Goal: Task Accomplishment & Management: Complete application form

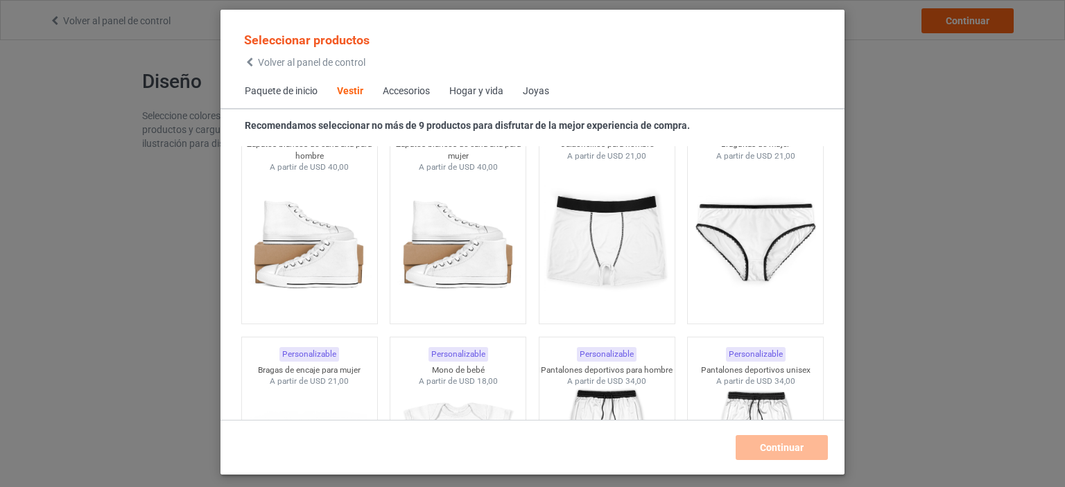
scroll to position [1556, 0]
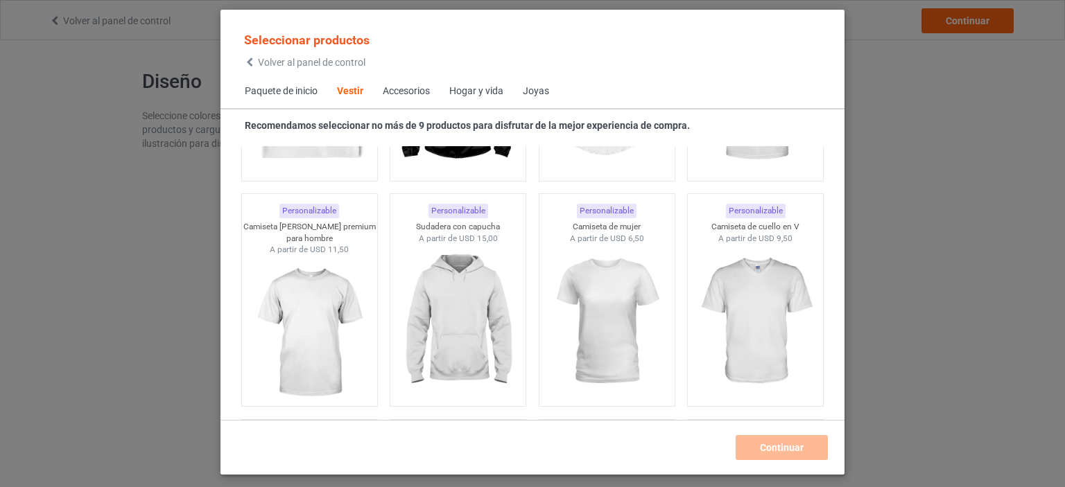
scroll to position [724, 0]
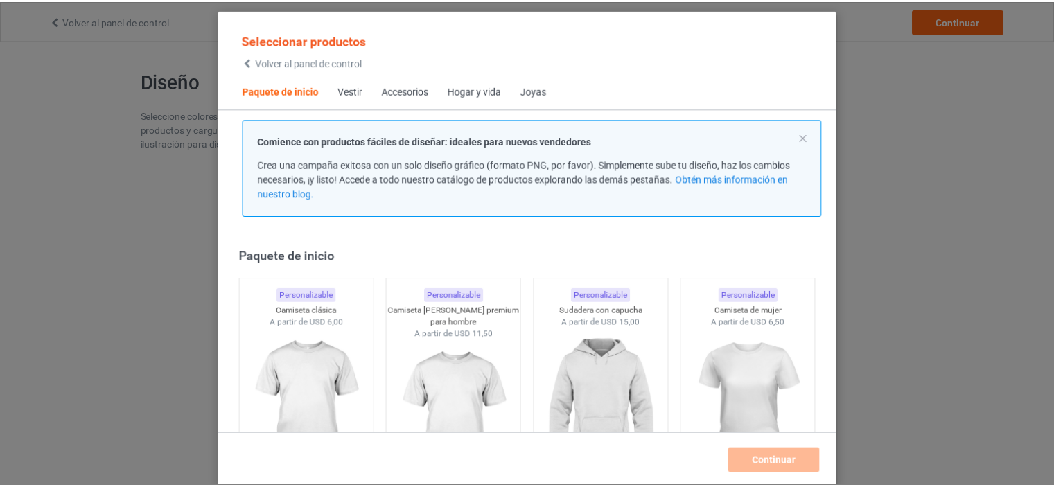
scroll to position [69, 0]
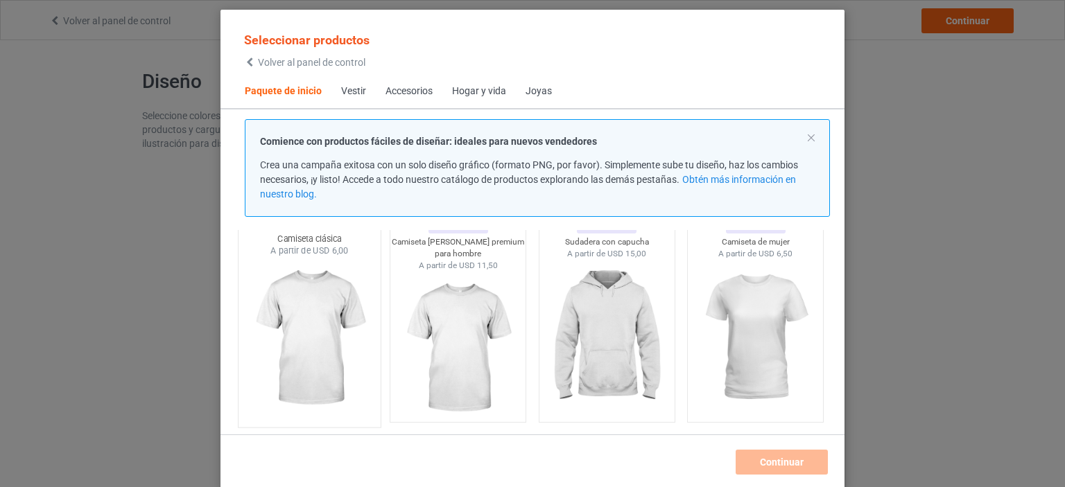
click at [322, 329] on img at bounding box center [309, 338] width 130 height 163
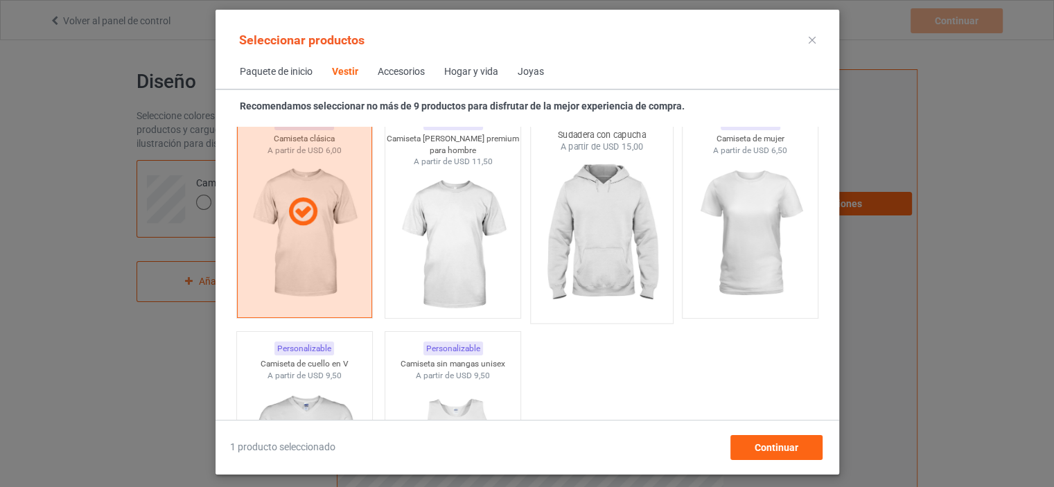
click at [598, 230] on img at bounding box center [602, 234] width 130 height 163
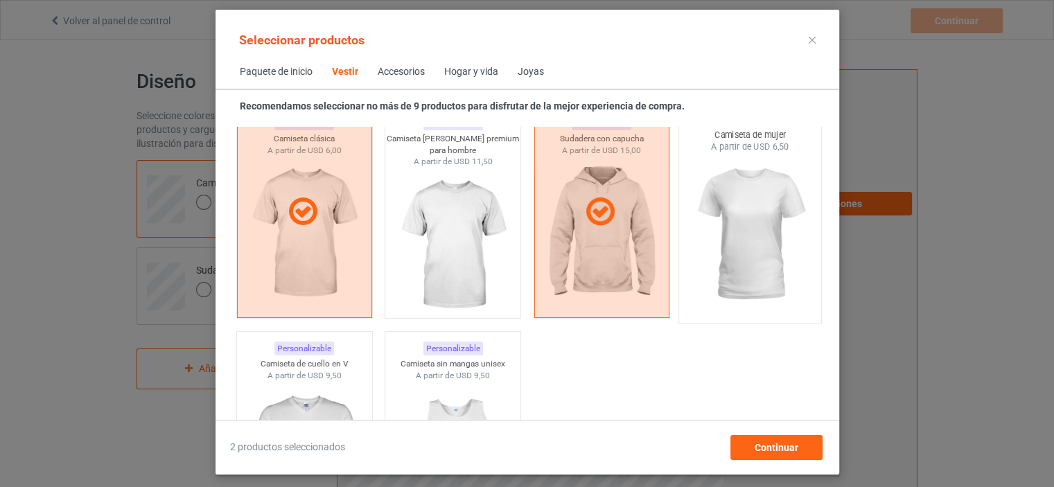
click at [752, 230] on img at bounding box center [750, 234] width 130 height 163
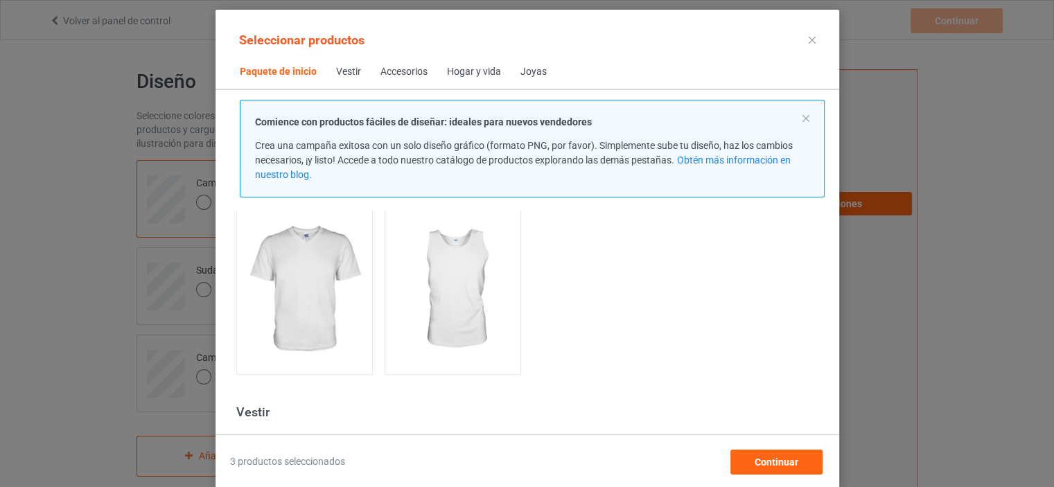
scroll to position [347, 0]
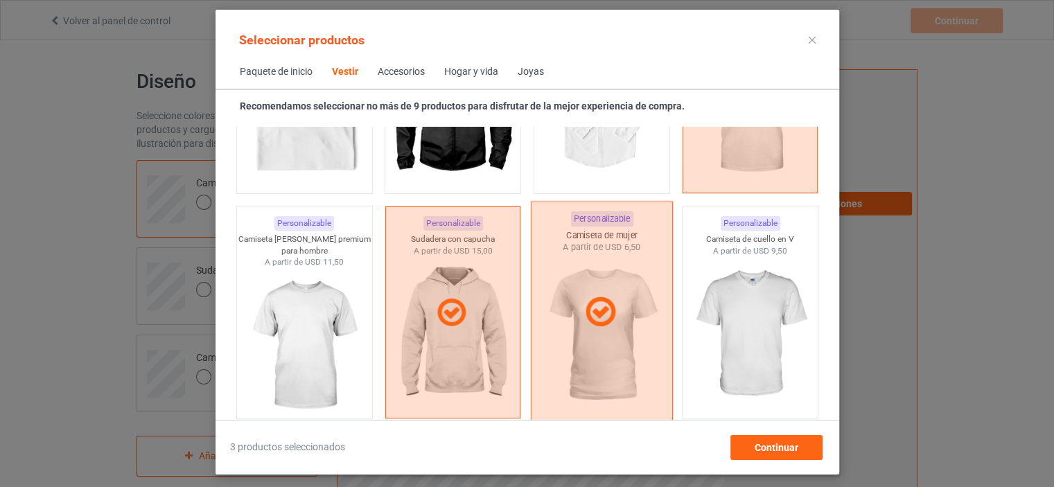
scroll to position [1040, 0]
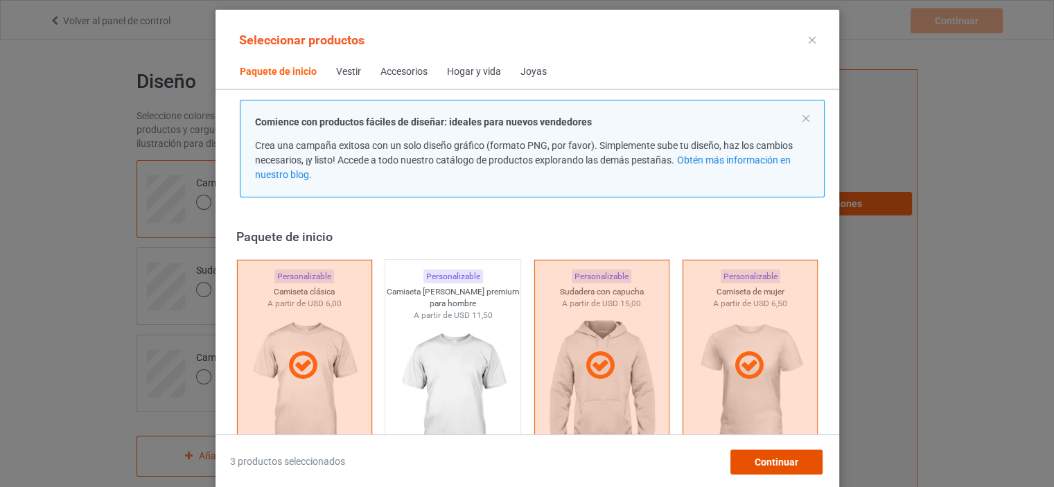
click at [787, 462] on font "Continuar" at bounding box center [776, 462] width 44 height 11
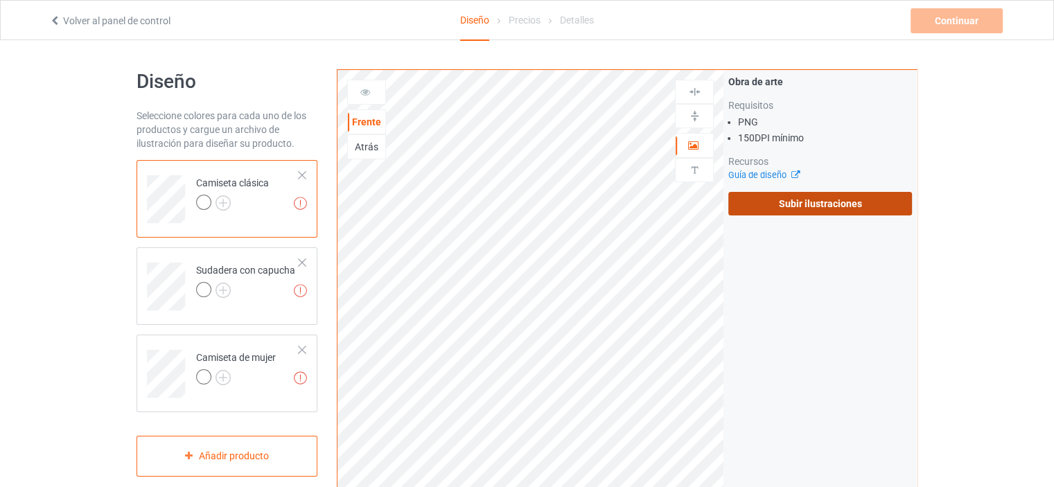
click at [754, 200] on label "Subir ilustraciones" at bounding box center [821, 204] width 184 height 24
click at [0, 0] on input "Subir ilustraciones" at bounding box center [0, 0] width 0 height 0
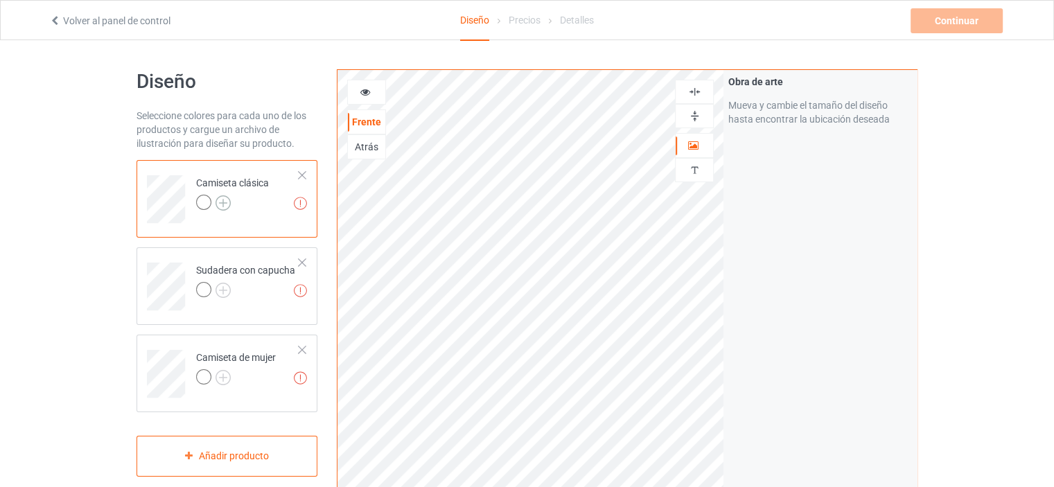
click at [223, 204] on img at bounding box center [223, 202] width 15 height 15
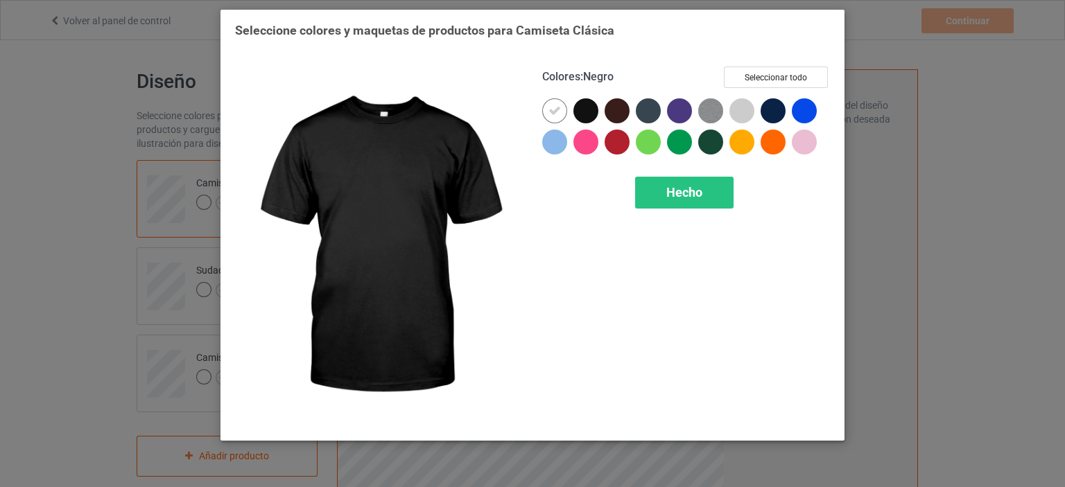
click at [584, 115] on div at bounding box center [585, 110] width 25 height 25
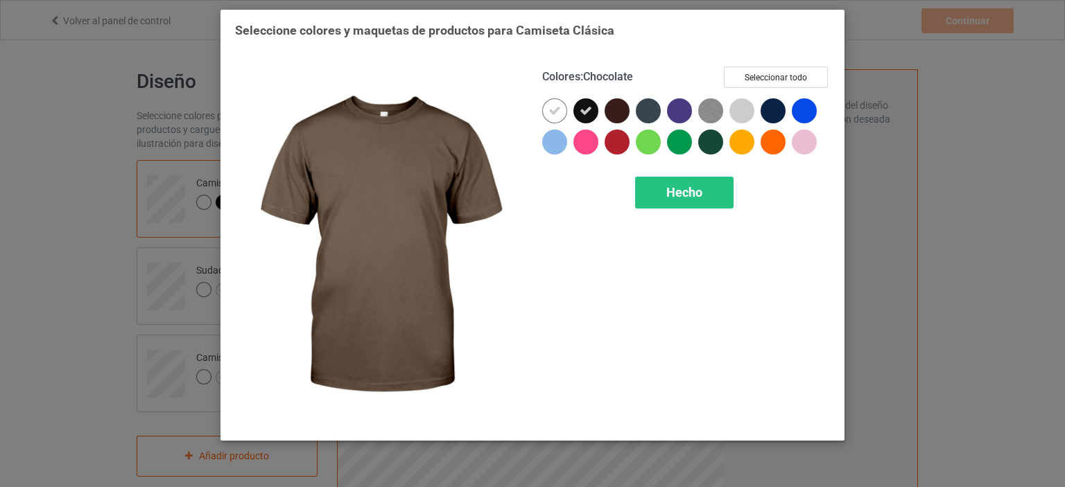
click at [621, 114] on div at bounding box center [616, 110] width 25 height 25
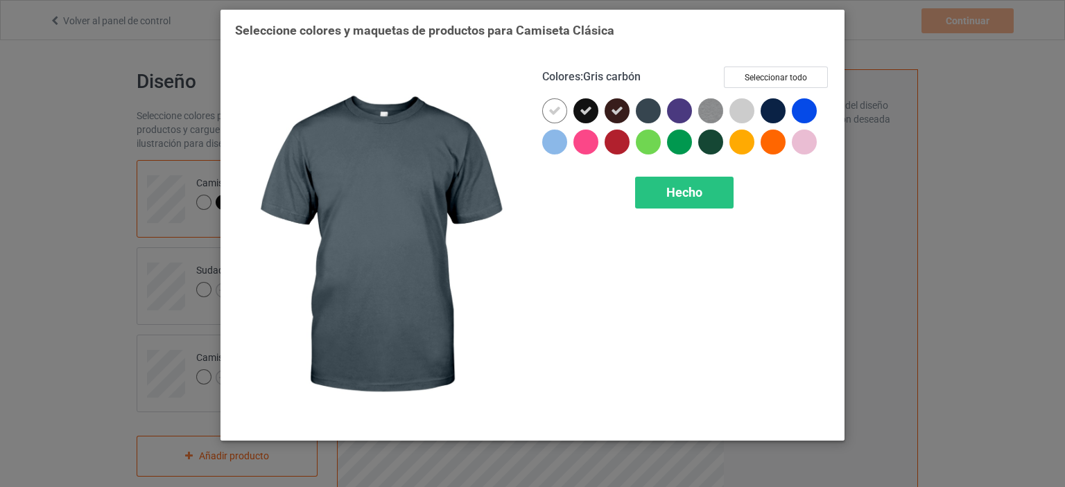
click at [649, 110] on div at bounding box center [648, 110] width 25 height 25
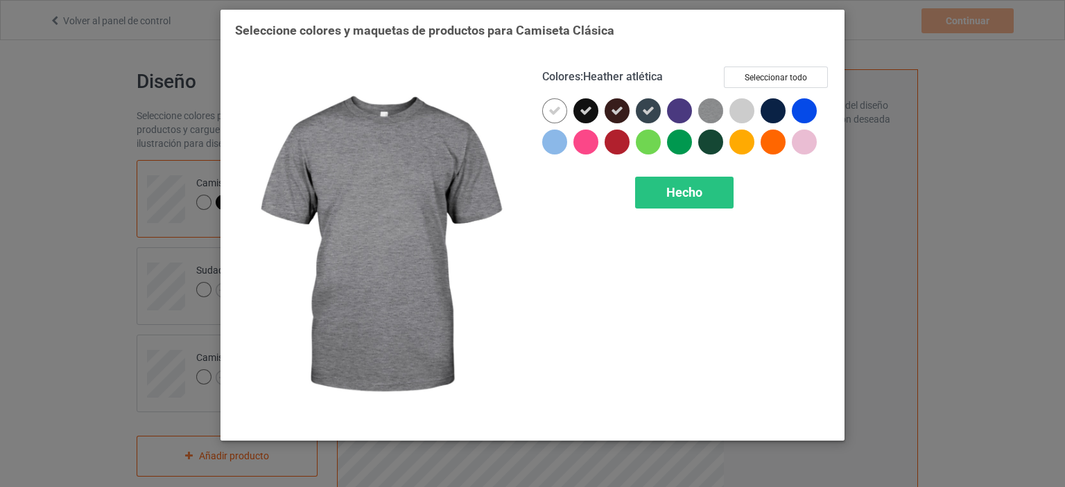
click at [712, 105] on img at bounding box center [710, 110] width 25 height 25
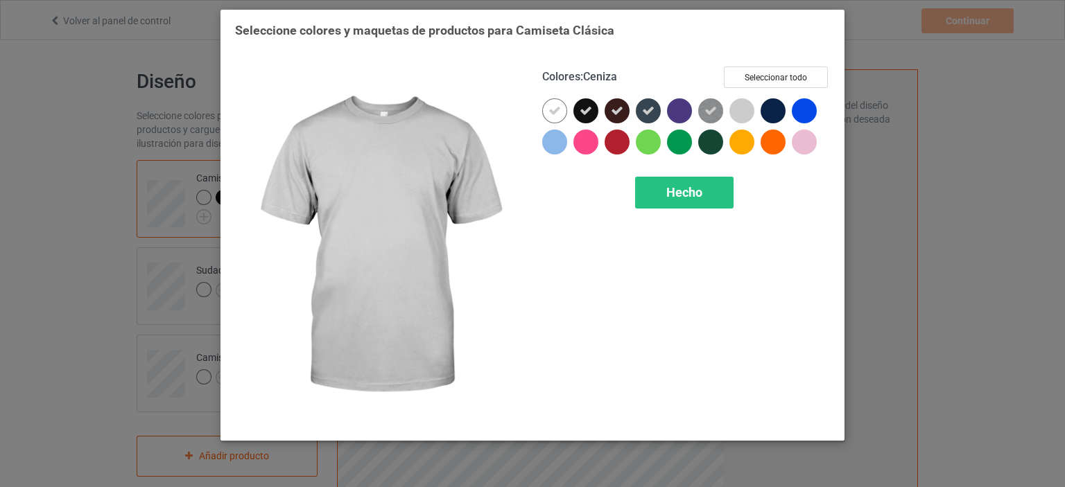
click at [742, 107] on div at bounding box center [741, 110] width 25 height 25
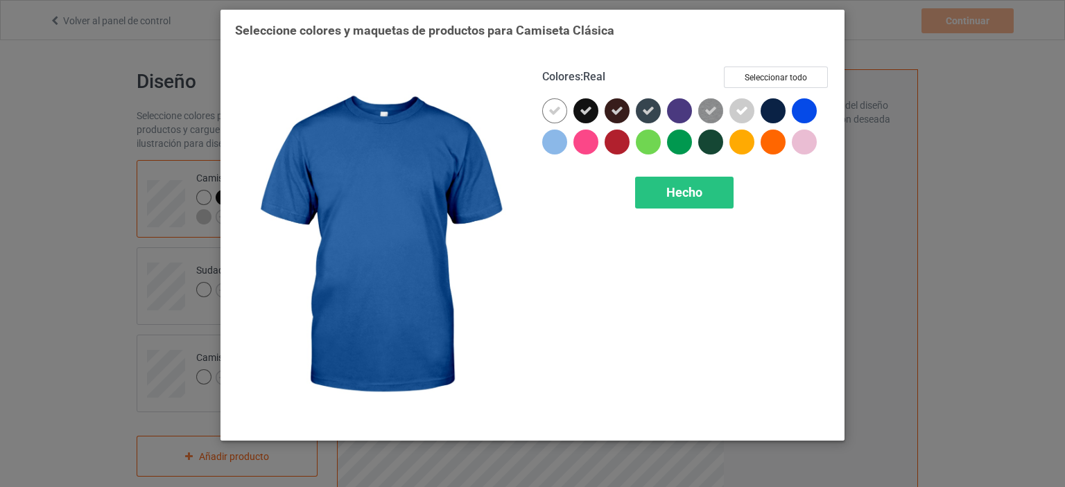
click at [807, 110] on div at bounding box center [804, 110] width 25 height 25
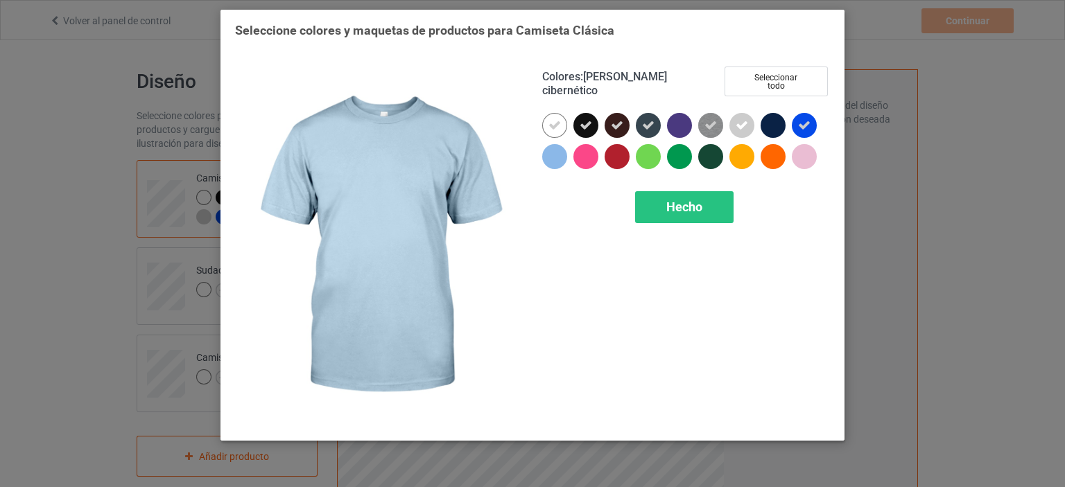
click at [557, 145] on div at bounding box center [554, 156] width 25 height 25
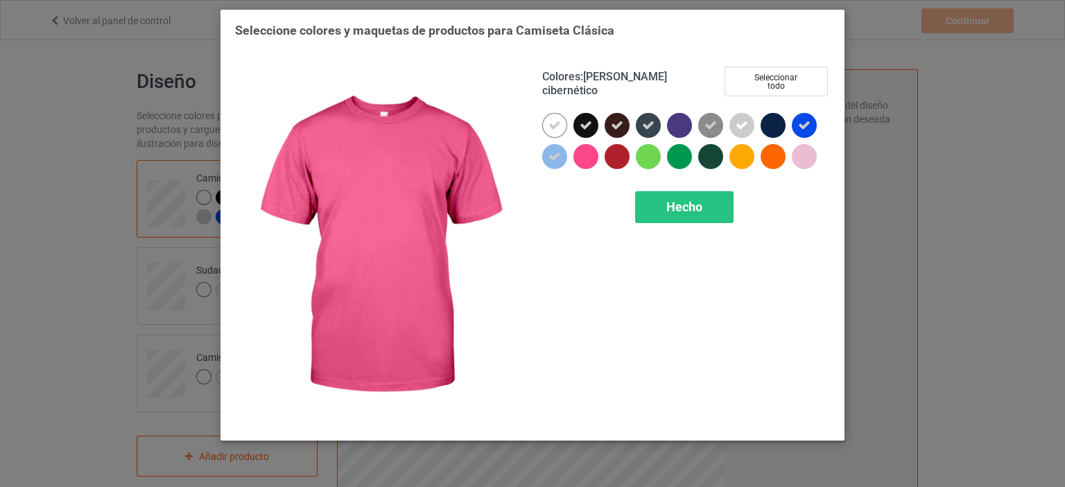
click at [584, 144] on div at bounding box center [585, 156] width 25 height 25
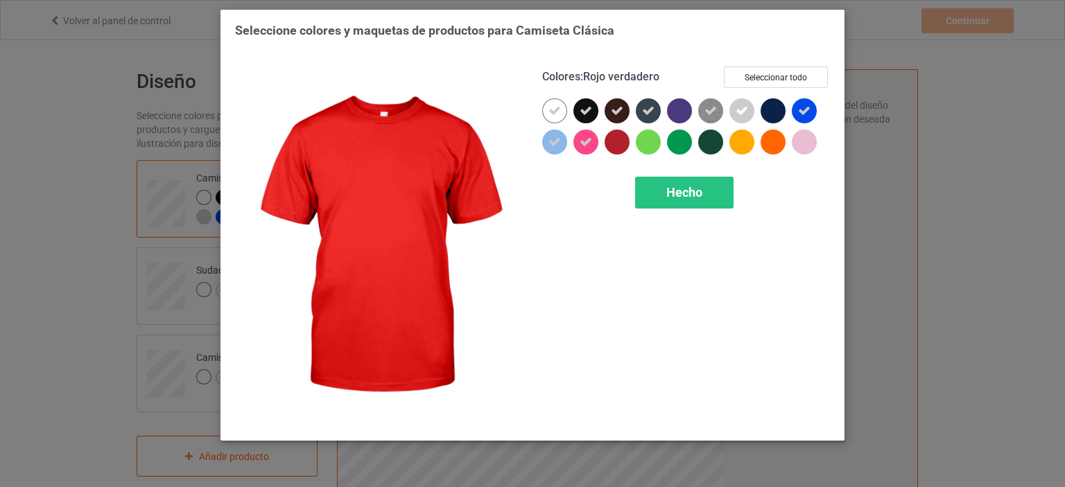
click at [616, 143] on div at bounding box center [616, 142] width 25 height 25
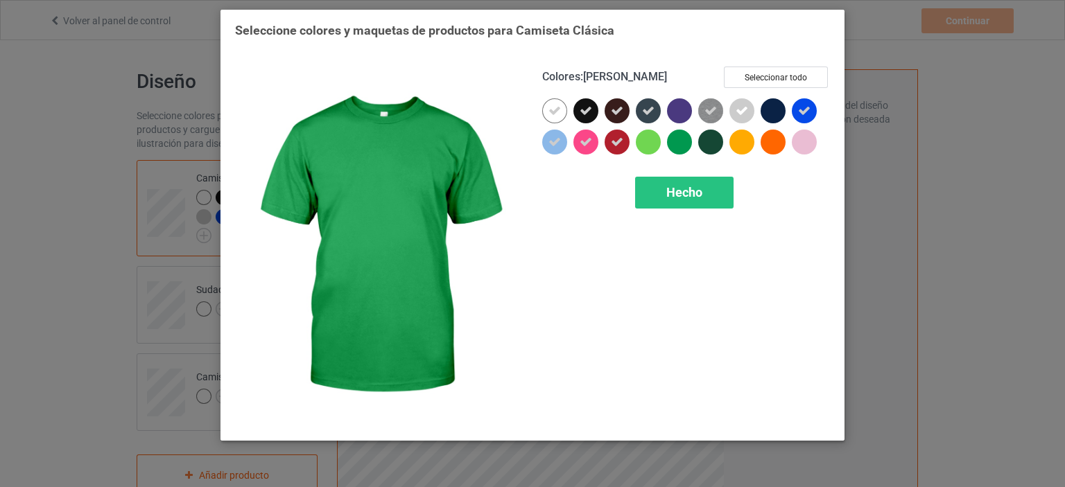
click at [680, 143] on div at bounding box center [679, 142] width 25 height 25
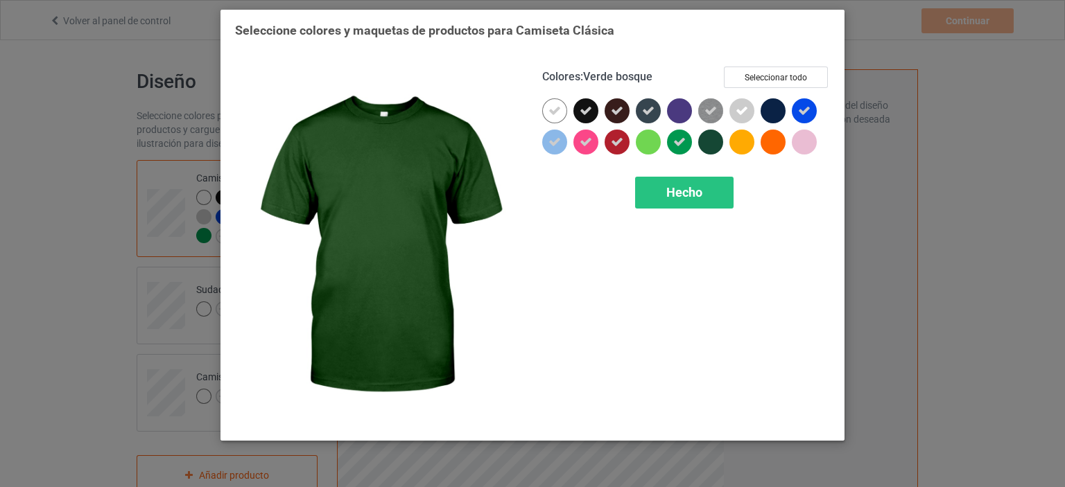
click at [711, 144] on div at bounding box center [710, 142] width 25 height 25
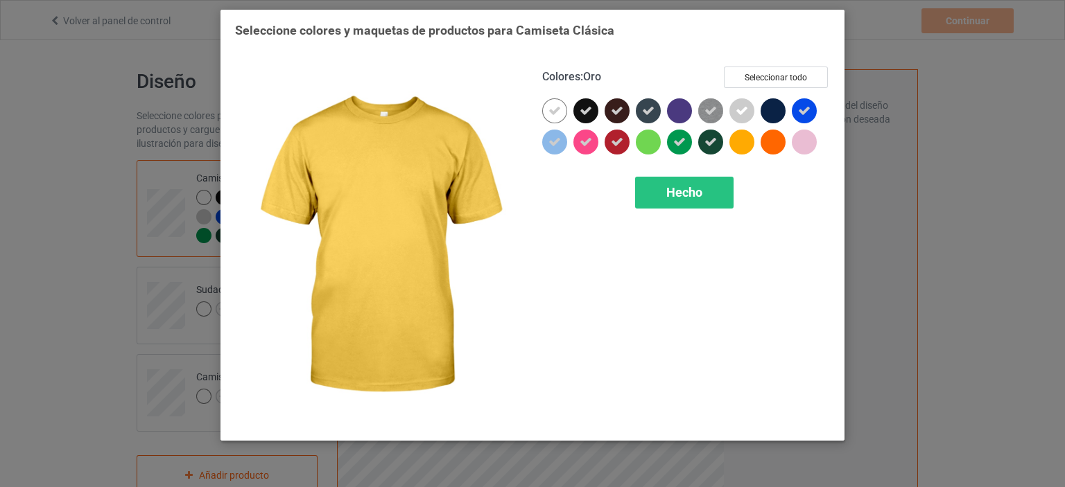
click at [740, 149] on div at bounding box center [741, 142] width 25 height 25
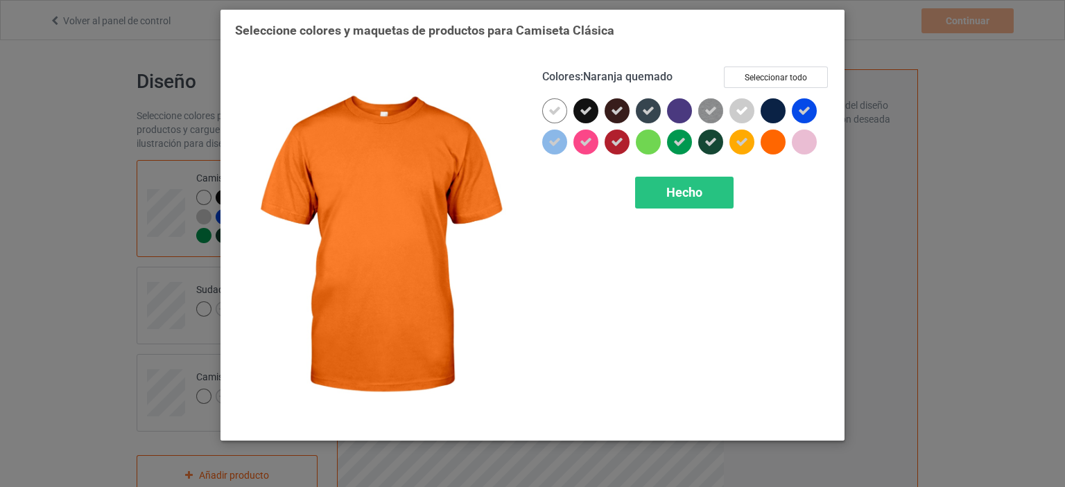
click at [768, 148] on div at bounding box center [772, 142] width 25 height 25
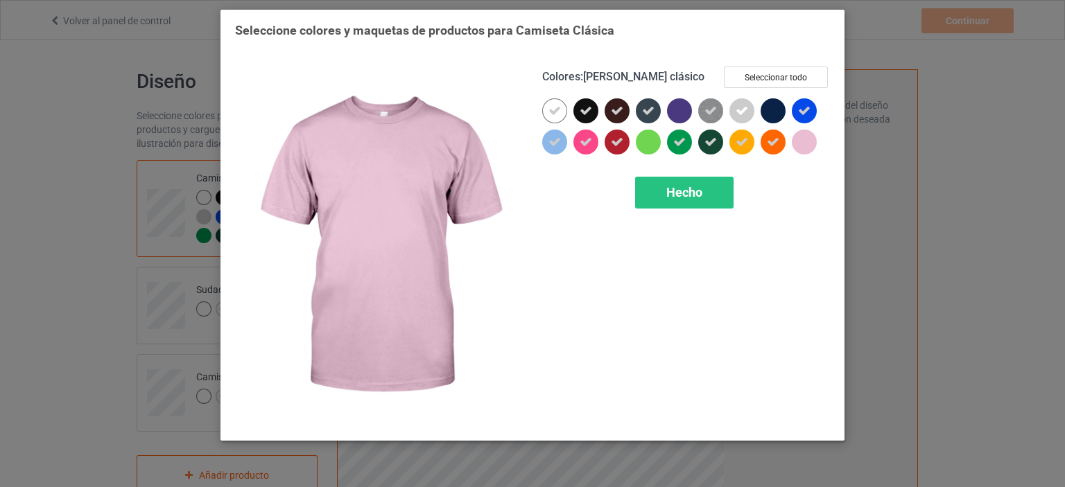
click at [810, 146] on div at bounding box center [804, 142] width 25 height 25
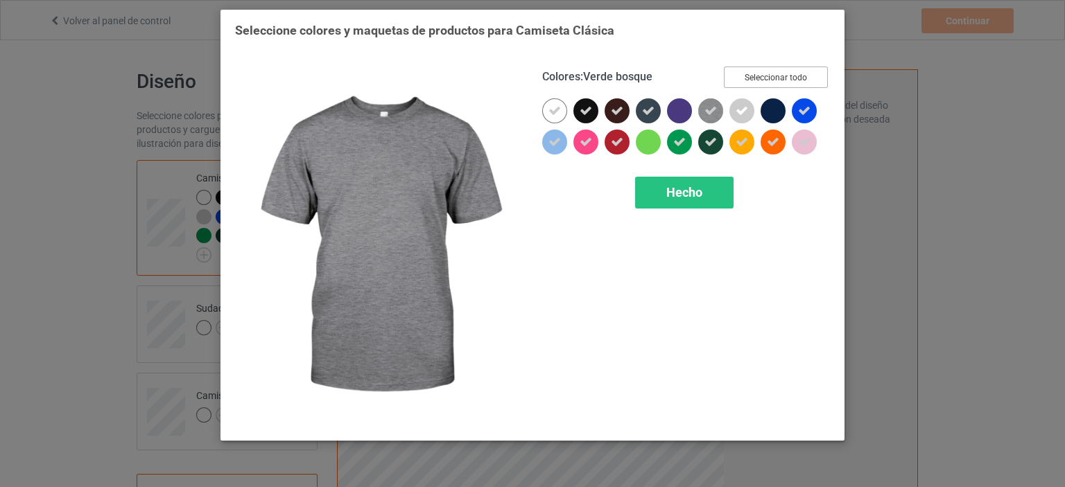
click at [733, 77] on button "Seleccionar todo" at bounding box center [776, 77] width 104 height 21
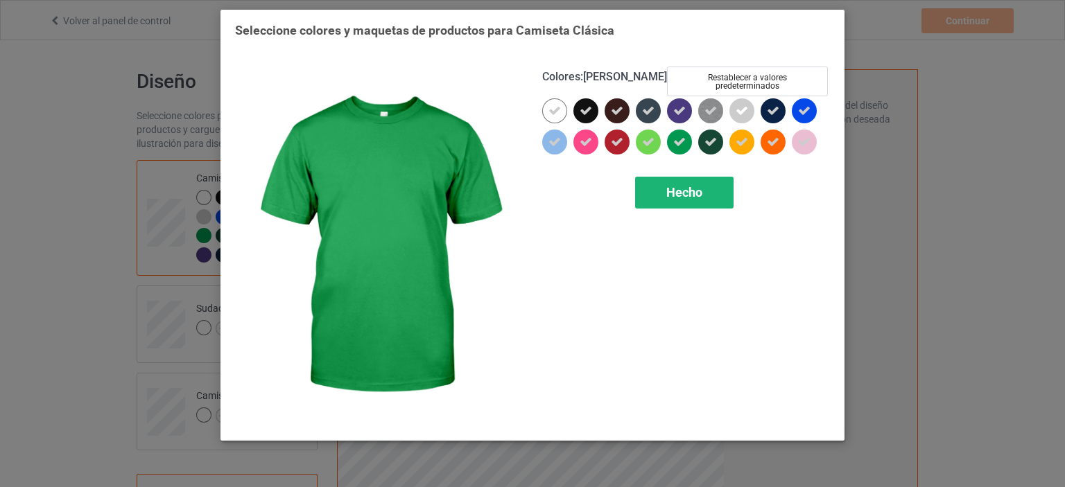
click at [671, 195] on font "Hecho" at bounding box center [684, 192] width 36 height 15
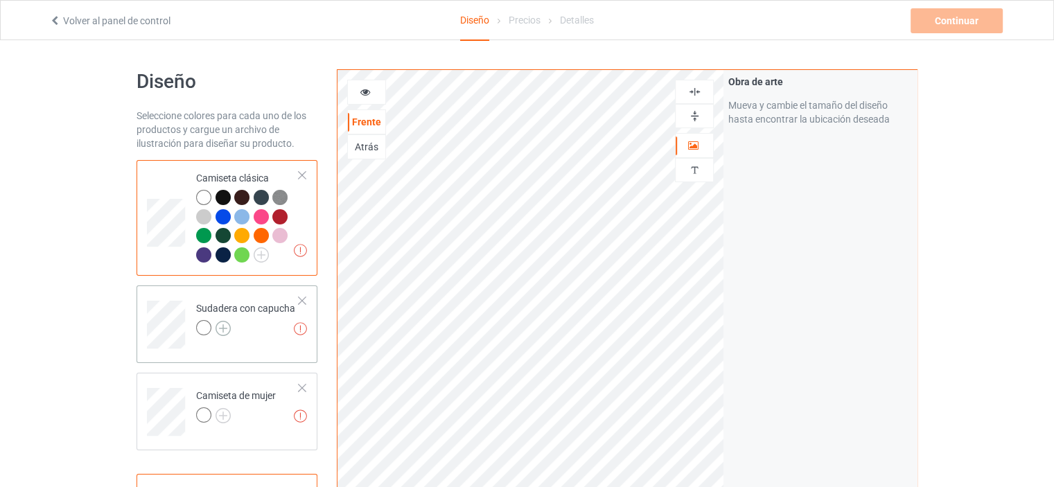
click at [220, 329] on img at bounding box center [223, 328] width 15 height 15
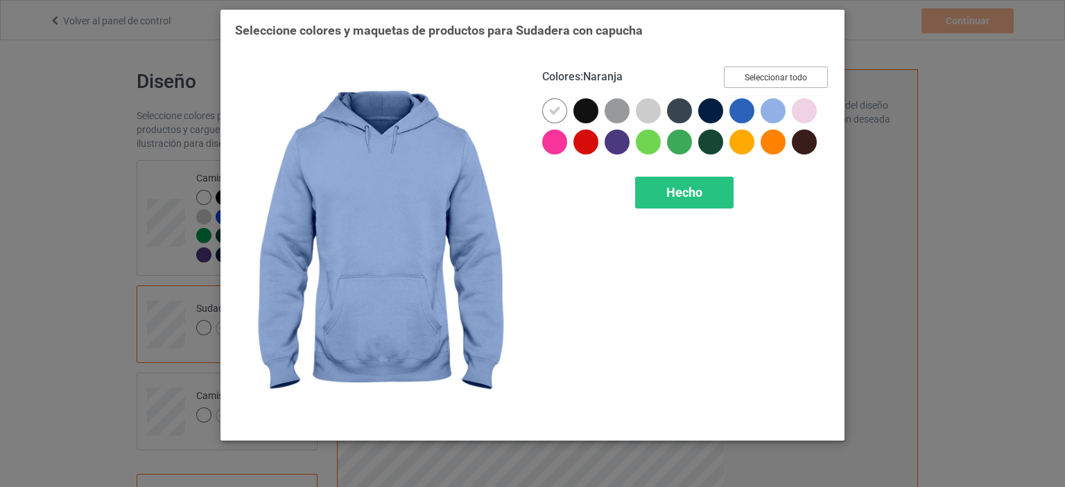
click at [787, 78] on font "Seleccionar todo" at bounding box center [775, 78] width 62 height 10
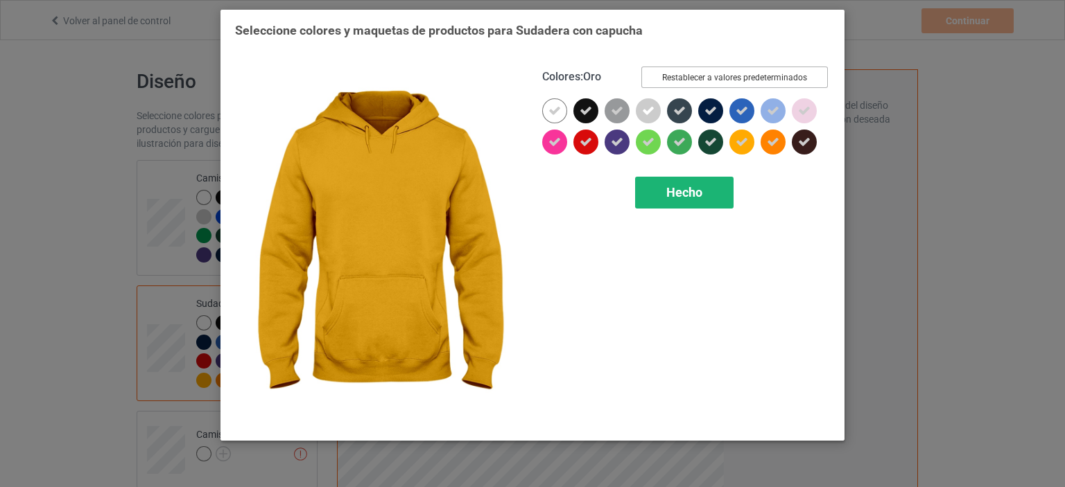
click at [674, 195] on font "Hecho" at bounding box center [684, 192] width 36 height 15
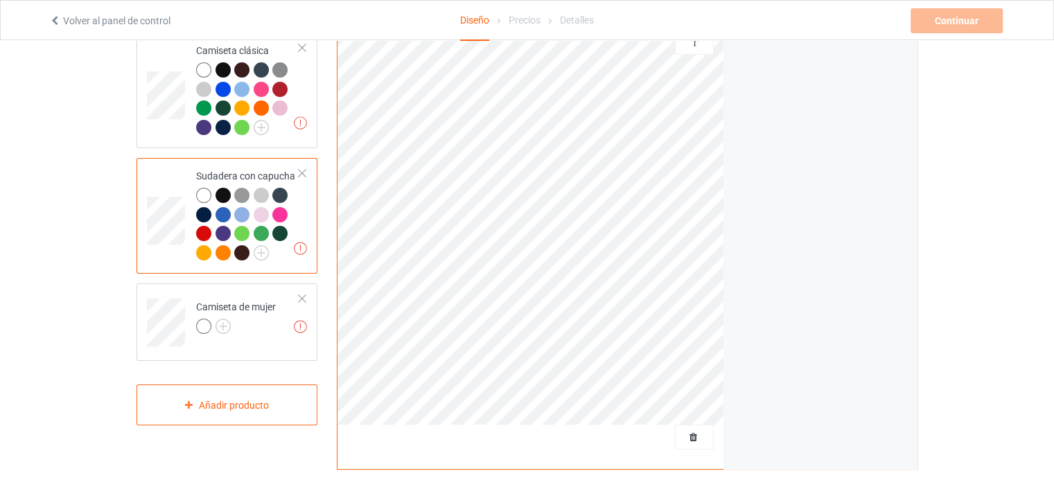
scroll to position [139, 0]
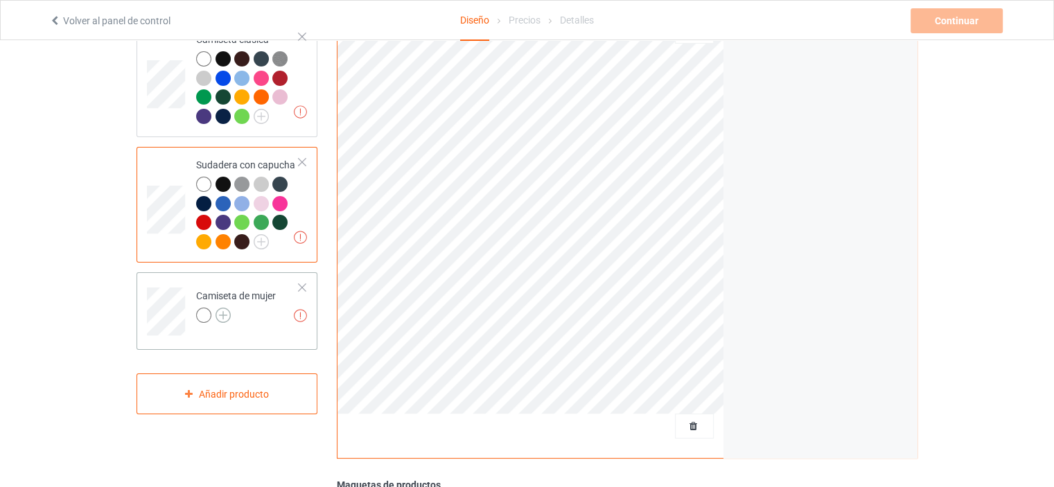
click at [218, 315] on img at bounding box center [223, 315] width 15 height 15
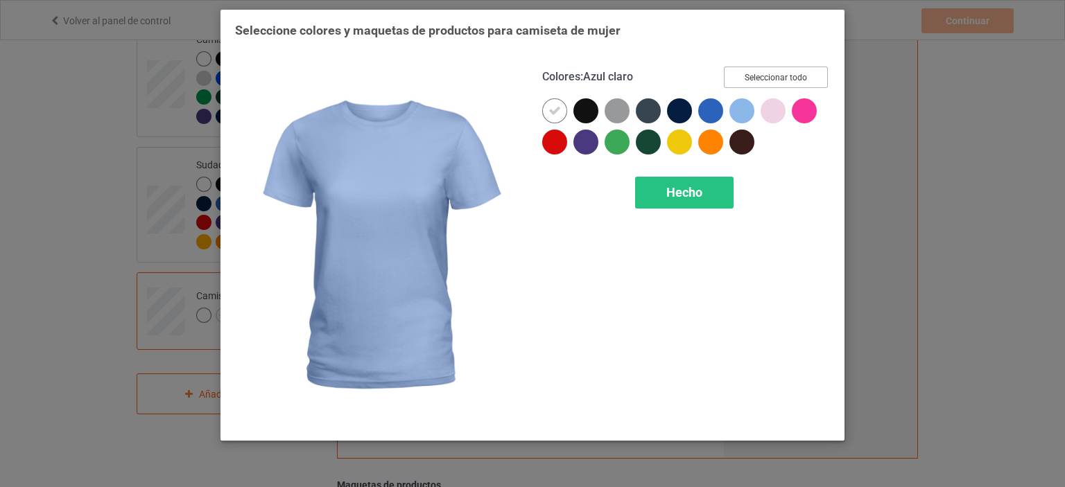
click at [756, 76] on font "Seleccionar todo" at bounding box center [775, 78] width 62 height 10
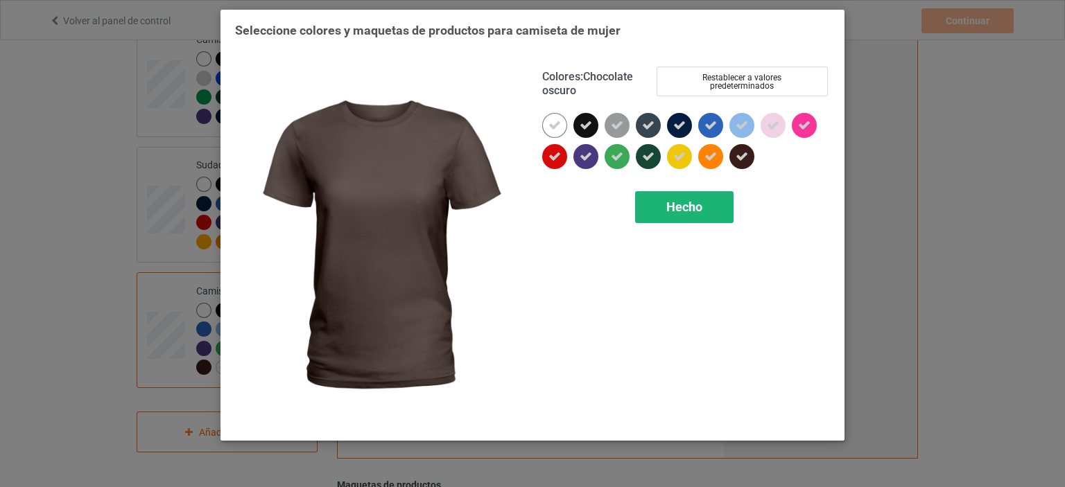
click at [661, 209] on div "Hecho" at bounding box center [684, 207] width 98 height 32
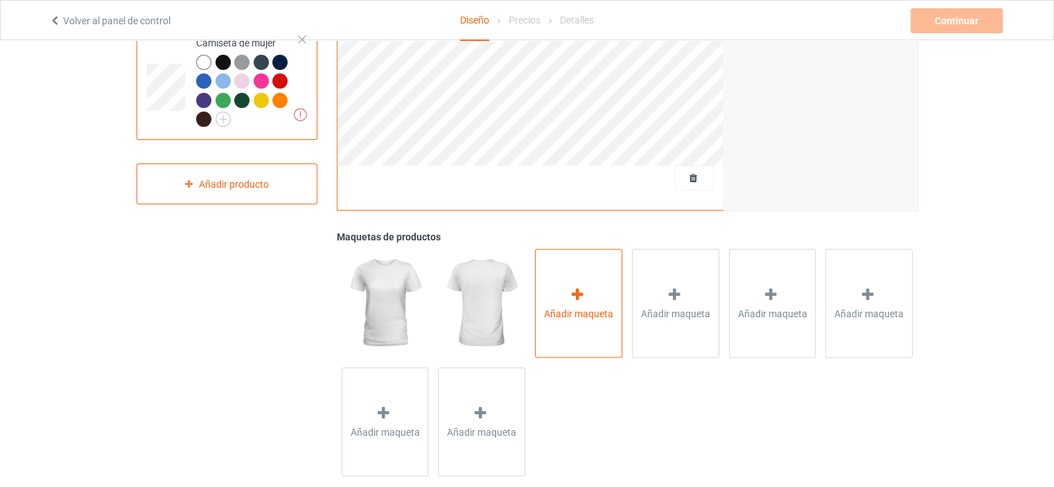
scroll to position [409, 0]
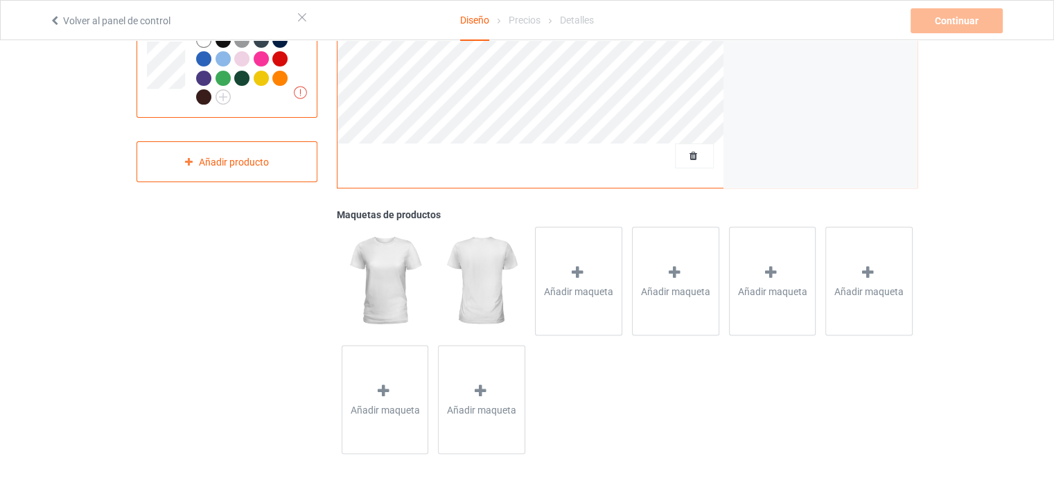
click at [391, 272] on img at bounding box center [385, 281] width 87 height 108
drag, startPoint x: 488, startPoint y: 293, endPoint x: 521, endPoint y: 314, distance: 39.6
click at [488, 292] on img at bounding box center [481, 281] width 87 height 108
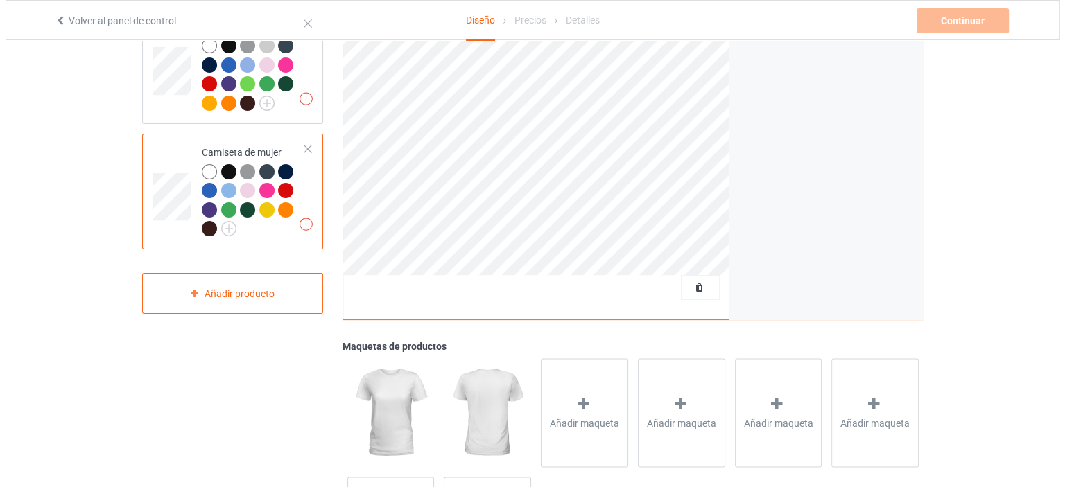
scroll to position [347, 0]
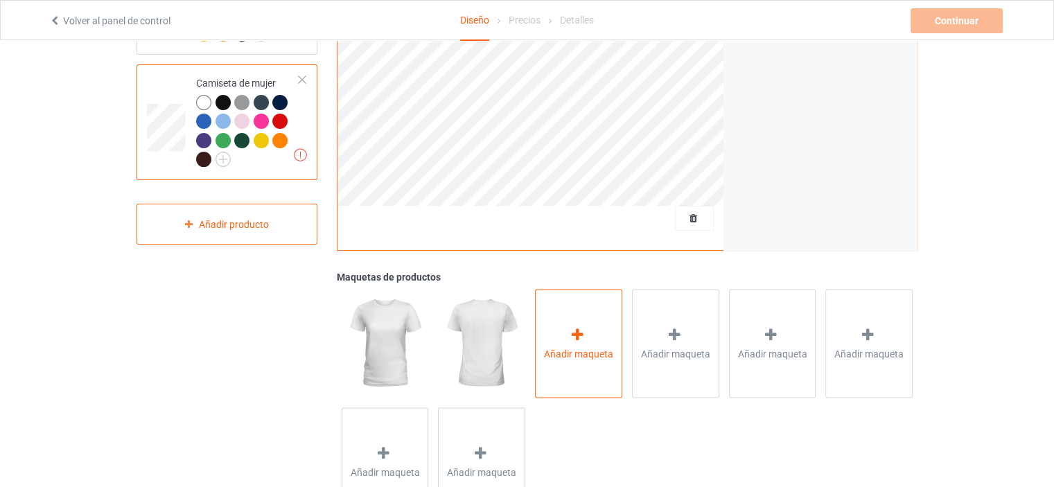
click at [574, 331] on icon at bounding box center [577, 334] width 17 height 15
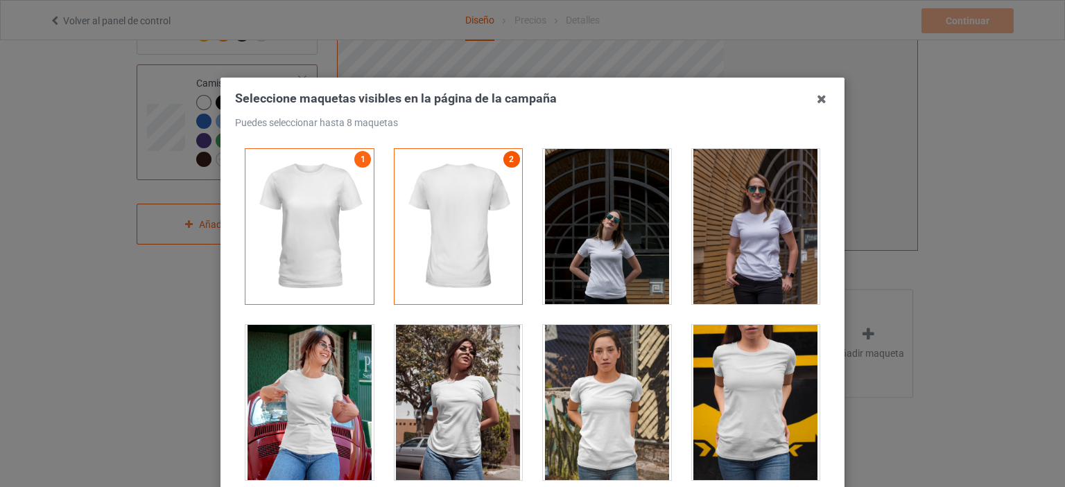
click at [509, 162] on font "2" at bounding box center [511, 160] width 5 height 10
click at [335, 229] on div at bounding box center [309, 226] width 128 height 155
click at [478, 250] on div at bounding box center [458, 226] width 128 height 155
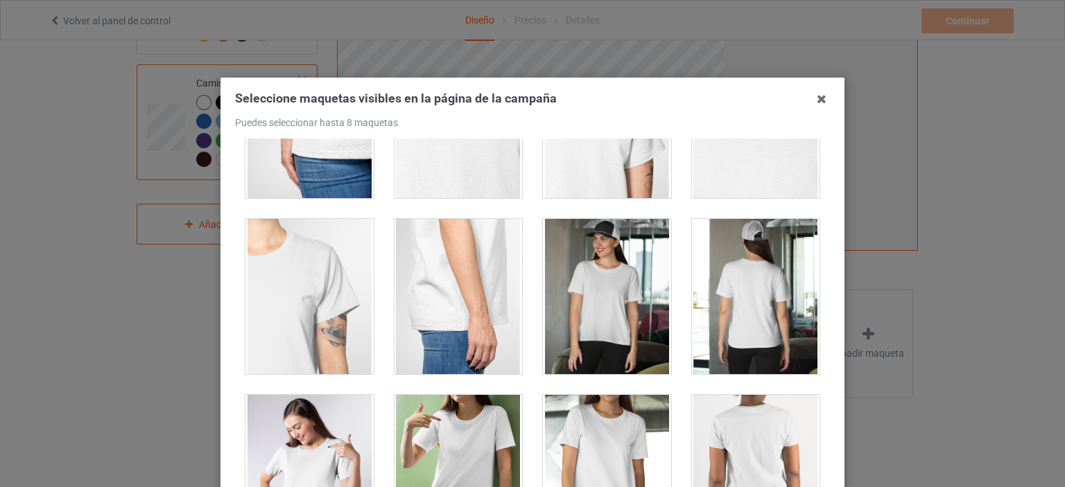
scroll to position [693, 0]
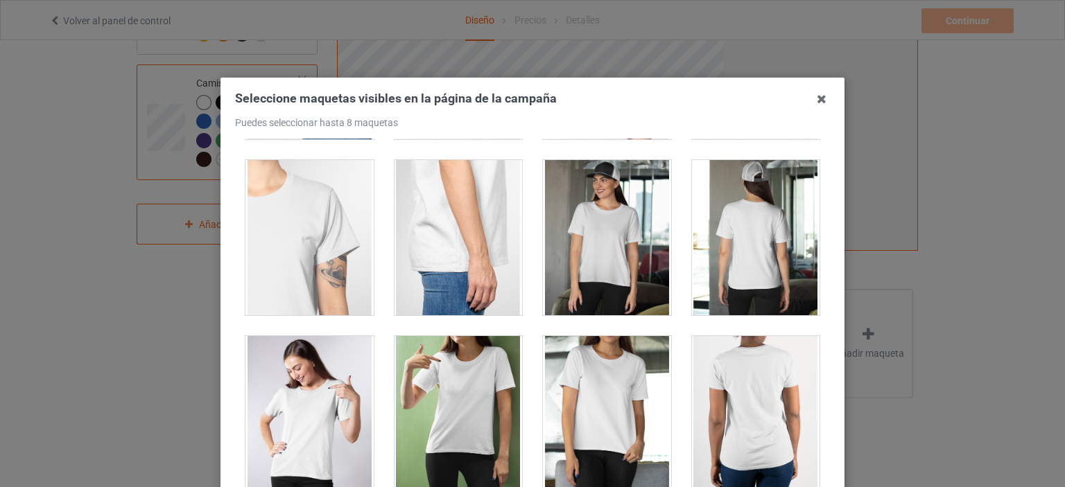
click at [603, 258] on div at bounding box center [607, 237] width 128 height 155
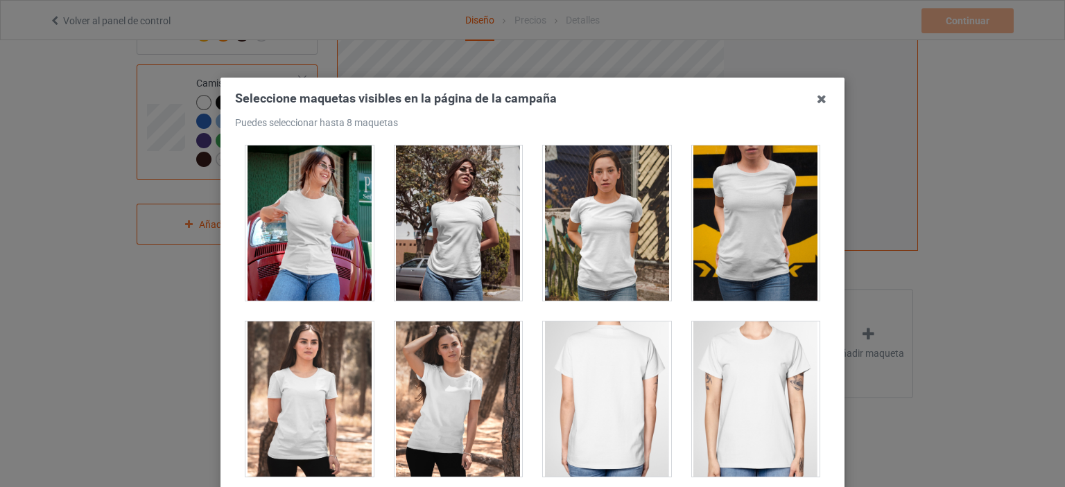
scroll to position [0, 0]
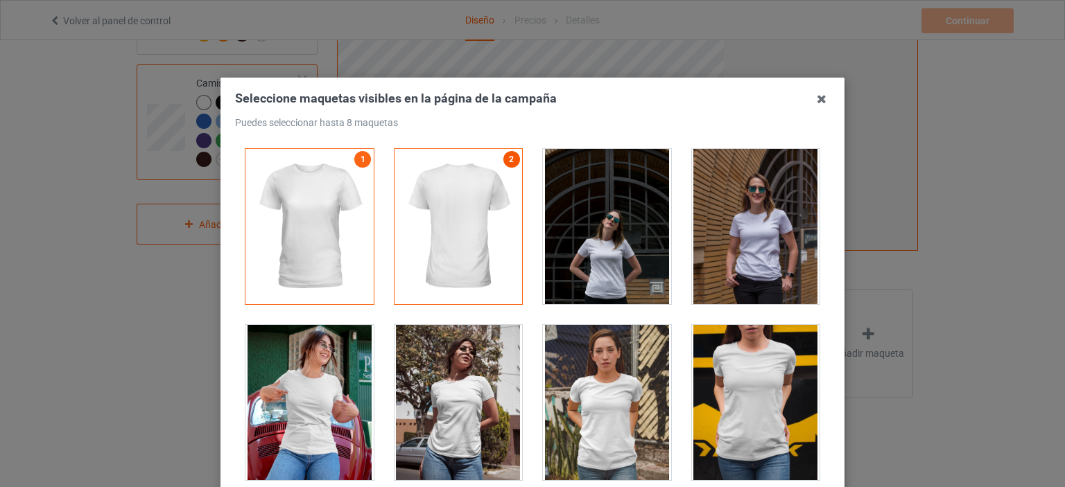
click at [503, 165] on link "2" at bounding box center [511, 159] width 17 height 17
click at [436, 263] on div at bounding box center [458, 226] width 128 height 155
click at [320, 381] on div at bounding box center [309, 402] width 128 height 155
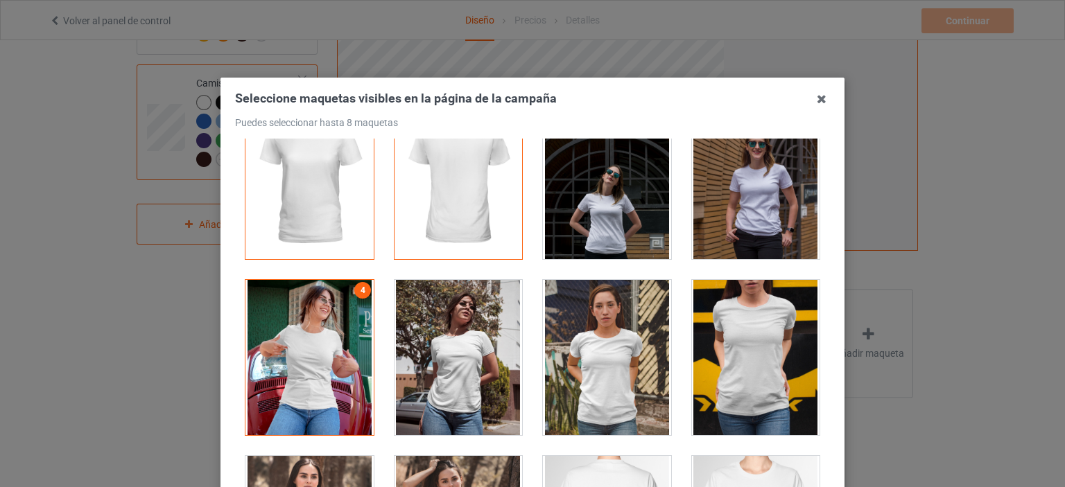
scroll to position [69, 0]
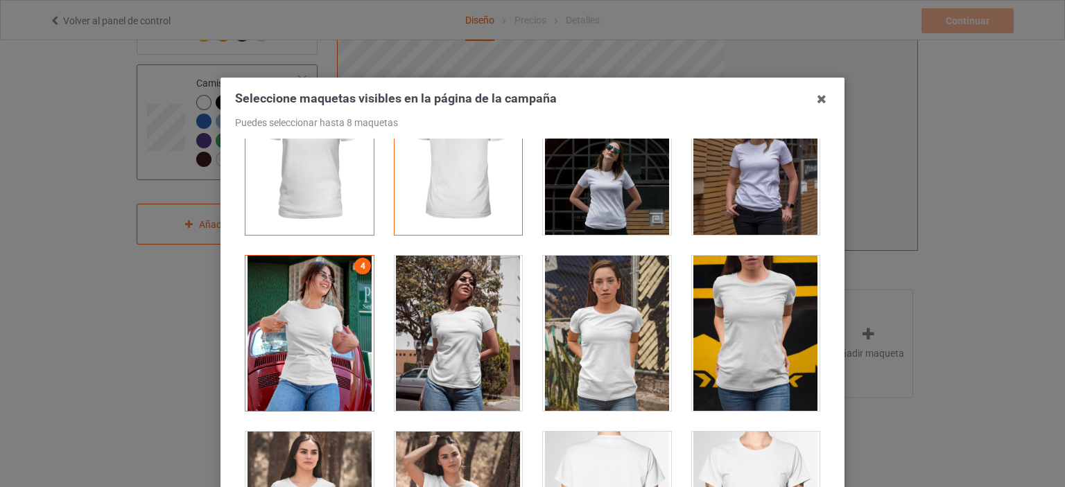
click at [615, 347] on div at bounding box center [607, 333] width 128 height 155
click at [745, 206] on div at bounding box center [756, 157] width 128 height 155
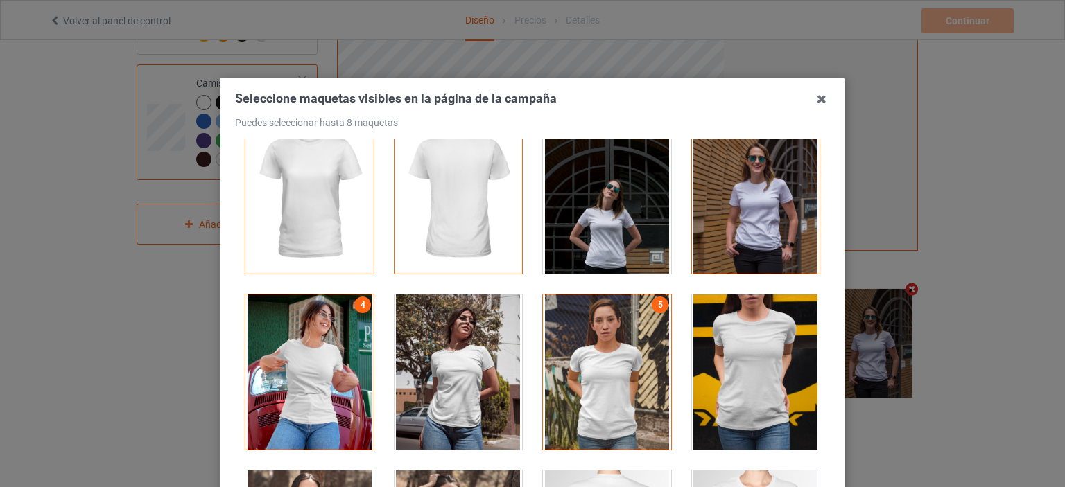
scroll to position [0, 0]
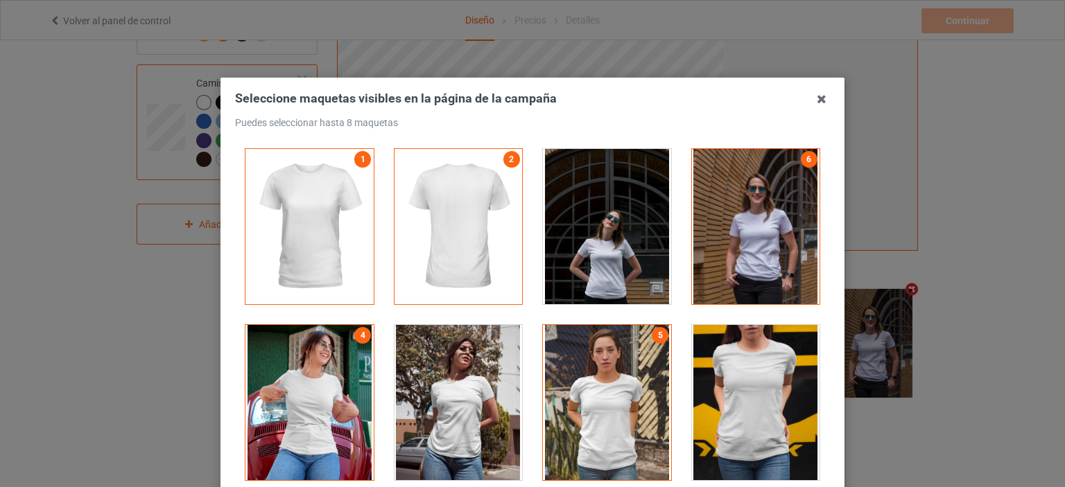
click at [632, 353] on div at bounding box center [607, 402] width 128 height 155
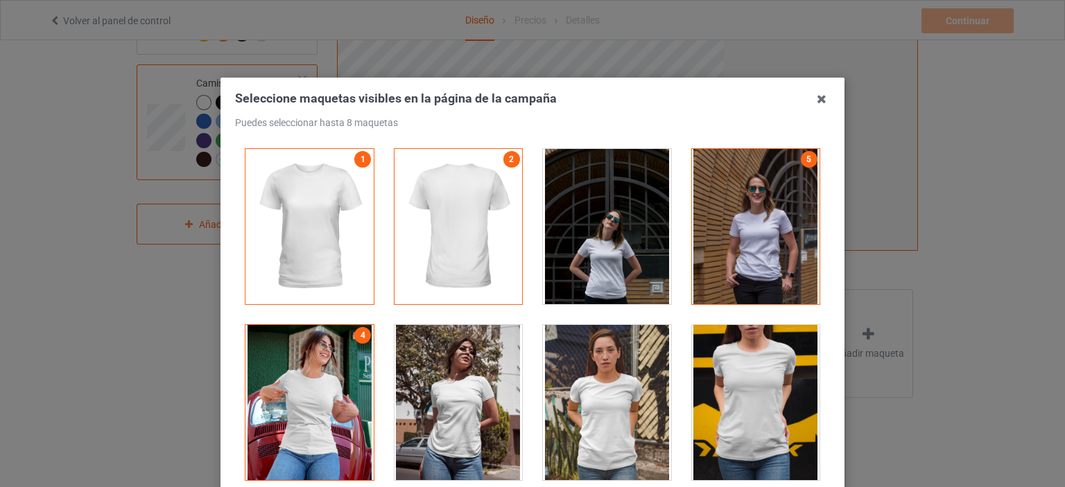
click at [491, 229] on div at bounding box center [458, 226] width 128 height 155
click at [428, 238] on div at bounding box center [458, 226] width 128 height 155
click at [439, 234] on div at bounding box center [458, 226] width 128 height 155
click at [299, 224] on div at bounding box center [309, 226] width 128 height 155
click at [453, 216] on div at bounding box center [458, 226] width 128 height 155
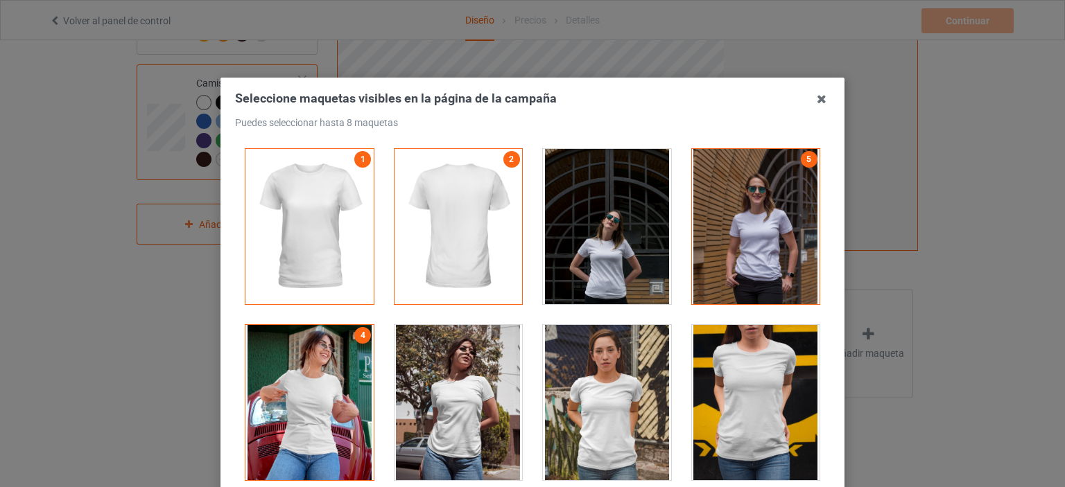
click at [768, 236] on div at bounding box center [756, 226] width 128 height 155
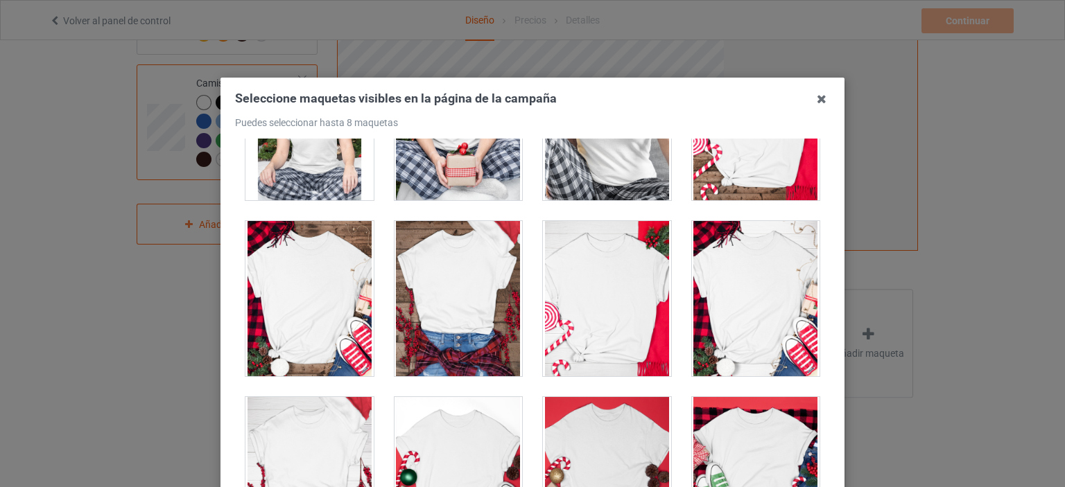
scroll to position [4707, 0]
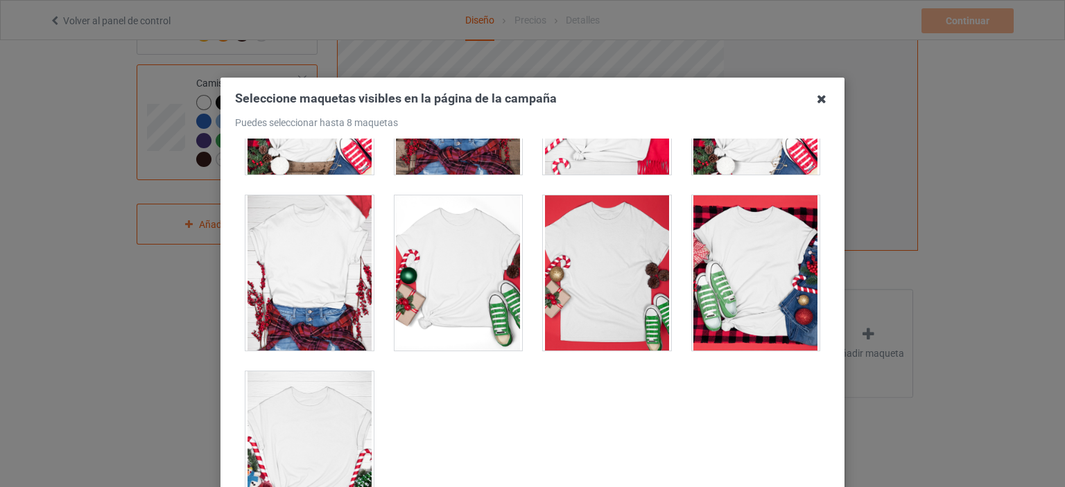
click at [815, 102] on icon at bounding box center [821, 99] width 22 height 22
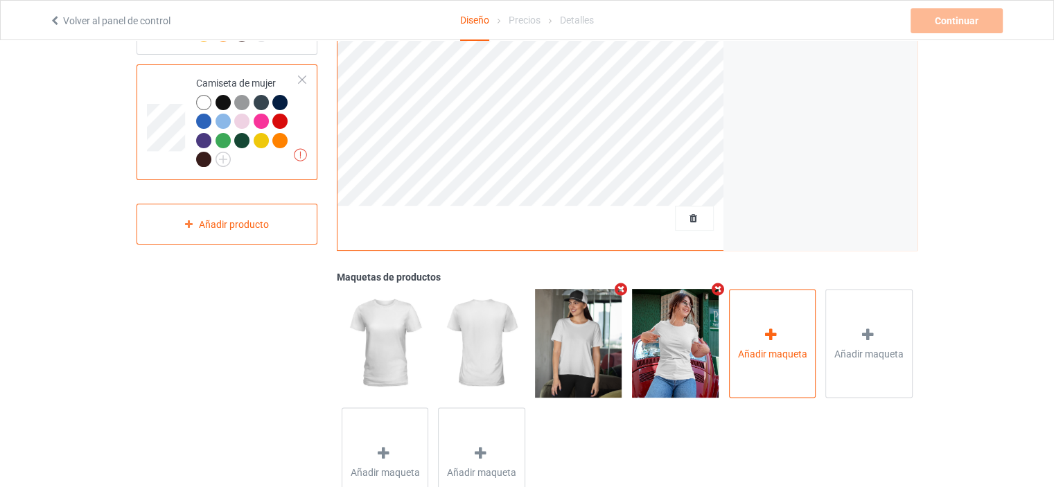
click at [771, 342] on div at bounding box center [772, 336] width 19 height 20
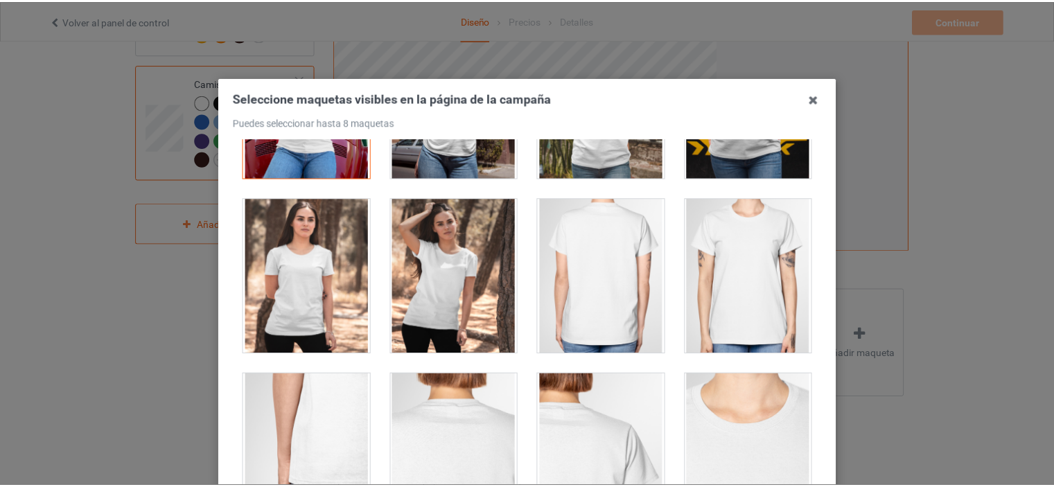
scroll to position [0, 0]
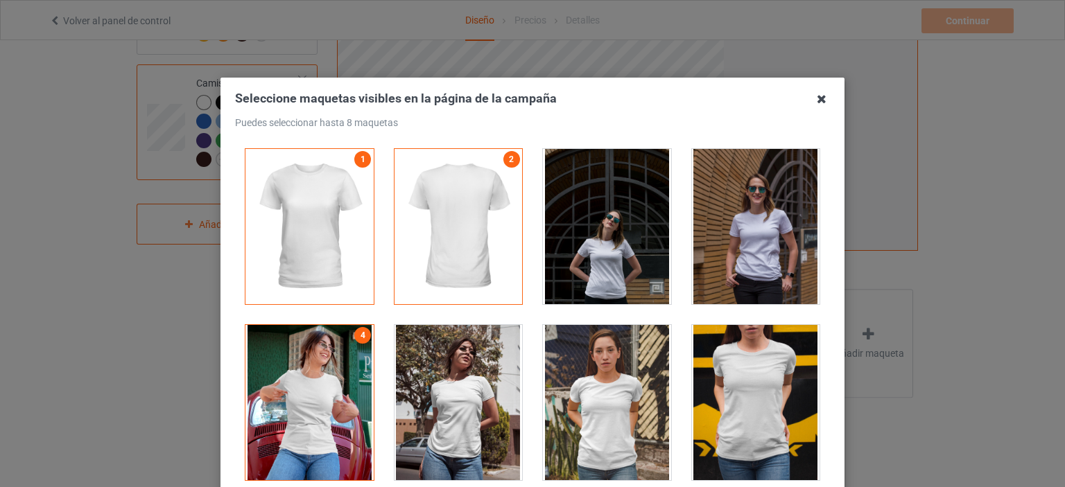
click at [819, 99] on icon at bounding box center [821, 99] width 22 height 22
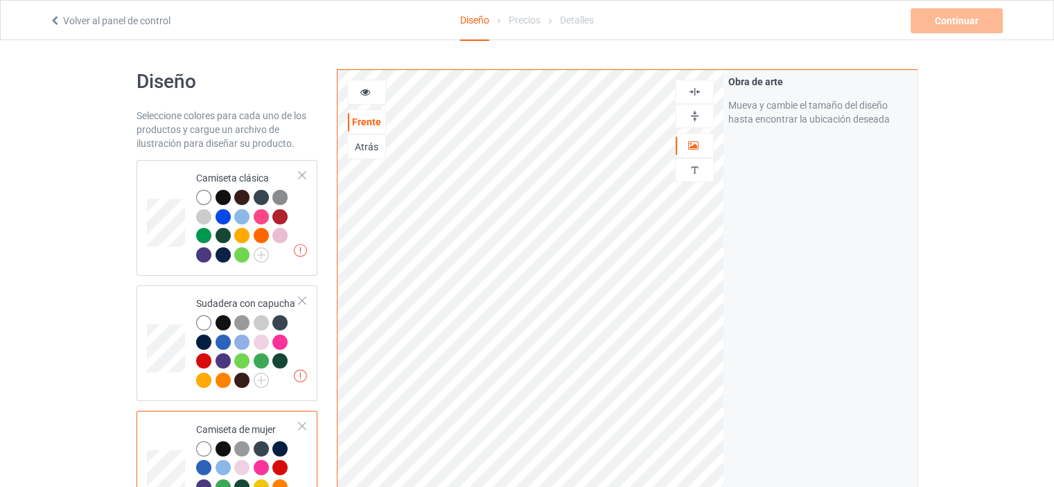
click at [322, 227] on div "Diseño Seleccione colores para cada uno de los productos y cargue un archivo de…" at bounding box center [227, 469] width 200 height 819
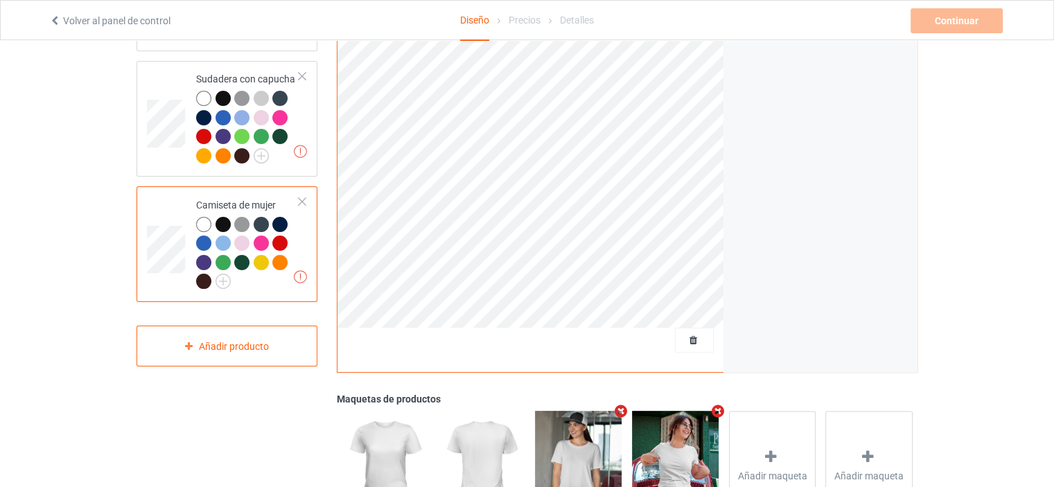
scroll to position [208, 0]
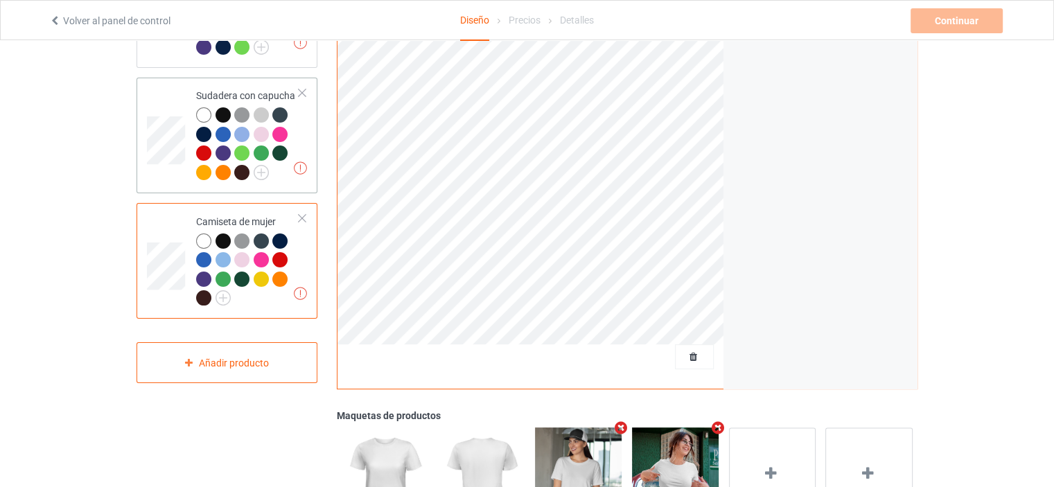
click at [302, 116] on td "Una resolución de la obra de arte inferior a 150 DPI puede resultar en una mala…" at bounding box center [248, 135] width 119 height 105
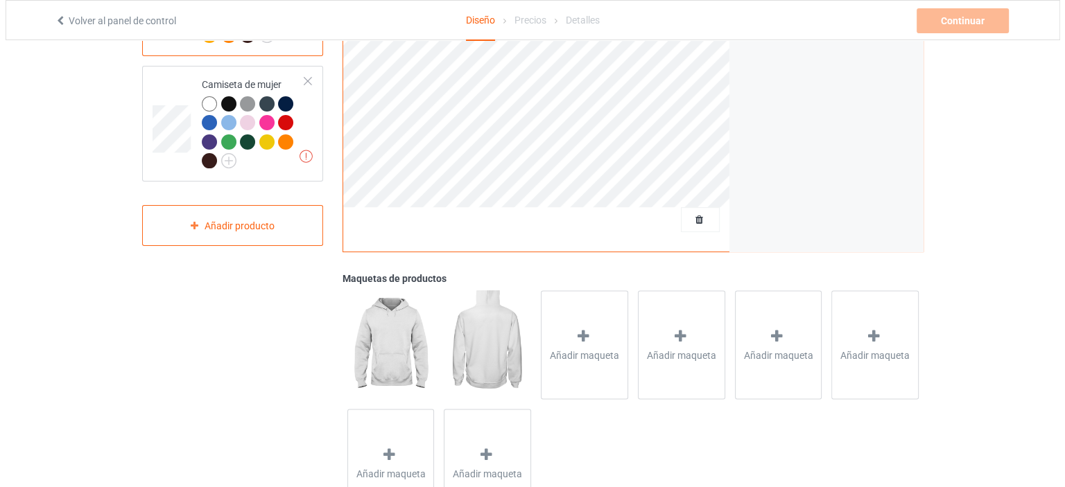
scroll to position [409, 0]
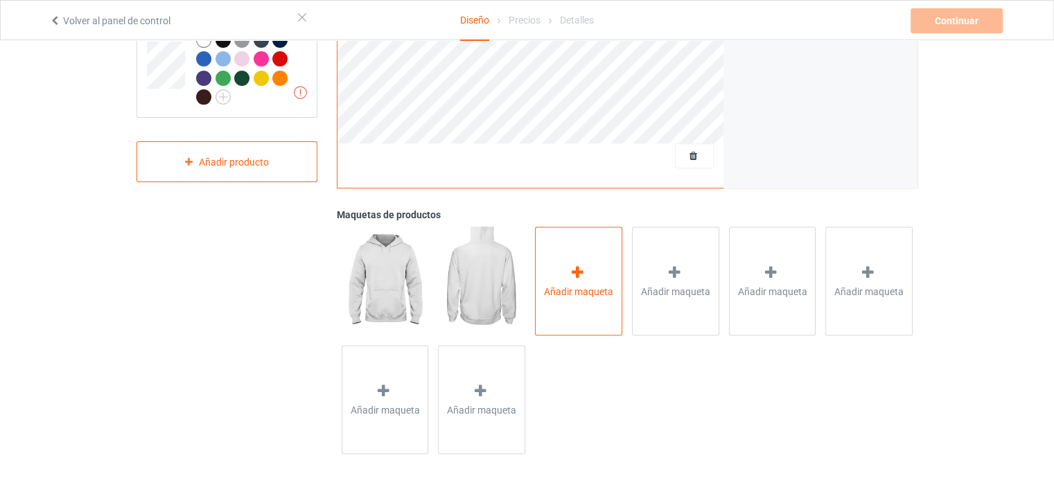
click at [605, 290] on font "Añadir maqueta" at bounding box center [578, 291] width 69 height 11
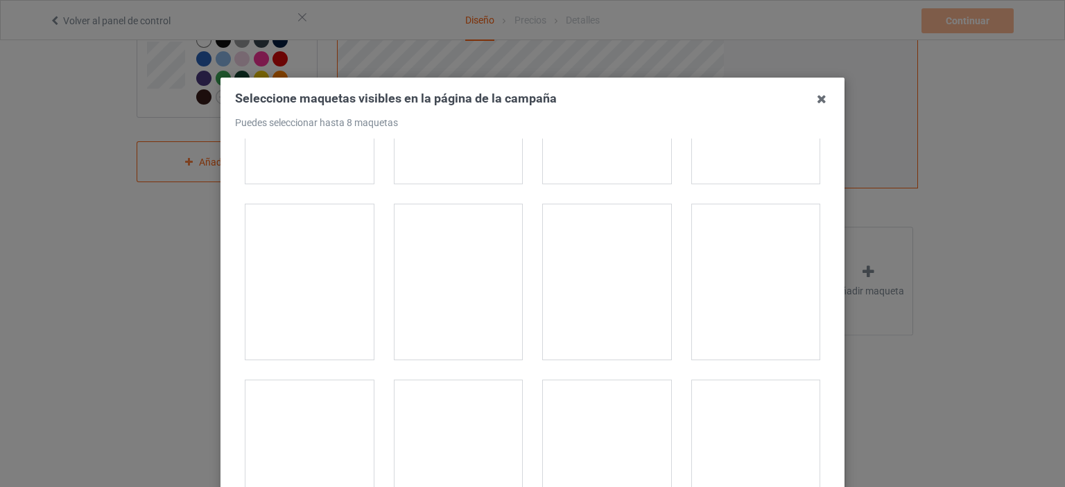
scroll to position [2842, 0]
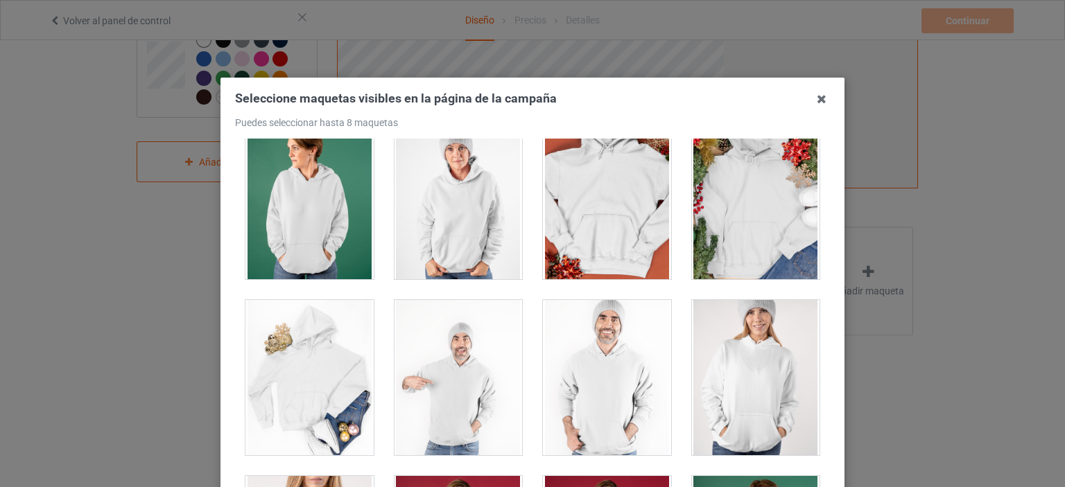
click at [601, 385] on div at bounding box center [607, 377] width 128 height 155
click at [746, 369] on div at bounding box center [756, 377] width 128 height 155
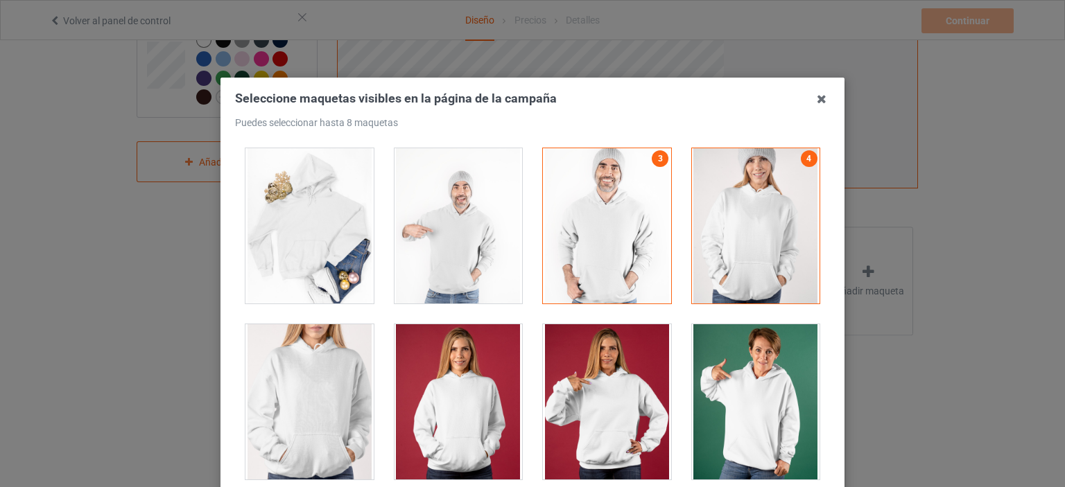
scroll to position [2911, 0]
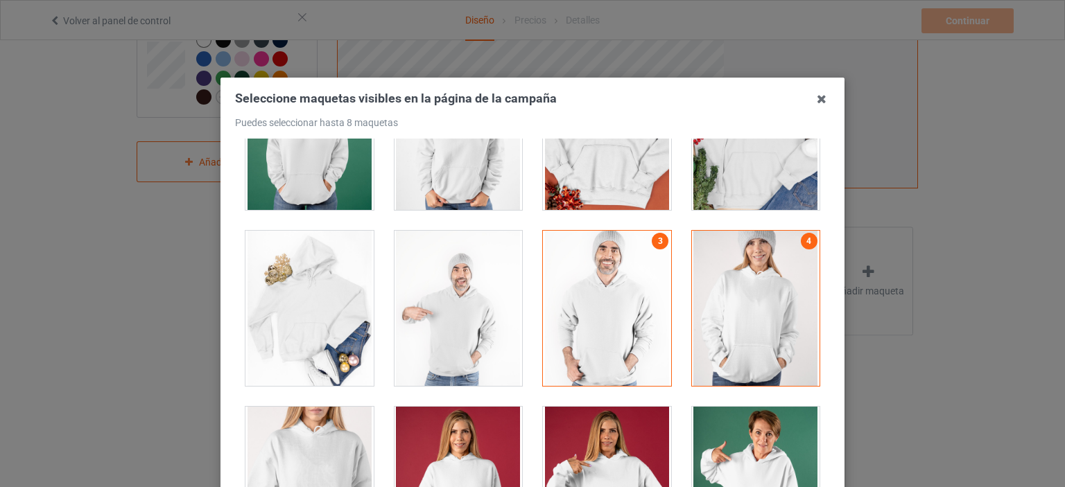
click at [756, 329] on div at bounding box center [756, 308] width 128 height 155
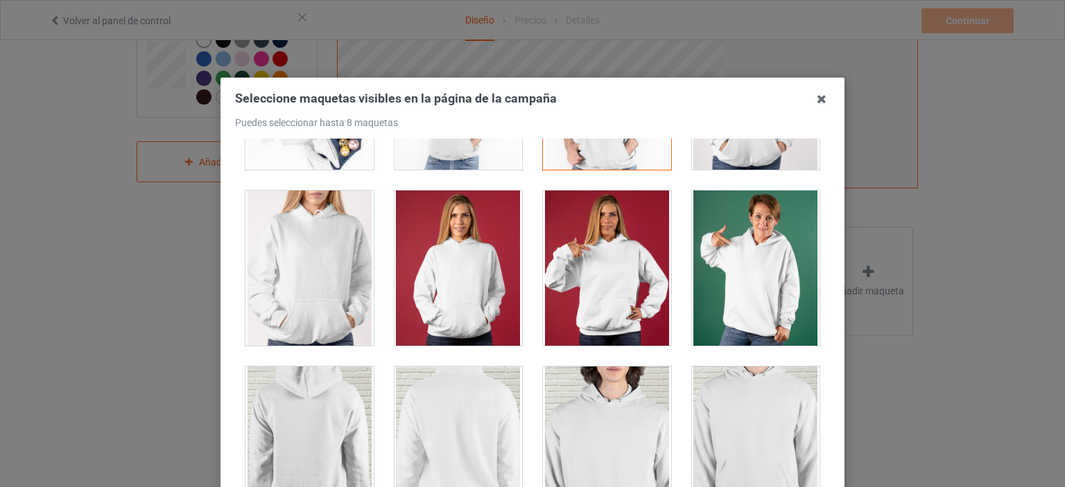
scroll to position [3119, 0]
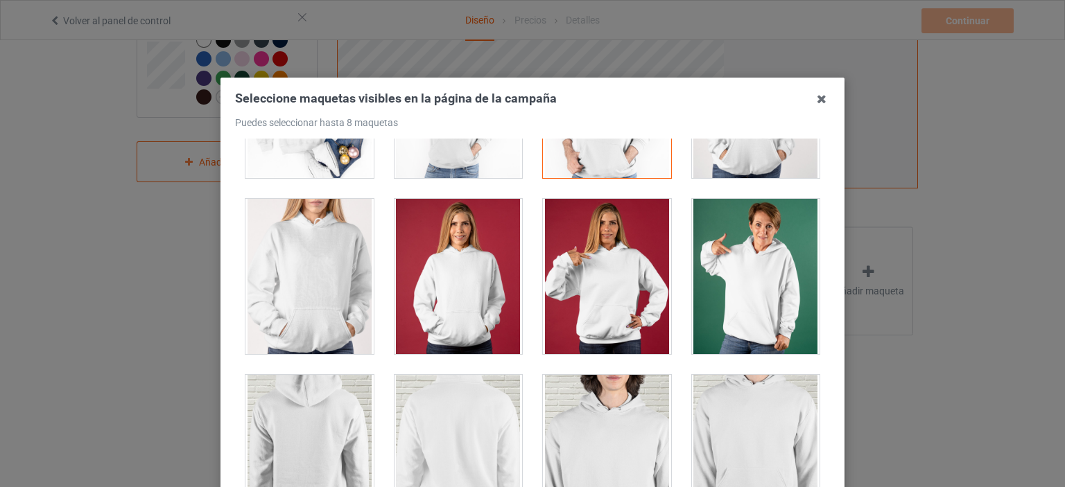
click at [722, 297] on div at bounding box center [756, 276] width 128 height 155
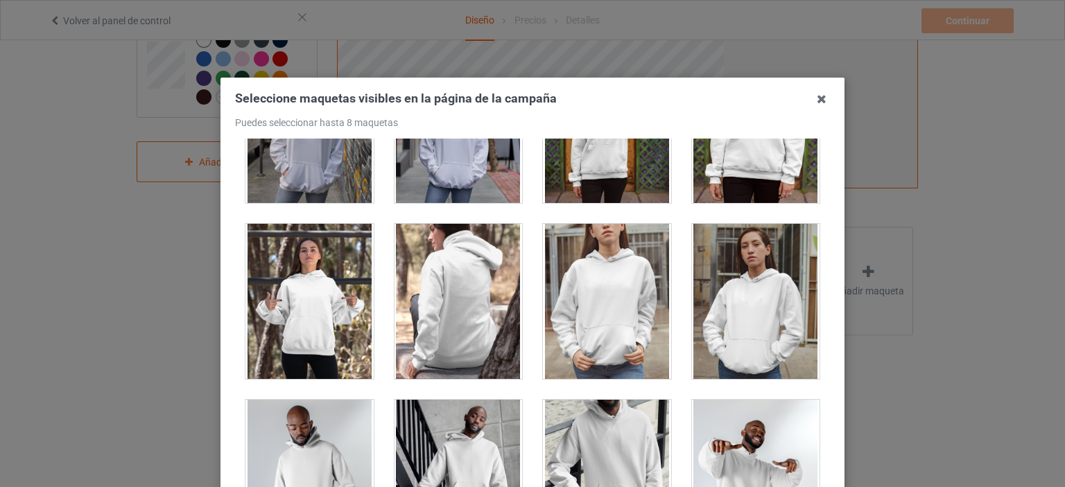
scroll to position [277, 0]
click at [286, 299] on div at bounding box center [309, 301] width 128 height 155
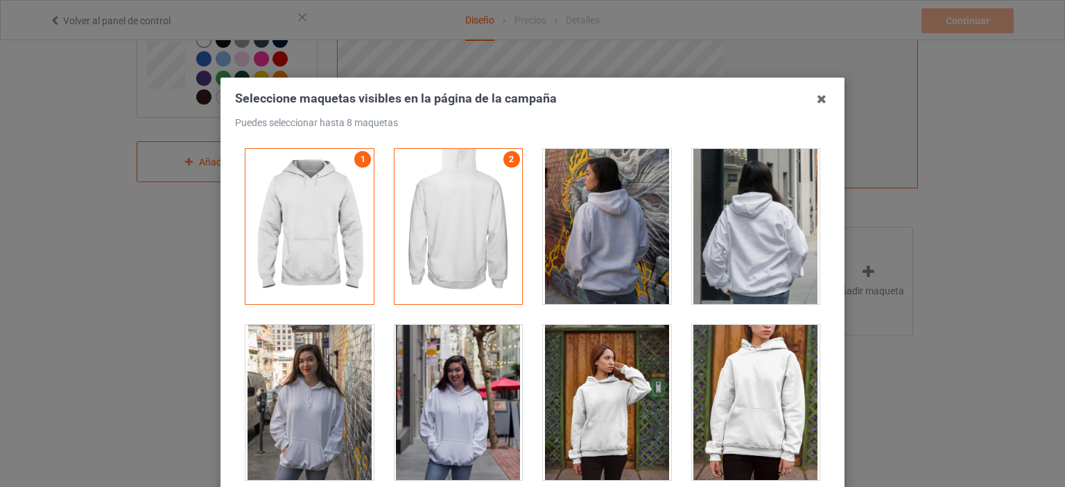
scroll to position [0, 0]
click at [434, 405] on div at bounding box center [458, 402] width 128 height 155
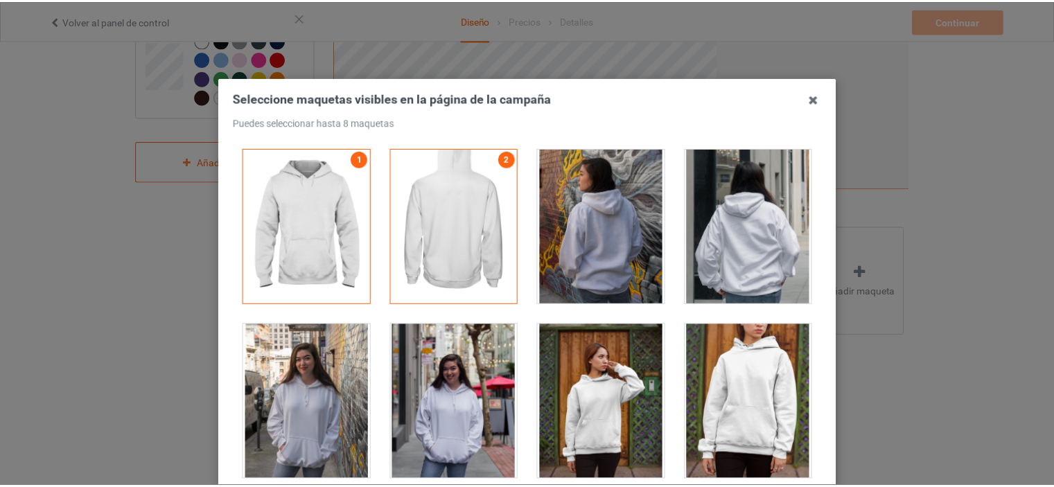
scroll to position [408, 0]
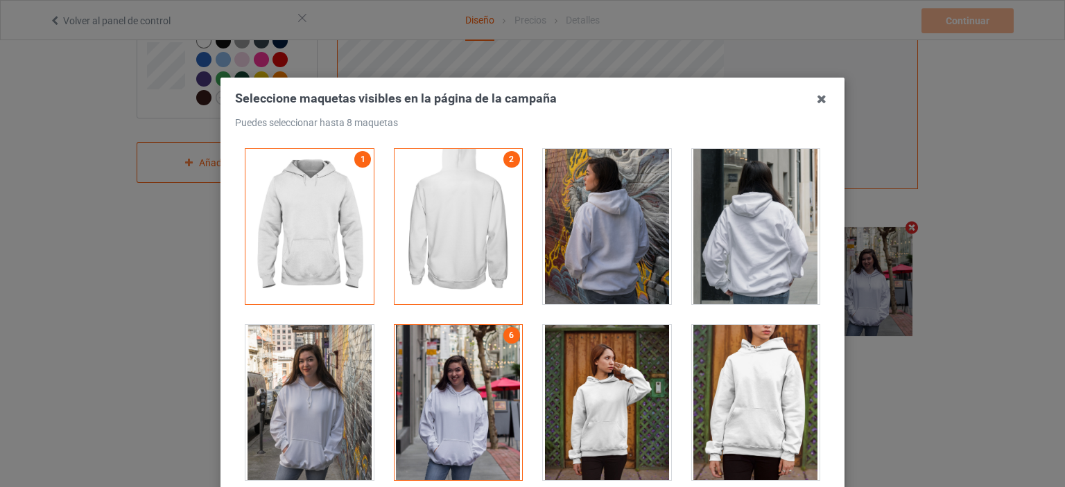
click at [817, 100] on icon at bounding box center [821, 99] width 22 height 22
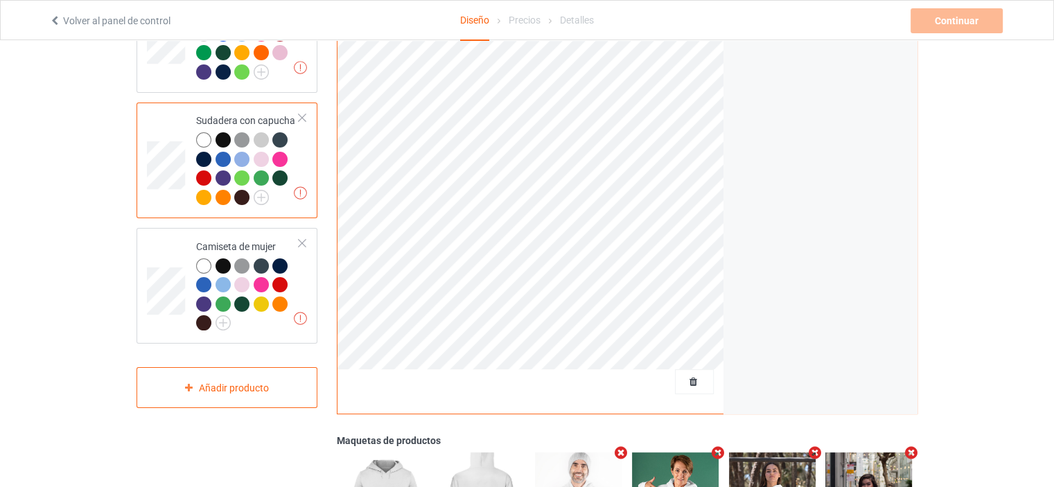
scroll to position [0, 0]
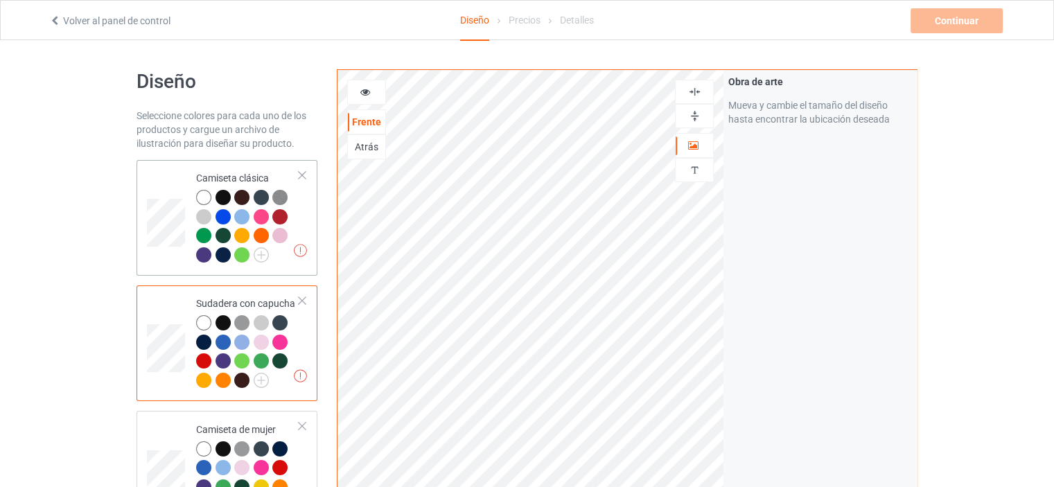
click at [290, 213] on div at bounding box center [281, 218] width 19 height 19
click at [304, 211] on td "Una resolución de la obra de arte inferior a 150 DPI puede resultar en una mala…" at bounding box center [248, 218] width 119 height 105
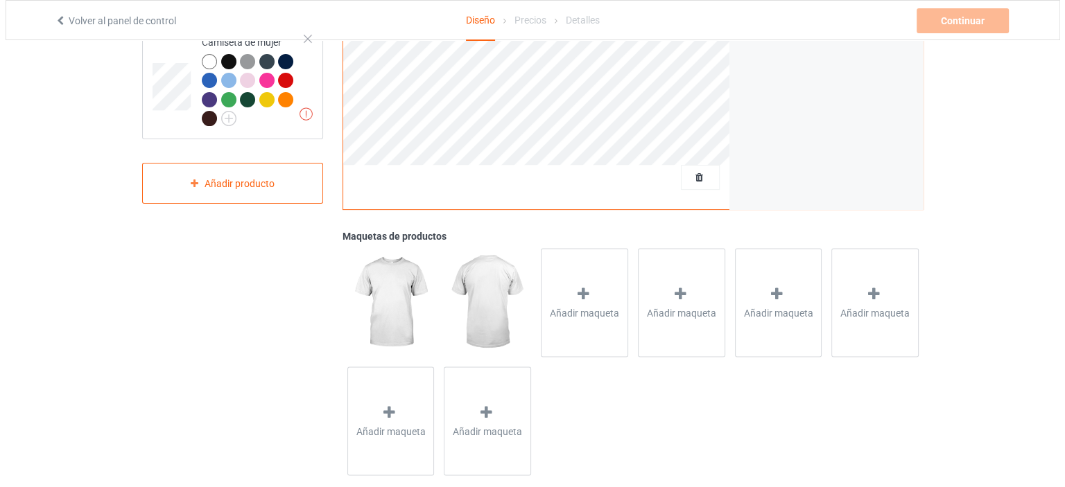
scroll to position [409, 0]
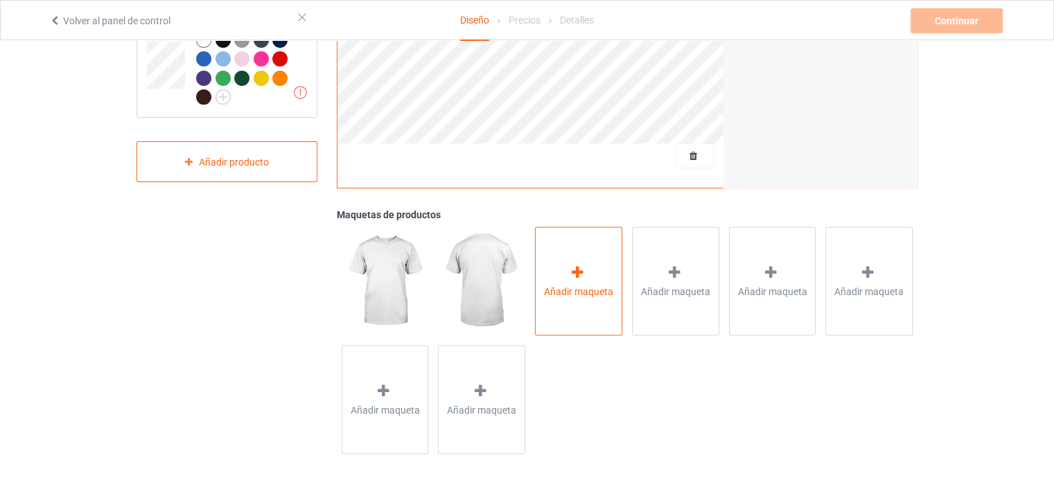
click at [571, 270] on icon at bounding box center [577, 272] width 17 height 15
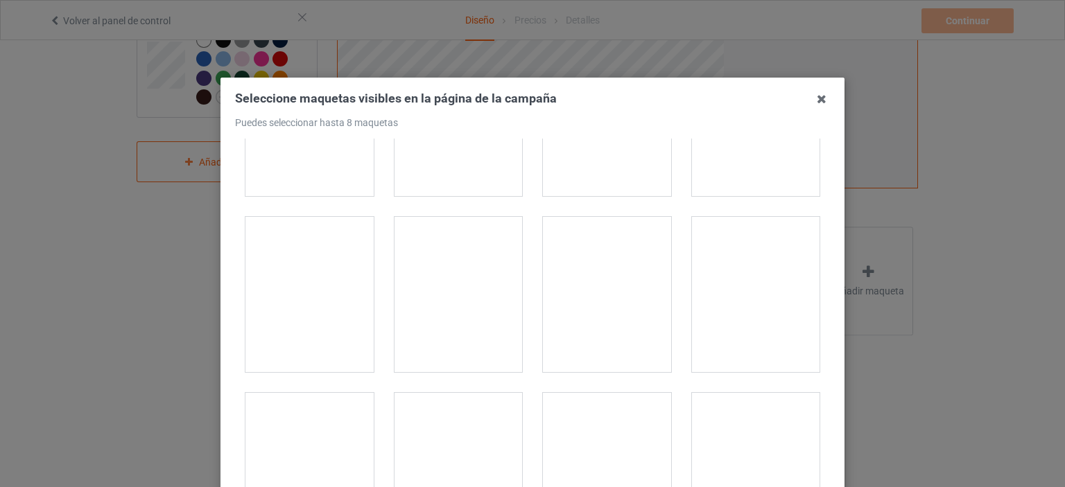
scroll to position [1040, 0]
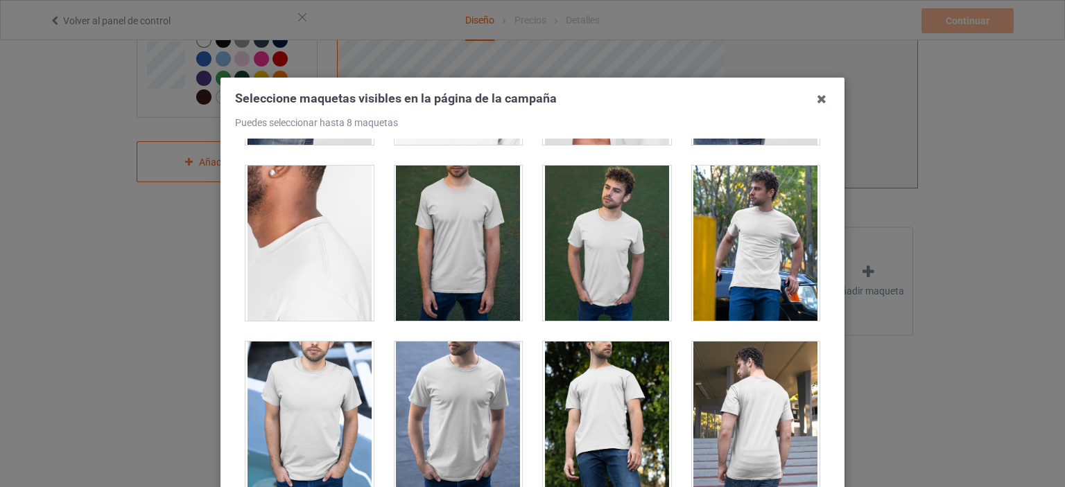
click at [604, 250] on div at bounding box center [607, 243] width 128 height 155
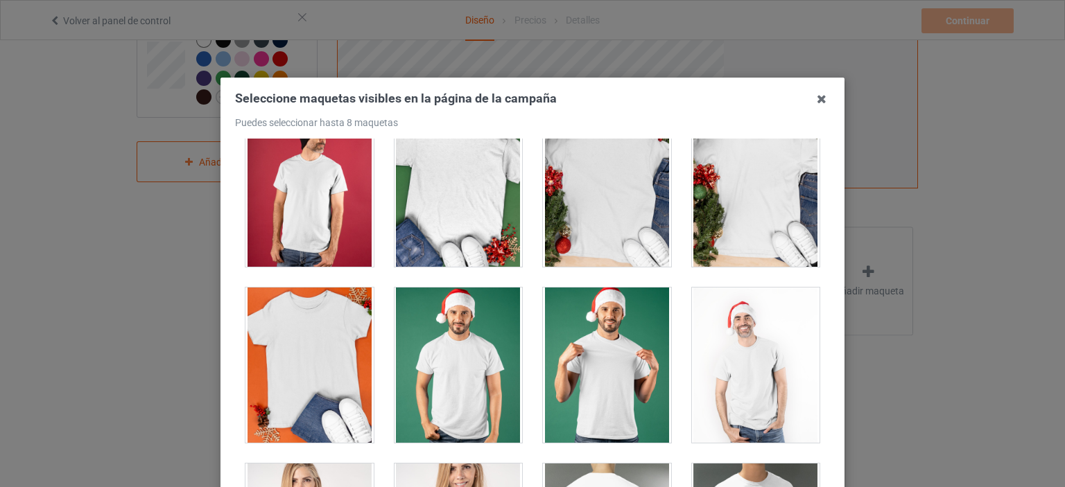
scroll to position [2010, 0]
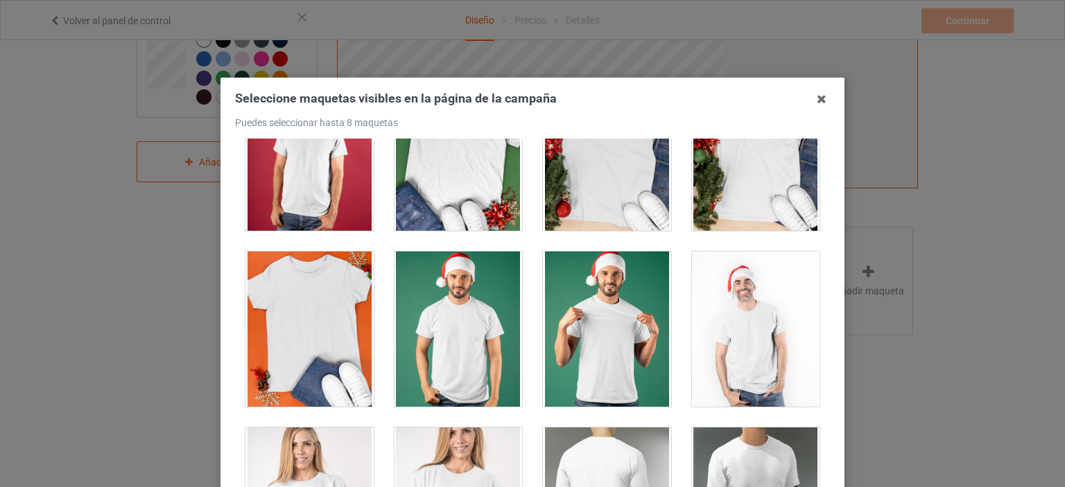
click at [299, 180] on div at bounding box center [309, 153] width 128 height 155
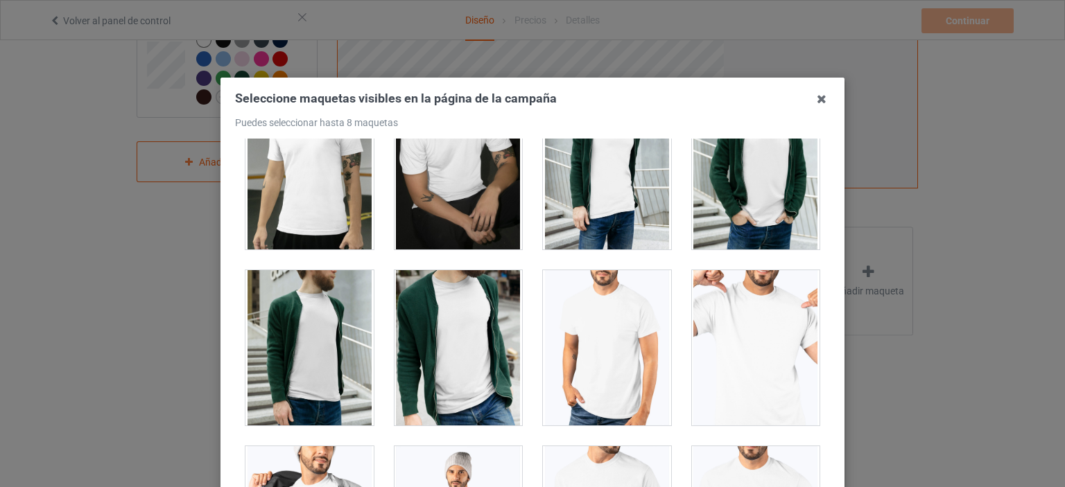
scroll to position [2634, 0]
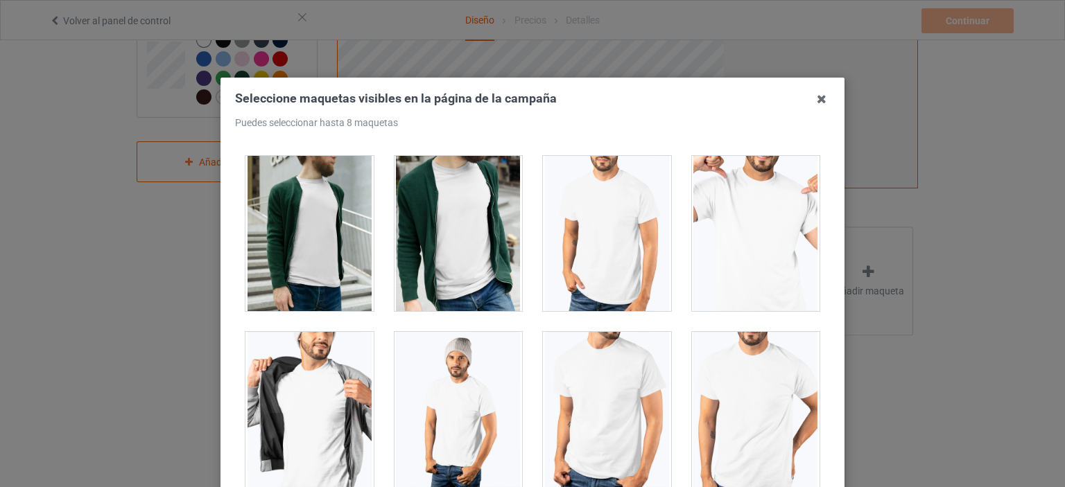
click at [462, 379] on div at bounding box center [458, 409] width 128 height 155
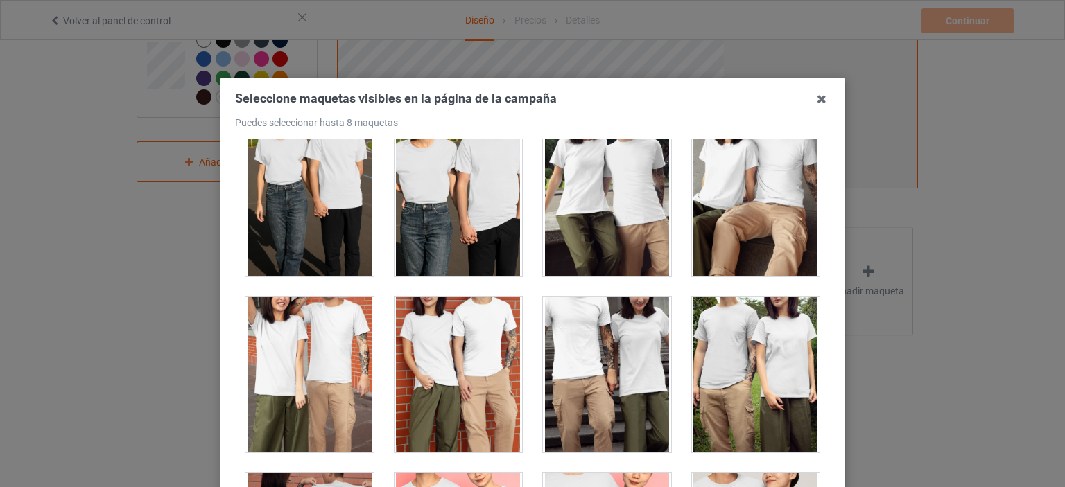
scroll to position [4644, 0]
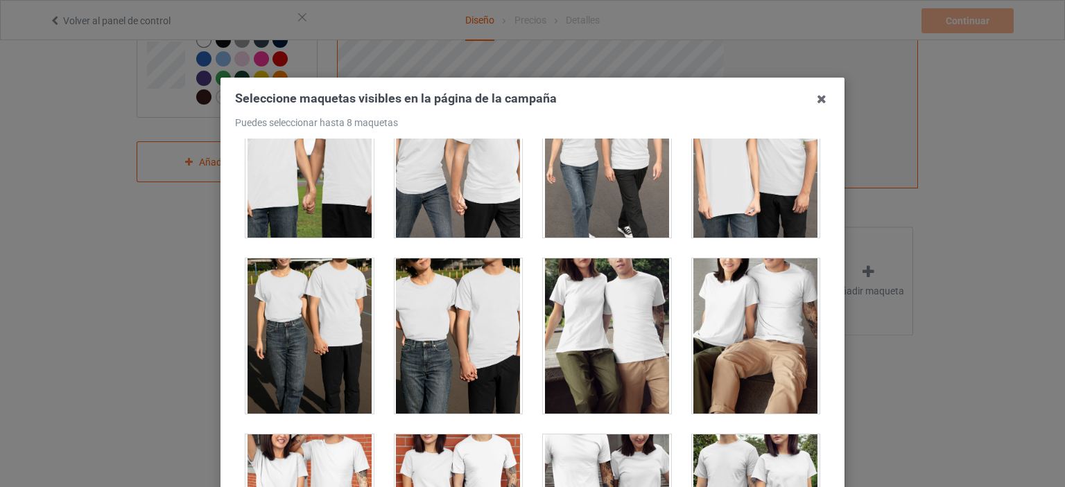
click at [613, 321] on div at bounding box center [607, 336] width 128 height 155
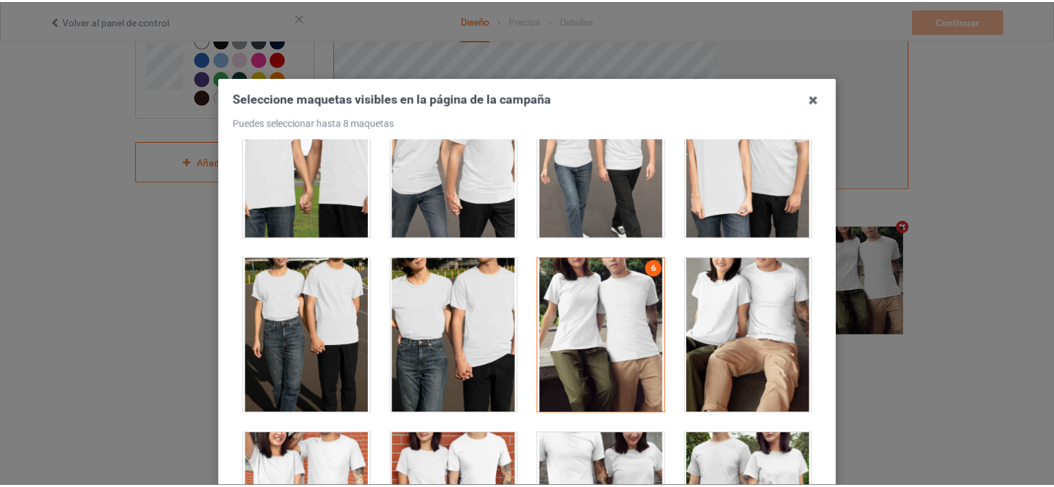
scroll to position [408, 0]
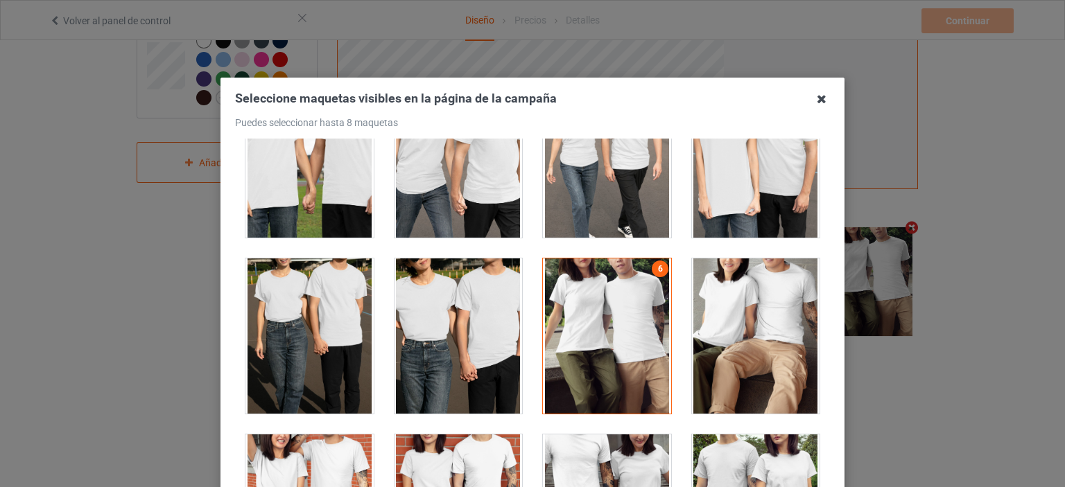
click at [815, 101] on icon at bounding box center [821, 99] width 22 height 22
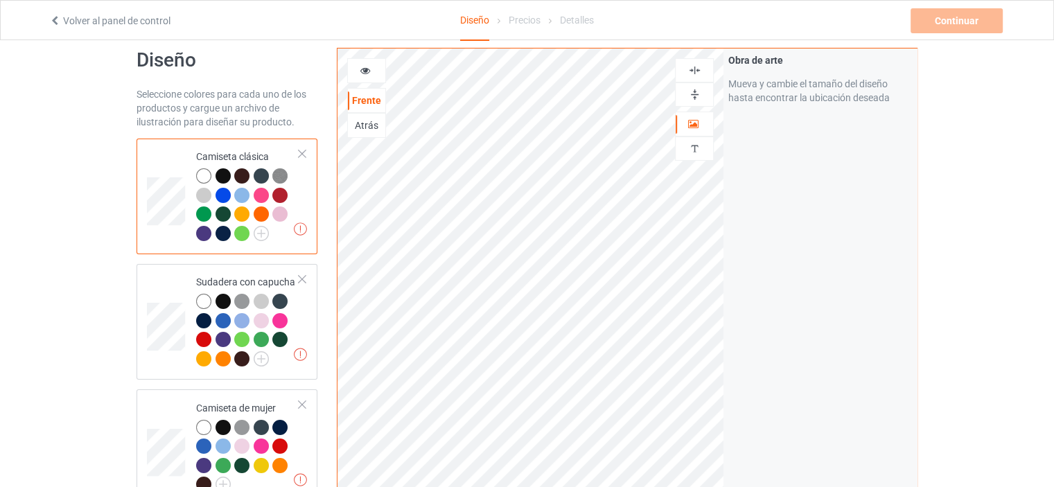
scroll to position [0, 0]
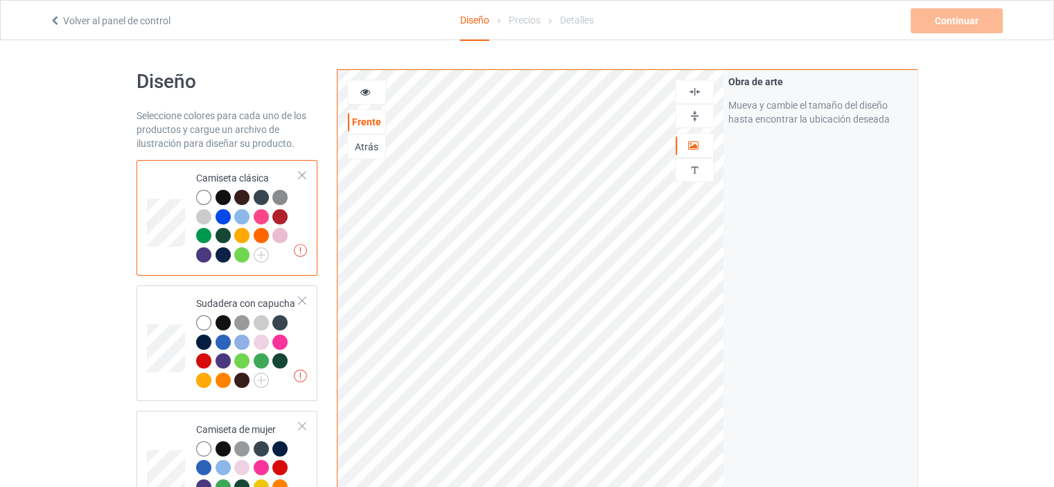
click at [782, 107] on font "Mueva y cambie el tamaño del diseño hasta encontrar la ubicación deseada" at bounding box center [810, 112] width 162 height 25
click at [301, 218] on td "Una resolución de la obra de arte inferior a 150 DPI puede resultar en una mala…" at bounding box center [248, 218] width 119 height 105
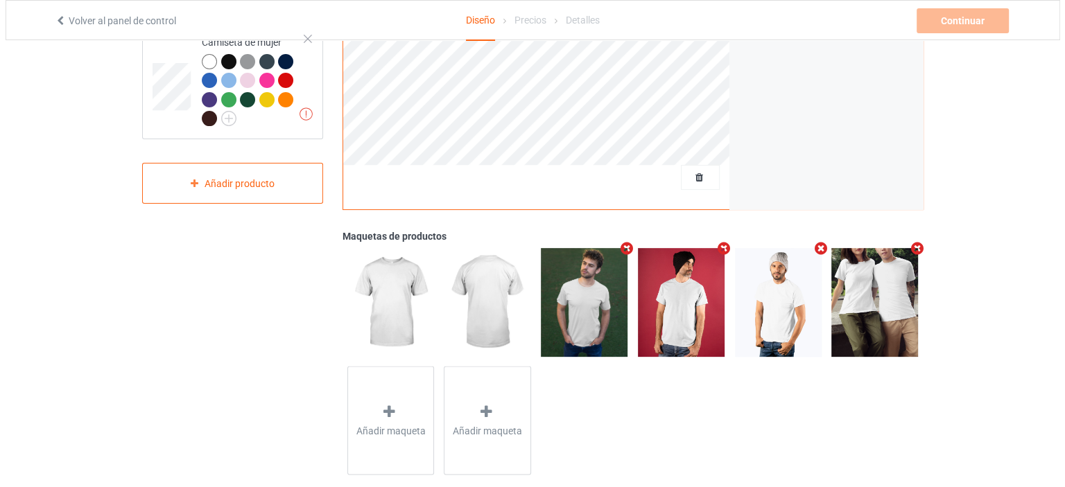
scroll to position [408, 0]
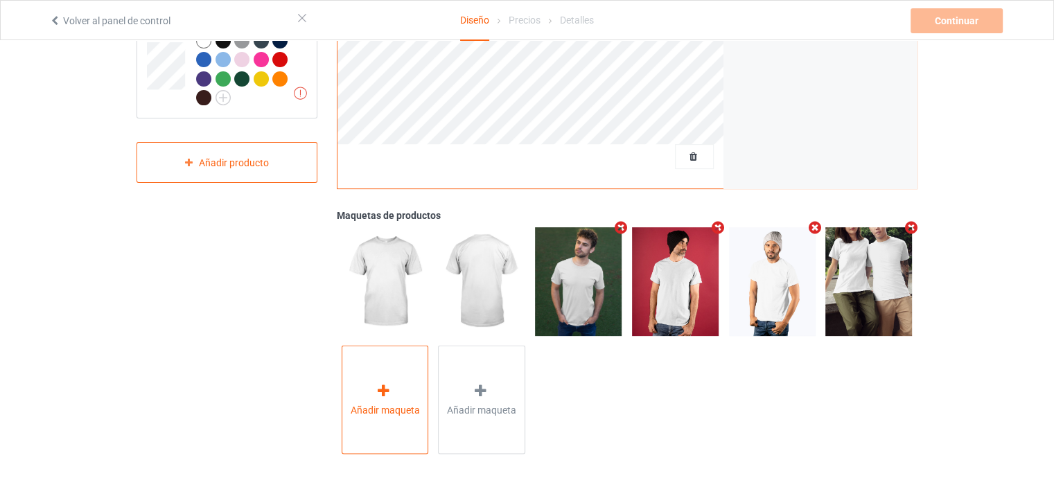
click at [386, 393] on icon at bounding box center [383, 390] width 17 height 15
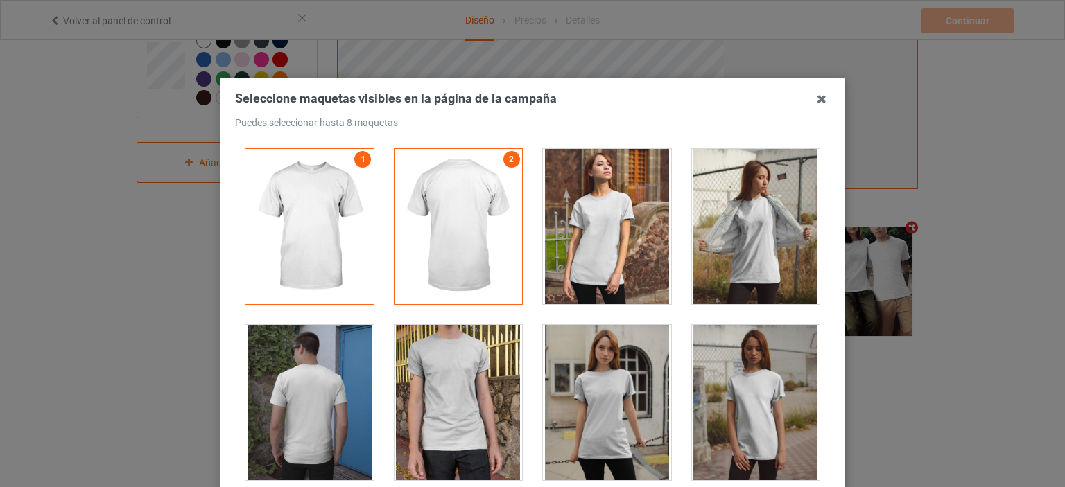
click at [584, 259] on div at bounding box center [607, 226] width 128 height 155
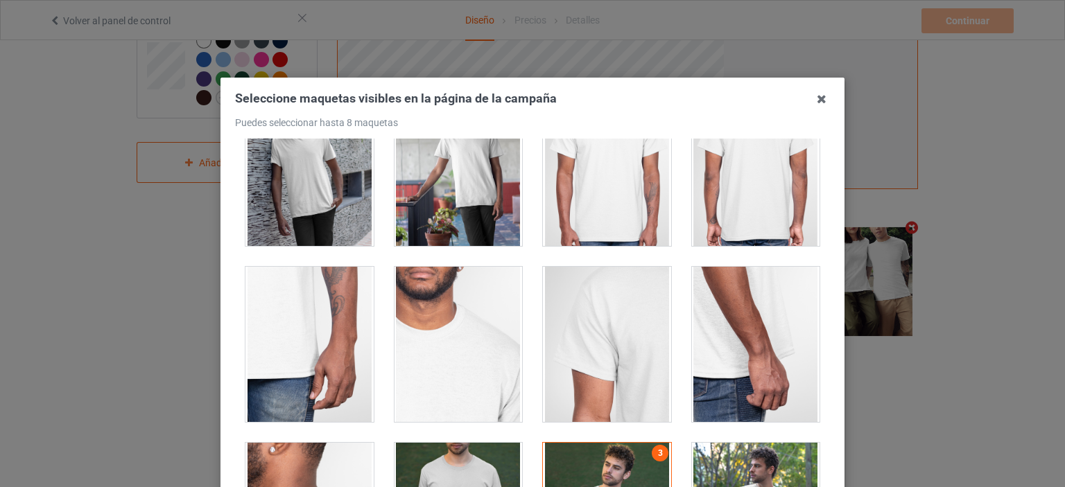
scroll to position [1040, 0]
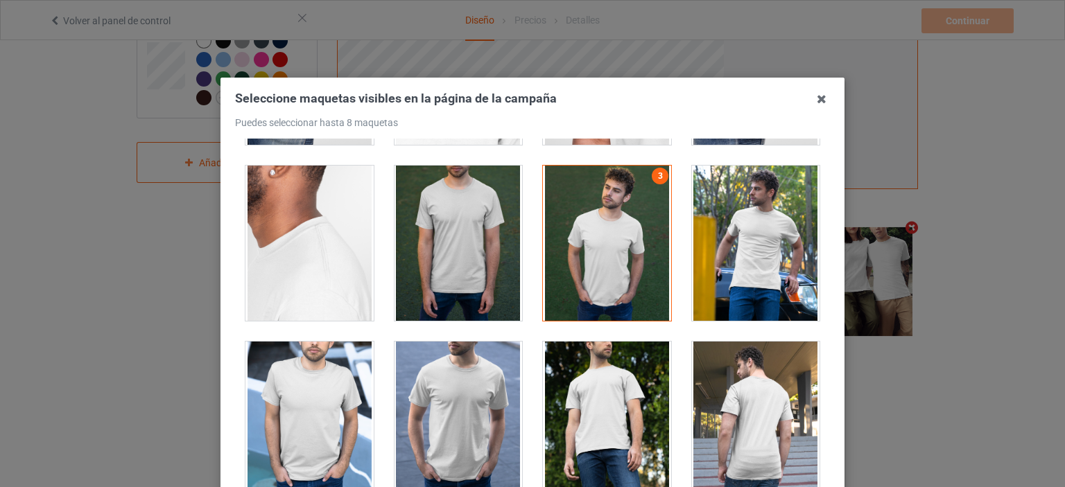
click at [435, 259] on div at bounding box center [458, 243] width 128 height 155
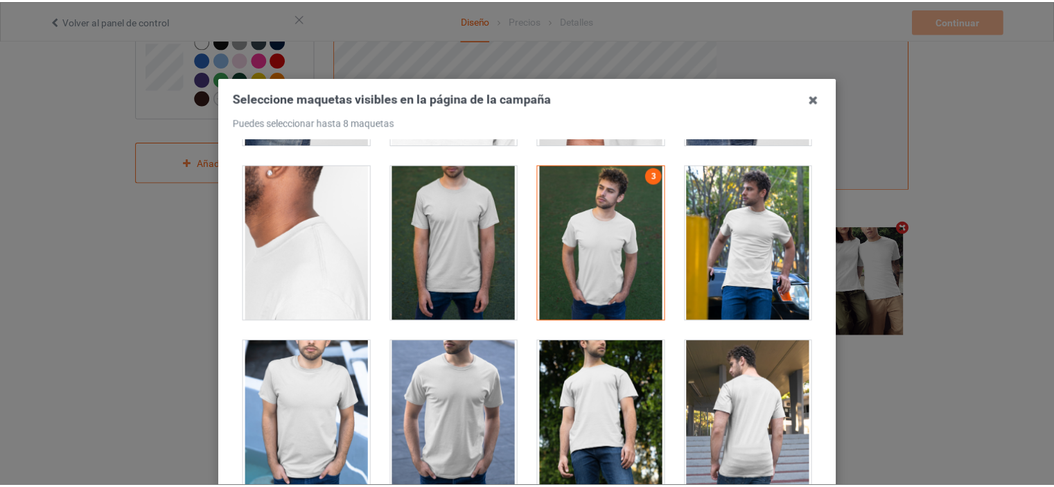
scroll to position [408, 0]
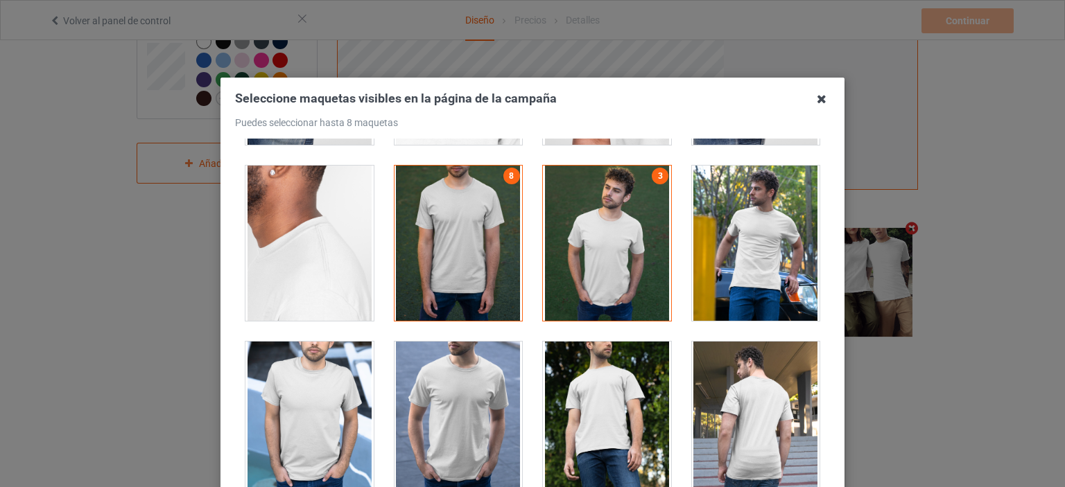
click at [813, 99] on icon at bounding box center [821, 99] width 22 height 22
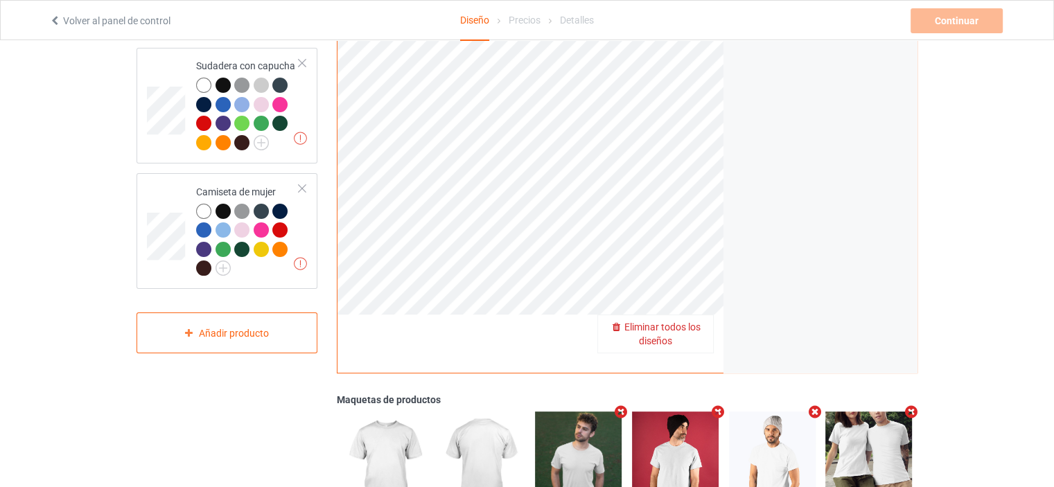
scroll to position [0, 0]
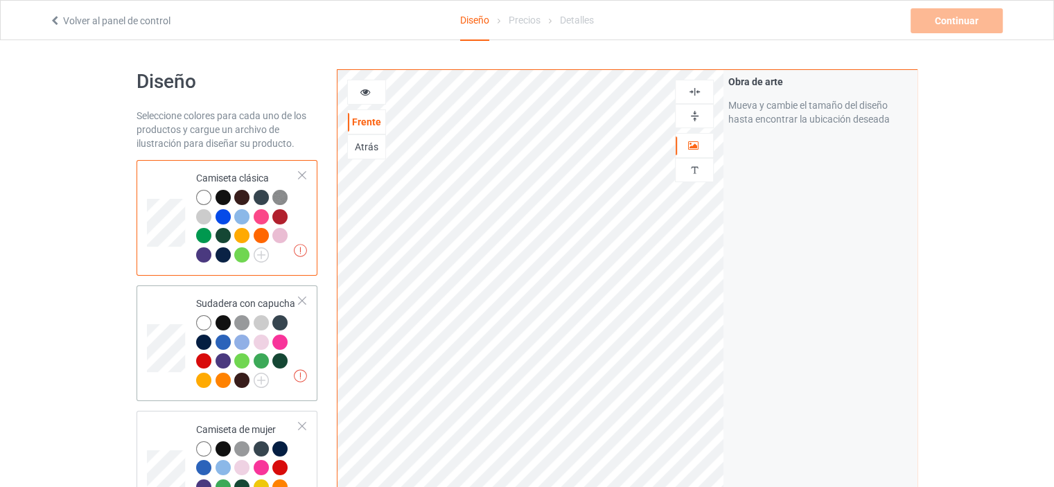
click at [300, 330] on td "Una resolución de la obra de arte inferior a 150 DPI puede resultar en una mala…" at bounding box center [248, 343] width 119 height 105
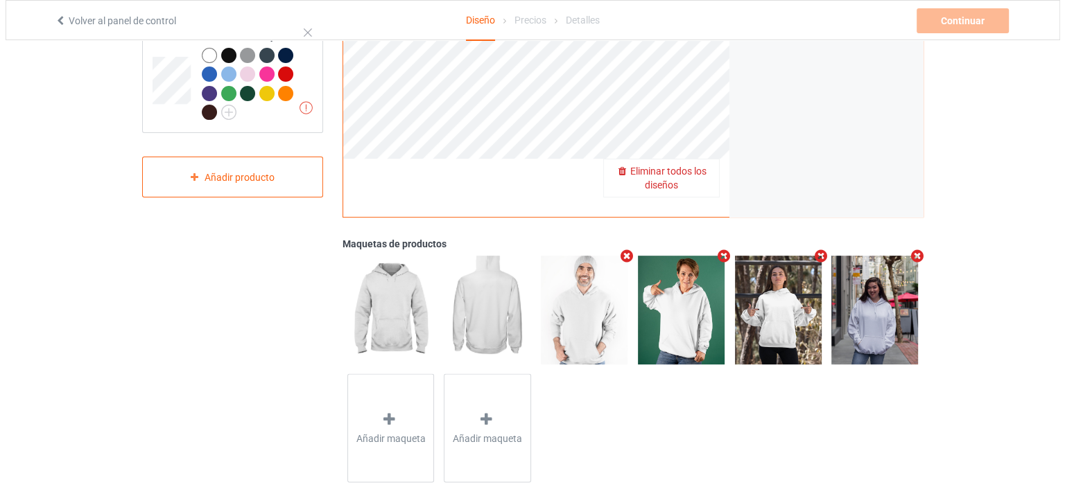
scroll to position [422, 0]
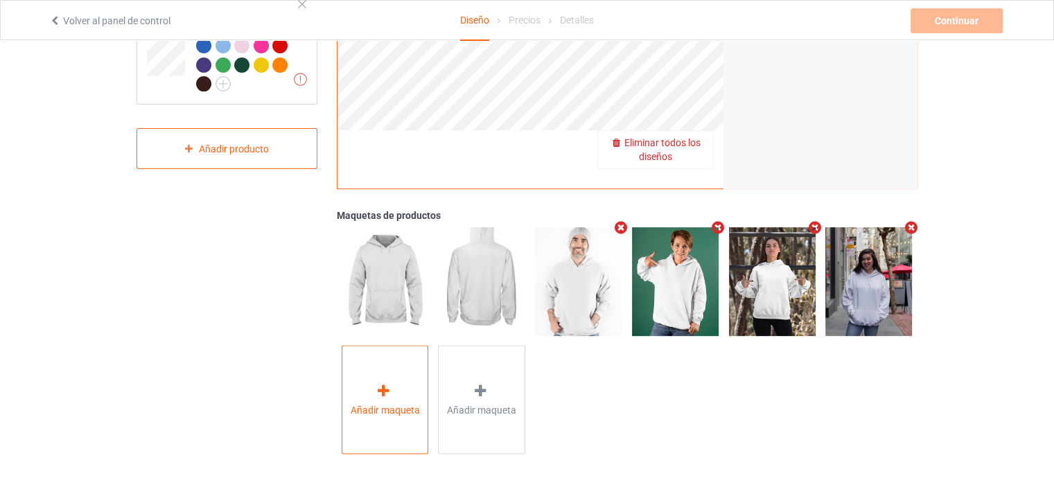
click at [392, 404] on font "Añadir maqueta" at bounding box center [385, 409] width 69 height 11
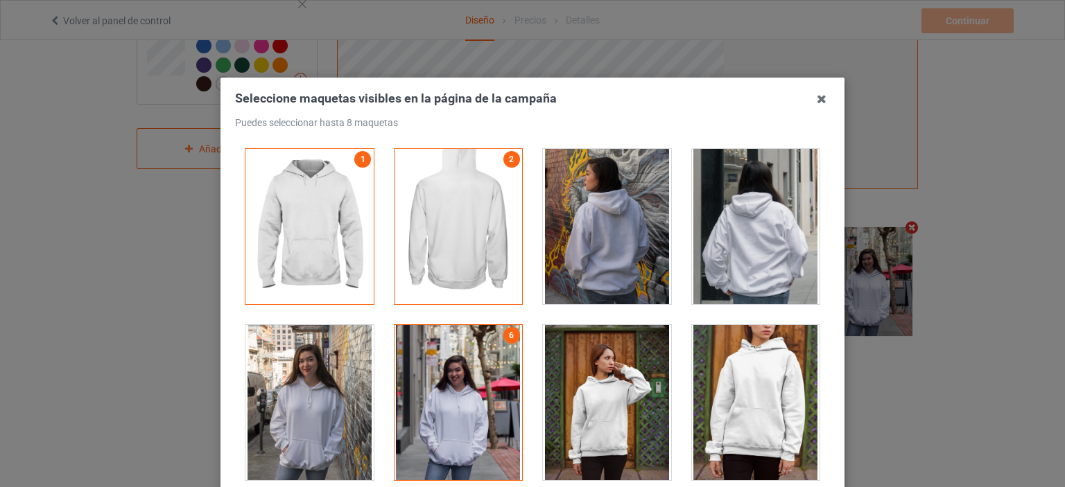
click at [603, 401] on div at bounding box center [607, 402] width 128 height 155
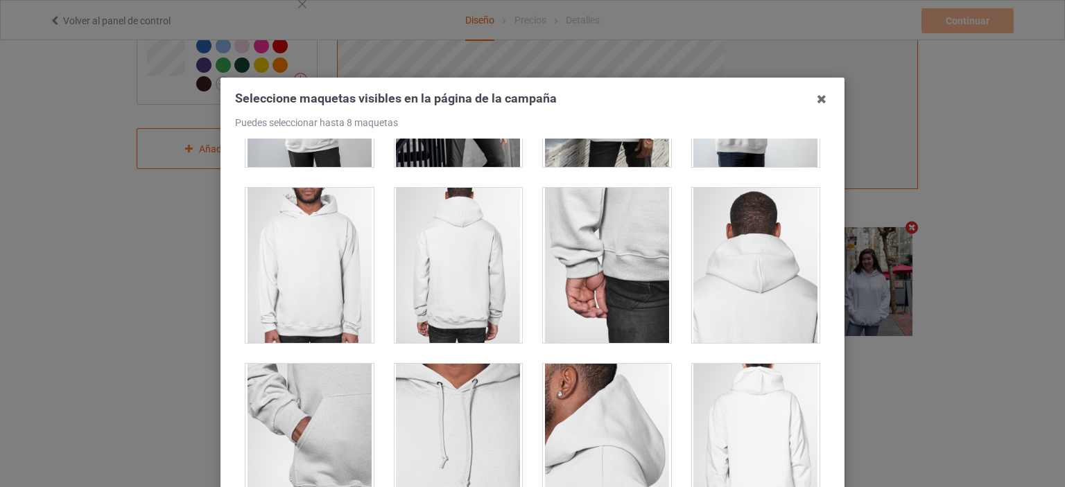
scroll to position [624, 0]
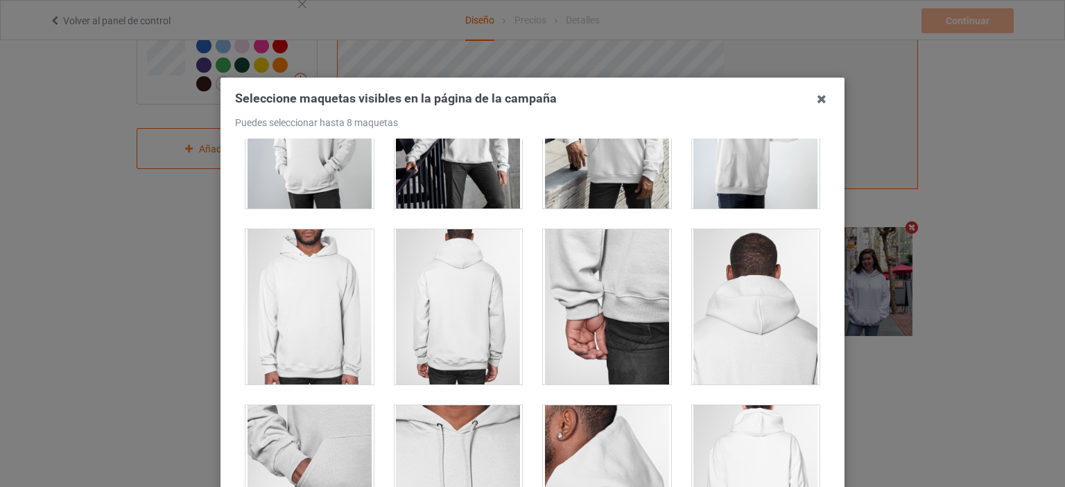
click at [290, 321] on div at bounding box center [309, 306] width 128 height 155
click at [815, 101] on icon at bounding box center [821, 99] width 22 height 22
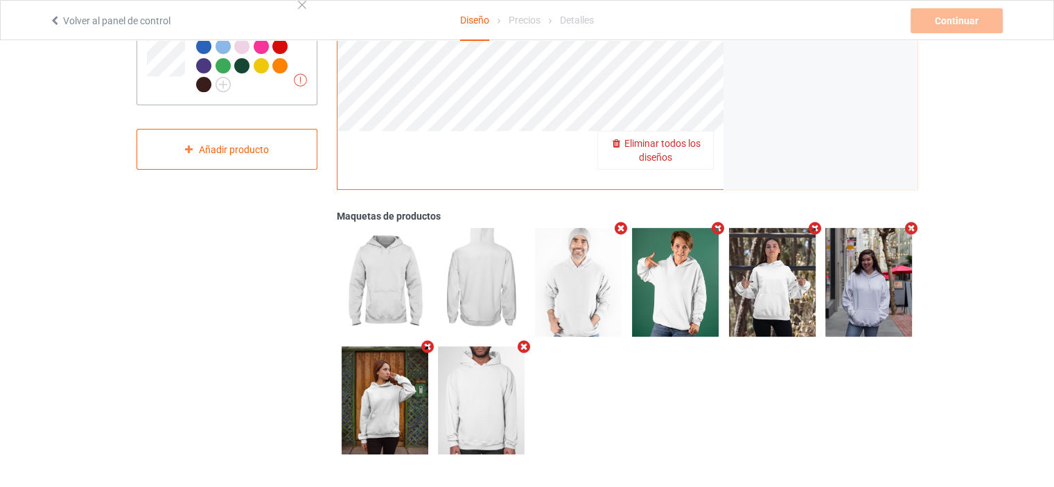
click at [257, 84] on div at bounding box center [247, 58] width 103 height 76
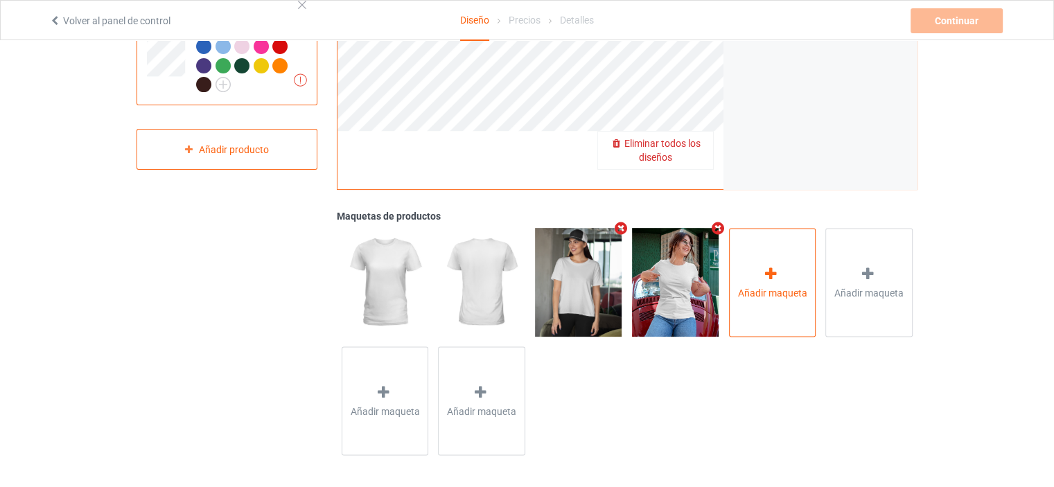
click at [778, 271] on icon at bounding box center [771, 273] width 17 height 15
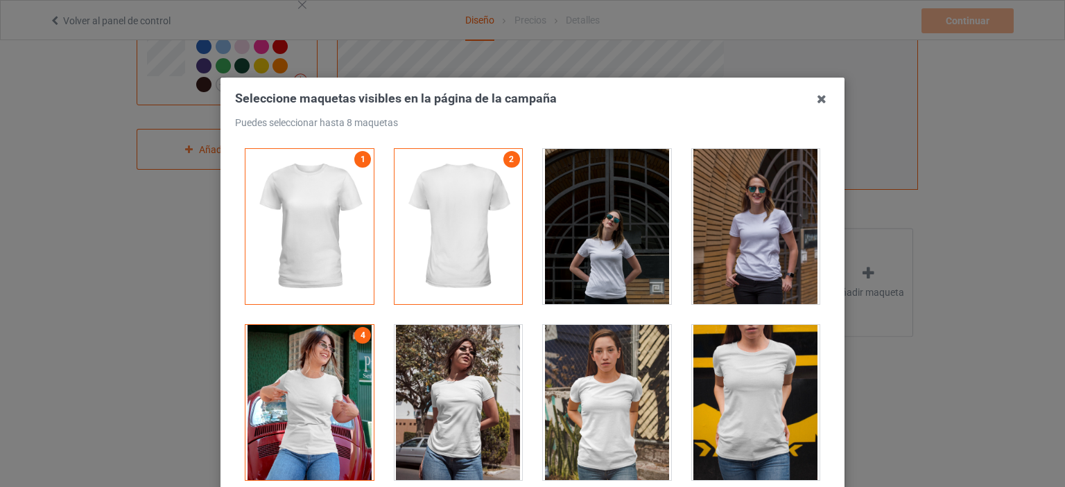
click at [749, 252] on div at bounding box center [756, 226] width 128 height 155
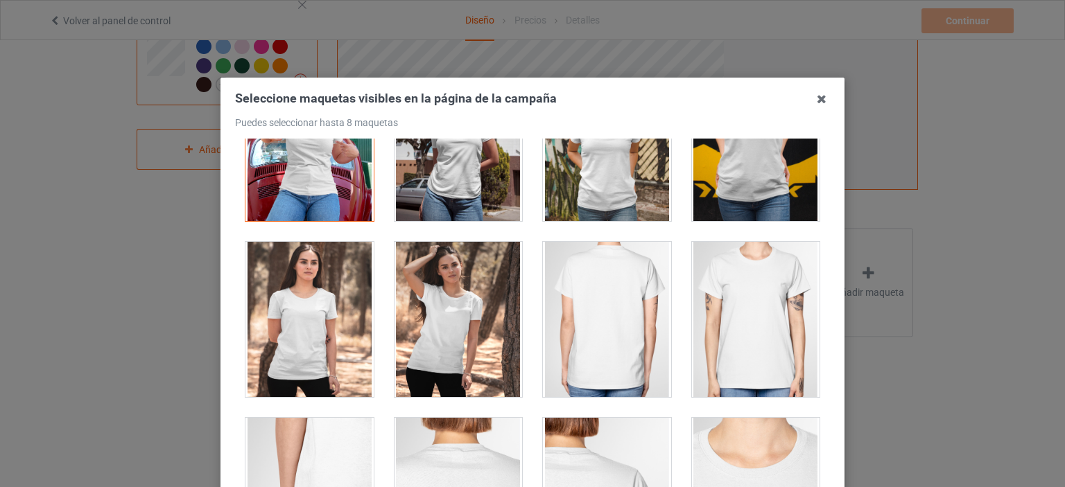
scroll to position [277, 0]
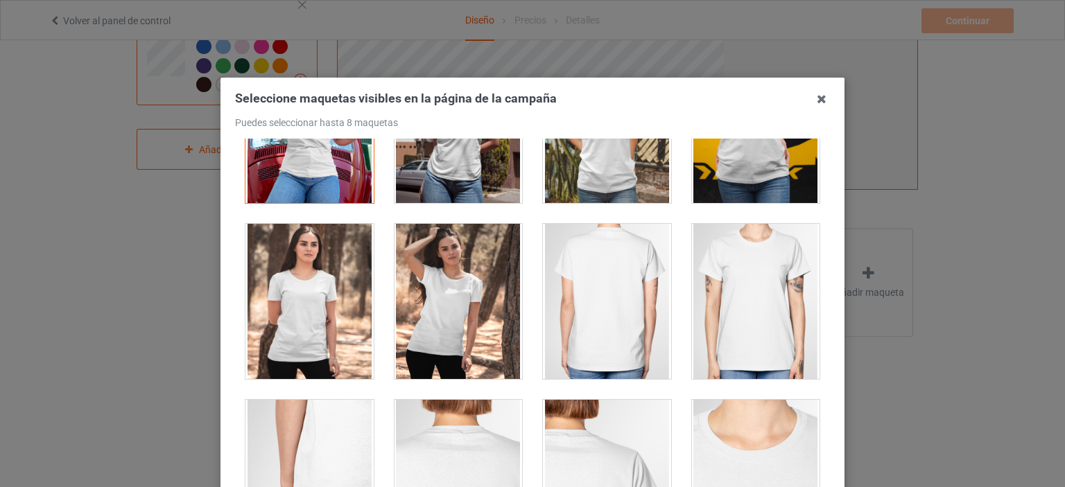
click at [733, 304] on div at bounding box center [756, 301] width 128 height 155
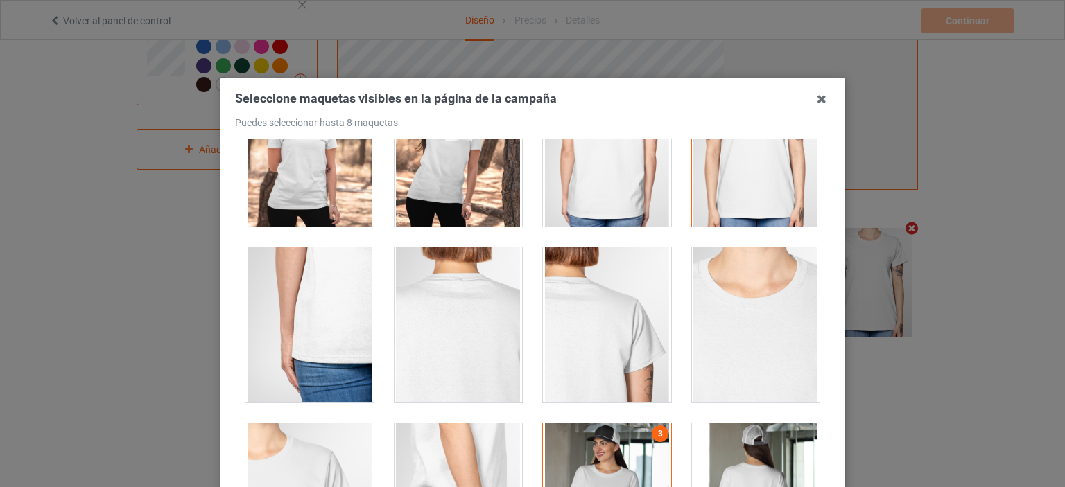
scroll to position [693, 0]
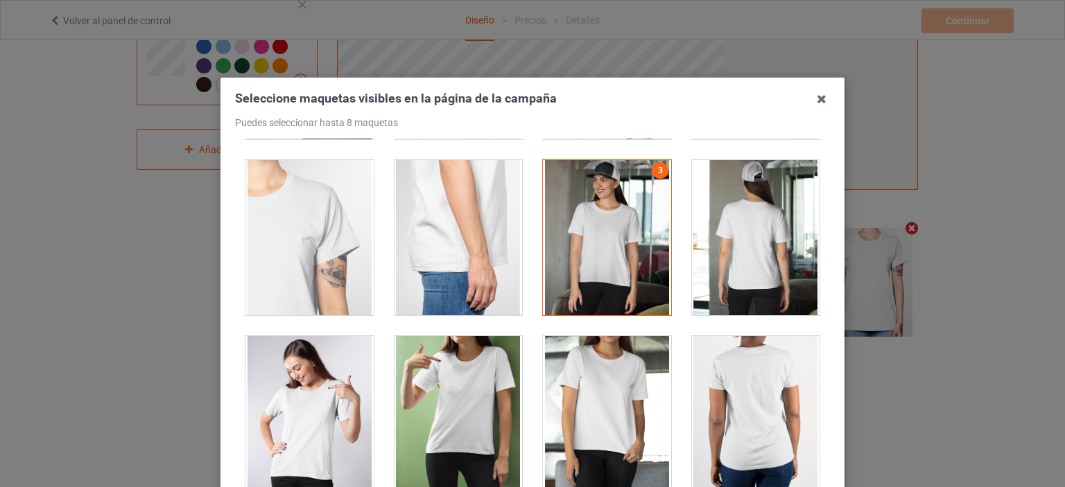
click at [459, 441] on div at bounding box center [458, 413] width 128 height 155
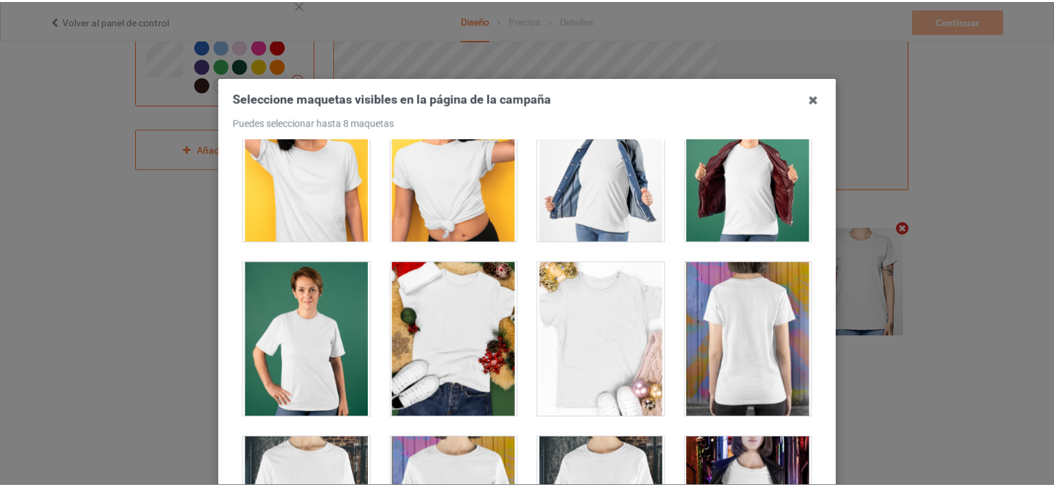
scroll to position [1386, 0]
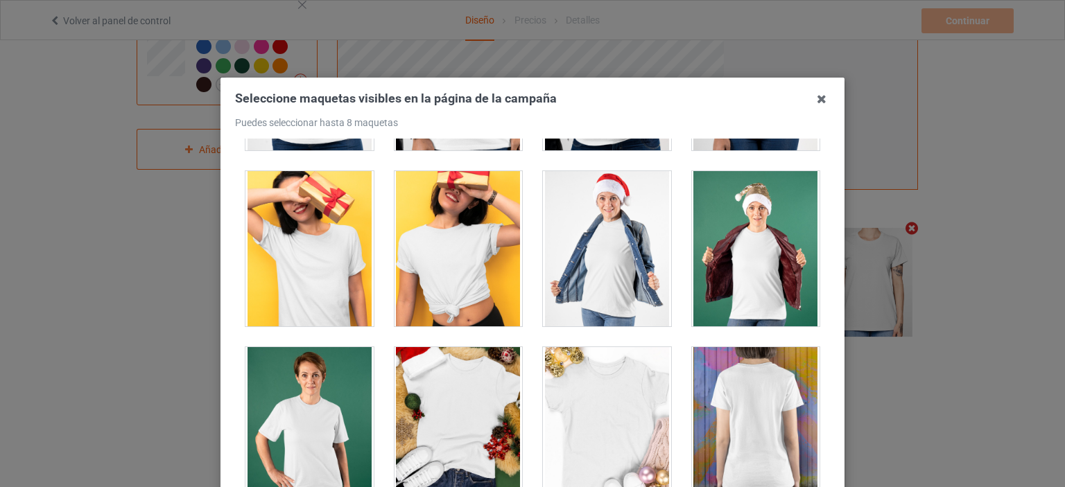
click at [715, 292] on div at bounding box center [756, 248] width 128 height 155
click at [815, 98] on icon at bounding box center [821, 99] width 22 height 22
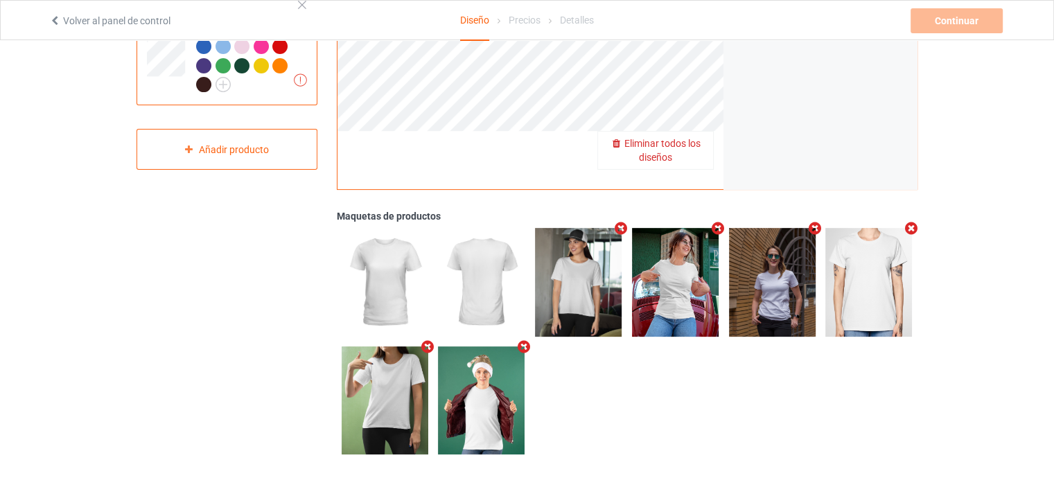
click at [616, 393] on div at bounding box center [627, 341] width 581 height 236
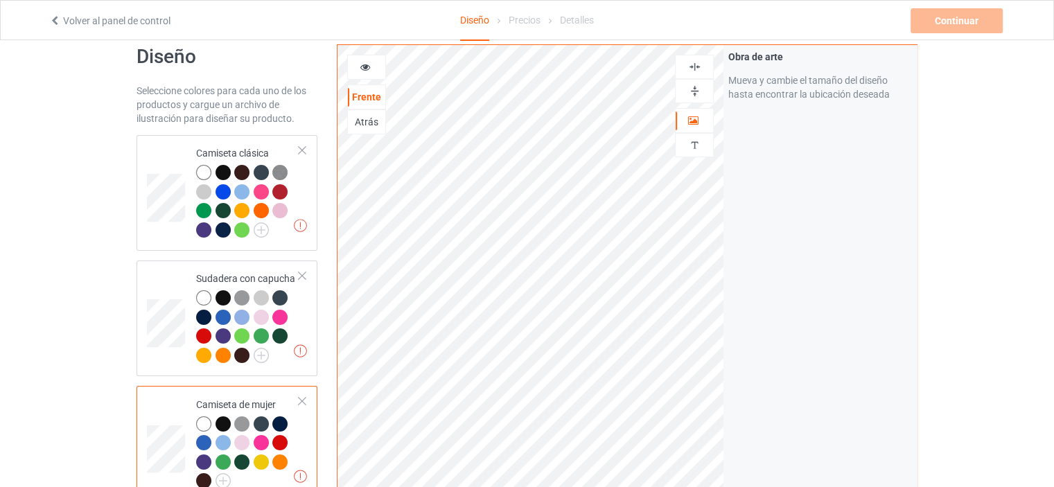
scroll to position [0, 0]
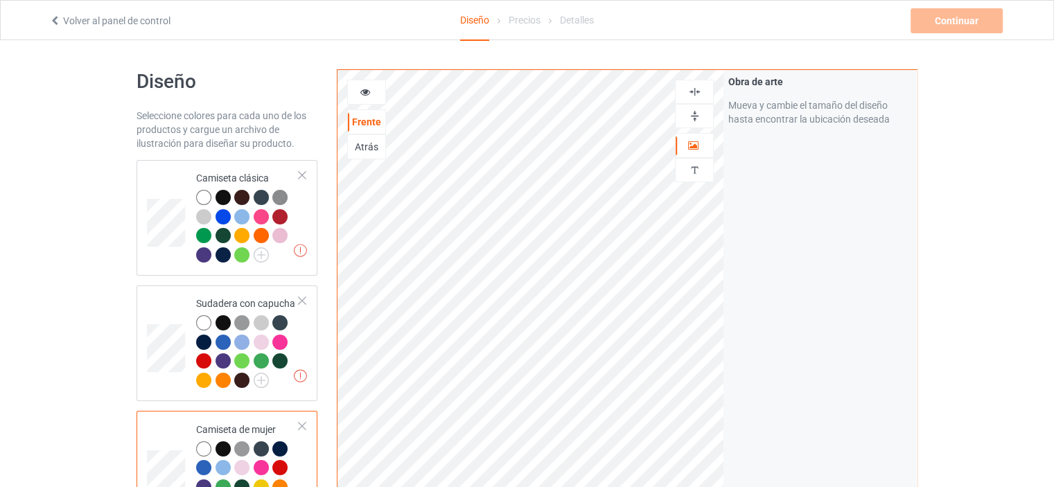
click at [364, 94] on icon at bounding box center [366, 90] width 12 height 10
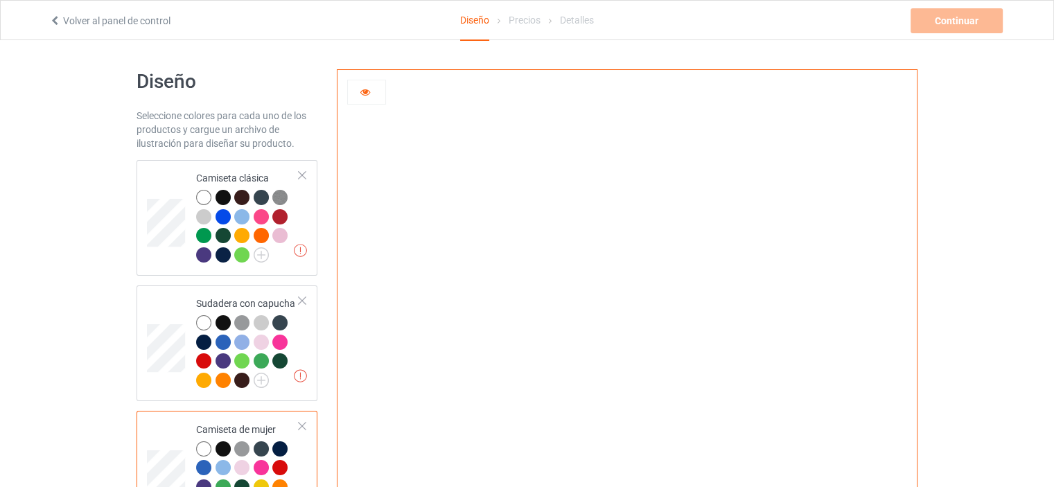
click at [367, 89] on icon at bounding box center [366, 90] width 12 height 10
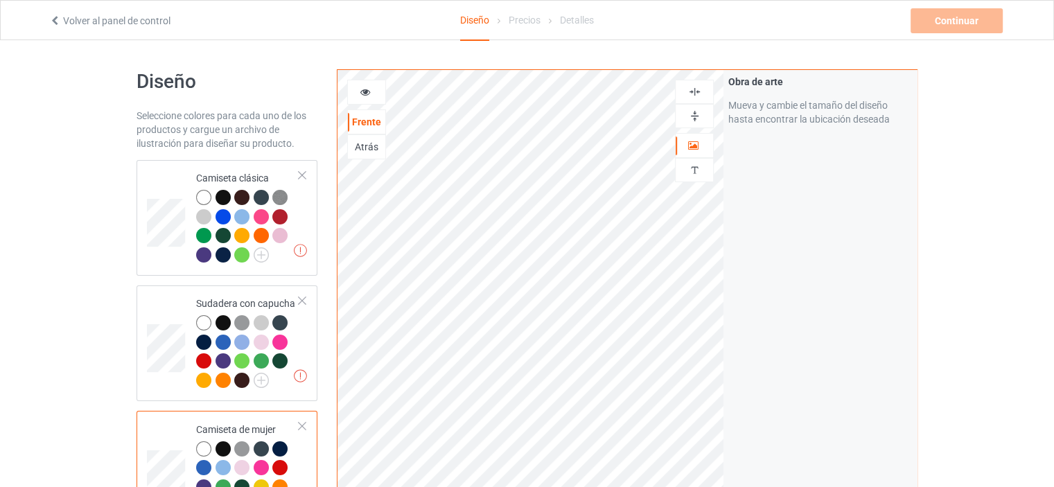
click at [369, 143] on font "Atrás" at bounding box center [367, 146] width 24 height 11
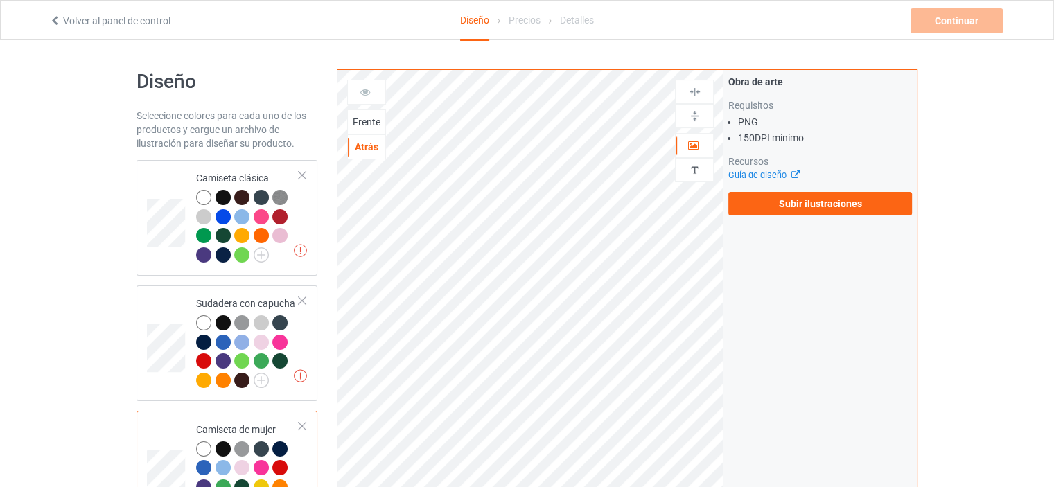
click at [763, 280] on div "Obra de arte Requisitos PNG 150 DPI mínimo Recursos Guía de diseño Subir ilustr…" at bounding box center [820, 333] width 193 height 527
click at [369, 119] on font "Frente" at bounding box center [367, 121] width 28 height 11
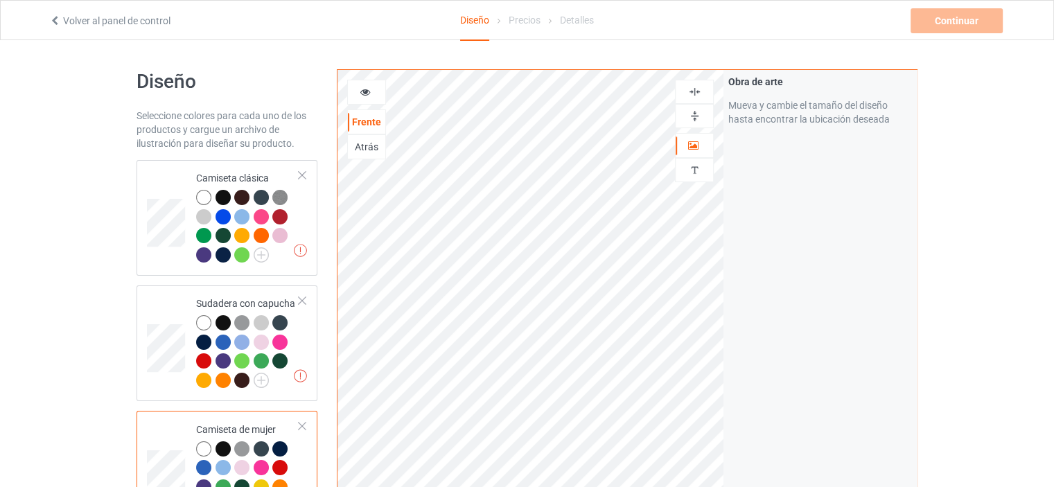
click at [526, 19] on font "Precios" at bounding box center [525, 20] width 32 height 11
click at [613, 26] on div "Diseño Precios Detalles" at bounding box center [527, 21] width 325 height 40
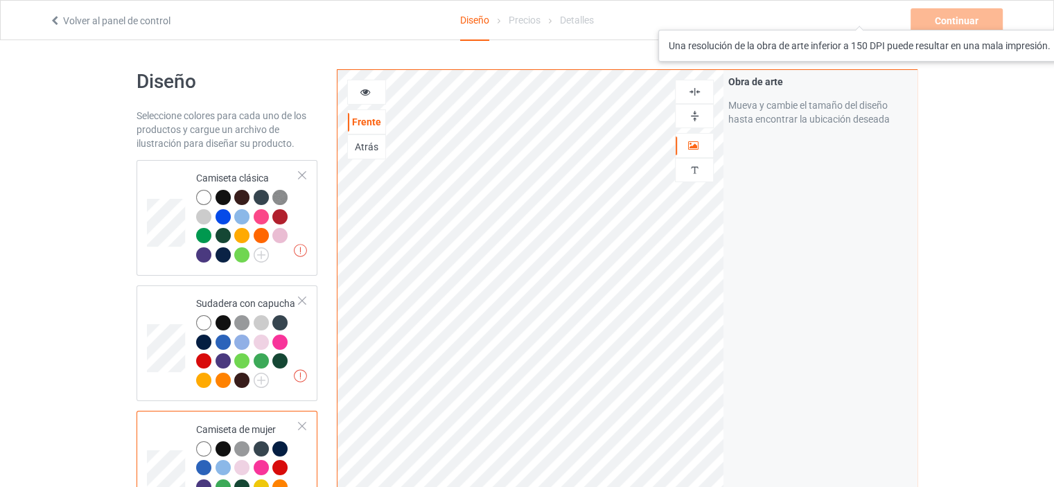
click at [976, 16] on div "Continuar Una resolución de la obra de arte inferior a 150 DPI puede resultar e…" at bounding box center [958, 20] width 95 height 25
click at [969, 18] on div "Continuar Una resolución de la obra de arte inferior a 150 DPI puede resultar e…" at bounding box center [958, 20] width 95 height 25
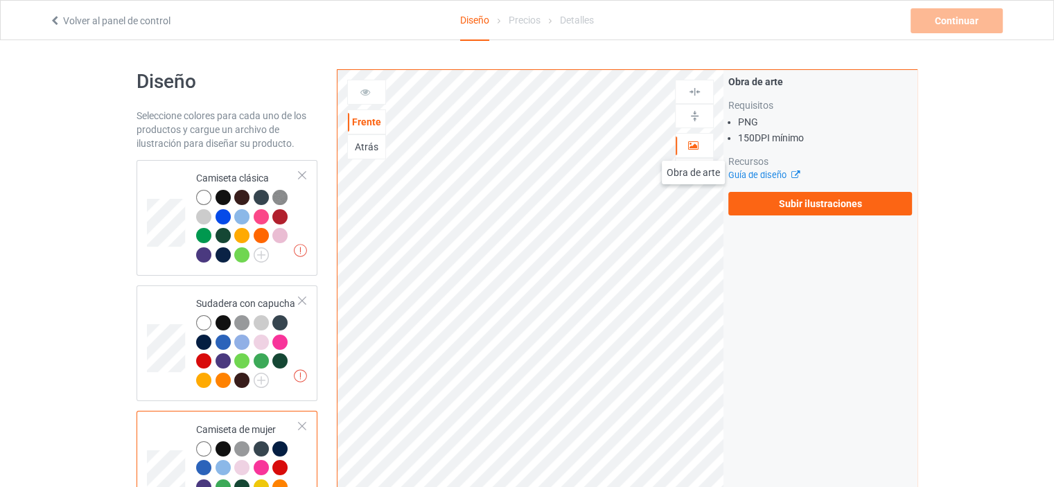
click at [693, 147] on icon at bounding box center [694, 144] width 12 height 10
click at [773, 202] on label "Subir ilustraciones" at bounding box center [821, 204] width 184 height 24
click at [0, 0] on input "Subir ilustraciones" at bounding box center [0, 0] width 0 height 0
click at [789, 199] on label "Subir ilustraciones" at bounding box center [821, 204] width 184 height 24
click at [0, 0] on input "Subir ilustraciones" at bounding box center [0, 0] width 0 height 0
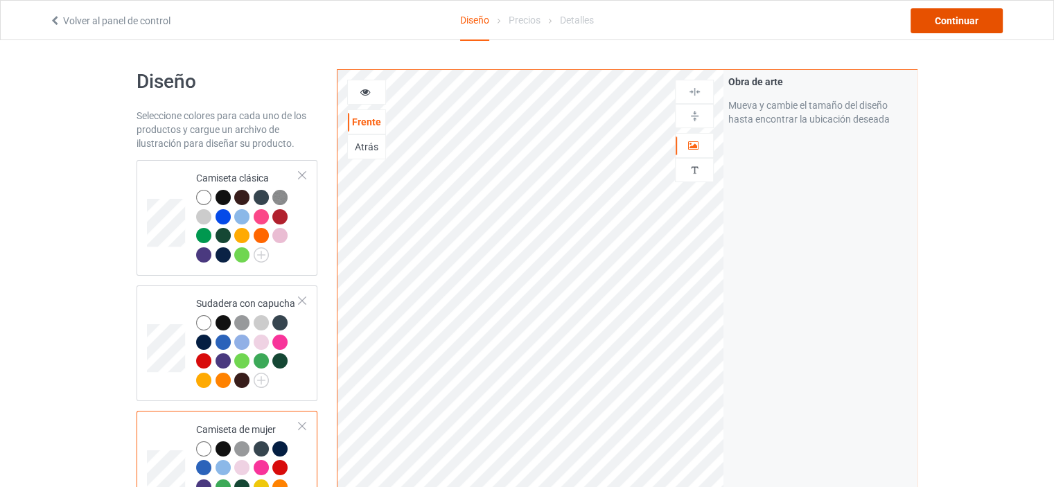
click at [932, 23] on div "Continuar" at bounding box center [957, 20] width 92 height 25
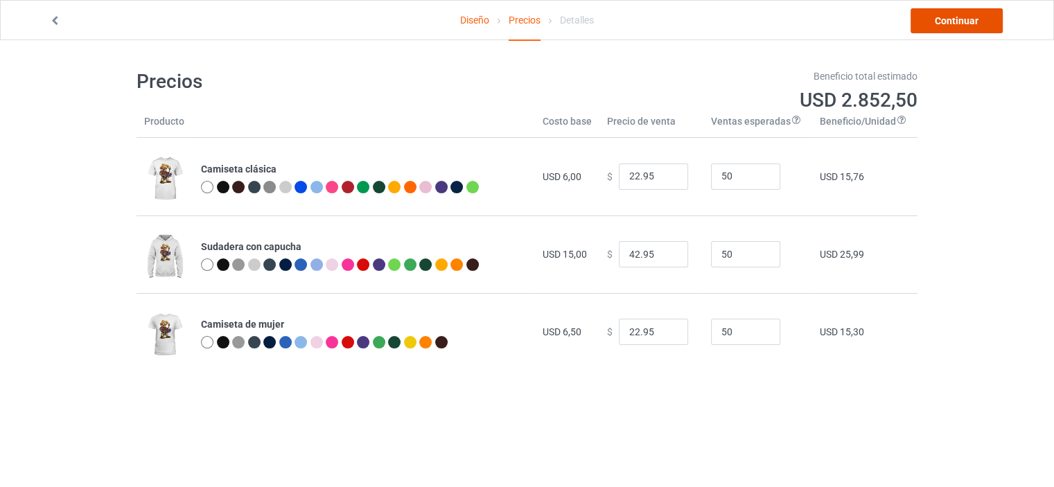
click at [934, 17] on link "Continuar" at bounding box center [957, 20] width 92 height 25
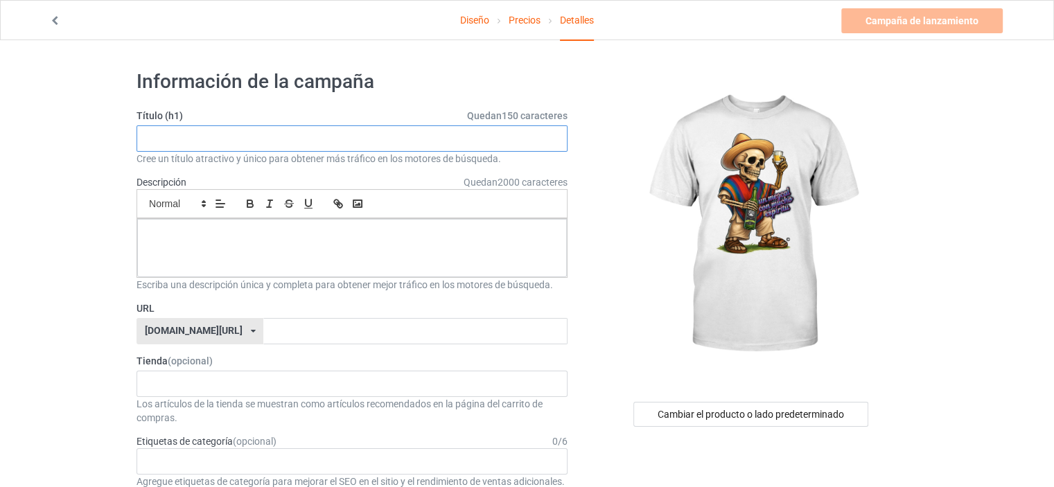
click at [227, 132] on input "text" at bounding box center [352, 138] width 431 height 26
type input "Mezcalero"
click at [276, 241] on div at bounding box center [352, 248] width 430 height 58
click at [261, 229] on p at bounding box center [352, 234] width 408 height 13
click at [165, 204] on span at bounding box center [177, 203] width 68 height 17
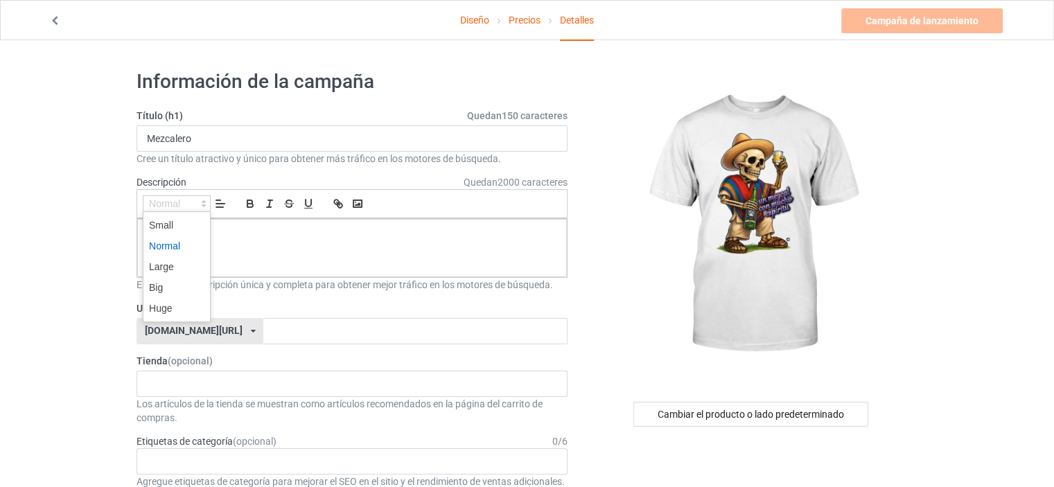
click at [177, 243] on span at bounding box center [176, 246] width 55 height 21
click at [229, 241] on div "﻿" at bounding box center [352, 248] width 430 height 58
click at [263, 329] on input "text" at bounding box center [415, 331] width 304 height 26
type input "mezcalero"
click at [519, 249] on div at bounding box center [352, 248] width 430 height 58
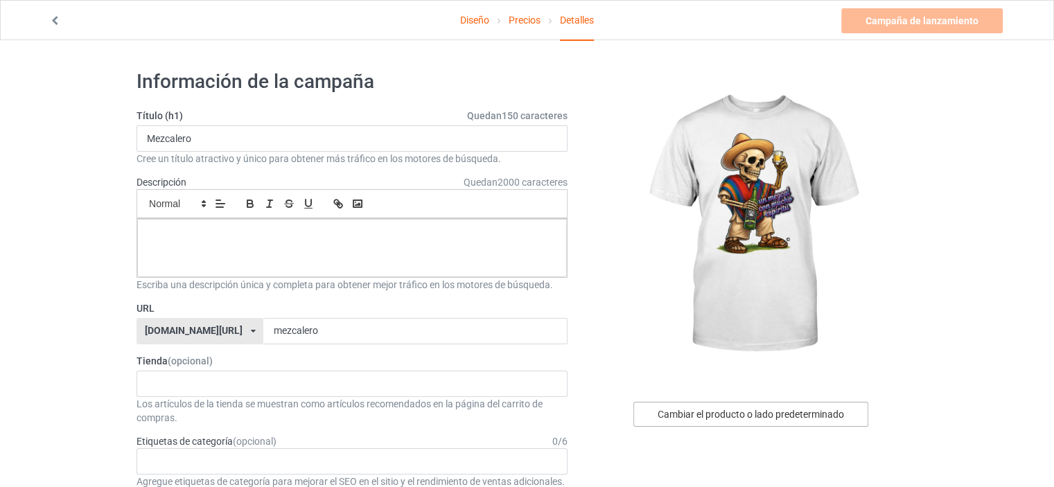
click at [749, 415] on font "Cambiar el producto o lado predeterminado" at bounding box center [751, 414] width 186 height 11
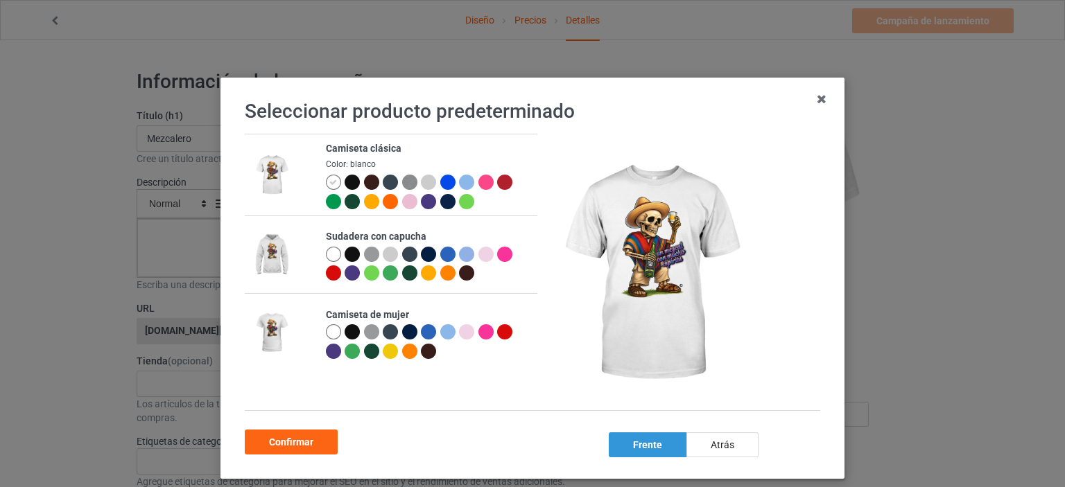
click at [627, 442] on div "frente" at bounding box center [648, 445] width 78 height 25
click at [296, 440] on font "Confirmar" at bounding box center [291, 442] width 44 height 11
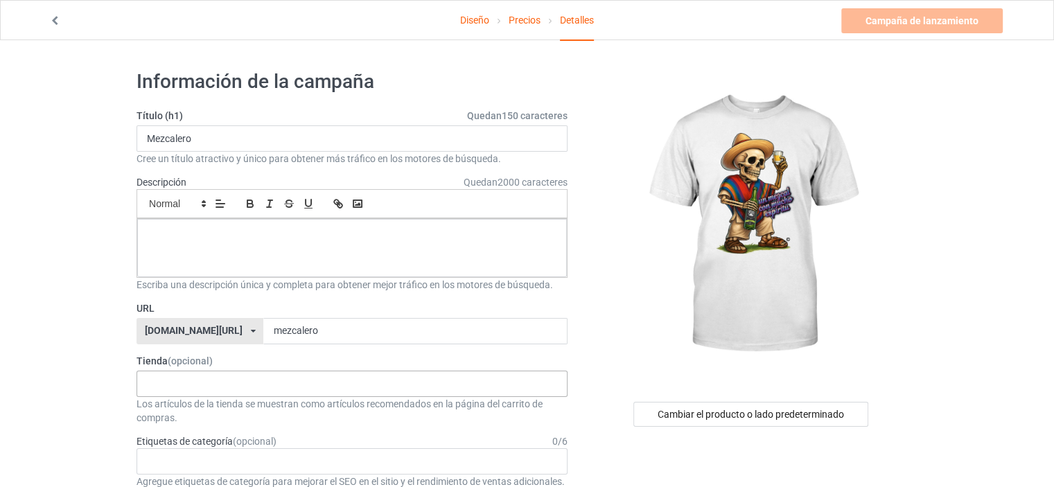
click at [336, 382] on div "El [PERSON_NAME] 5b99a12c3ba1b413c41698e0" at bounding box center [352, 384] width 431 height 26
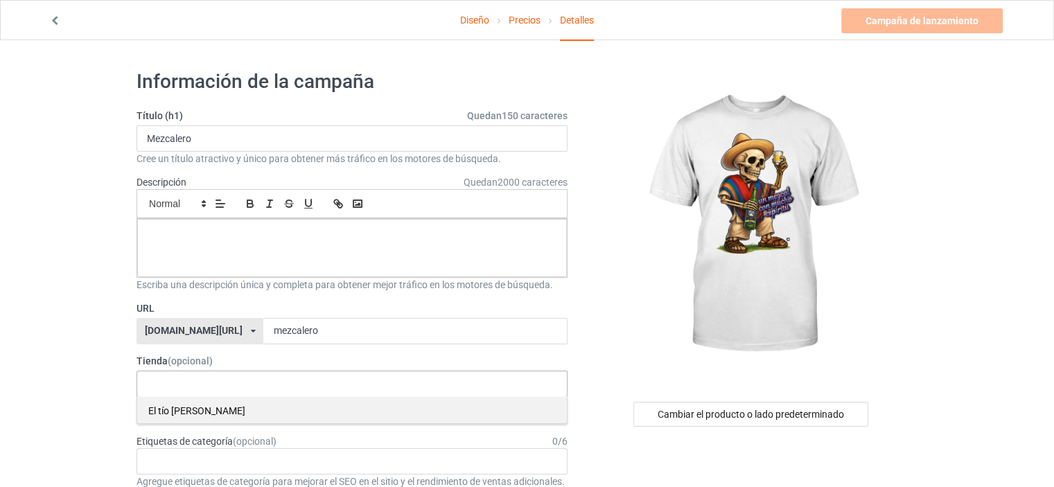
click at [232, 407] on div "El tío [PERSON_NAME]" at bounding box center [352, 410] width 430 height 27
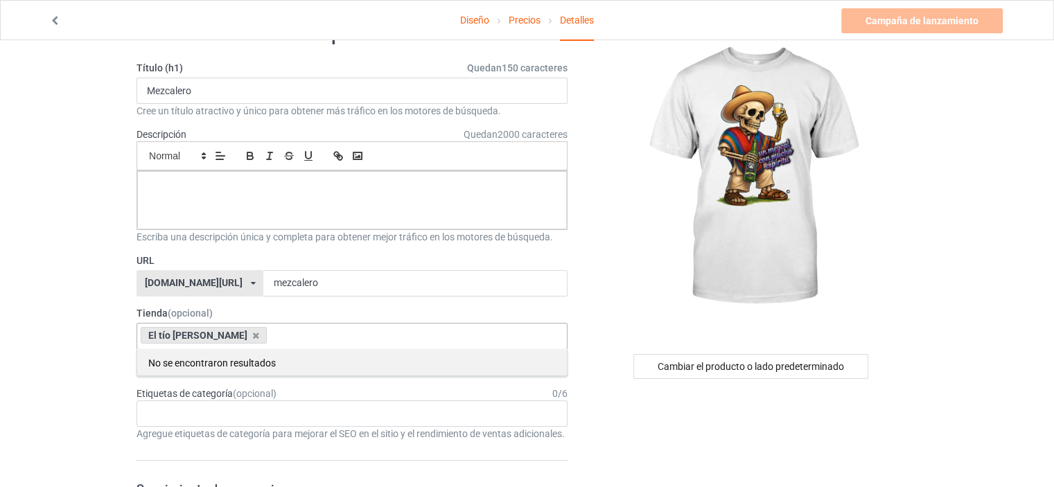
scroll to position [139, 0]
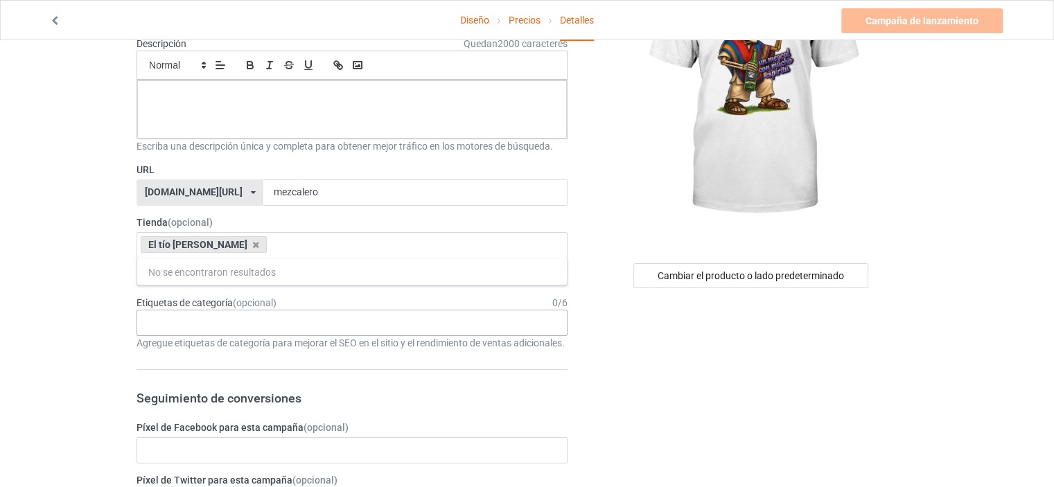
click at [311, 312] on div "Age > [DEMOGRAPHIC_DATA] > 1 Age > [DEMOGRAPHIC_DATA] Months > 1 Month Age > [D…" at bounding box center [352, 323] width 431 height 26
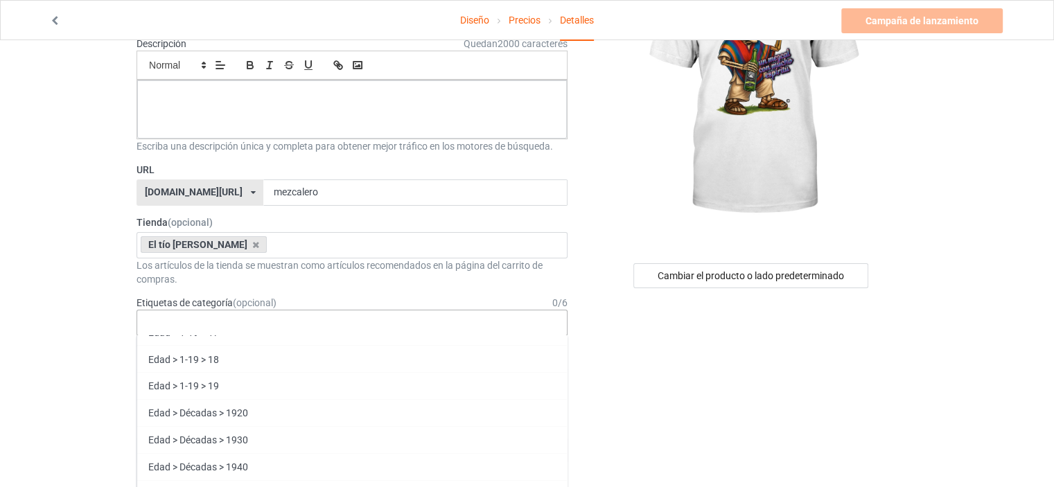
scroll to position [485, 0]
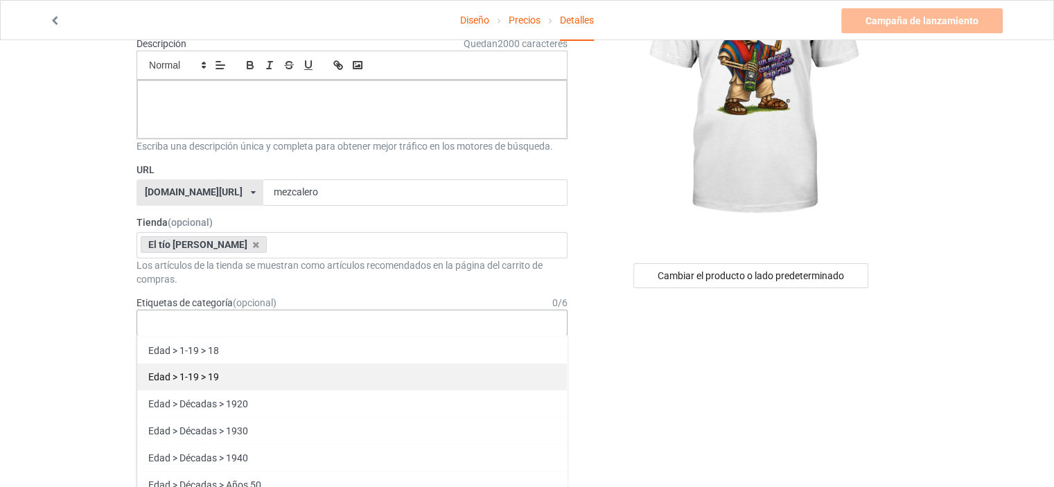
click at [209, 373] on font "Edad > 1-19 > 19" at bounding box center [183, 377] width 71 height 11
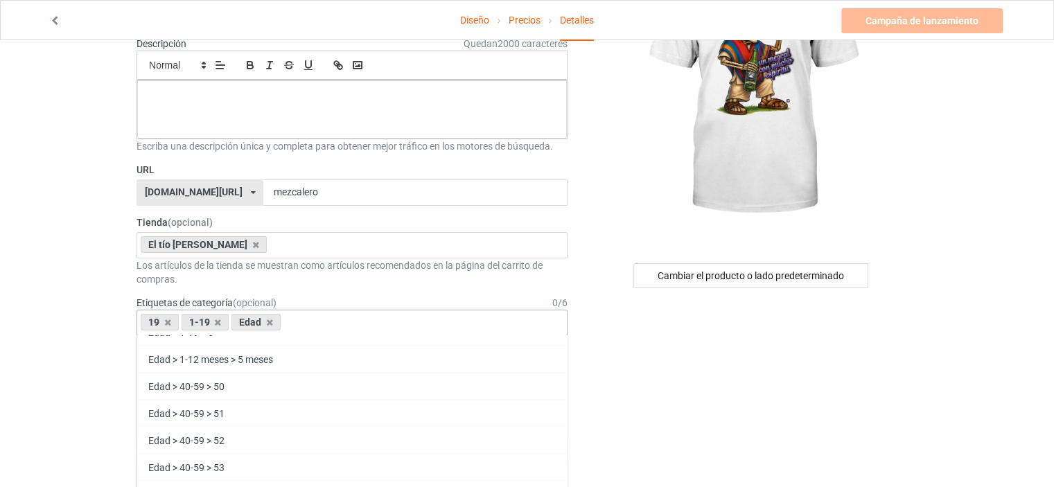
scroll to position [1775, 0]
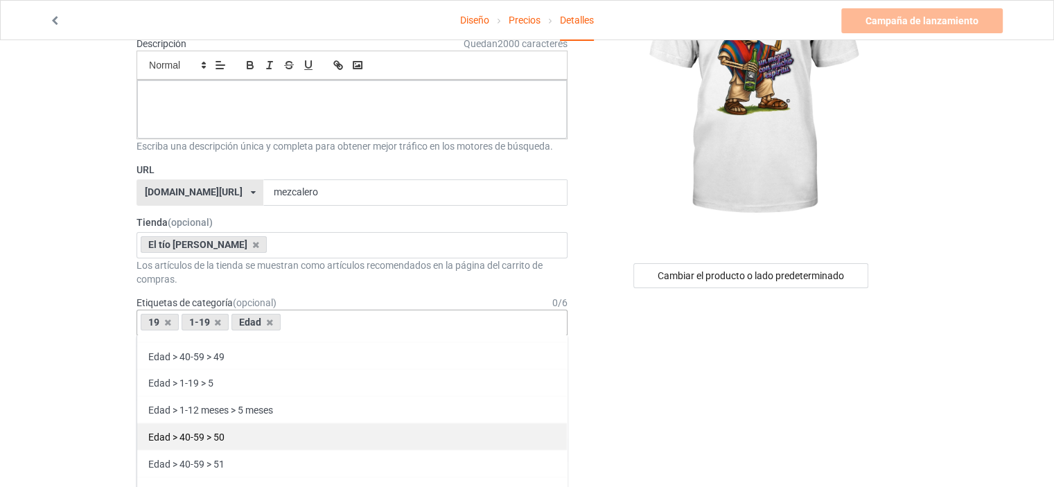
click at [247, 427] on div "Edad > 40-59 > 50" at bounding box center [352, 436] width 430 height 27
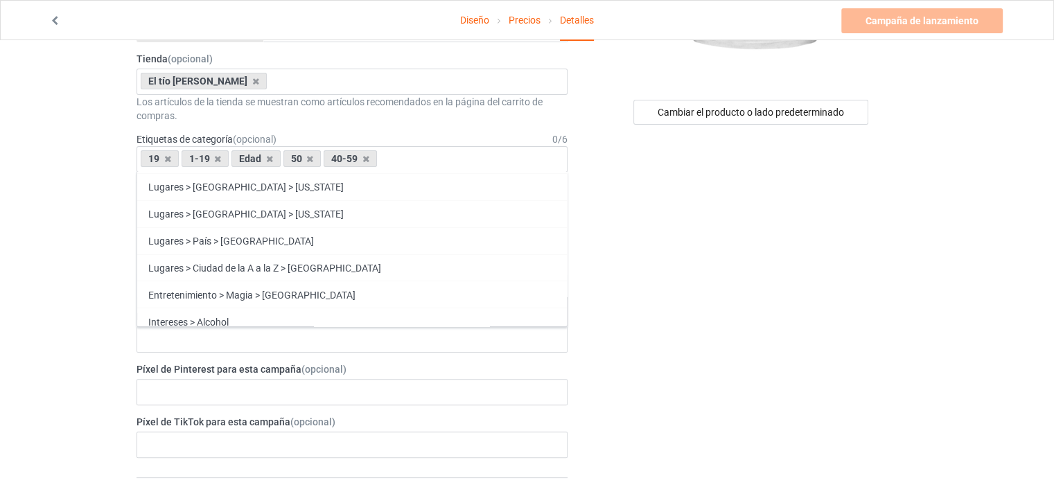
scroll to position [277, 0]
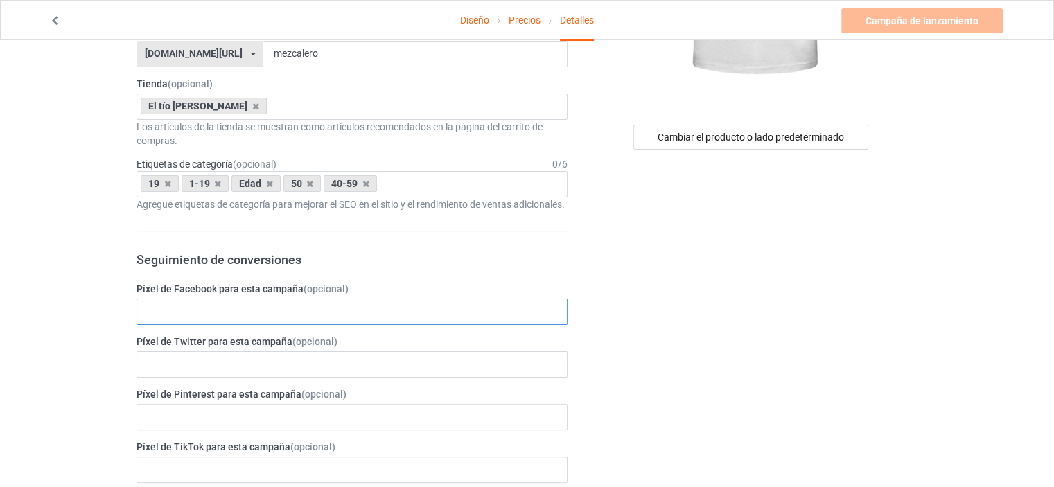
click at [309, 318] on input "text" at bounding box center [352, 312] width 431 height 26
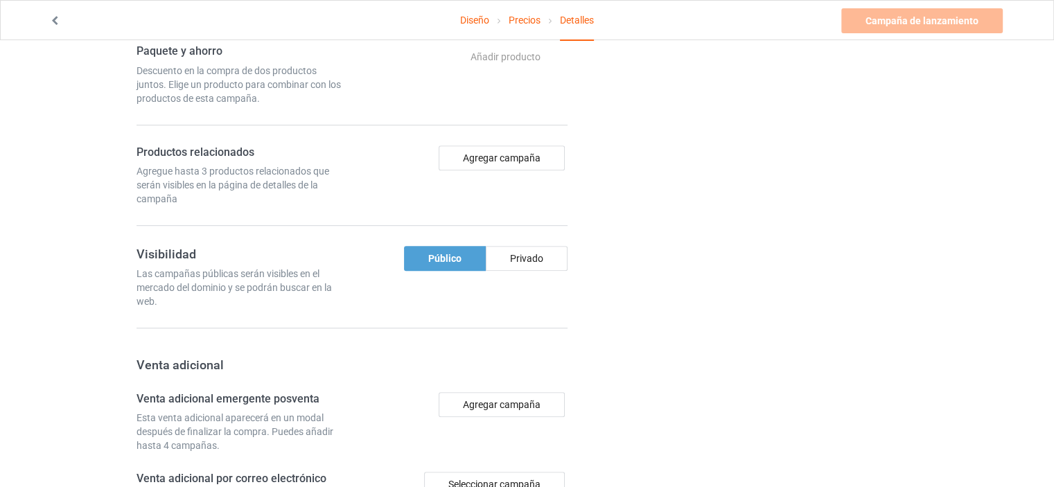
scroll to position [763, 0]
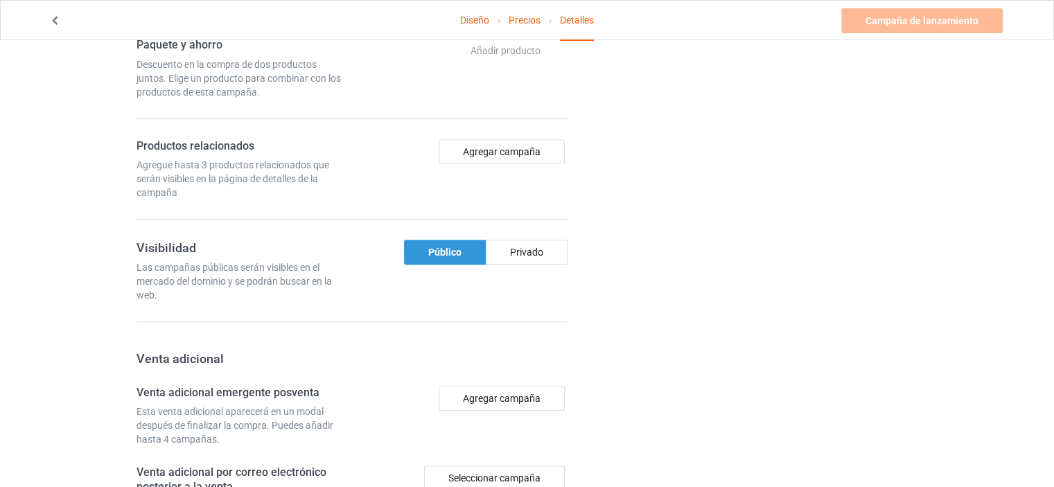
click at [451, 265] on div "Público" at bounding box center [445, 252] width 82 height 25
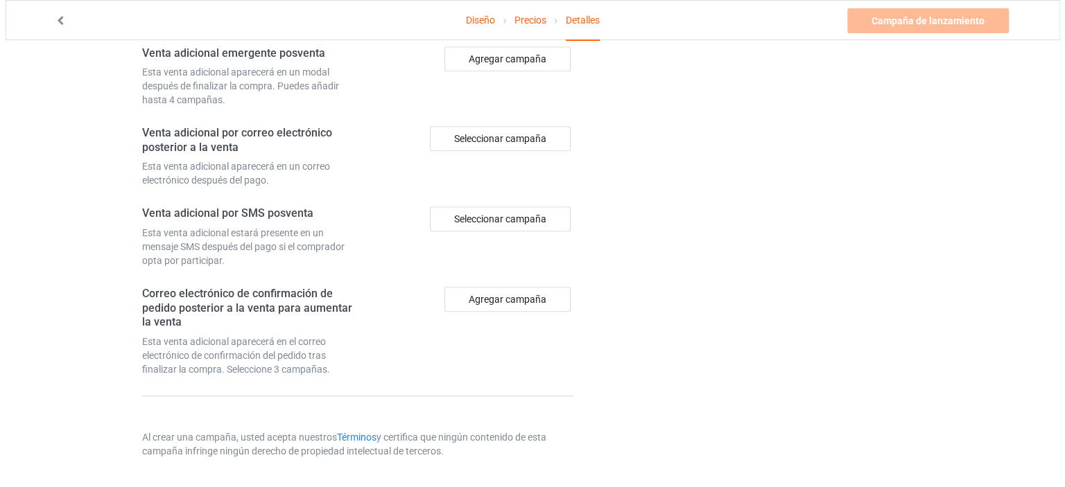
scroll to position [1112, 0]
click at [494, 304] on font "Agregar campaña" at bounding box center [502, 299] width 78 height 11
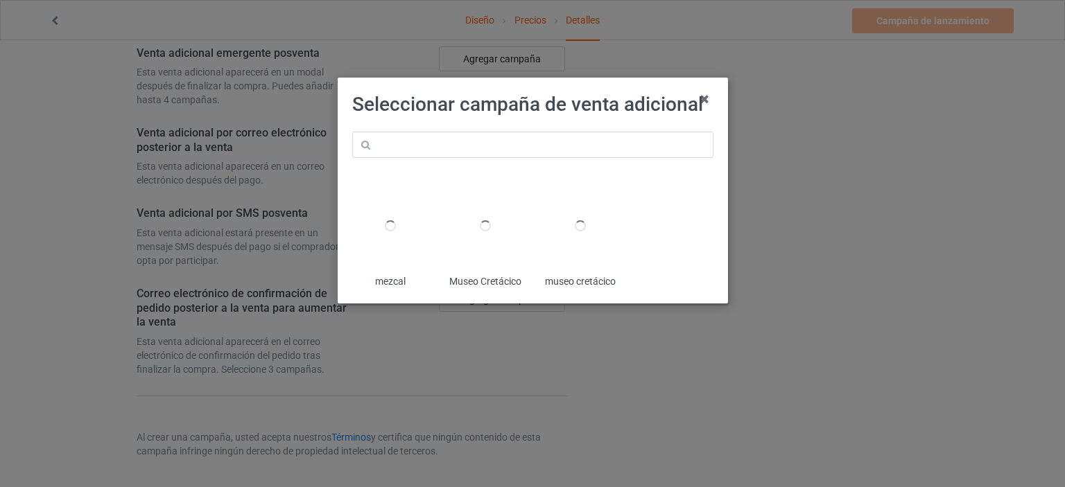
click at [390, 280] on font "mezcal" at bounding box center [389, 281] width 31 height 11
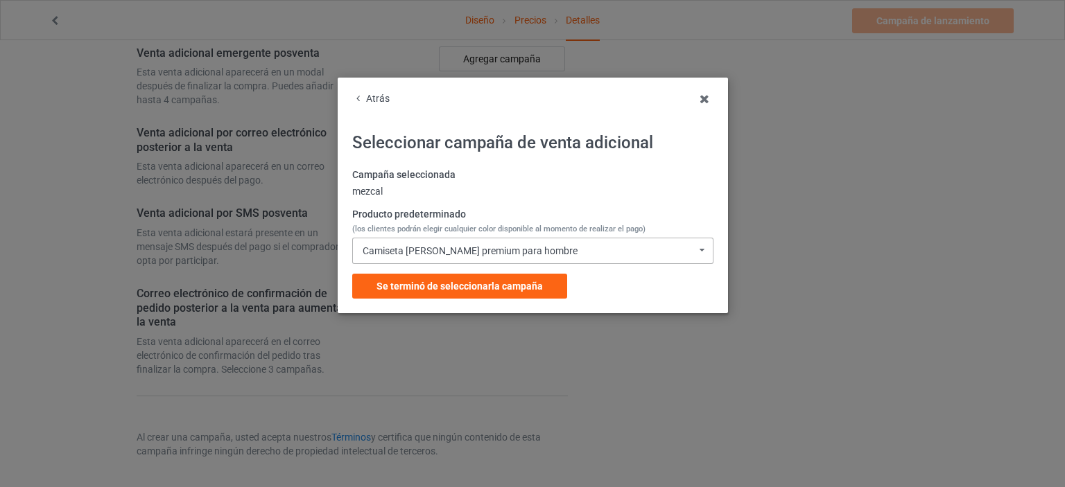
click at [701, 254] on icon at bounding box center [702, 249] width 18 height 23
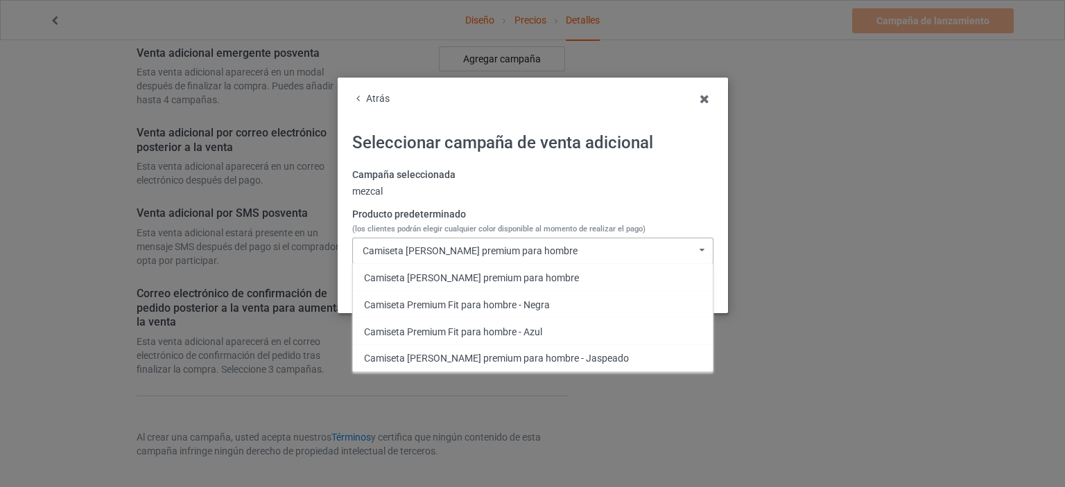
click at [702, 253] on icon at bounding box center [702, 249] width 18 height 23
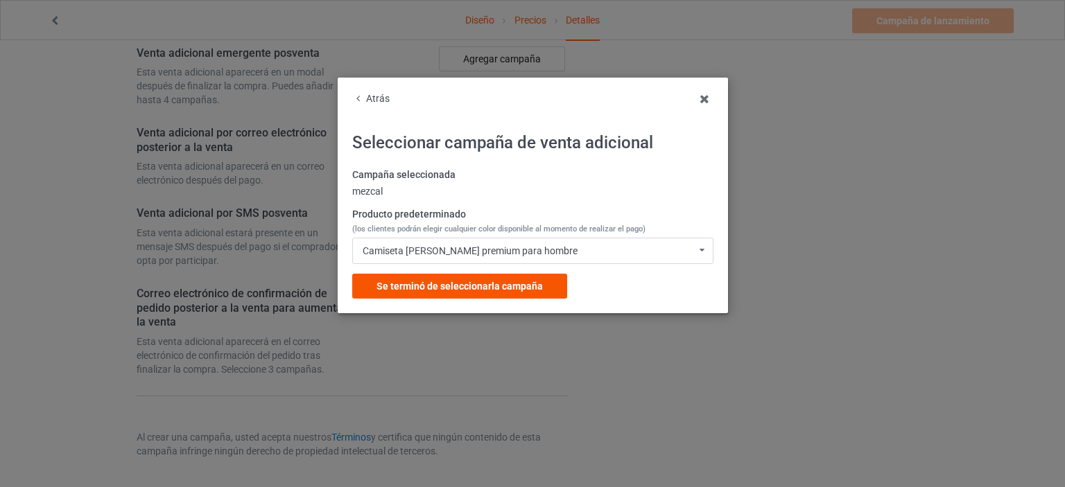
click at [513, 287] on font "la campaña" at bounding box center [516, 286] width 51 height 11
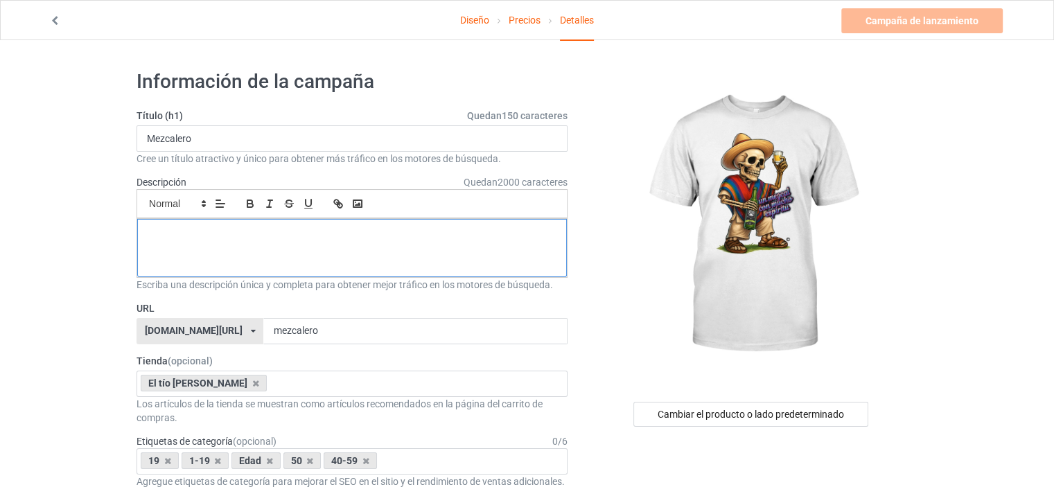
click at [409, 245] on div at bounding box center [352, 248] width 430 height 58
click at [219, 237] on icon at bounding box center [219, 238] width 11 height 11
click at [196, 141] on input "Mezcalero" at bounding box center [352, 138] width 431 height 26
drag, startPoint x: 191, startPoint y: 137, endPoint x: 269, endPoint y: 137, distance: 77.6
click at [269, 137] on input "Mezcalero" at bounding box center [352, 138] width 431 height 26
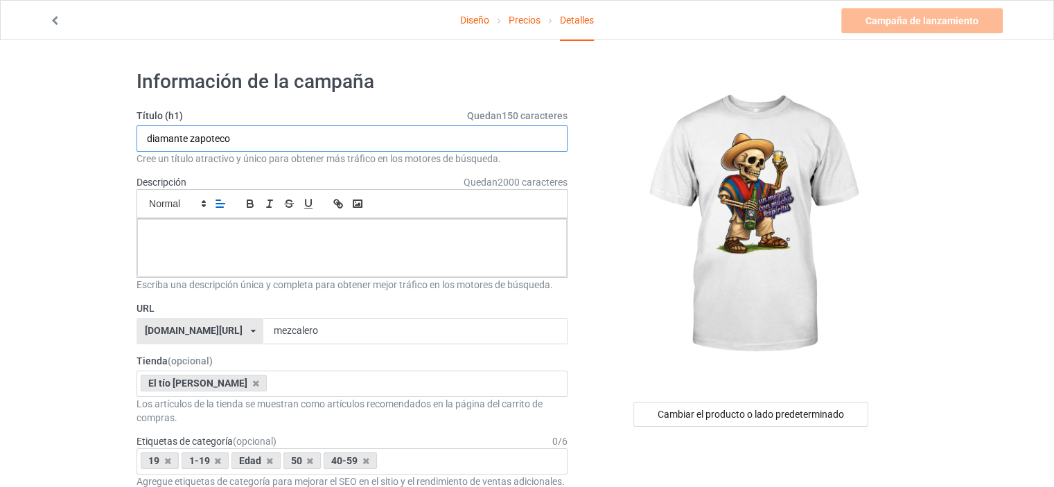
click at [151, 139] on input "diamante zapoteco" at bounding box center [352, 138] width 431 height 26
type input "Diamante zapoteco"
click at [234, 231] on p at bounding box center [352, 234] width 408 height 13
click at [250, 207] on icon "button" at bounding box center [250, 204] width 12 height 12
click at [269, 204] on line "button" at bounding box center [269, 203] width 1 height 7
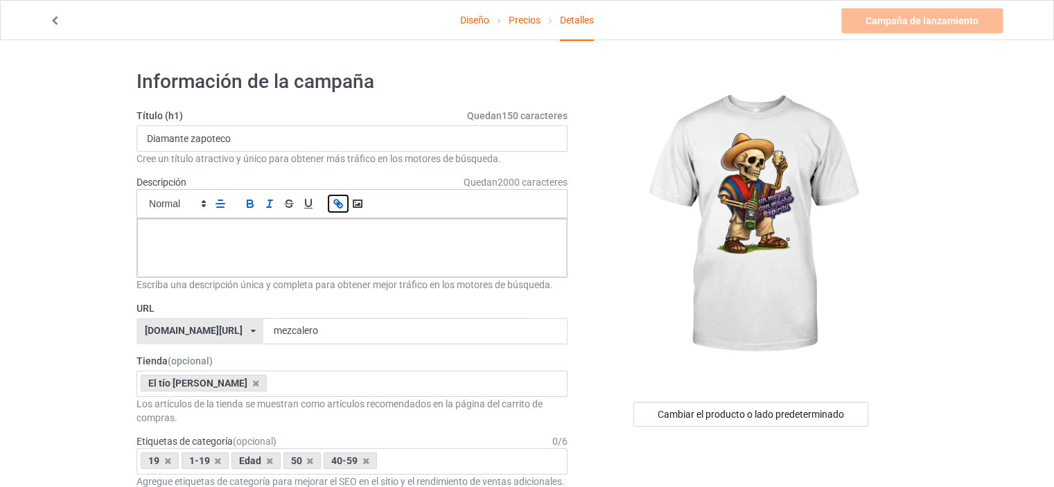
click at [338, 203] on icon "button" at bounding box center [340, 205] width 5 height 5
click at [352, 203] on icon "button" at bounding box center [357, 204] width 12 height 12
click at [354, 203] on rect "button" at bounding box center [358, 203] width 8 height 7
click at [369, 233] on p "﻿" at bounding box center [352, 234] width 408 height 13
click at [202, 206] on icon at bounding box center [204, 204] width 12 height 12
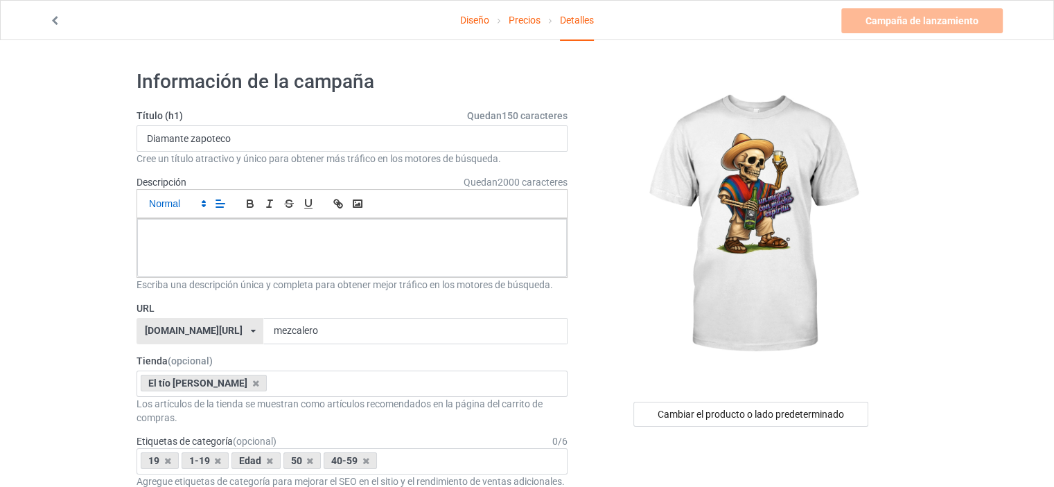
click at [202, 206] on icon at bounding box center [204, 204] width 12 height 12
click at [333, 250] on div "﻿" at bounding box center [352, 248] width 430 height 58
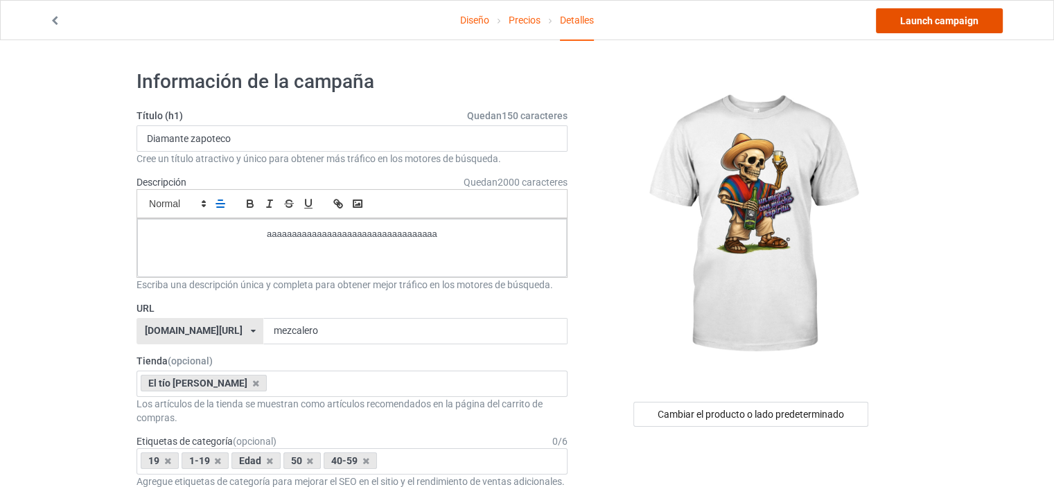
click at [914, 25] on link "Launch campaign" at bounding box center [939, 20] width 127 height 25
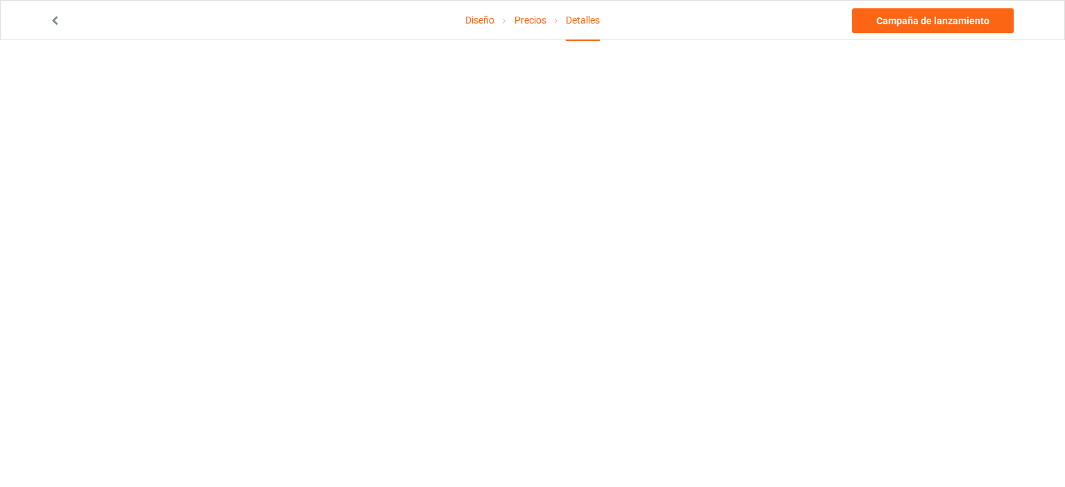
click at [53, 21] on icon at bounding box center [55, 19] width 12 height 10
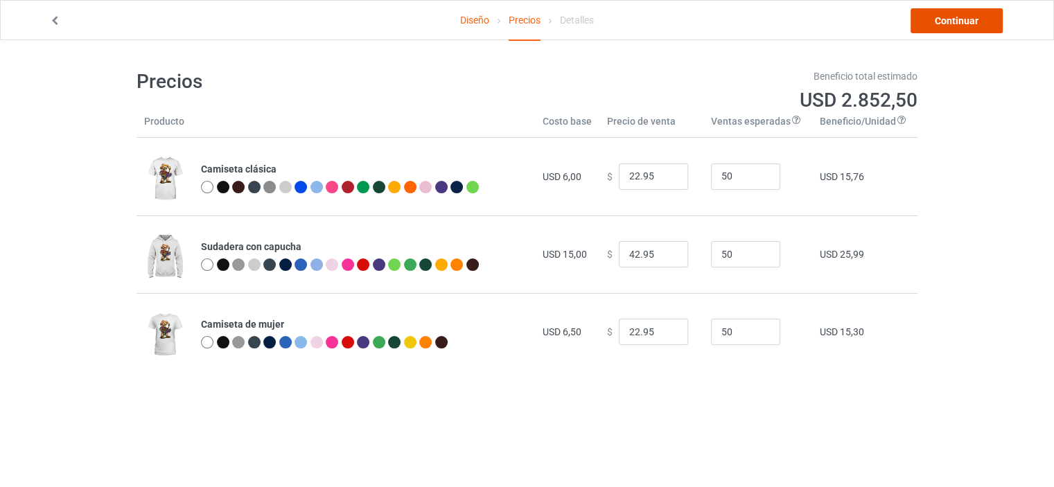
click at [921, 22] on link "Continuar" at bounding box center [957, 20] width 92 height 25
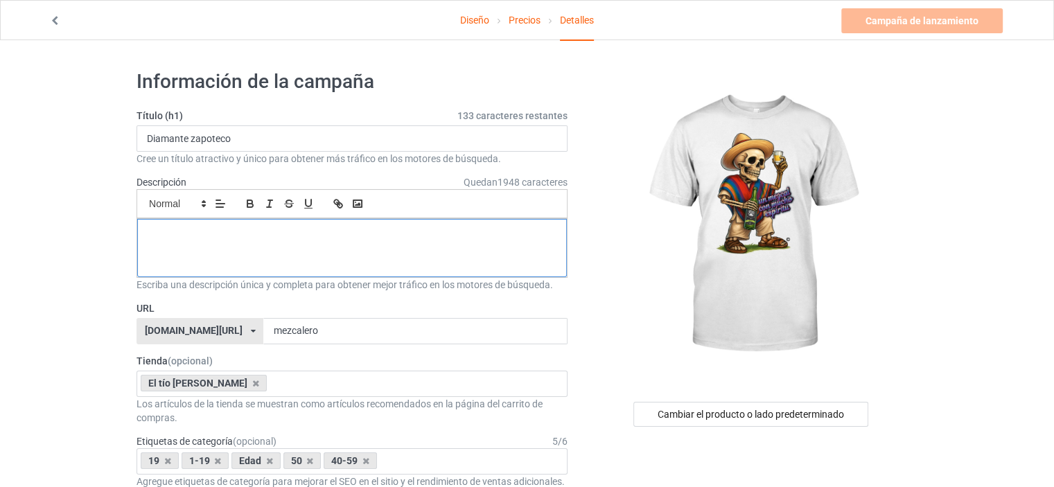
click at [354, 233] on p at bounding box center [352, 234] width 408 height 13
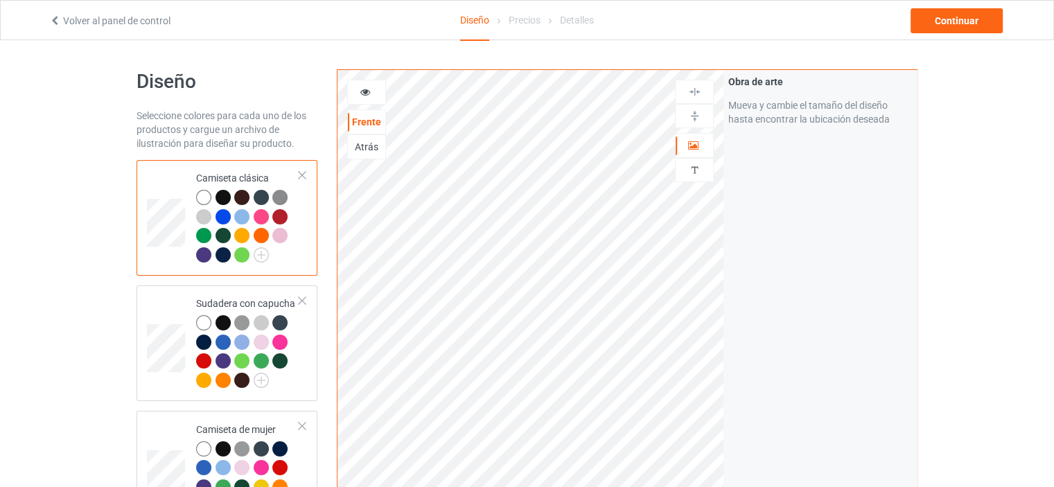
click at [523, 28] on div "Precios" at bounding box center [525, 20] width 32 height 39
click at [962, 16] on font "Continuar" at bounding box center [957, 20] width 44 height 11
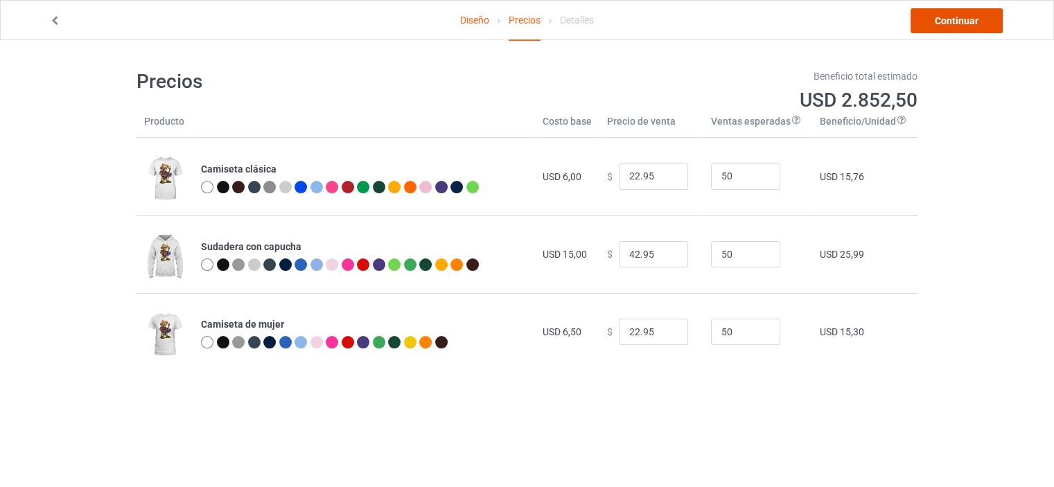
click at [933, 23] on link "Continuar" at bounding box center [957, 20] width 92 height 25
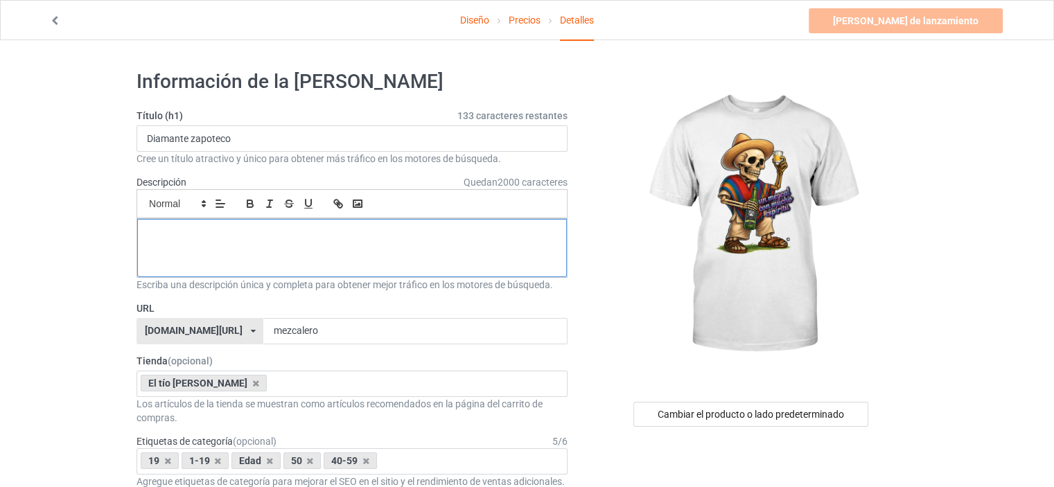
click at [383, 238] on p at bounding box center [352, 234] width 408 height 13
click at [932, 40] on body "Diseño Precios Detalles Launch campaign Please enter campaign description Infor…" at bounding box center [527, 283] width 1054 height 487
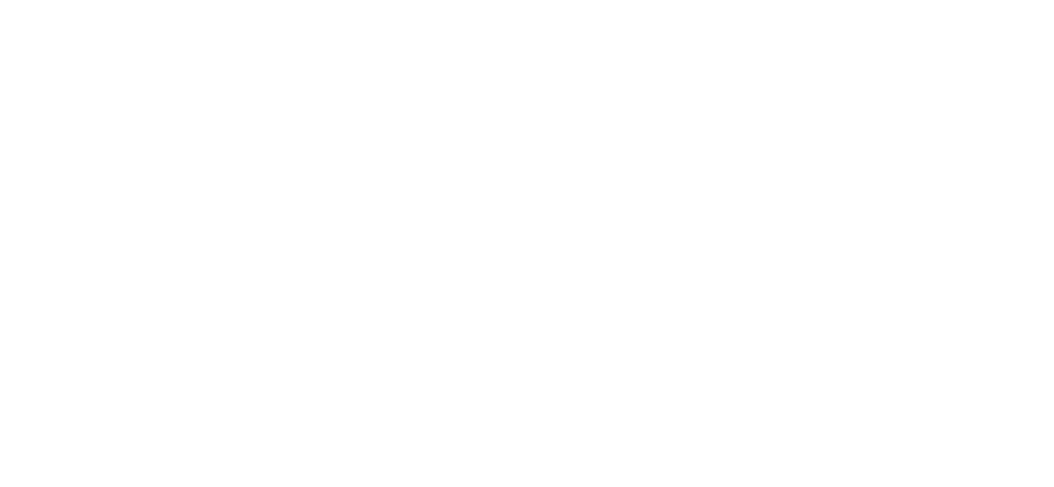
click at [932, 21] on body "Texto original Valora esta traducción Tu opinión servirá para ayudar a mejorar …" at bounding box center [527, 243] width 1054 height 487
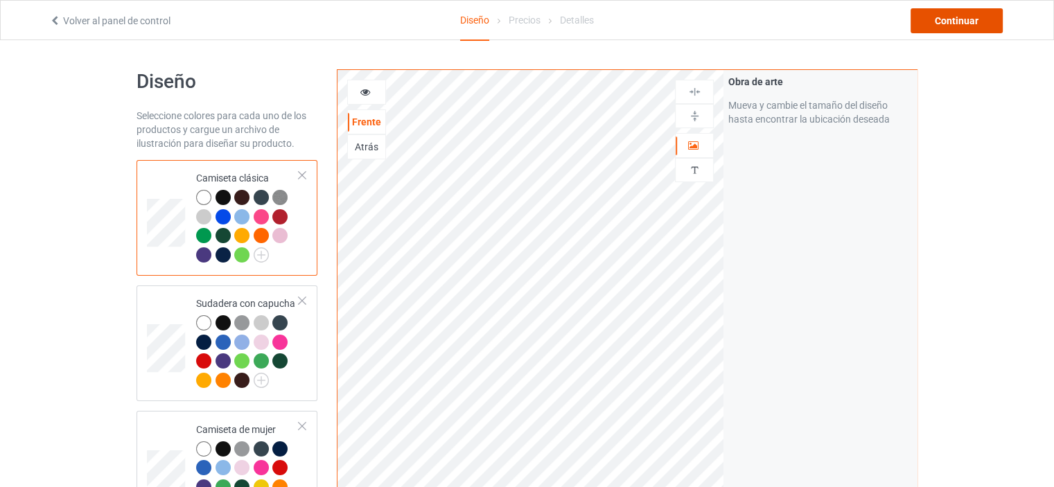
click at [946, 22] on font "Continuar" at bounding box center [957, 20] width 44 height 11
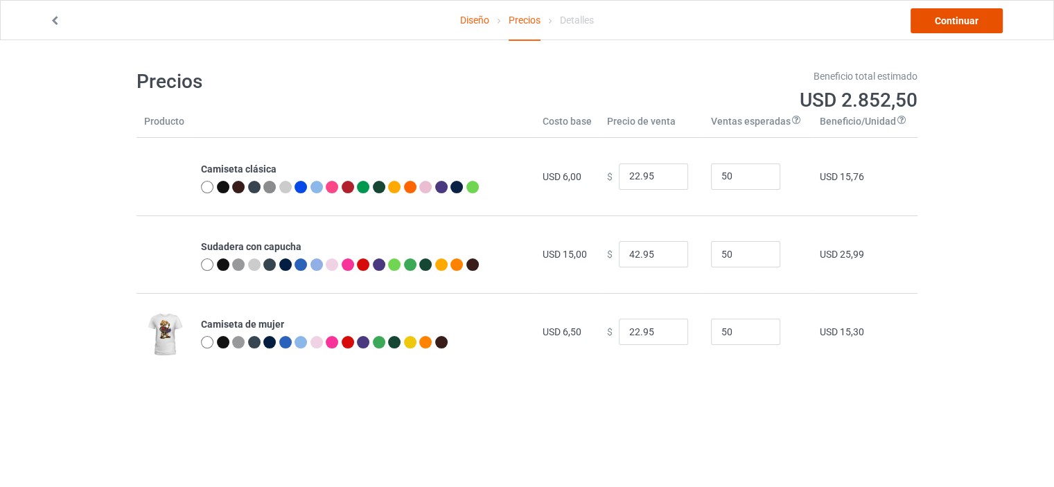
click at [946, 21] on font "Continuar" at bounding box center [957, 20] width 44 height 11
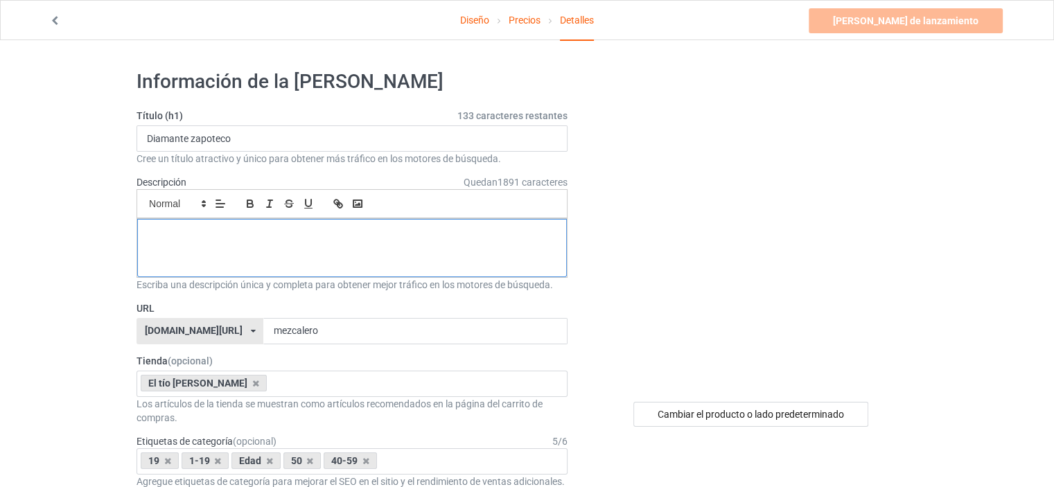
click at [448, 241] on div at bounding box center [352, 248] width 430 height 58
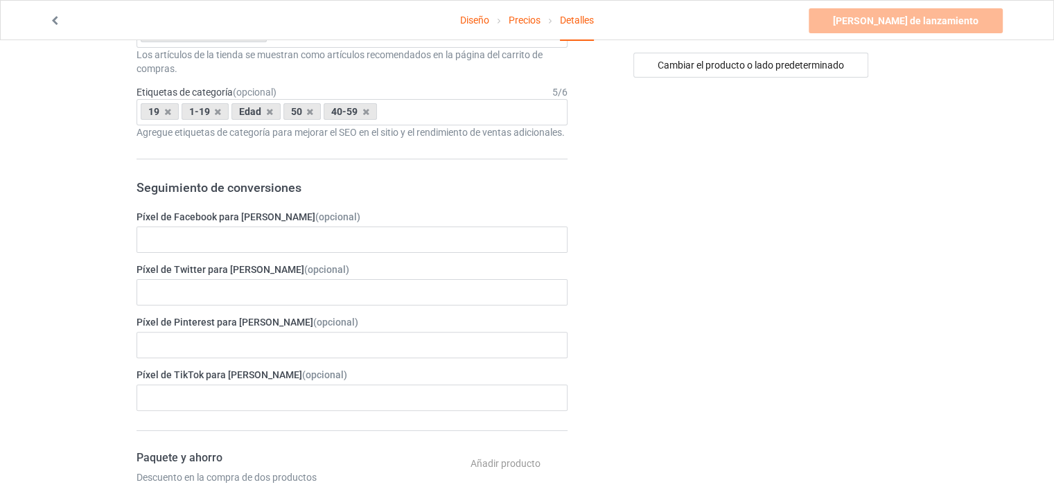
scroll to position [347, 0]
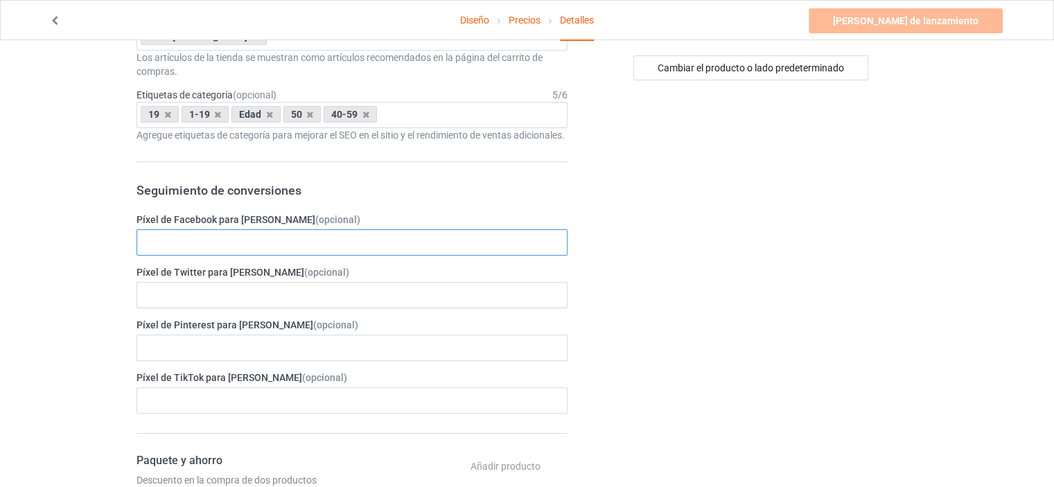
click at [313, 256] on input "text" at bounding box center [352, 242] width 431 height 26
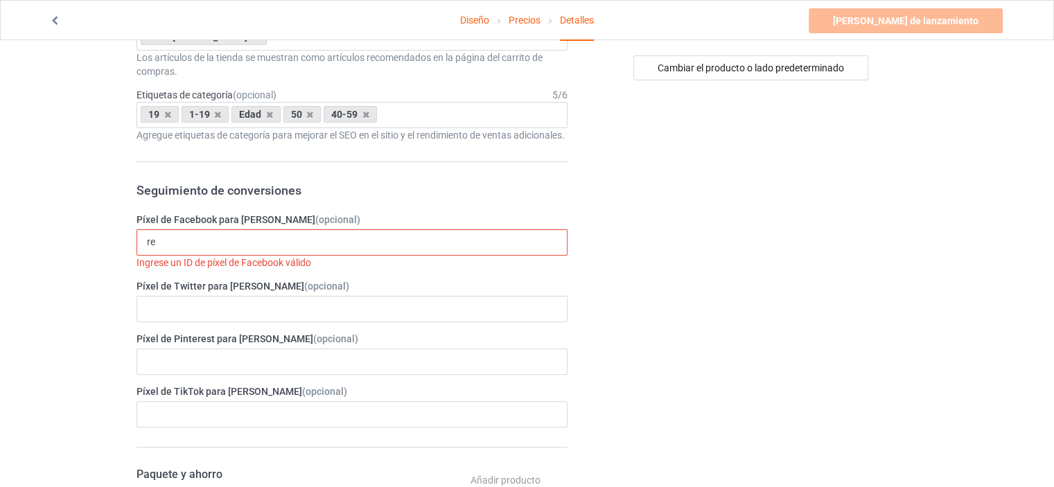
type input "r"
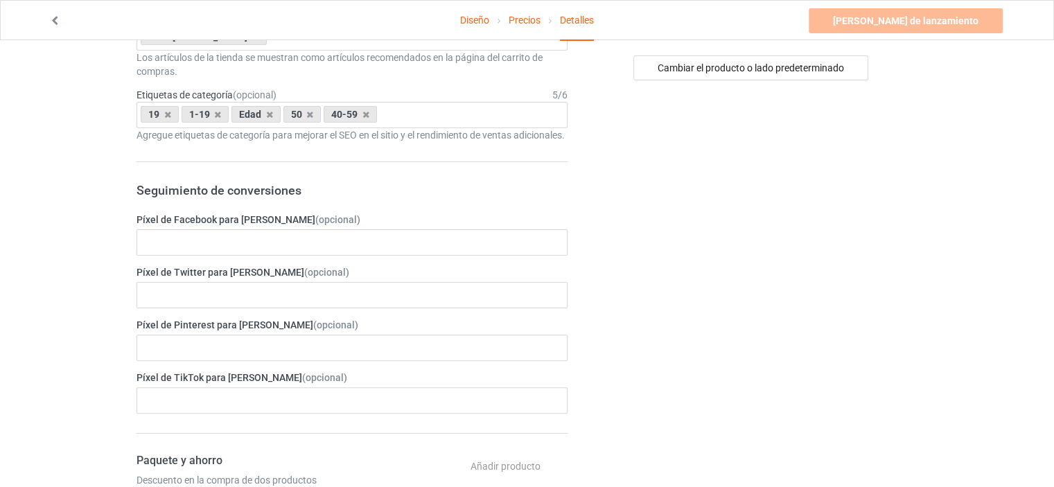
click at [576, 21] on font "Detalles" at bounding box center [577, 20] width 34 height 11
click at [869, 22] on div "Campaña de lanzamiento Por favor ingrese la descripción de la campaña" at bounding box center [907, 20] width 197 height 25
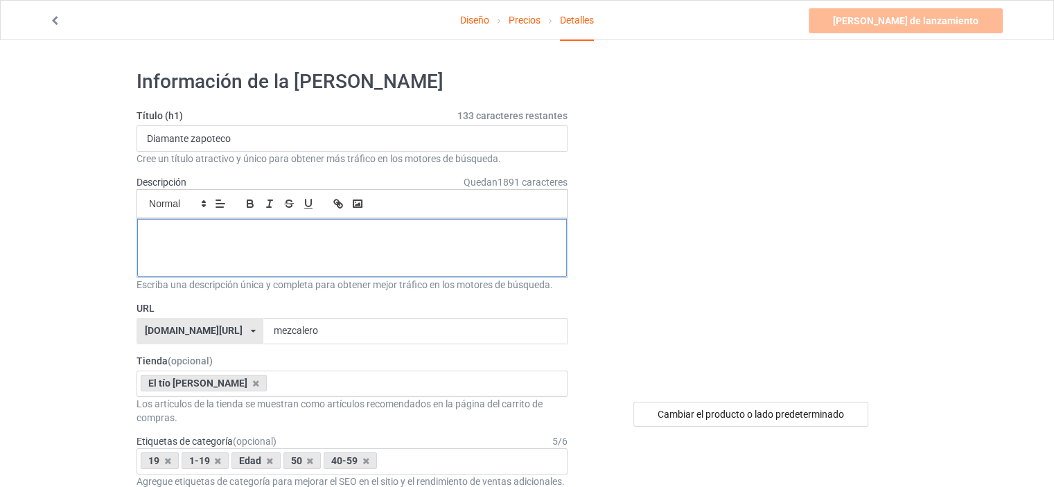
click at [285, 240] on div at bounding box center [352, 248] width 430 height 58
click at [204, 201] on polygon at bounding box center [203, 201] width 3 height 1
click at [180, 247] on span at bounding box center [176, 246] width 55 height 21
click at [488, 175] on span "Quedan 1891 caracteres" at bounding box center [516, 182] width 104 height 14
click at [488, 182] on font "Quedan" at bounding box center [481, 182] width 34 height 11
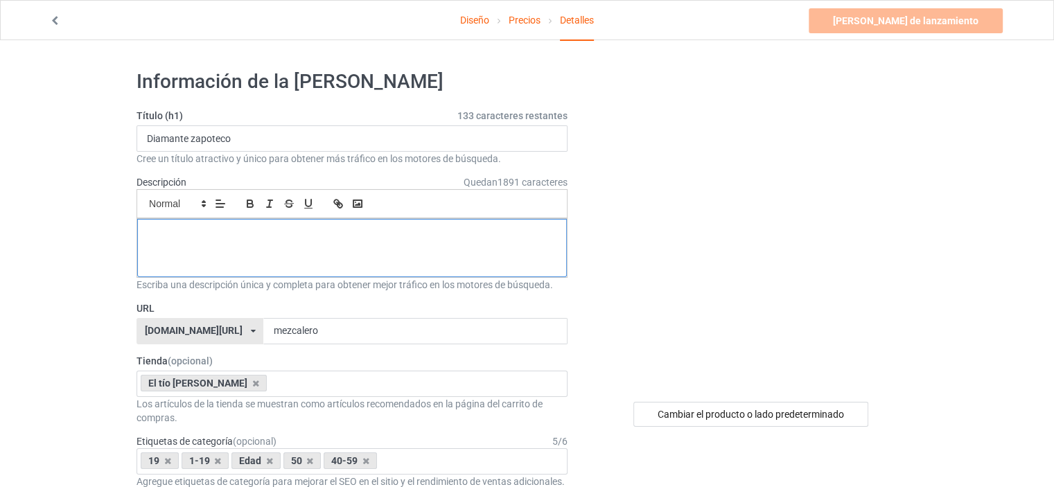
click at [418, 257] on div "﻿" at bounding box center [352, 248] width 430 height 58
click at [152, 228] on p "﻿" at bounding box center [352, 234] width 408 height 13
click at [221, 220] on icon at bounding box center [219, 221] width 11 height 11
click at [336, 204] on icon "button" at bounding box center [336, 202] width 5 height 5
click at [349, 244] on div at bounding box center [352, 248] width 430 height 58
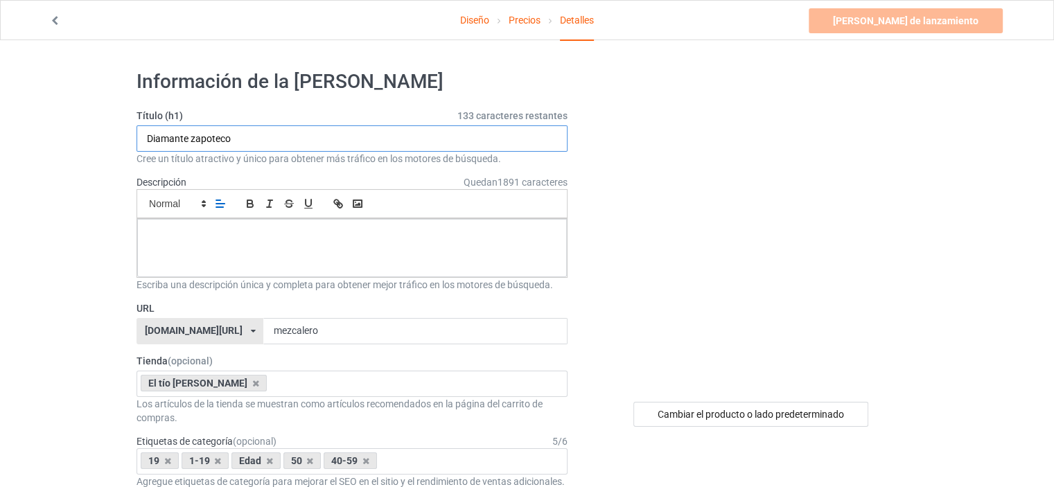
click at [148, 138] on input "Diamante zapoteco" at bounding box center [352, 138] width 431 height 26
click at [482, 134] on input "Playera conmemorativa Diamante zapoteco" at bounding box center [352, 138] width 431 height 26
type input "Playera conmemorativa Diamante zapoteco"
click at [478, 239] on p at bounding box center [352, 234] width 408 height 13
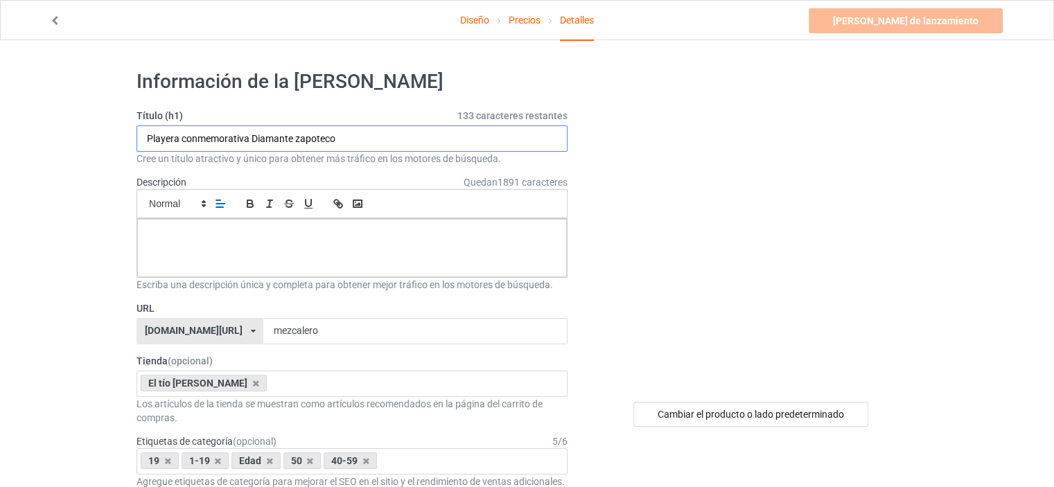
click at [347, 128] on input "Playera conmemorativa Diamante zapoteco" at bounding box center [352, 138] width 431 height 26
click at [175, 119] on font "Título (h1)" at bounding box center [160, 115] width 46 height 11
click at [178, 116] on font "Título (h1)" at bounding box center [160, 115] width 46 height 11
click at [168, 127] on input "Playera conmemorativa Diamante zapoteco" at bounding box center [352, 138] width 431 height 26
click at [171, 115] on font "Título (h1)" at bounding box center [160, 115] width 46 height 11
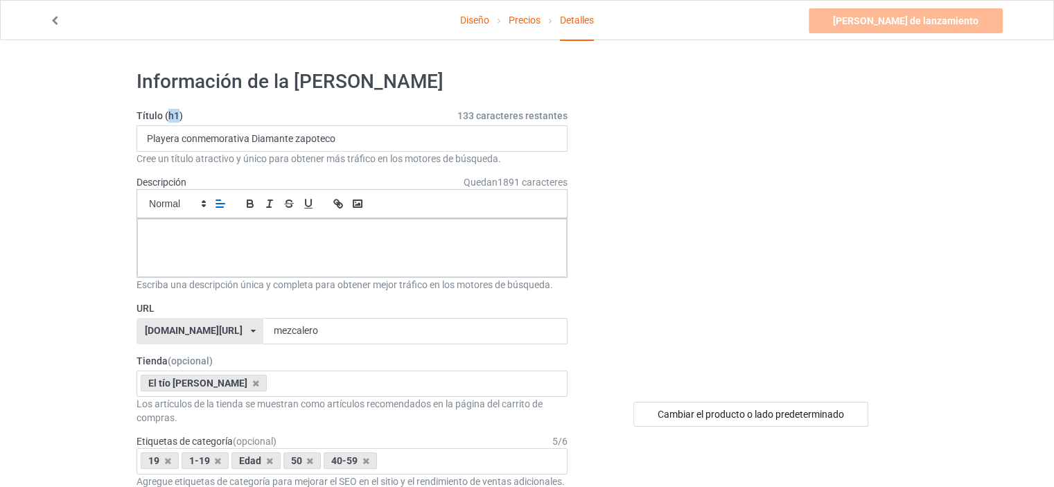
click at [171, 115] on font "Título (h1)" at bounding box center [160, 115] width 46 height 11
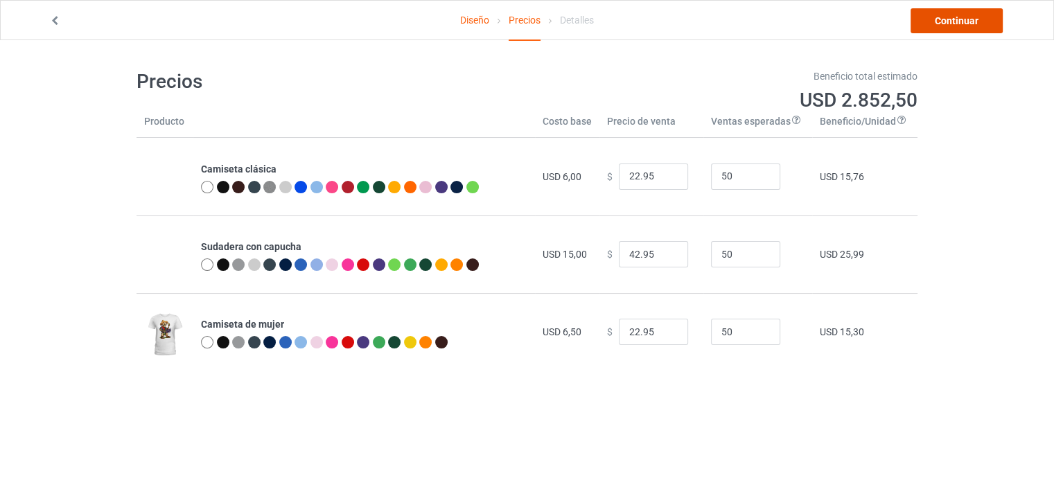
click at [930, 19] on link "Continuar" at bounding box center [957, 20] width 92 height 25
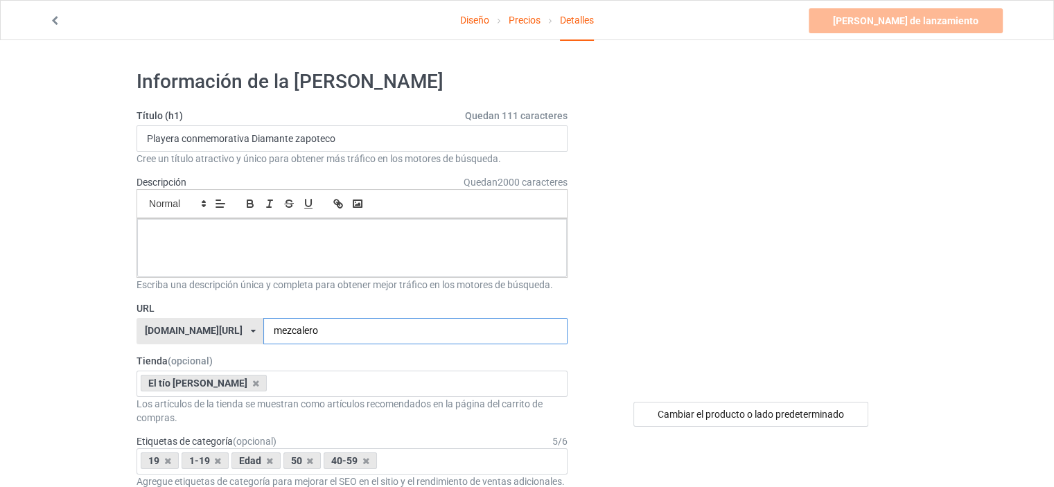
click at [293, 324] on input "mezcalero" at bounding box center [415, 331] width 304 height 26
type input "m"
type input "D"
type input "mezcalero"
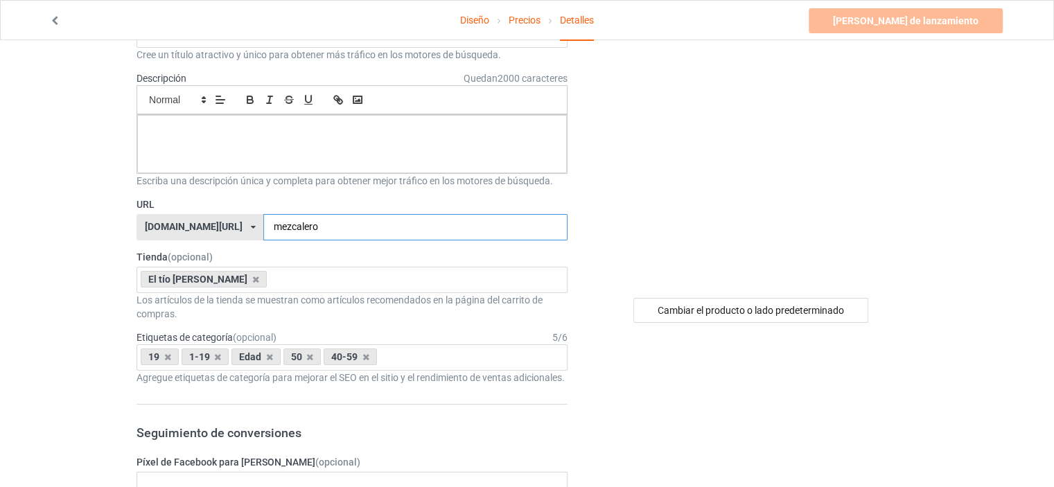
scroll to position [139, 0]
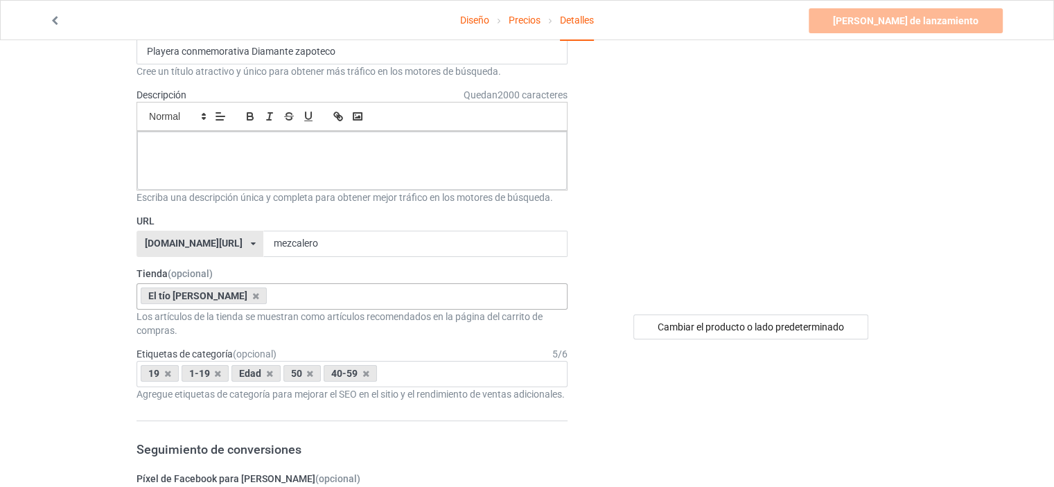
scroll to position [0, 0]
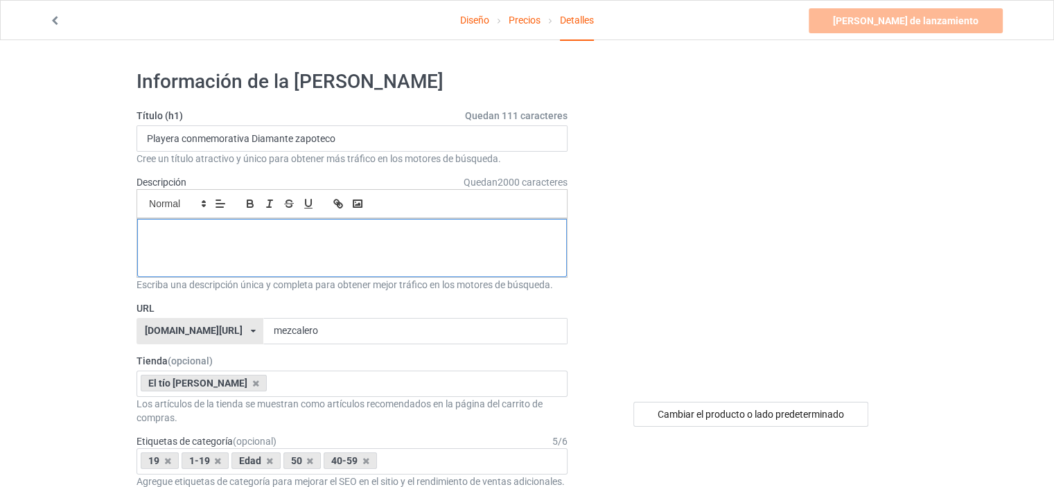
click at [320, 229] on p at bounding box center [352, 234] width 408 height 13
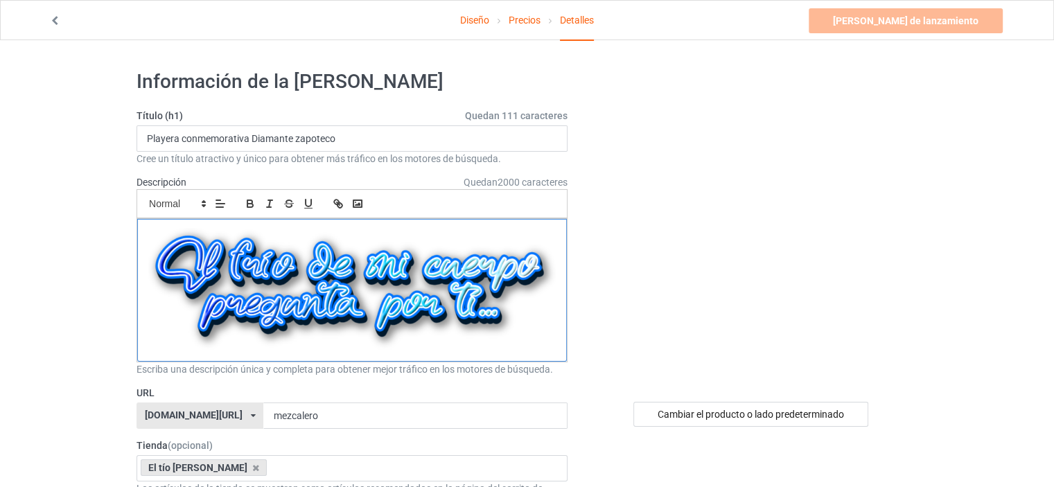
click at [560, 313] on div at bounding box center [352, 290] width 430 height 143
click at [412, 284] on img at bounding box center [352, 288] width 408 height 121
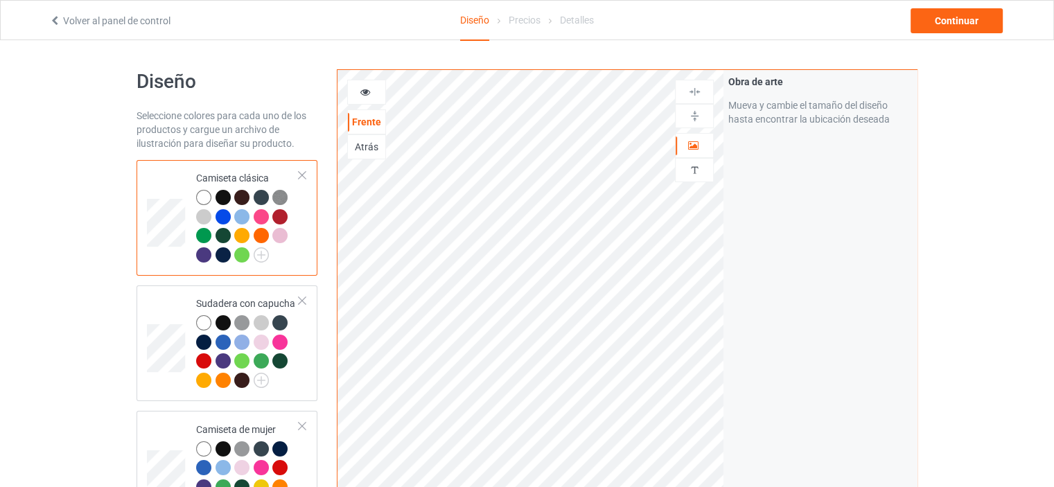
click at [959, 71] on div "Diseño Seleccione colores para cada uno de los productos y cargue un archivo de…" at bounding box center [527, 468] width 1054 height 856
click at [951, 23] on font "Continuar" at bounding box center [957, 20] width 44 height 11
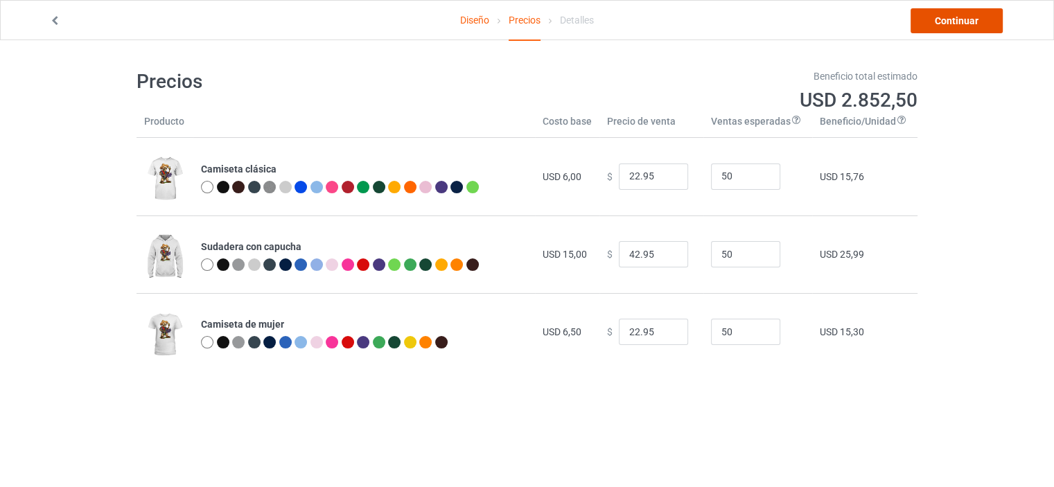
click at [950, 23] on font "Continuar" at bounding box center [957, 20] width 44 height 11
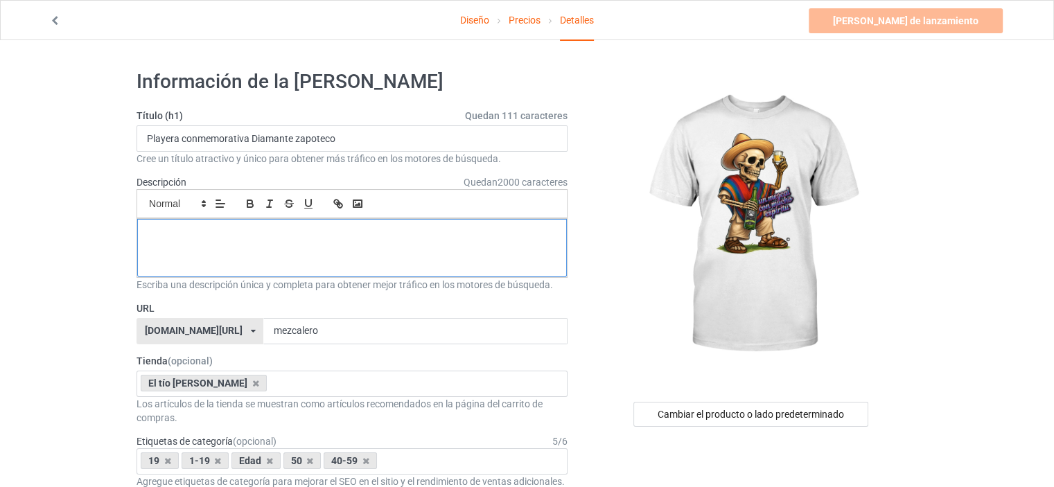
click at [439, 238] on p at bounding box center [352, 234] width 408 height 13
click at [355, 236] on p at bounding box center [352, 234] width 408 height 13
click at [160, 207] on span at bounding box center [177, 203] width 68 height 17
click at [165, 268] on span at bounding box center [176, 266] width 55 height 21
click at [171, 202] on span at bounding box center [177, 203] width 68 height 17
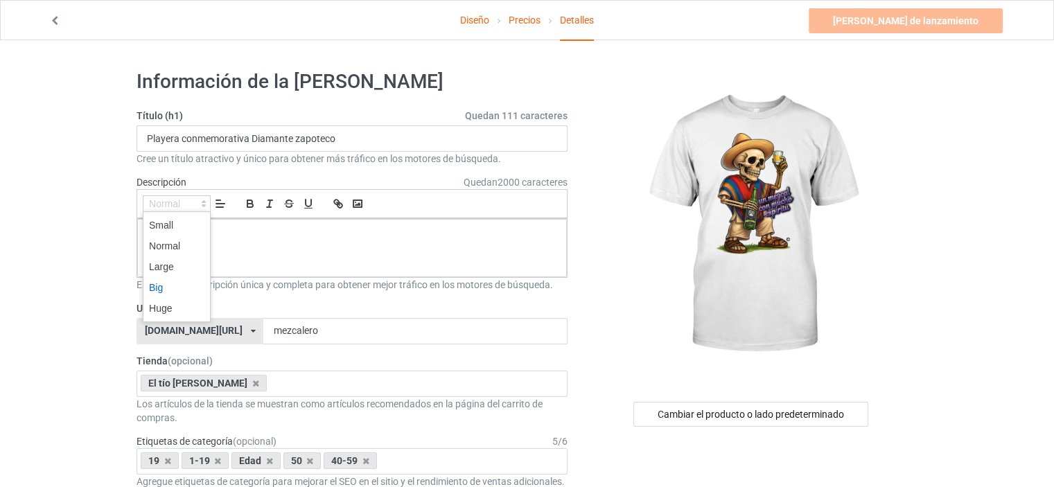
click at [165, 290] on span at bounding box center [176, 287] width 55 height 21
click at [169, 204] on span at bounding box center [177, 203] width 68 height 17
click at [165, 306] on span at bounding box center [176, 308] width 55 height 21
click at [555, 185] on font "2000 caracteres" at bounding box center [533, 182] width 70 height 11
click at [554, 185] on font "2000 caracteres" at bounding box center [533, 182] width 70 height 11
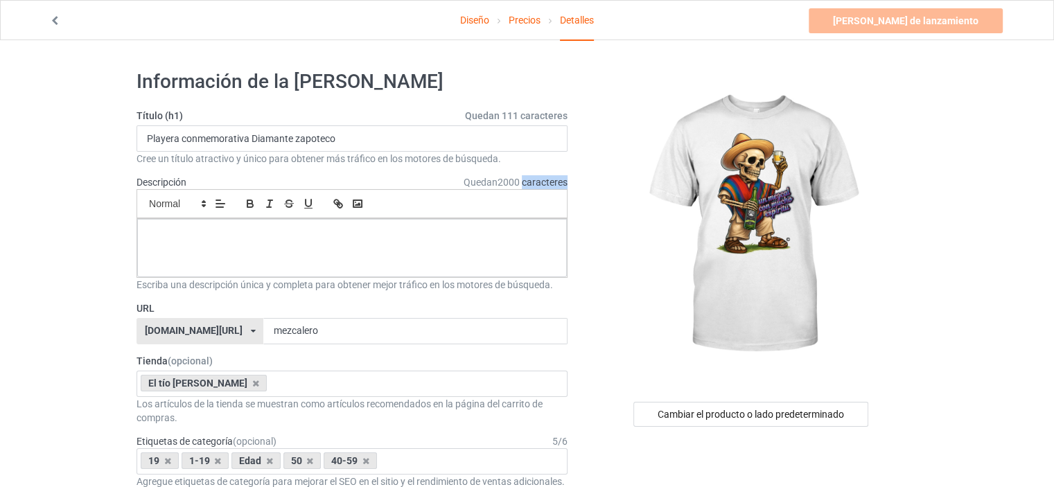
click at [553, 185] on font "2000 caracteres" at bounding box center [533, 182] width 70 height 11
drag, startPoint x: 341, startPoint y: 137, endPoint x: 134, endPoint y: 140, distance: 206.6
click at [246, 243] on div at bounding box center [352, 248] width 430 height 58
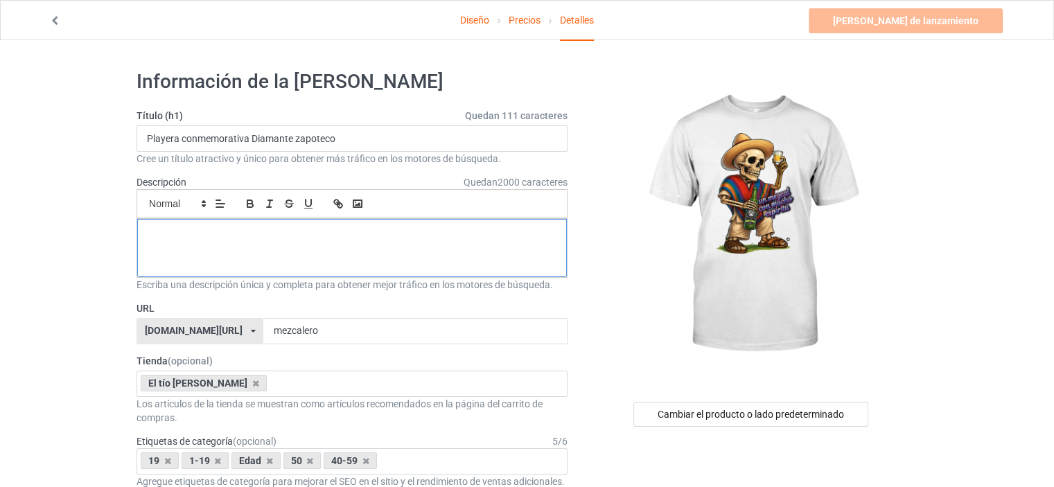
click at [393, 245] on p at bounding box center [352, 247] width 408 height 13
click at [588, 28] on div "Detalles" at bounding box center [577, 21] width 34 height 40
click at [579, 27] on div "Detalles" at bounding box center [577, 21] width 34 height 40
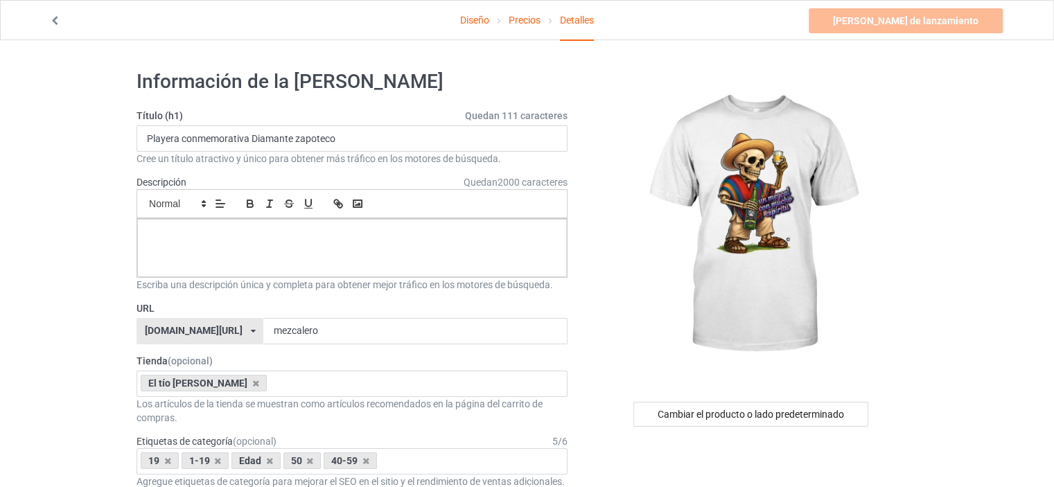
click at [346, 78] on font "Información de la campaña" at bounding box center [290, 81] width 307 height 23
click at [561, 77] on h1 "Información de la campaña" at bounding box center [352, 81] width 431 height 25
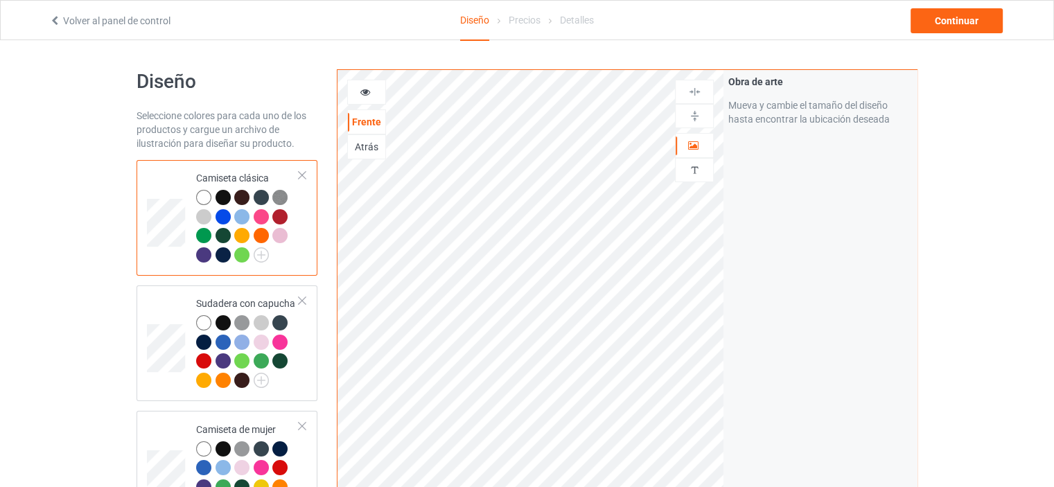
click at [87, 18] on font "Volver al panel de control" at bounding box center [116, 20] width 107 height 11
click at [938, 21] on font "Continuar" at bounding box center [957, 20] width 44 height 11
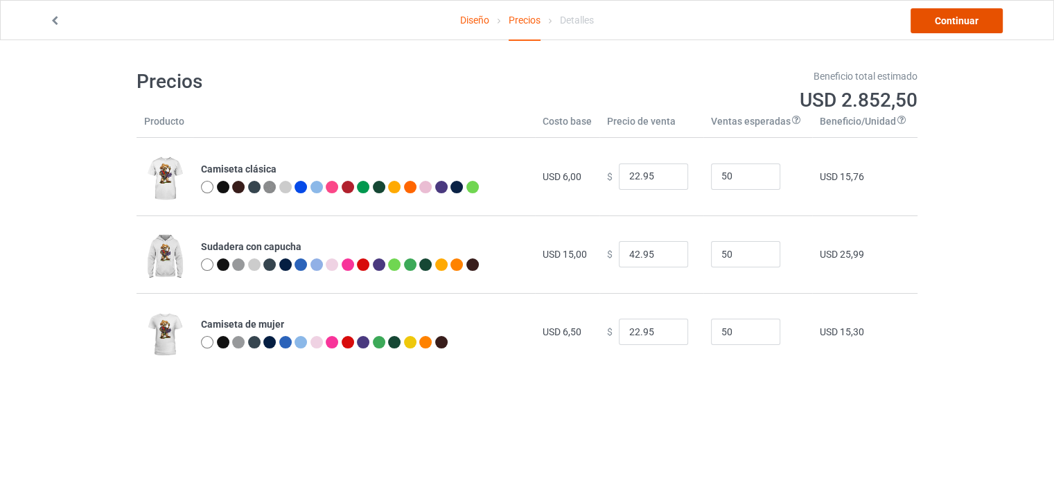
click at [915, 24] on link "Continuar" at bounding box center [957, 20] width 92 height 25
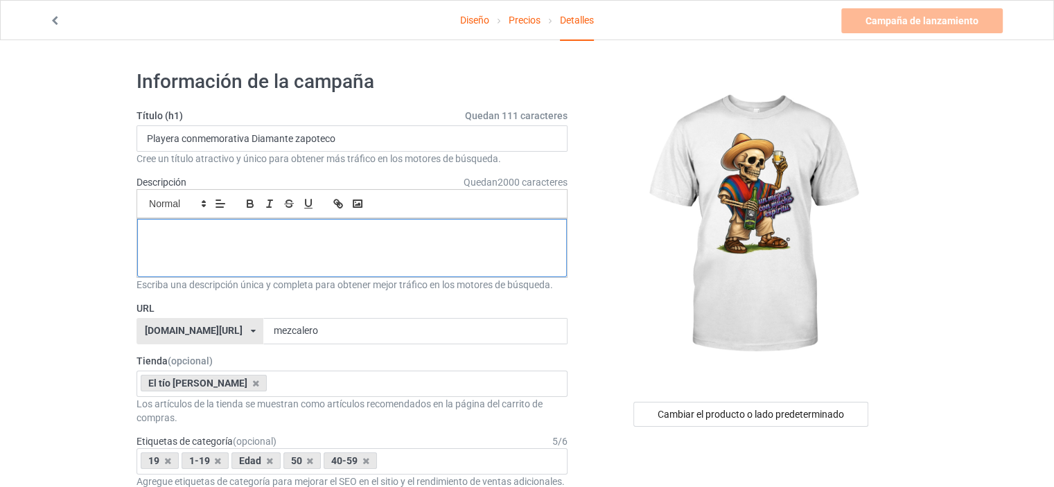
click at [351, 238] on p at bounding box center [352, 234] width 408 height 13
drag, startPoint x: 186, startPoint y: 133, endPoint x: 73, endPoint y: 147, distance: 113.2
click at [312, 241] on div at bounding box center [352, 248] width 430 height 58
drag, startPoint x: 372, startPoint y: 229, endPoint x: 354, endPoint y: 244, distance: 23.7
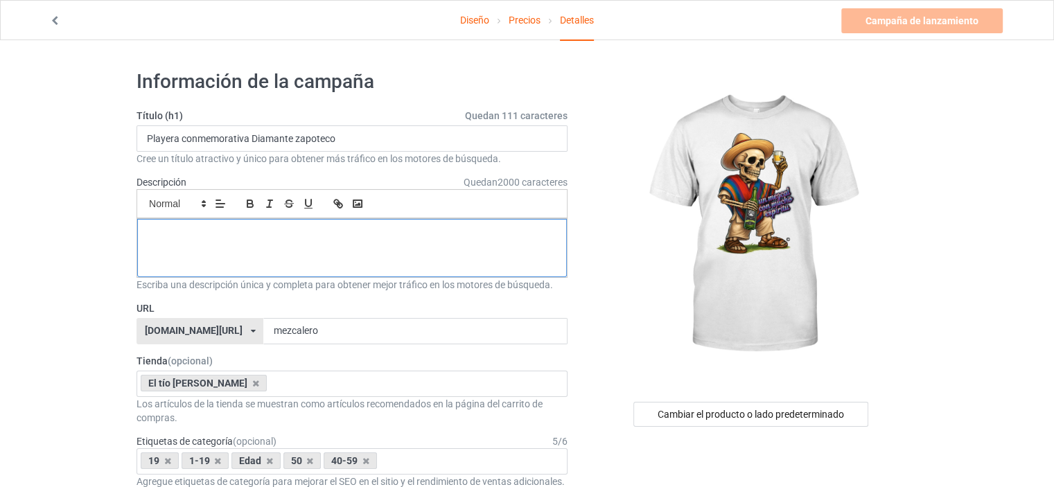
click at [354, 244] on div at bounding box center [352, 248] width 430 height 58
click at [333, 199] on icon "button" at bounding box center [338, 204] width 12 height 12
click at [357, 200] on rect "button" at bounding box center [358, 203] width 8 height 7
type input "[DOMAIN_NAME][URL]"
click at [331, 235] on link at bounding box center [326, 233] width 32 height 10
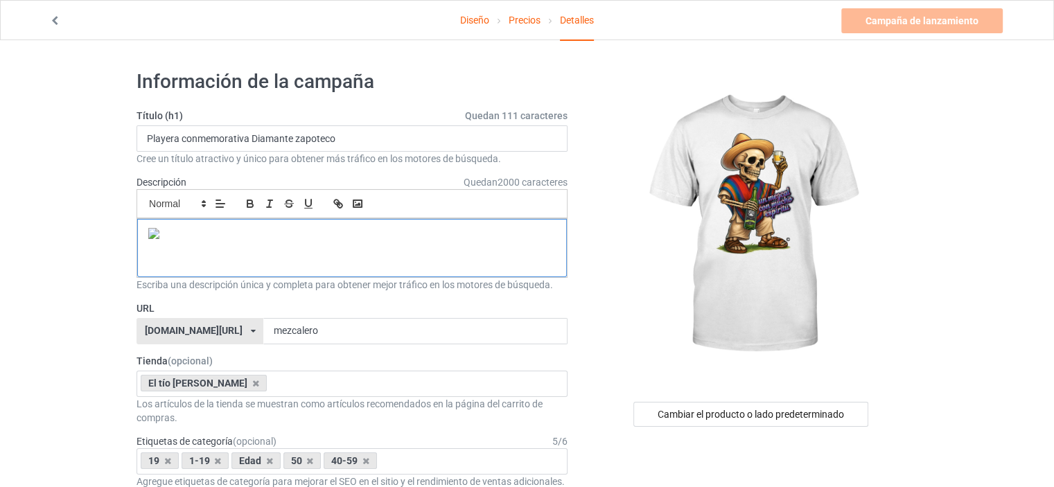
click at [331, 235] on p at bounding box center [352, 235] width 408 height 15
click at [324, 243] on div at bounding box center [352, 248] width 430 height 58
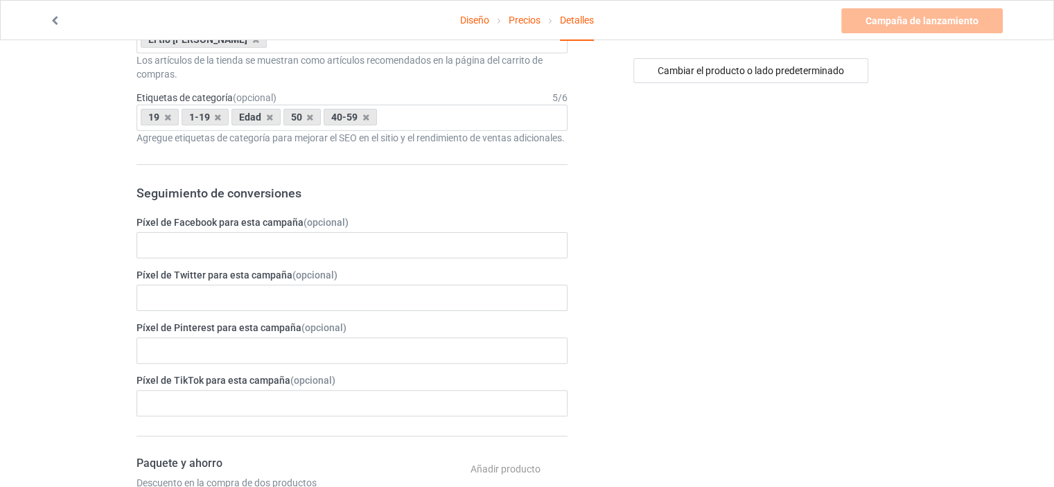
scroll to position [347, 0]
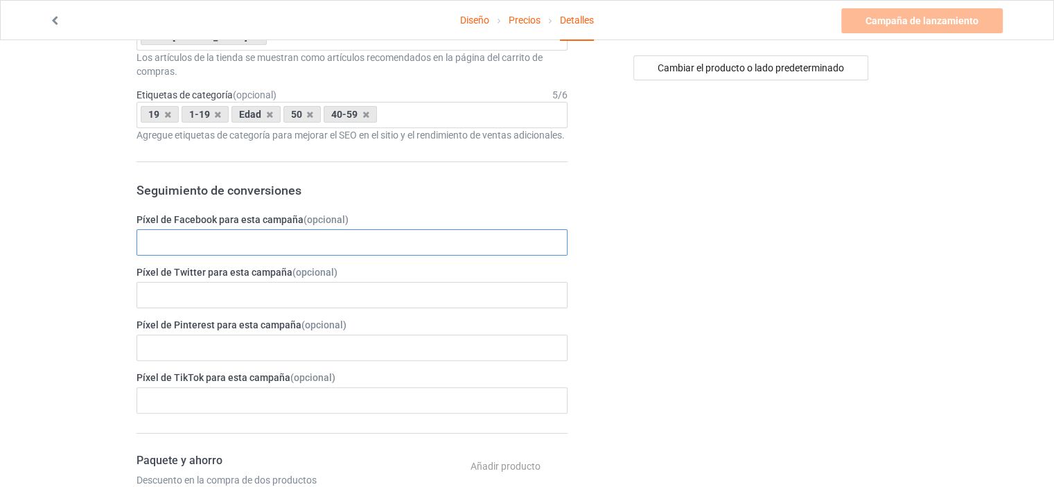
click at [308, 250] on input "text" at bounding box center [352, 242] width 431 height 26
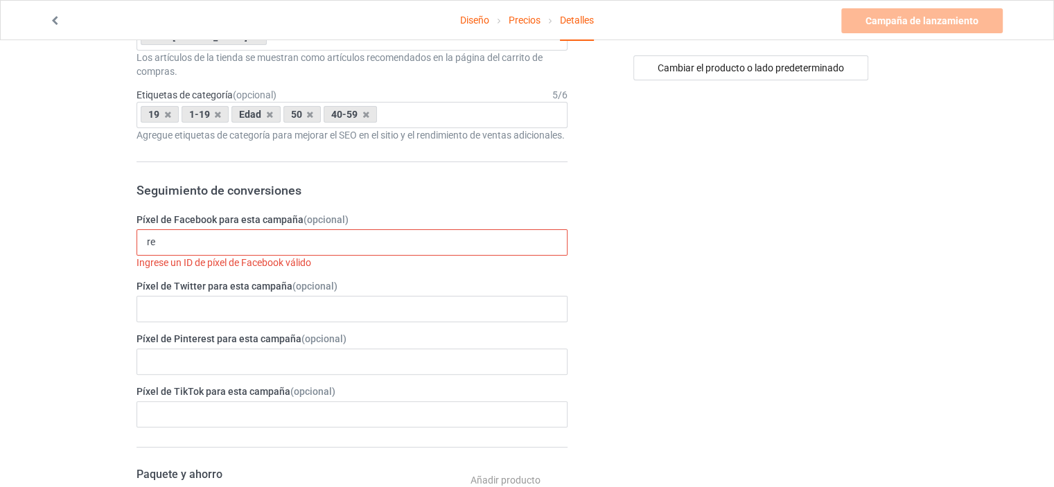
type input "r"
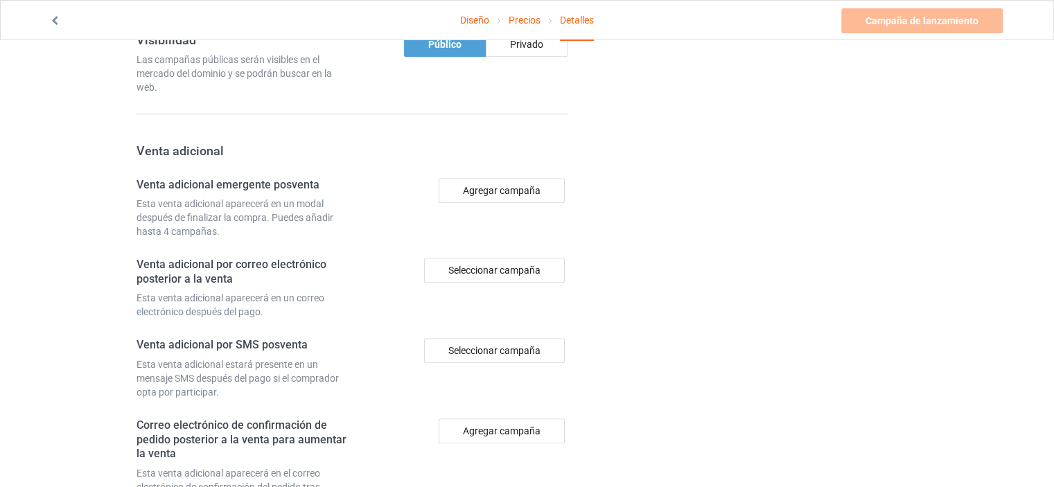
scroll to position [1182, 0]
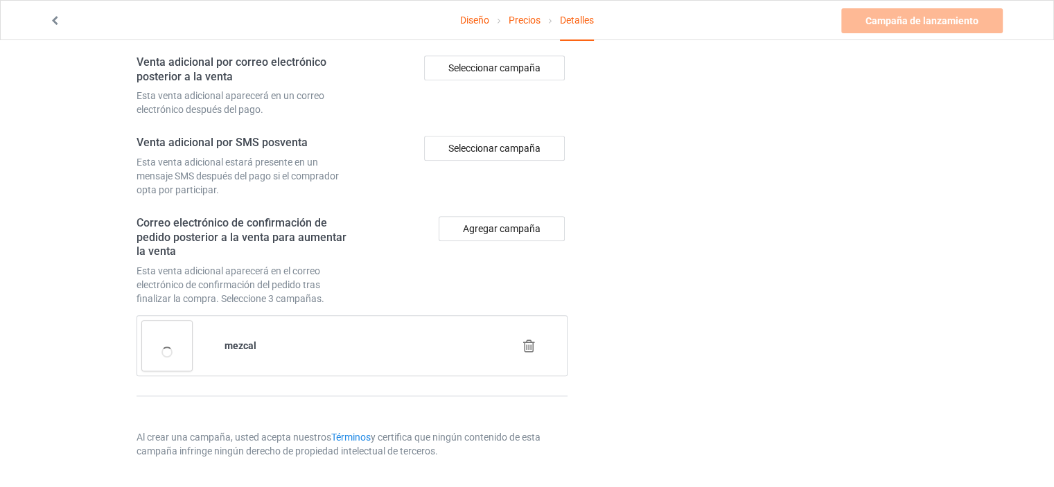
click at [528, 345] on icon at bounding box center [529, 346] width 17 height 15
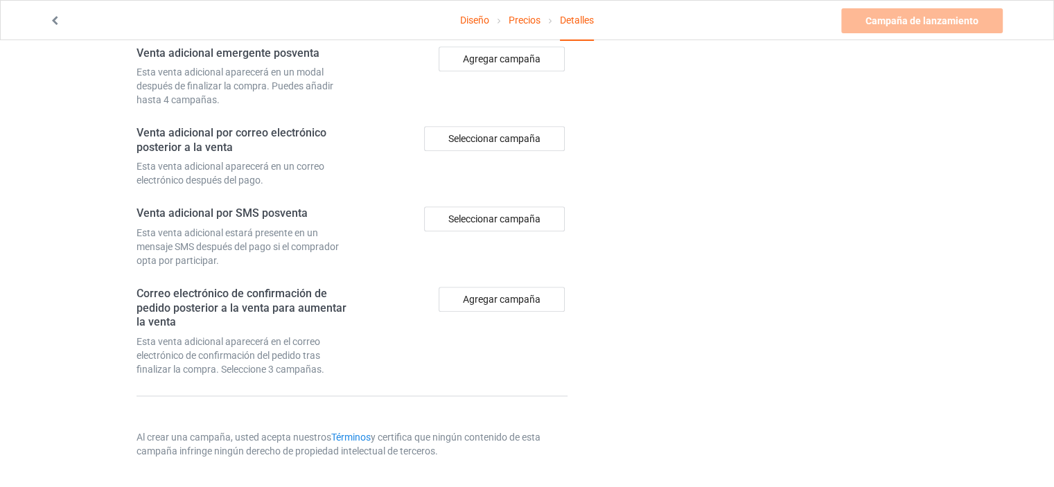
scroll to position [1112, 0]
click at [359, 436] on font "Términos" at bounding box center [351, 437] width 40 height 11
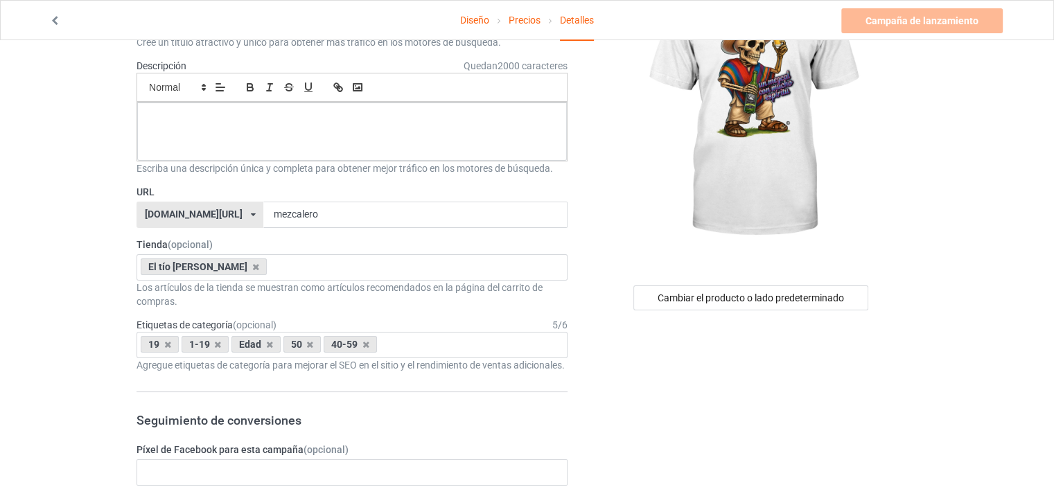
scroll to position [0, 0]
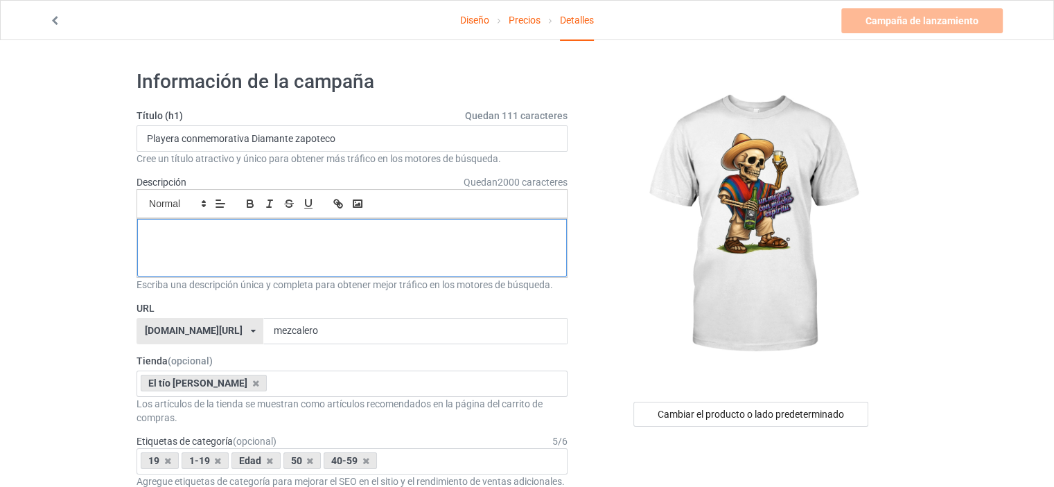
click at [535, 255] on div at bounding box center [352, 248] width 430 height 58
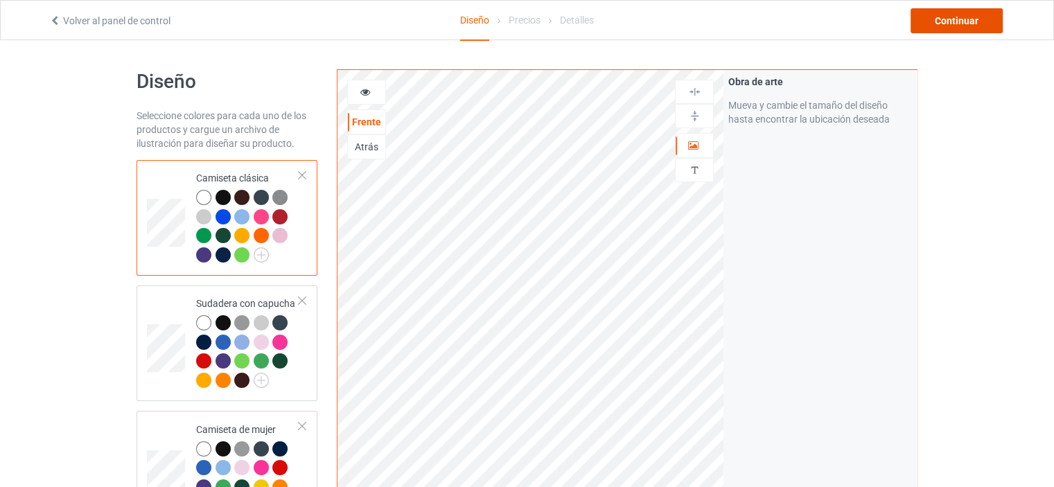
click at [985, 24] on div "Continuar" at bounding box center [957, 20] width 92 height 25
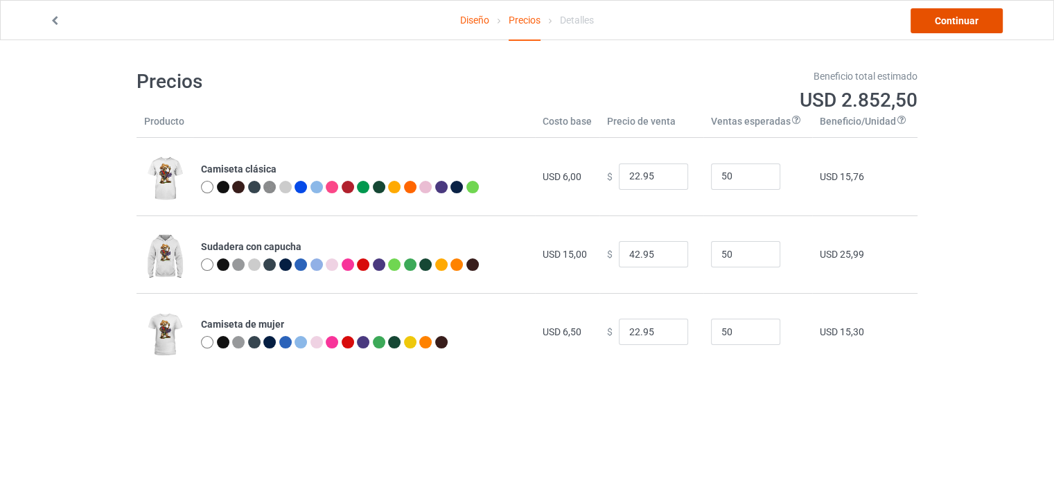
click at [985, 24] on link "Continuar" at bounding box center [957, 20] width 92 height 25
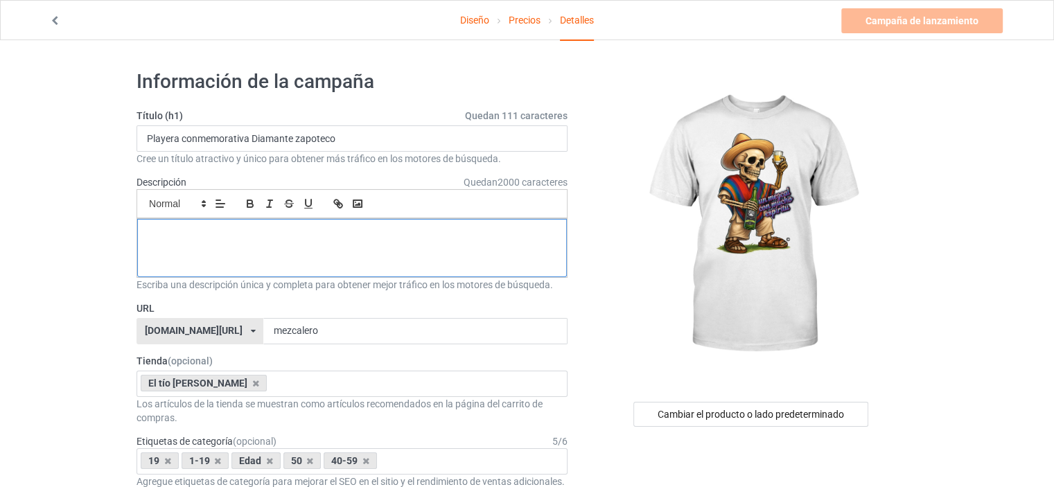
click at [469, 221] on div at bounding box center [352, 248] width 430 height 58
click at [185, 245] on div at bounding box center [352, 248] width 430 height 58
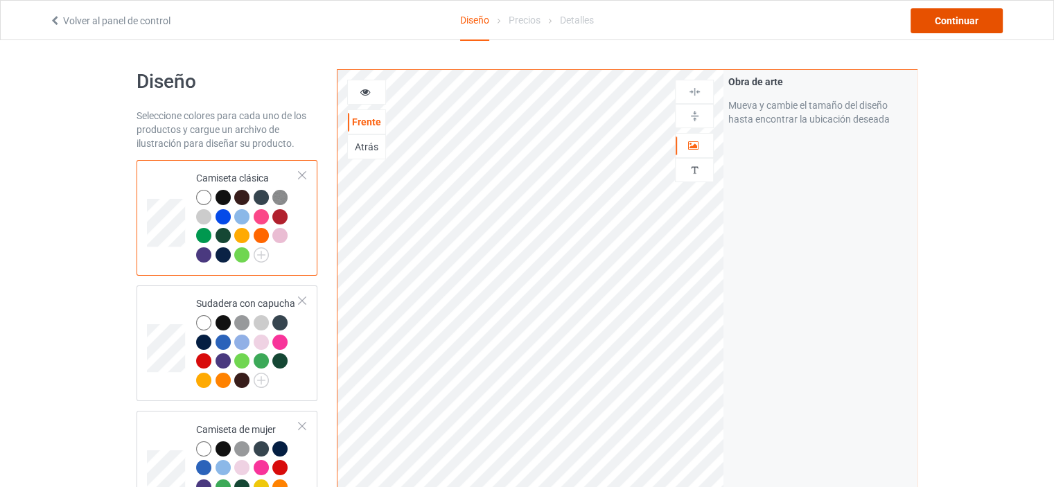
click at [987, 25] on div "Continuar" at bounding box center [957, 20] width 92 height 25
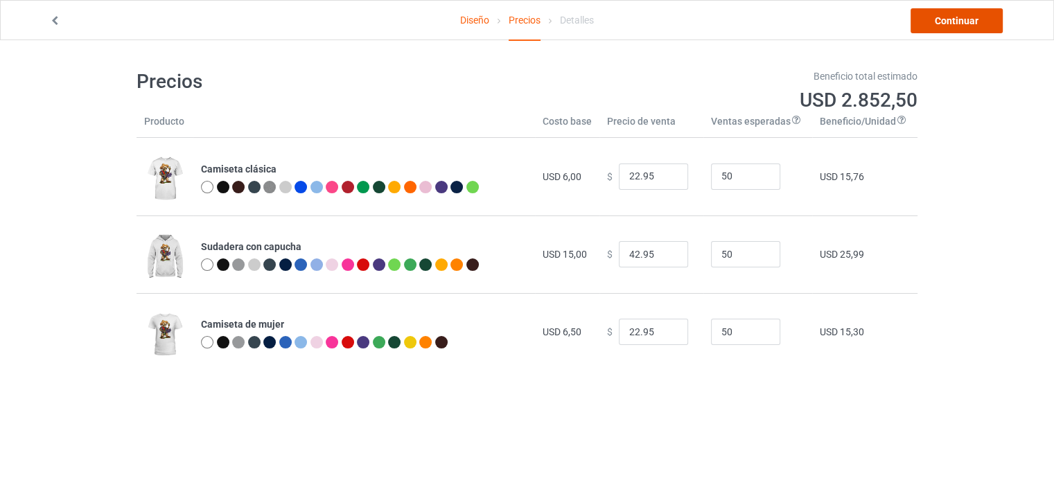
click at [987, 25] on link "Continuar" at bounding box center [957, 20] width 92 height 25
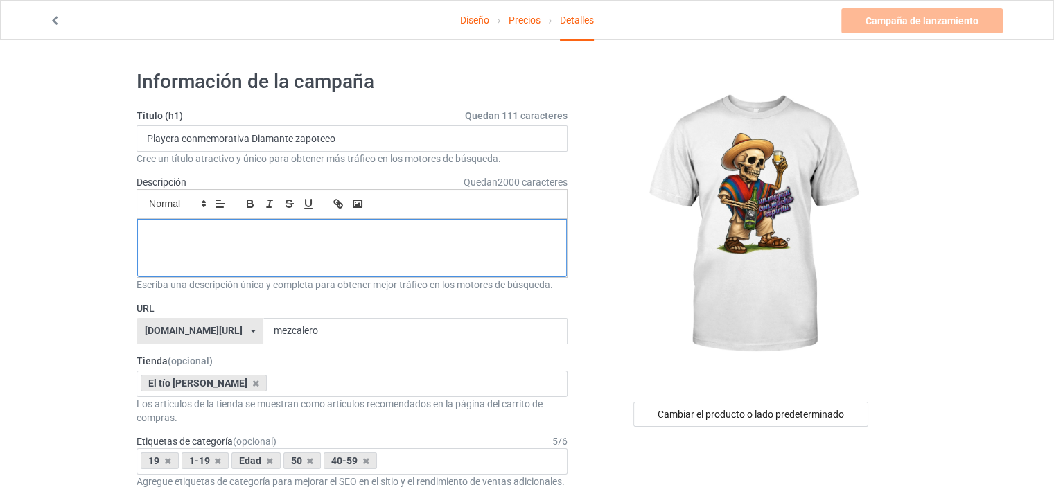
click at [299, 234] on p at bounding box center [352, 234] width 408 height 13
click at [537, 21] on font "Precios" at bounding box center [525, 20] width 32 height 11
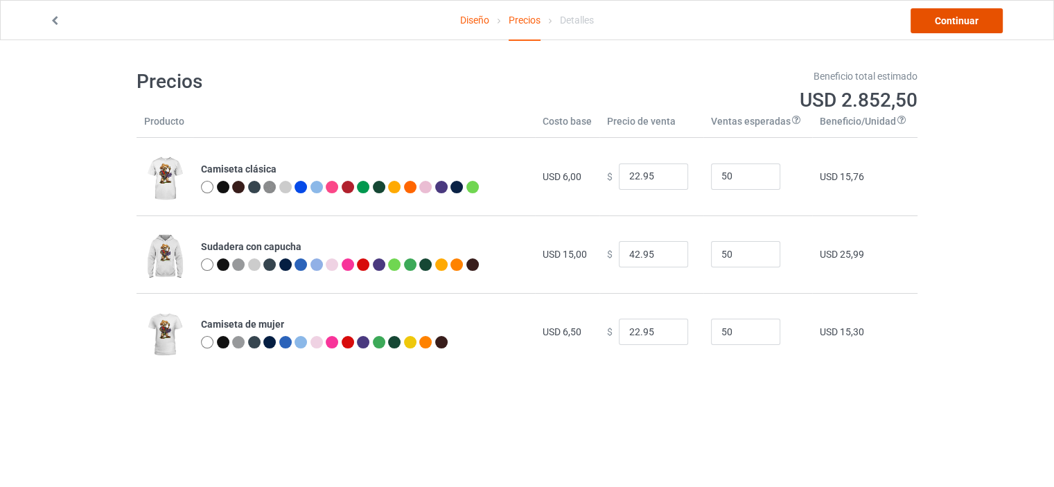
click at [962, 19] on font "Continuar" at bounding box center [957, 20] width 44 height 11
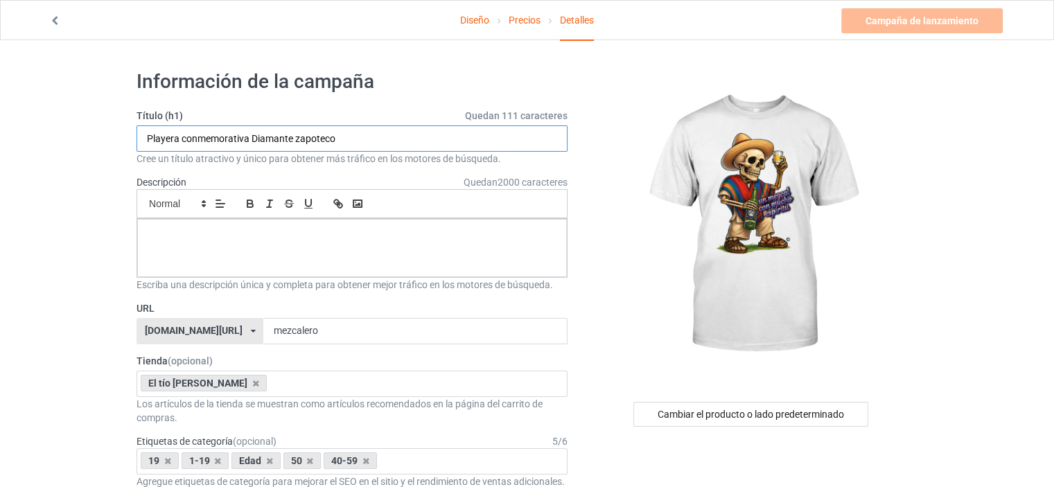
click at [197, 138] on input "Playera conmemorativa Diamante zapoteco" at bounding box center [352, 138] width 431 height 26
click at [172, 121] on font "Título (h1)" at bounding box center [160, 115] width 46 height 11
click at [186, 182] on font "Descripción" at bounding box center [162, 182] width 50 height 11
drag, startPoint x: 186, startPoint y: 182, endPoint x: 111, endPoint y: 189, distance: 75.2
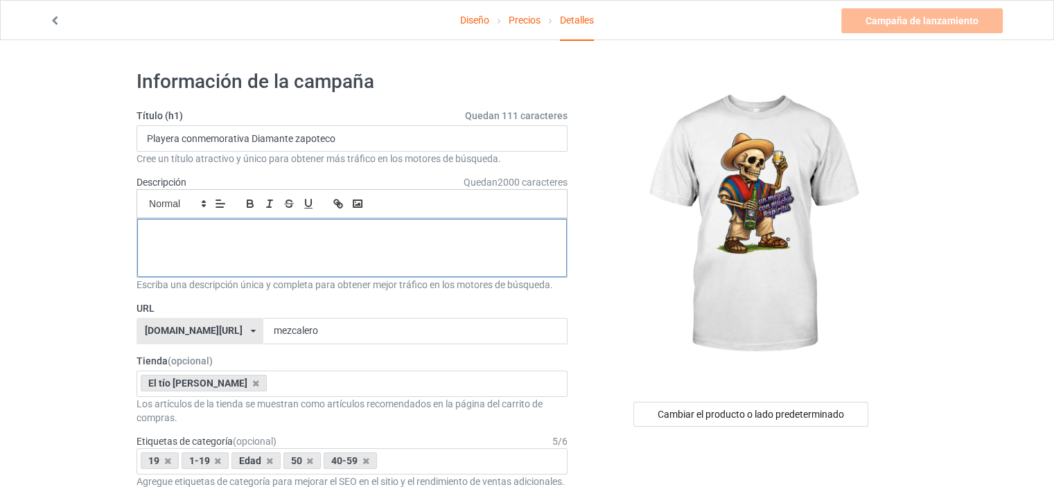
click at [178, 228] on p at bounding box center [352, 234] width 408 height 13
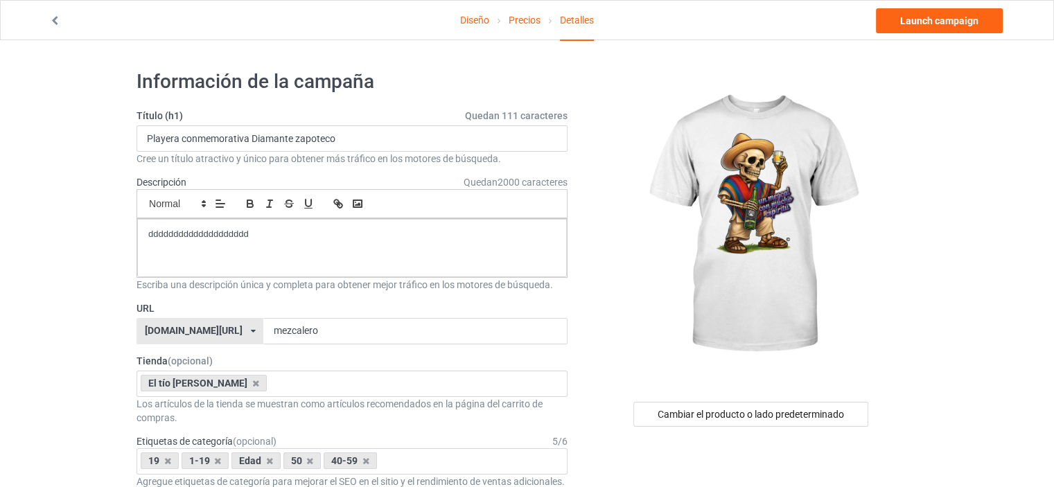
click at [930, 21] on link "Launch campaign" at bounding box center [939, 20] width 127 height 25
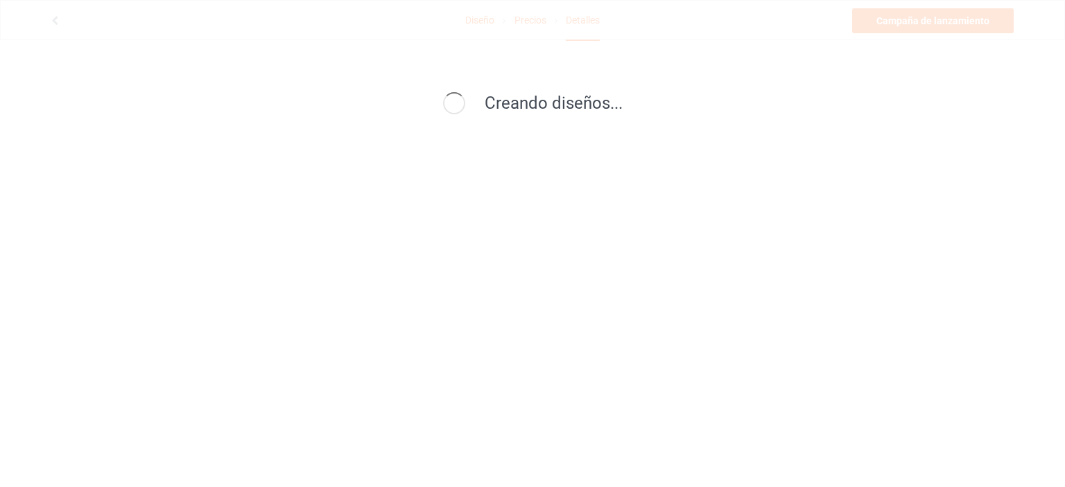
drag, startPoint x: 1064, startPoint y: 1, endPoint x: 930, endPoint y: 21, distance: 135.4
click at [930, 21] on div "Creando diseños..." at bounding box center [532, 243] width 1065 height 487
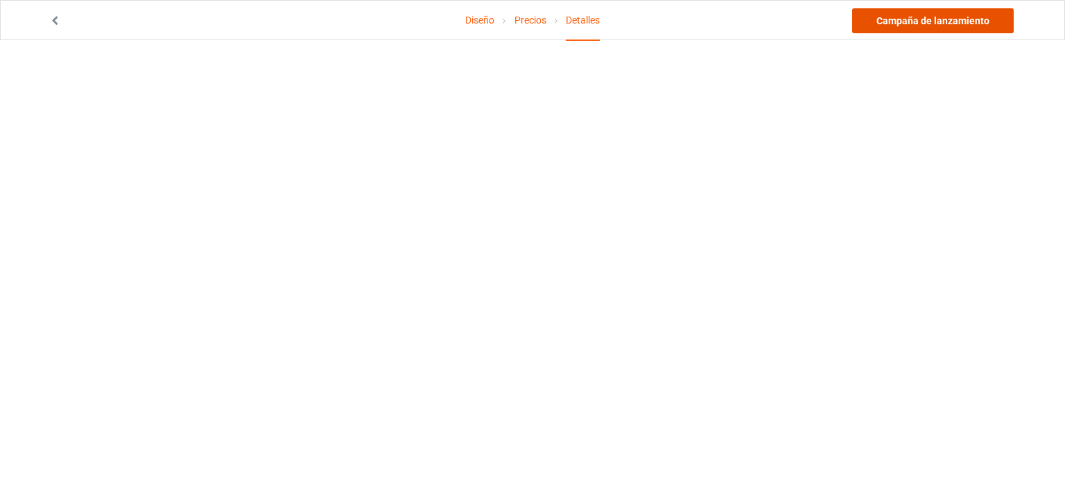
click at [912, 21] on font "Campaña de lanzamiento" at bounding box center [932, 20] width 113 height 11
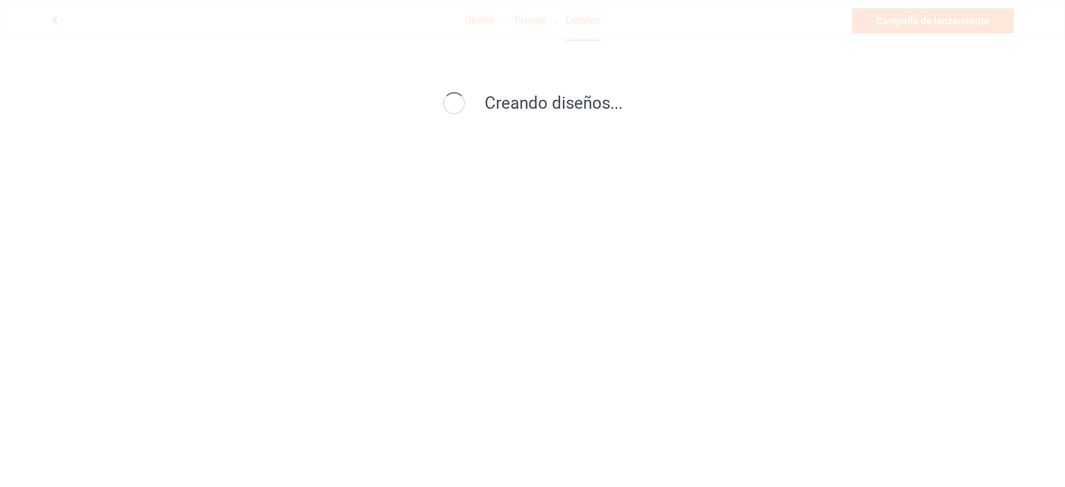
click at [664, 280] on div "Creando diseños..." at bounding box center [532, 243] width 1065 height 487
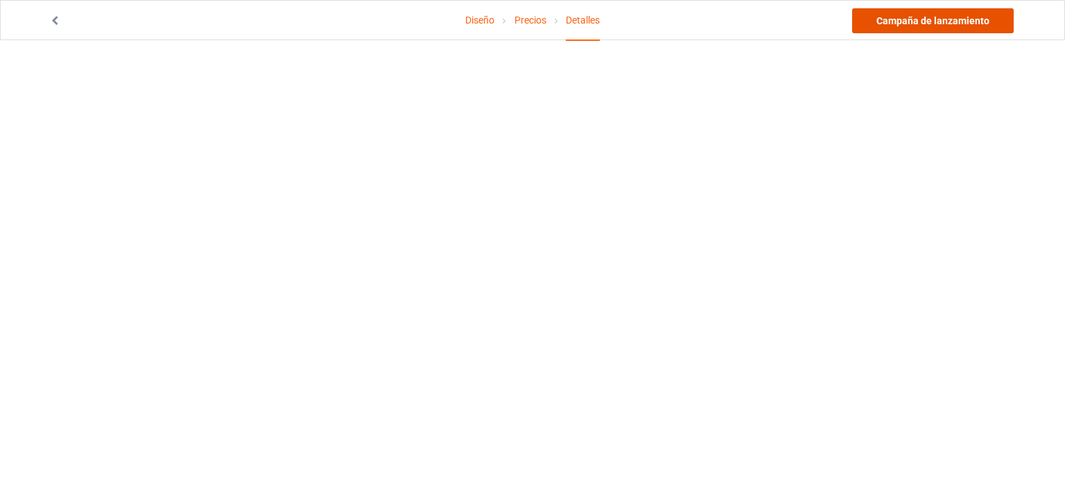
click at [994, 25] on link "Campaña de lanzamiento" at bounding box center [933, 20] width 162 height 25
click at [533, 23] on font "Precios" at bounding box center [530, 20] width 32 height 11
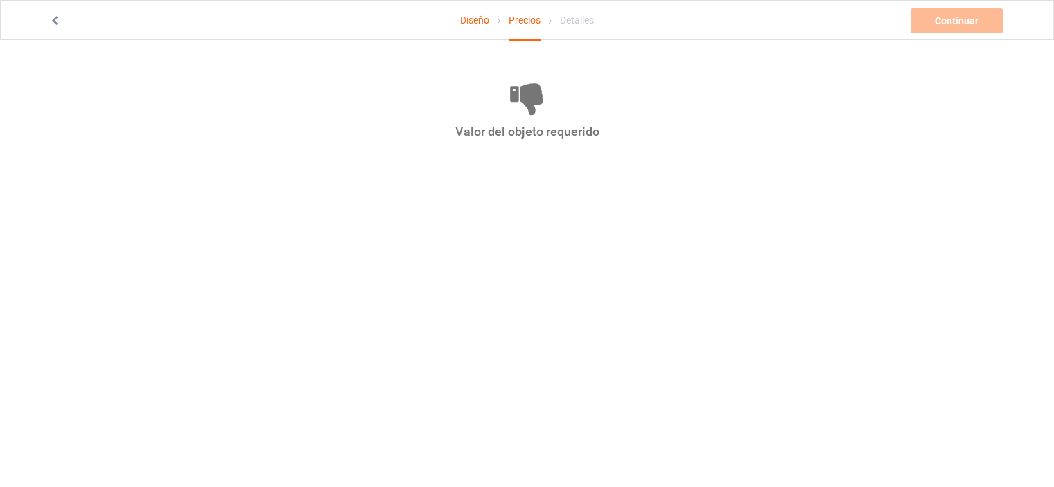
click at [478, 19] on font "Diseño" at bounding box center [474, 20] width 29 height 11
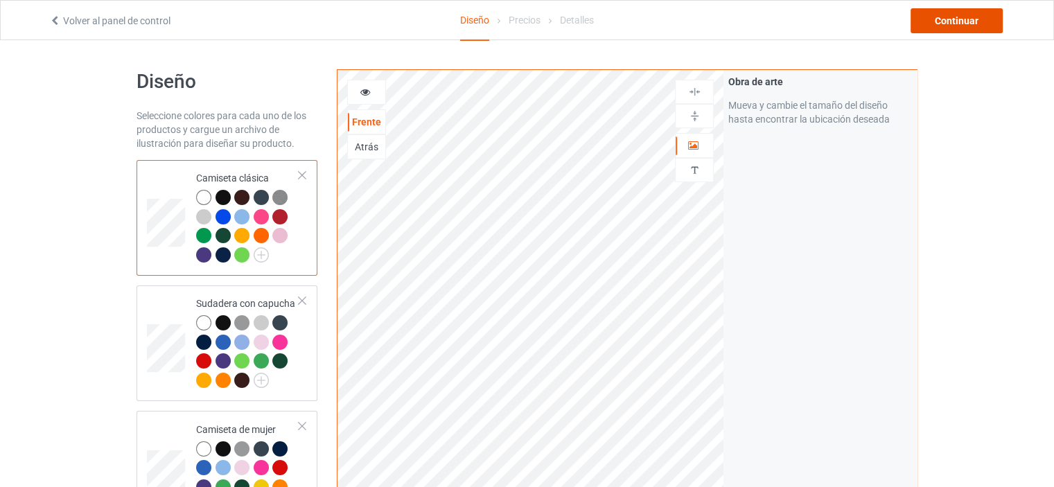
click at [946, 21] on font "Continuar" at bounding box center [957, 20] width 44 height 11
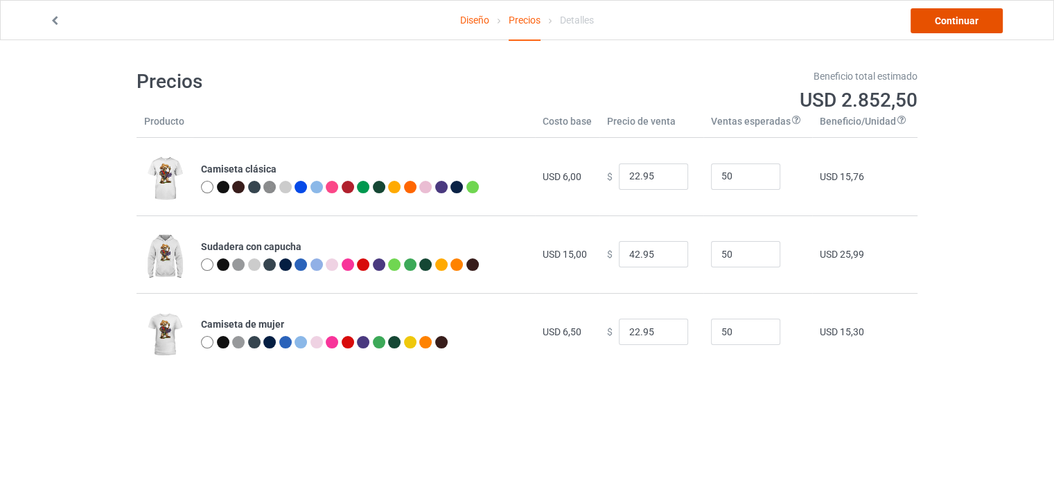
click at [946, 21] on font "Continuar" at bounding box center [957, 20] width 44 height 11
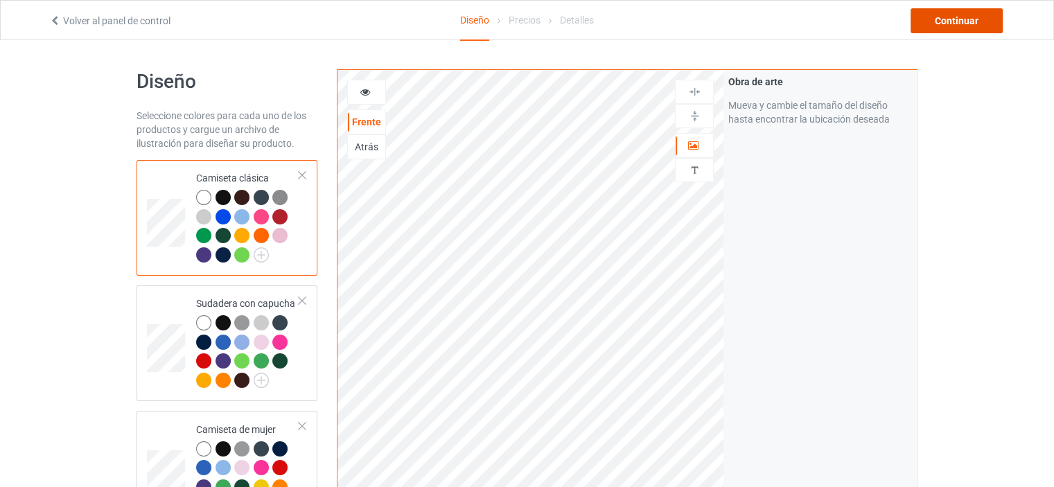
click at [962, 28] on div "Continuar" at bounding box center [957, 20] width 92 height 25
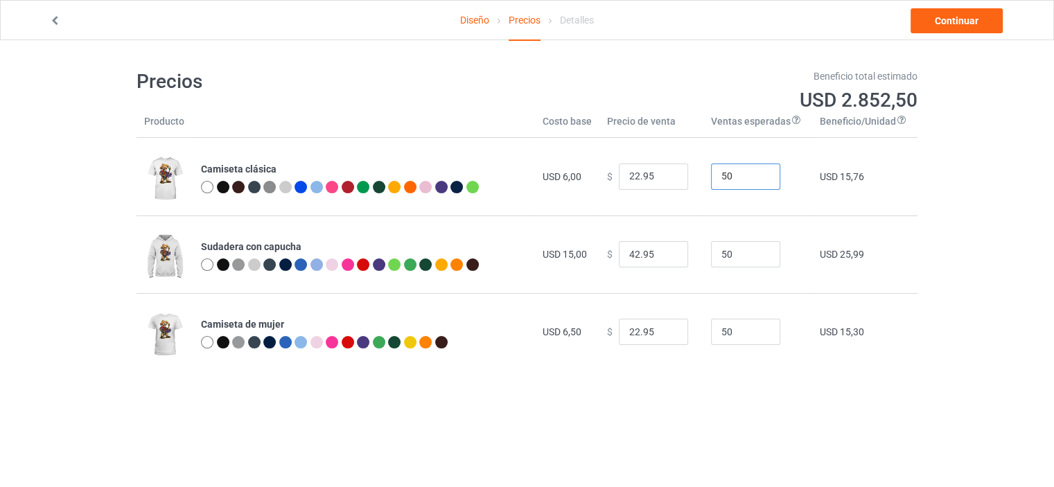
click at [746, 180] on input "50" at bounding box center [745, 177] width 69 height 26
click at [732, 252] on input "50" at bounding box center [745, 254] width 69 height 26
click at [725, 330] on input "50" at bounding box center [745, 332] width 69 height 26
click at [655, 326] on input "22.95" at bounding box center [653, 332] width 69 height 26
click at [652, 256] on input "42.95" at bounding box center [653, 254] width 69 height 26
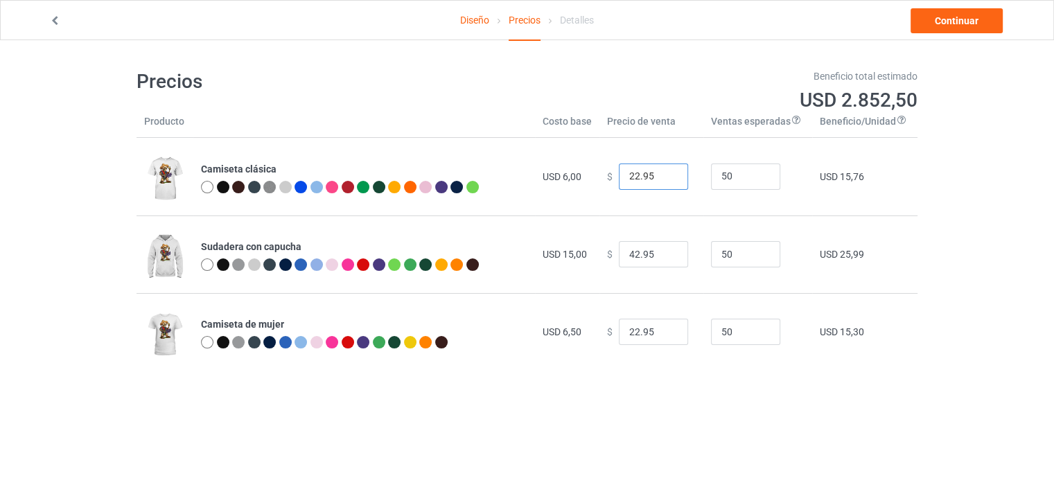
click at [655, 169] on input "22.95" at bounding box center [653, 177] width 69 height 26
click at [948, 26] on font "Continuar" at bounding box center [957, 20] width 44 height 11
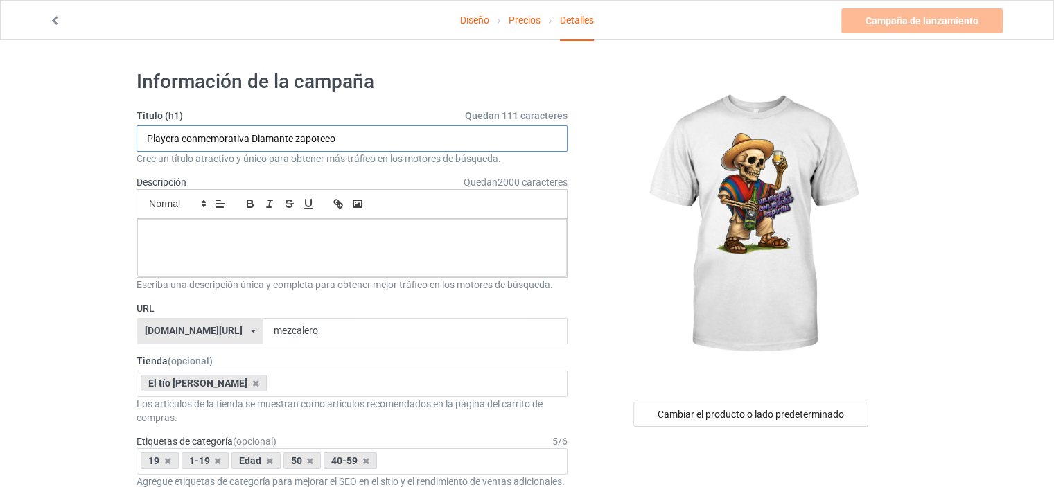
click at [349, 142] on input "Playera conmemorativa Diamante zapoteco" at bounding box center [352, 138] width 431 height 26
click at [348, 238] on p at bounding box center [352, 234] width 408 height 13
click at [327, 334] on input "mezcalero" at bounding box center [415, 331] width 304 height 26
click at [308, 383] on div "El tío [PERSON_NAME] No result found 5b99a12c3ba1b413c41698e0" at bounding box center [352, 384] width 431 height 26
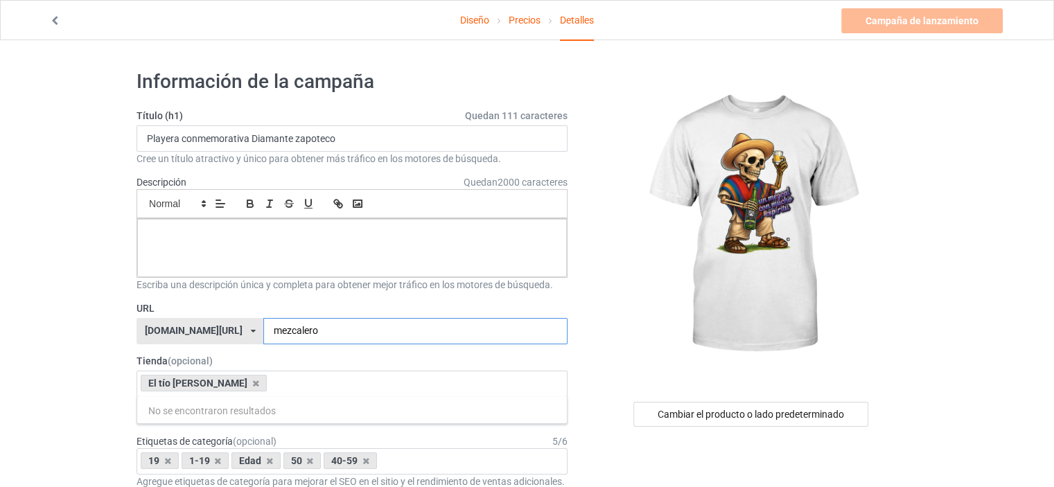
click at [306, 337] on input "mezcalero" at bounding box center [415, 331] width 304 height 26
click at [252, 382] on icon at bounding box center [255, 383] width 7 height 9
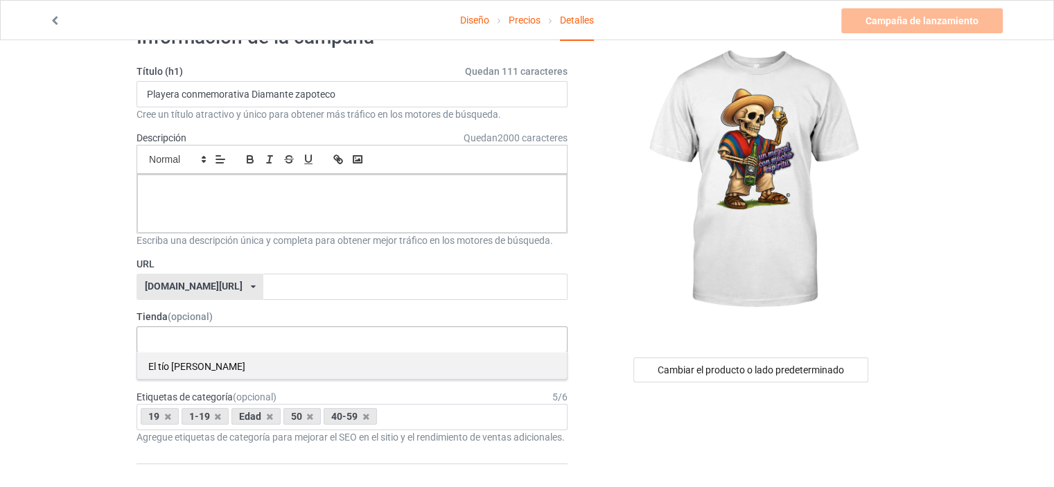
scroll to position [69, 0]
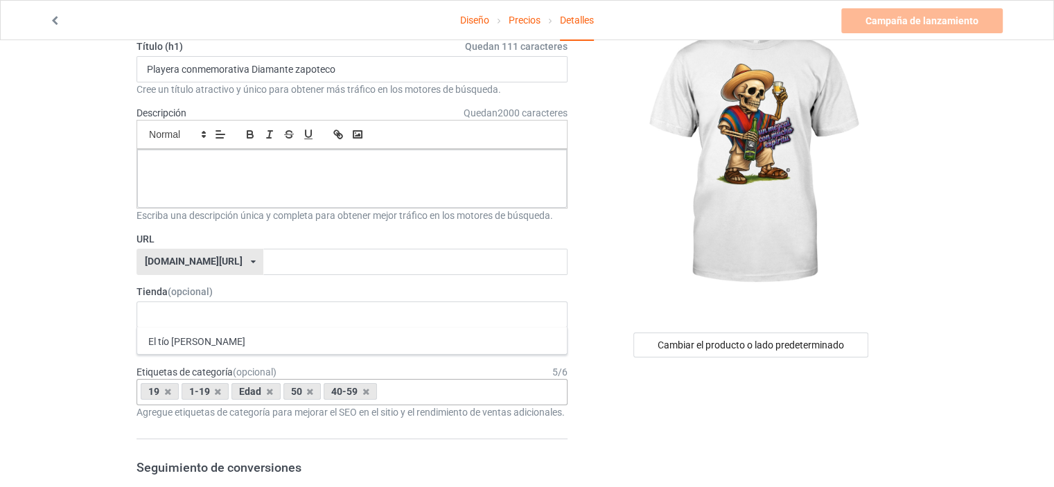
drag, startPoint x: 363, startPoint y: 390, endPoint x: 316, endPoint y: 385, distance: 47.3
click at [363, 390] on icon at bounding box center [366, 391] width 7 height 9
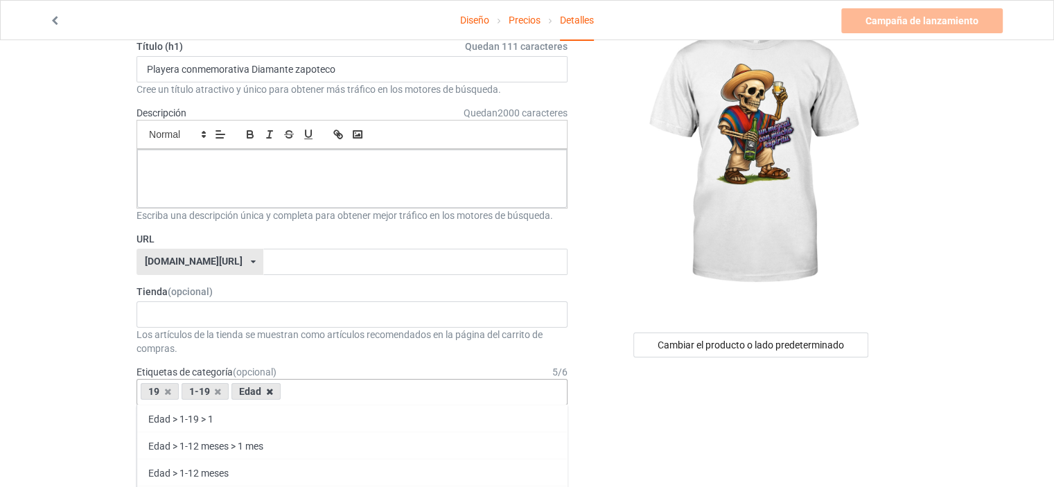
drag, startPoint x: 265, startPoint y: 390, endPoint x: 219, endPoint y: 390, distance: 46.4
click at [266, 390] on icon at bounding box center [269, 391] width 7 height 9
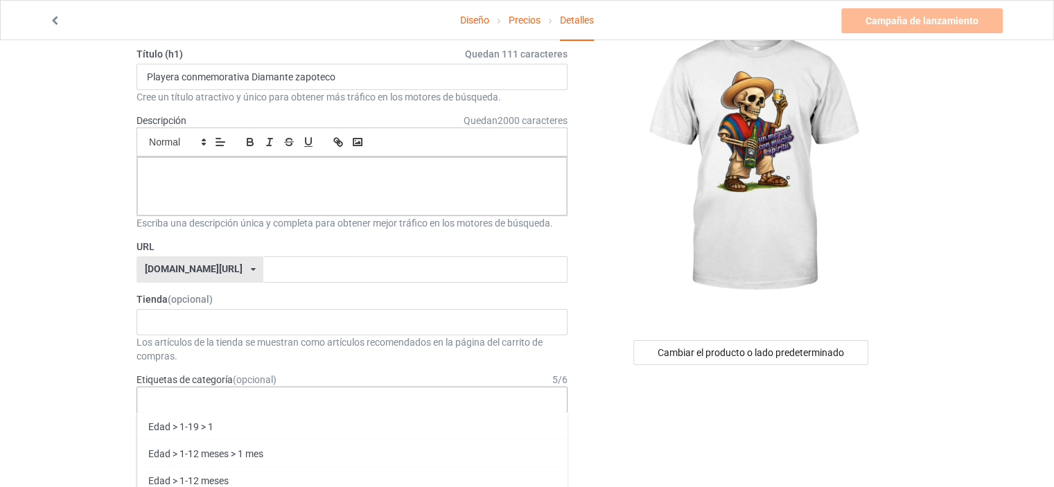
scroll to position [0, 0]
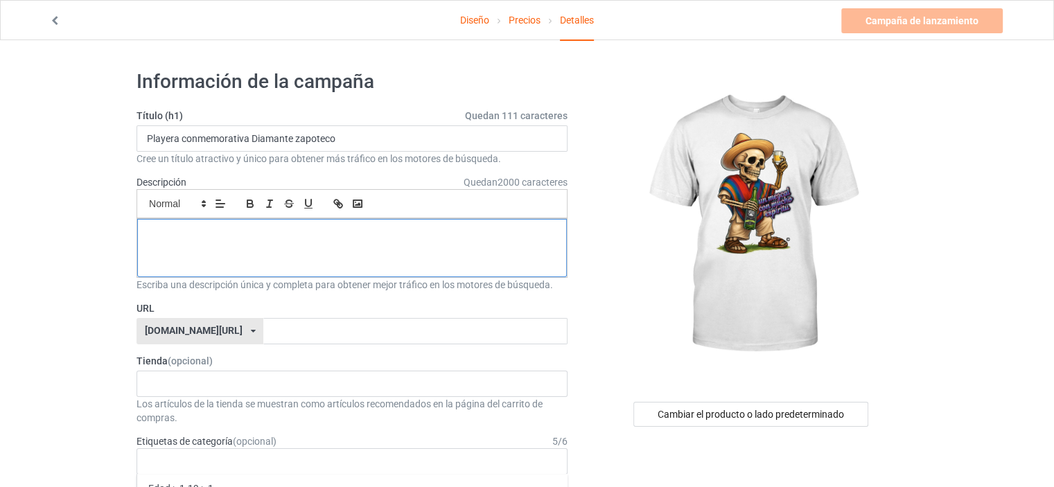
click at [423, 242] on div at bounding box center [352, 248] width 430 height 58
click at [340, 201] on icon "button" at bounding box center [338, 204] width 12 height 12
click at [341, 201] on icon "button" at bounding box center [338, 204] width 12 height 12
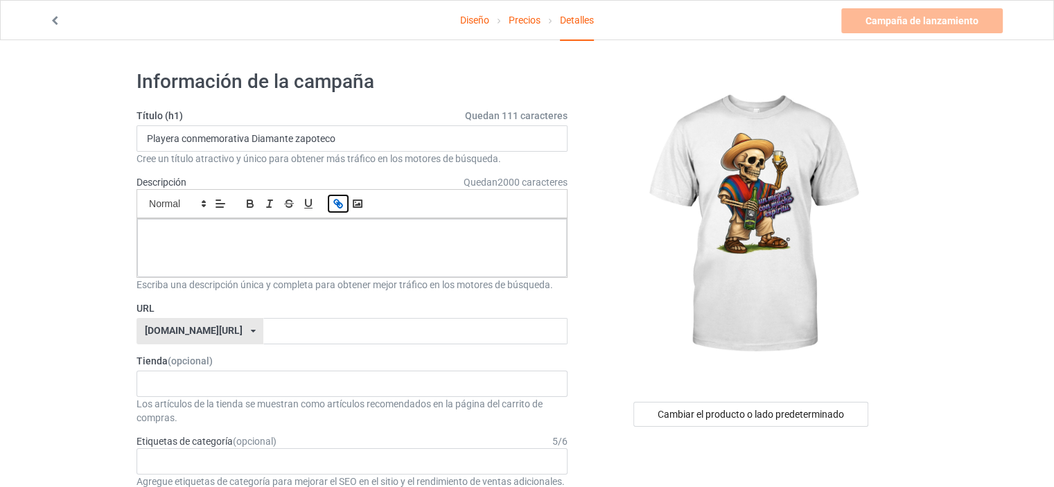
click at [341, 201] on icon "button" at bounding box center [338, 204] width 12 height 12
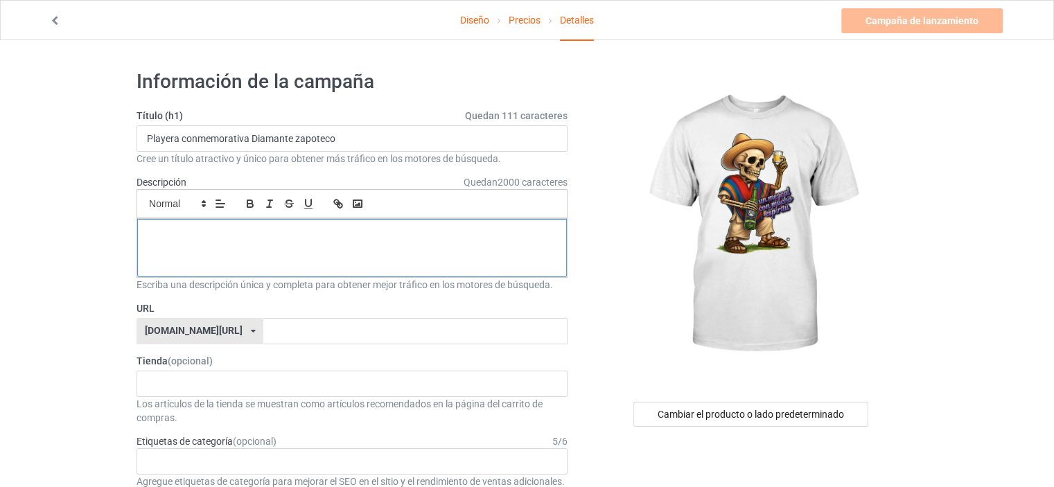
click at [316, 254] on div at bounding box center [352, 248] width 430 height 58
click at [58, 21] on icon at bounding box center [55, 19] width 12 height 10
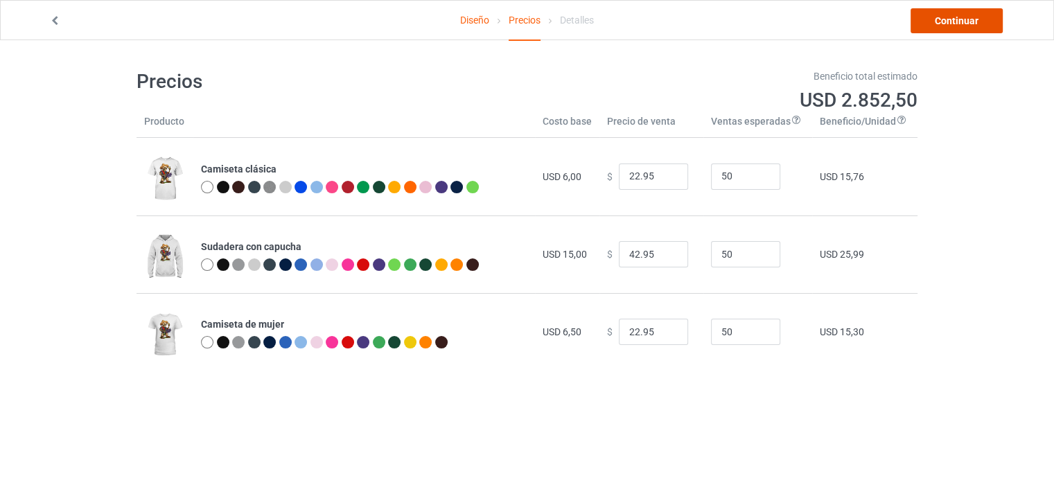
click at [947, 31] on link "Continuar" at bounding box center [957, 20] width 92 height 25
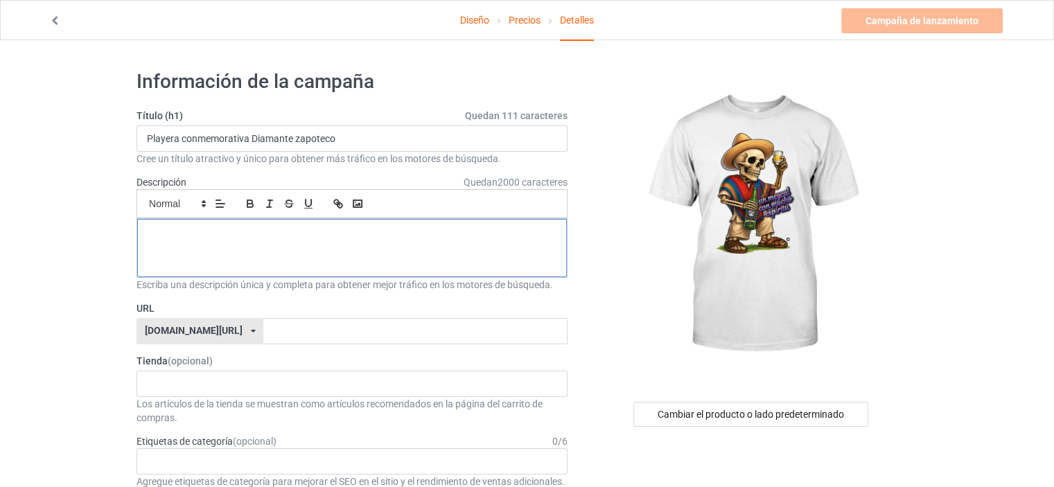
click at [340, 241] on div at bounding box center [352, 248] width 430 height 58
click at [357, 245] on div at bounding box center [352, 248] width 430 height 58
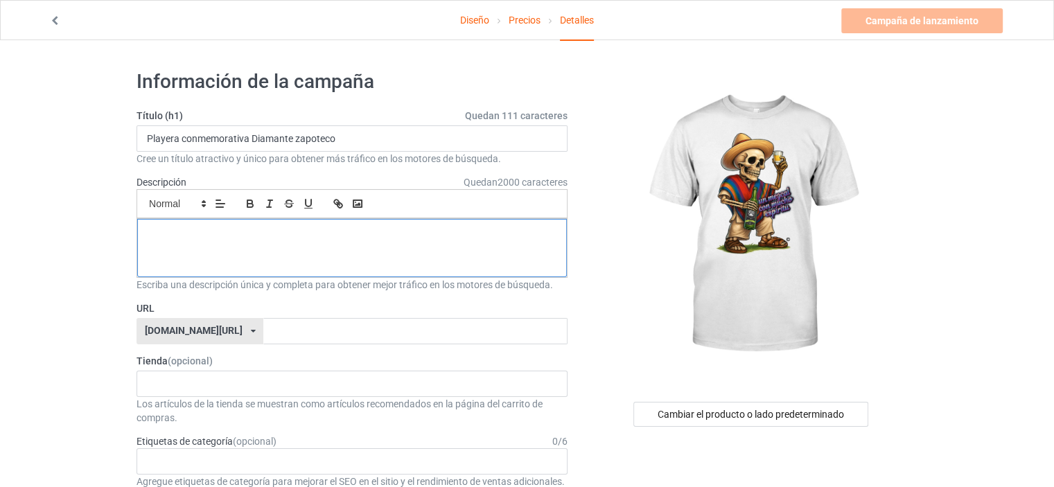
click at [357, 245] on div at bounding box center [352, 248] width 430 height 58
click at [275, 243] on div at bounding box center [352, 248] width 430 height 58
click at [466, 177] on font "Quedan" at bounding box center [481, 182] width 34 height 11
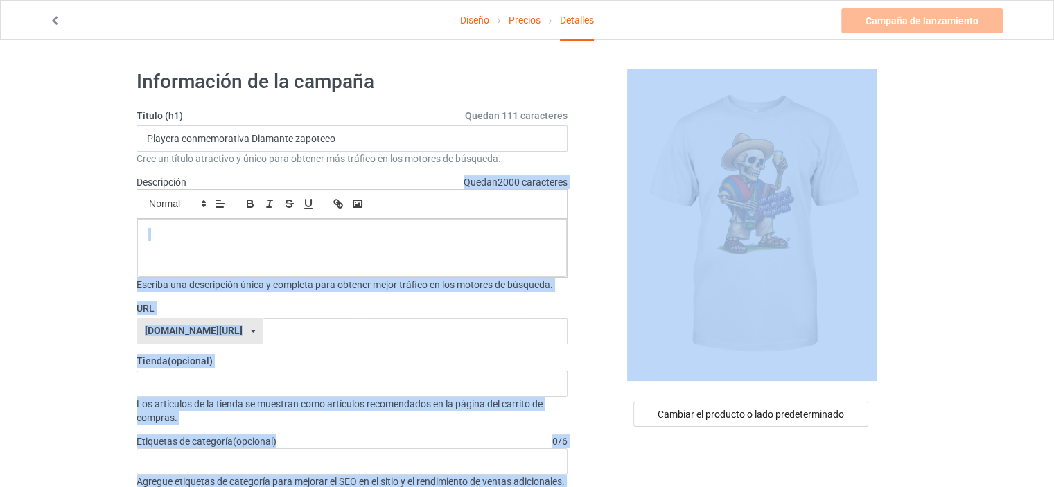
drag, startPoint x: 463, startPoint y: 180, endPoint x: 582, endPoint y: 182, distance: 118.6
click at [528, 179] on font "2000 caracteres" at bounding box center [533, 182] width 70 height 11
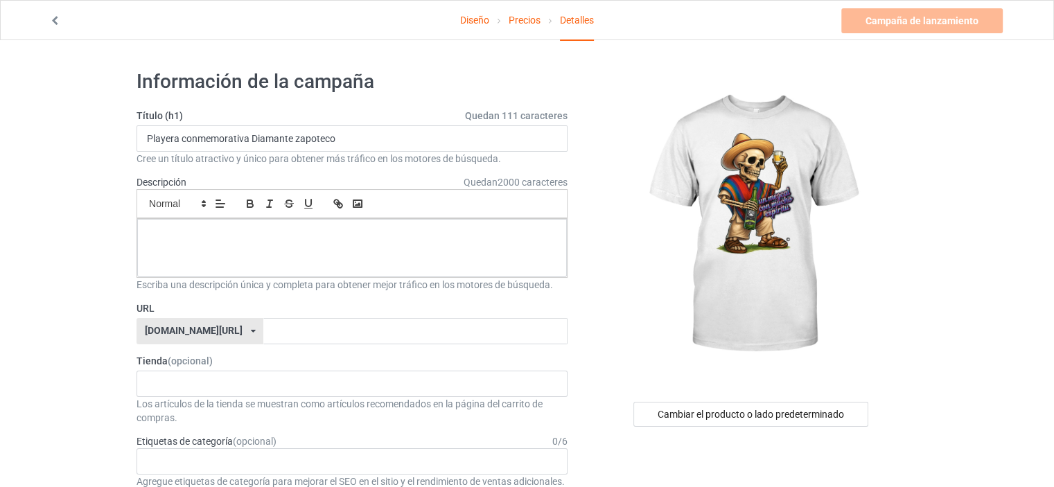
click at [525, 180] on font "2000 caracteres" at bounding box center [533, 182] width 70 height 11
click at [168, 181] on font "Descripción" at bounding box center [162, 182] width 50 height 11
click at [169, 180] on font "Descripción" at bounding box center [162, 182] width 50 height 11
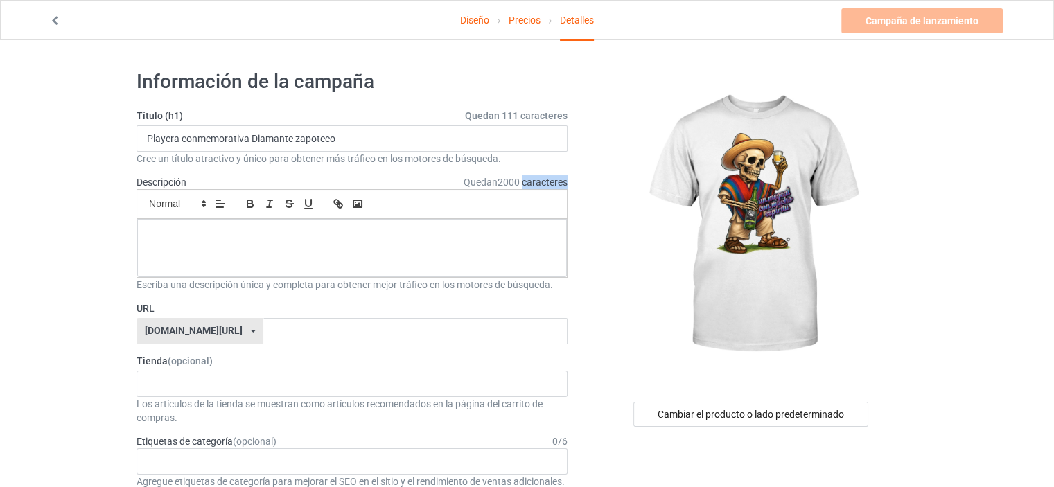
click at [169, 180] on font "Descripción" at bounding box center [162, 182] width 50 height 11
click at [233, 199] on div "Pequeño Normal Grande Grande Enorme" at bounding box center [352, 203] width 431 height 29
click at [450, 238] on p at bounding box center [352, 234] width 408 height 13
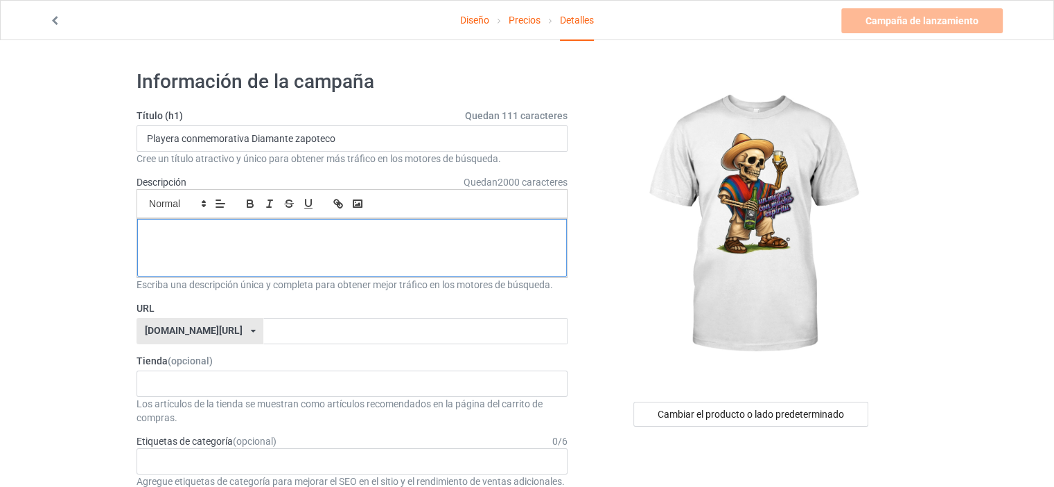
drag, startPoint x: 448, startPoint y: 234, endPoint x: 419, endPoint y: 227, distance: 29.3
click at [419, 228] on p at bounding box center [352, 234] width 408 height 13
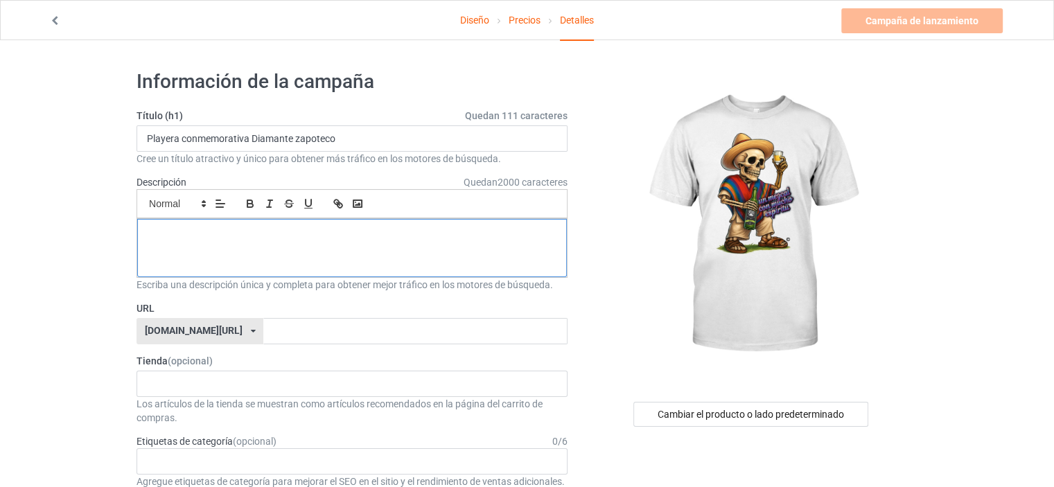
click at [419, 228] on p at bounding box center [352, 234] width 408 height 13
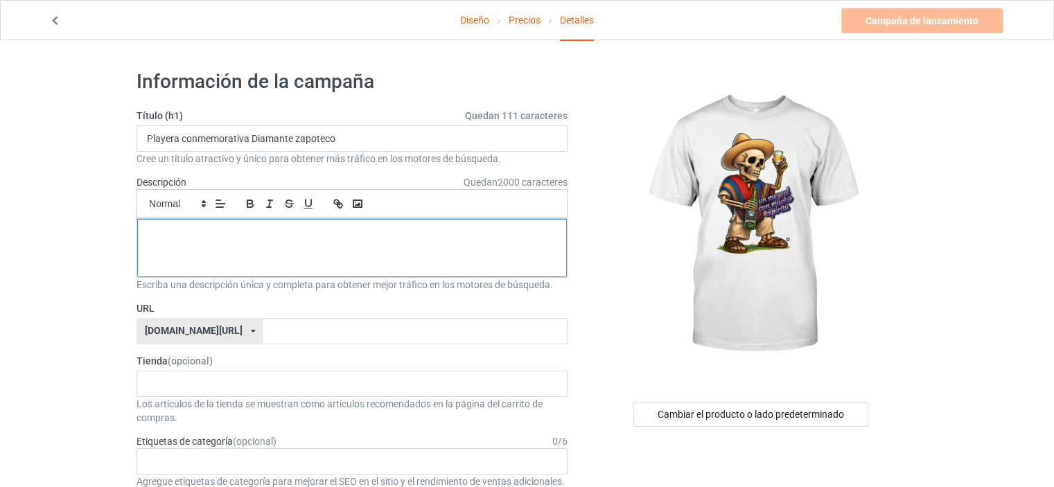
click at [419, 228] on p at bounding box center [352, 234] width 408 height 13
drag, startPoint x: 131, startPoint y: 138, endPoint x: 0, endPoint y: 155, distance: 132.1
click at [618, 206] on div at bounding box center [752, 225] width 331 height 312
click at [524, 242] on div at bounding box center [352, 248] width 430 height 58
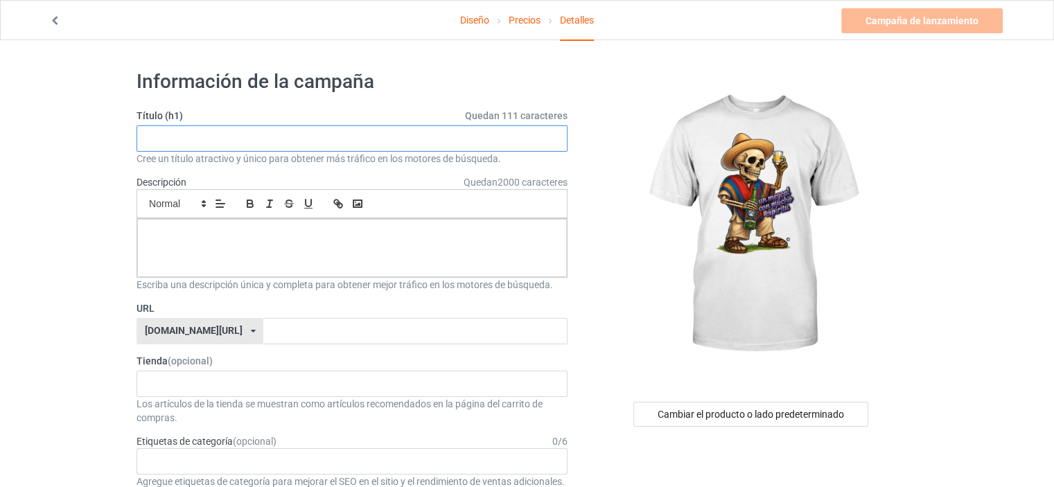
click at [399, 139] on input "text" at bounding box center [352, 138] width 431 height 26
paste input "Playera conmemorativa Diamante zapoteco"
type input "Playera conmemorativa Diamante zapoteco"
click at [419, 232] on p at bounding box center [352, 234] width 408 height 13
click at [417, 252] on div at bounding box center [352, 248] width 430 height 58
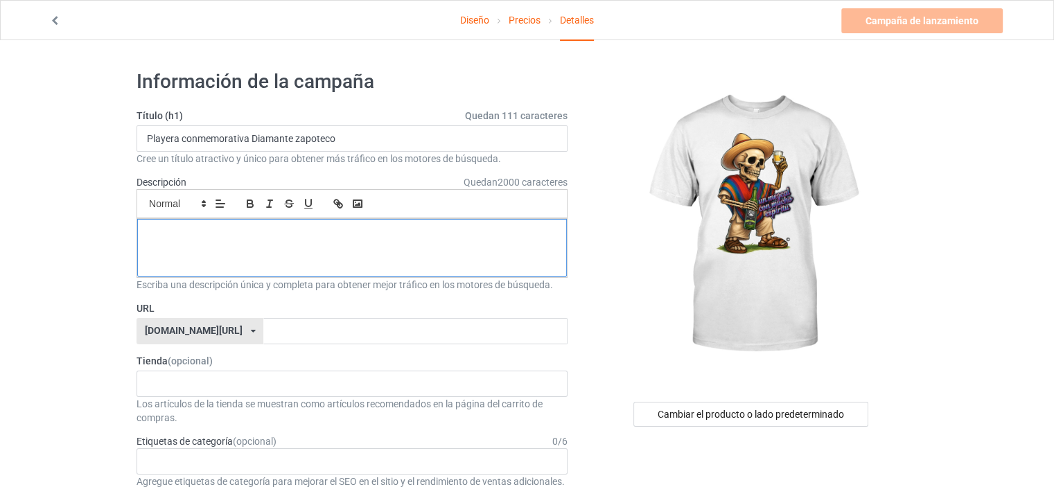
click at [175, 230] on p at bounding box center [352, 234] width 408 height 13
click at [938, 26] on div "[PERSON_NAME] de lanzamiento Please enter campaign description" at bounding box center [924, 20] width 164 height 25
click at [937, 26] on div "[PERSON_NAME] de lanzamiento Por favor ingrese la descripción de la [PERSON_NAM…" at bounding box center [924, 20] width 164 height 25
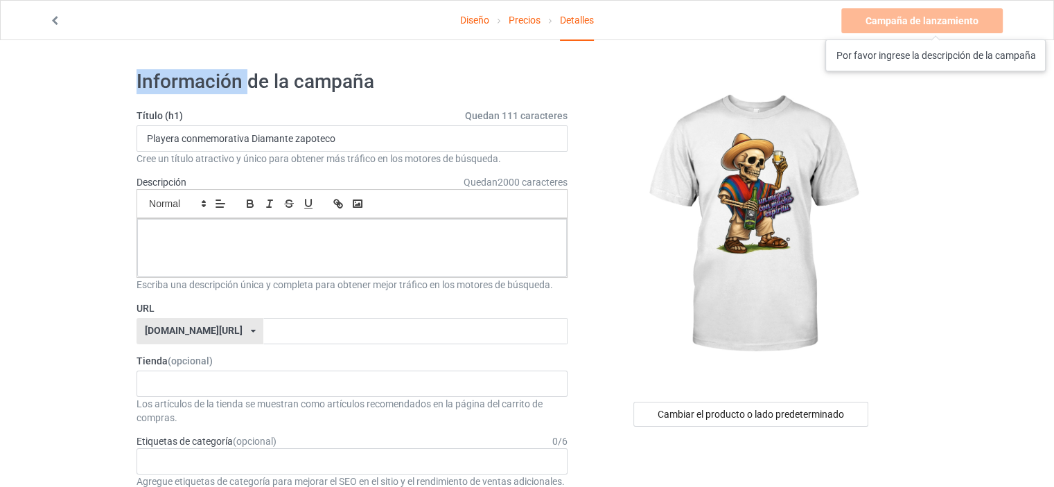
click at [937, 26] on div "[PERSON_NAME] de lanzamiento Por favor ingrese la descripción de la [PERSON_NAM…" at bounding box center [924, 20] width 164 height 25
click at [345, 256] on div at bounding box center [352, 248] width 430 height 58
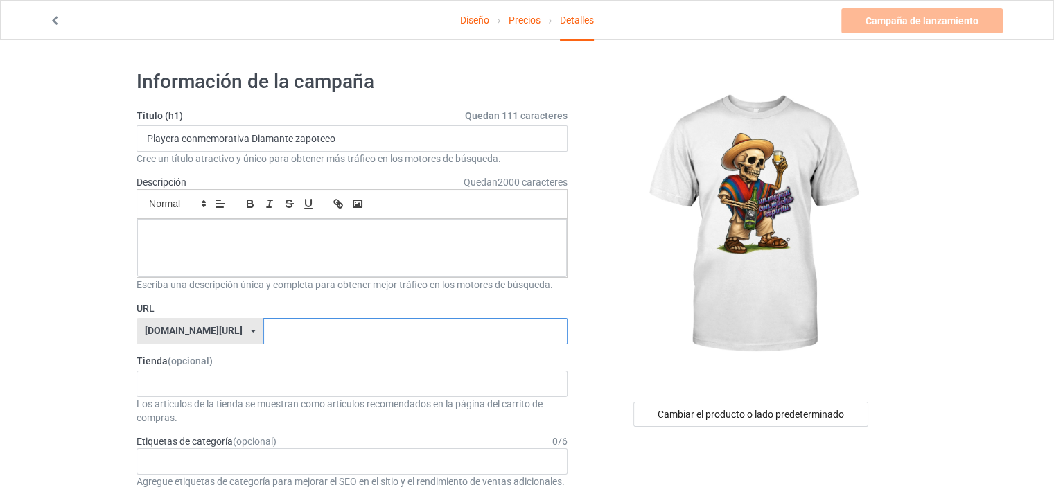
click at [281, 338] on input "text" at bounding box center [415, 331] width 304 height 26
type input "mezcalero"
click at [250, 379] on div "El [PERSON_NAME] 5b99a12c3ba1b413c41698e0" at bounding box center [352, 384] width 431 height 26
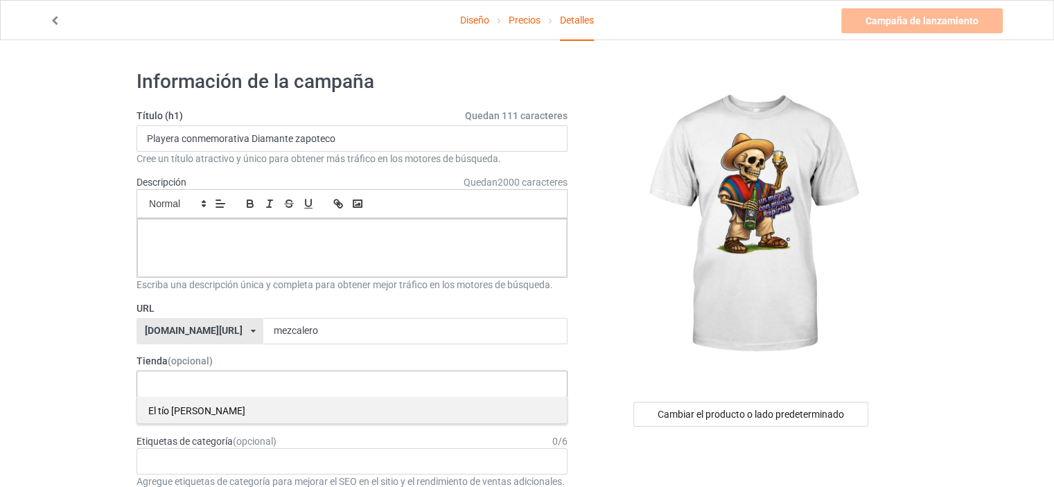
click at [195, 415] on font "El tío [PERSON_NAME]" at bounding box center [196, 411] width 97 height 11
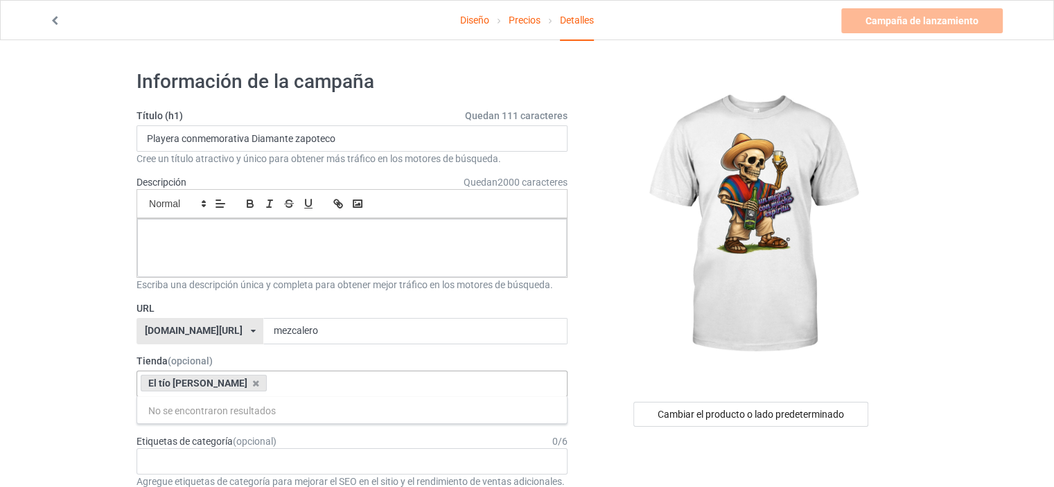
scroll to position [69, 0]
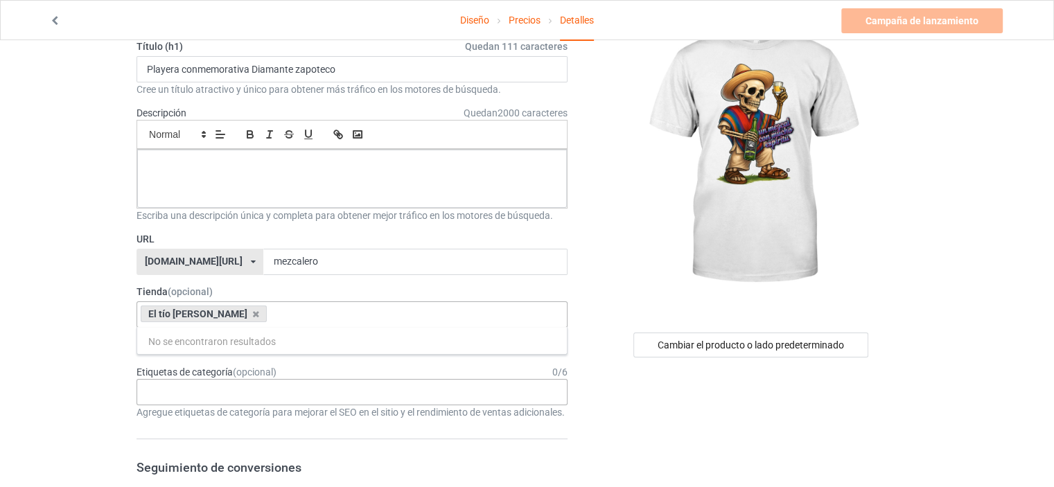
click at [252, 399] on div "Age > [DEMOGRAPHIC_DATA] > 1 Age > [DEMOGRAPHIC_DATA] Months > 1 Month Age > [D…" at bounding box center [352, 392] width 431 height 26
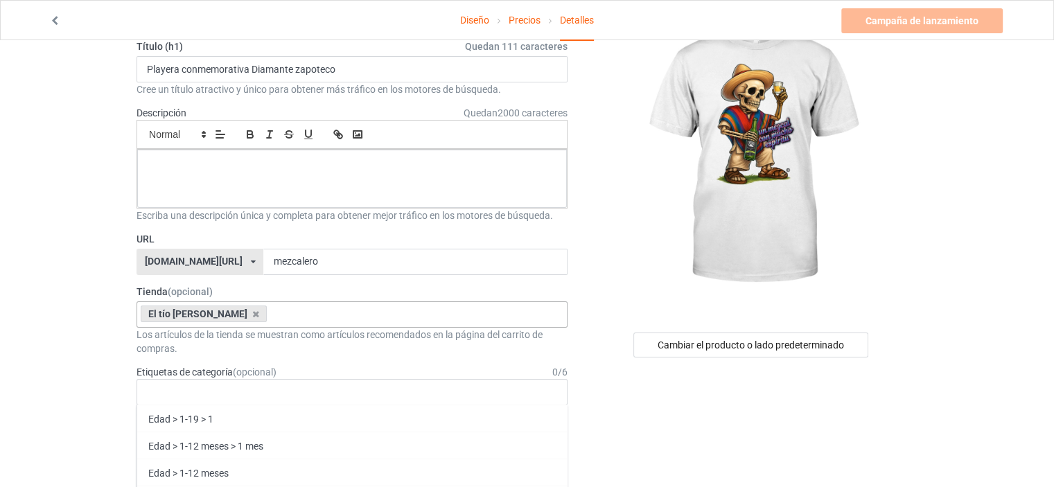
click at [338, 366] on div "Etiquetas de categoría (opcional) 0 / 6" at bounding box center [352, 372] width 431 height 14
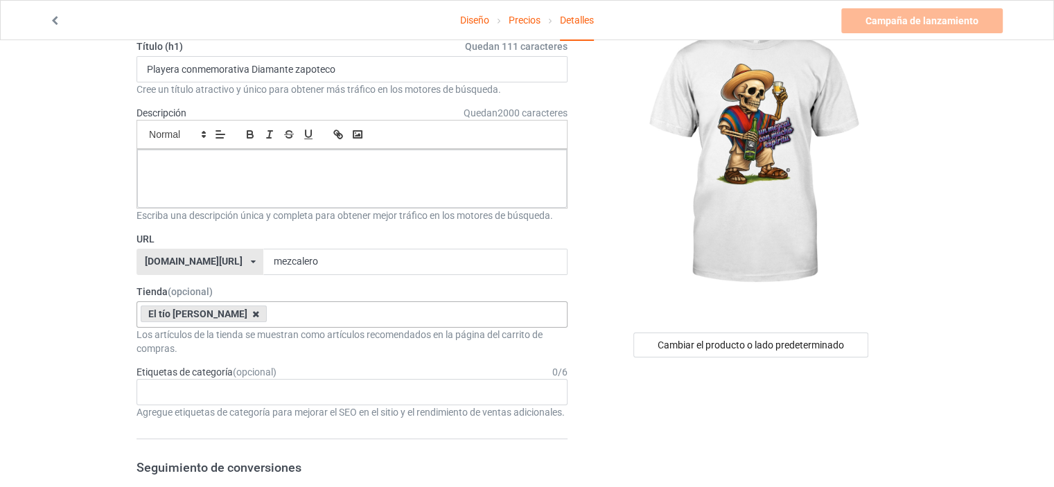
click at [252, 313] on icon at bounding box center [255, 314] width 7 height 9
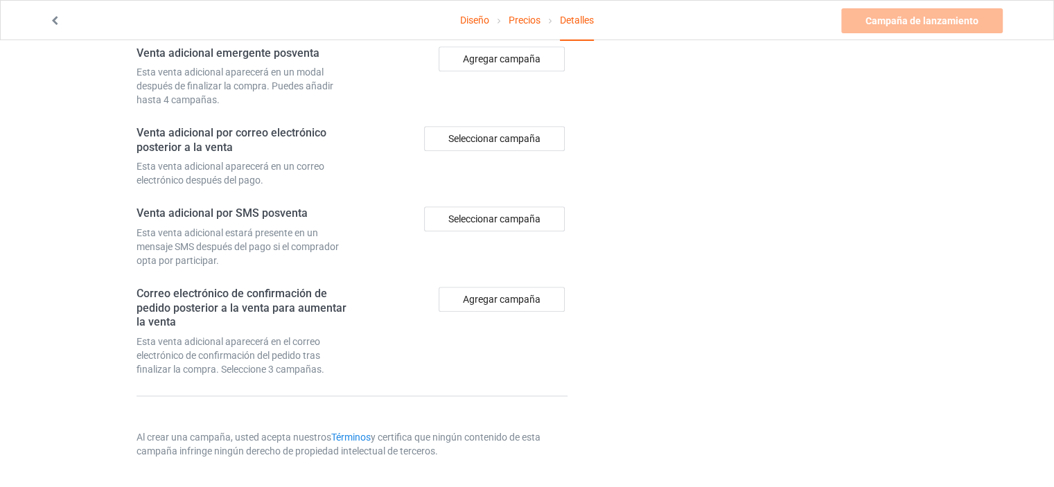
scroll to position [1112, 0]
click at [356, 437] on font "Términos" at bounding box center [351, 437] width 40 height 11
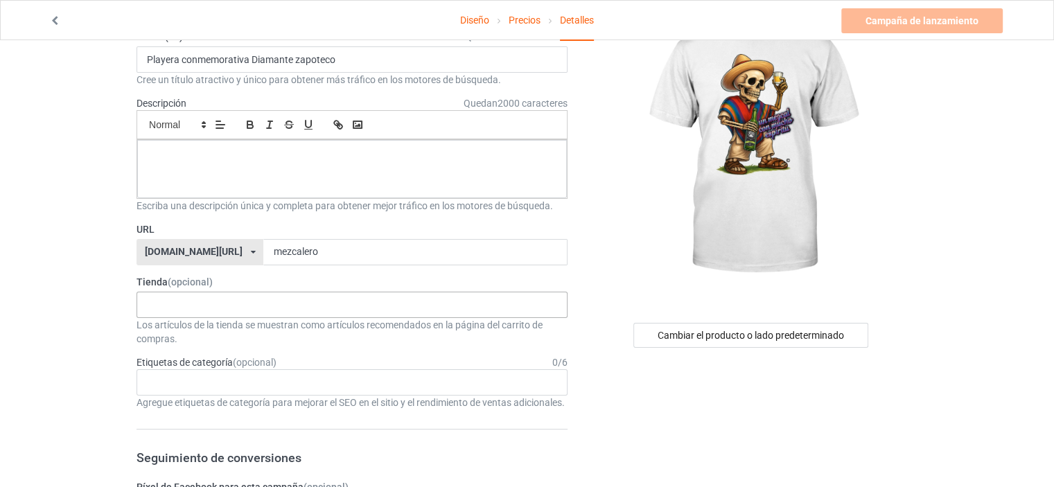
scroll to position [0, 0]
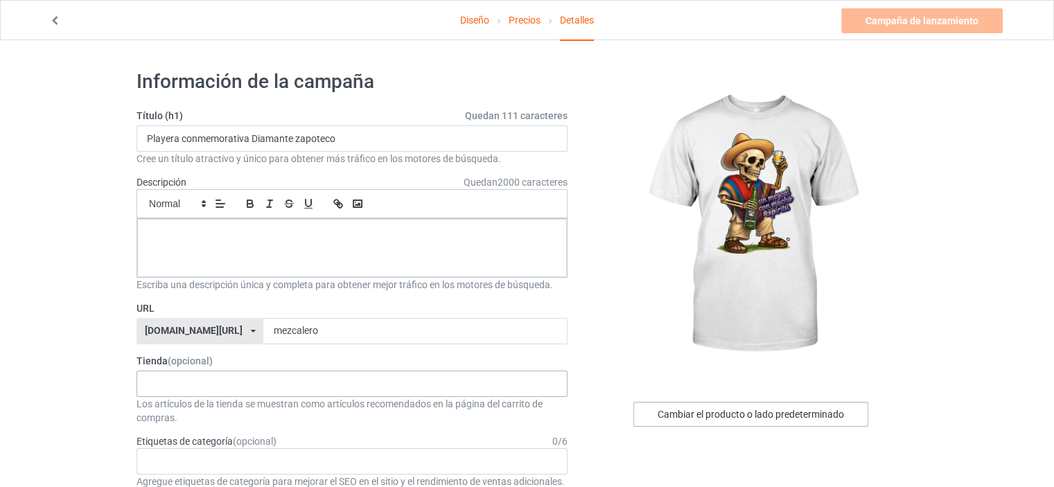
click at [749, 415] on font "Cambiar el producto o lado predeterminado" at bounding box center [751, 414] width 186 height 11
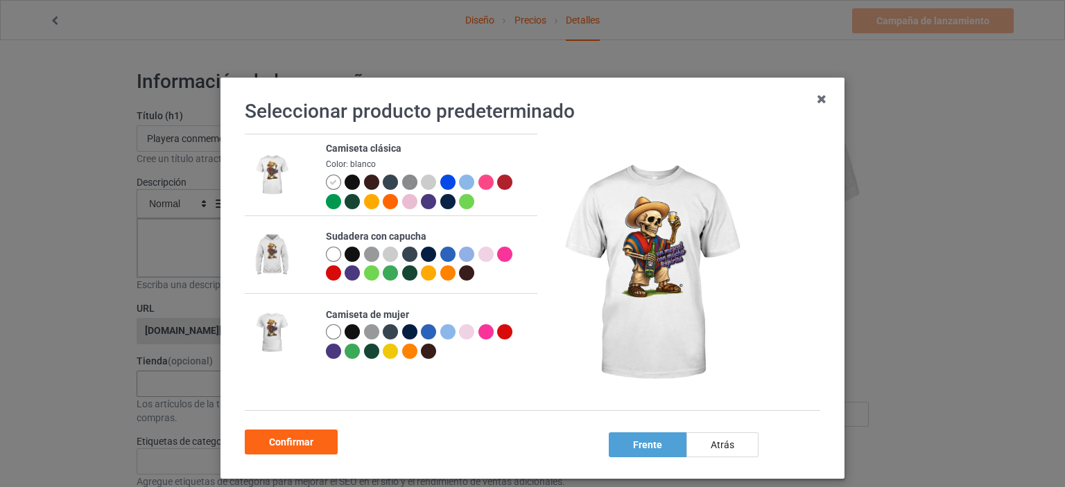
click at [347, 182] on div at bounding box center [352, 182] width 15 height 15
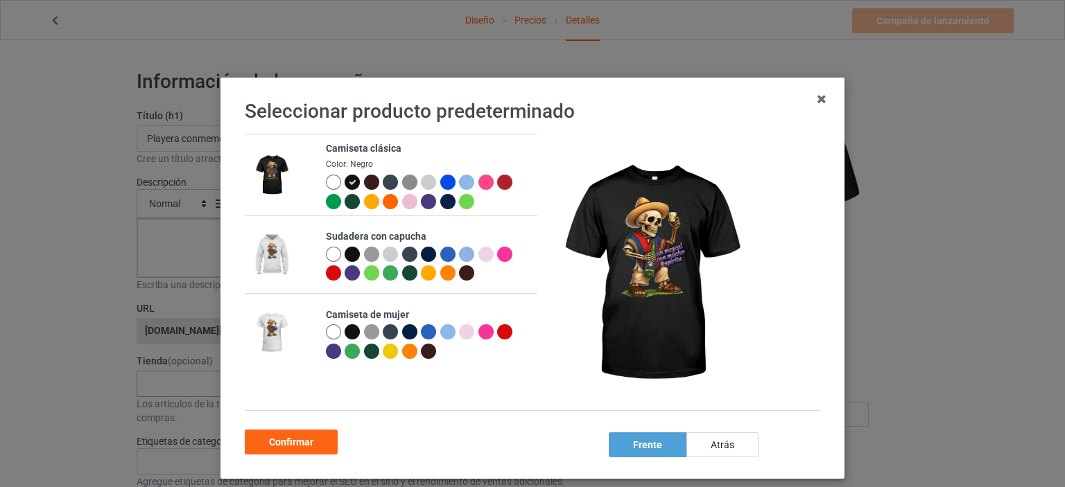
click at [384, 182] on div at bounding box center [390, 182] width 15 height 15
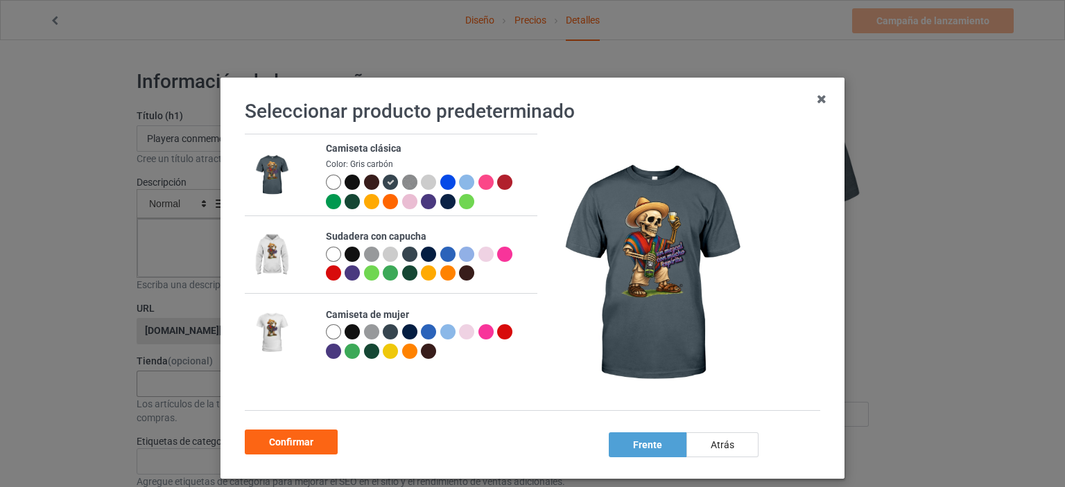
click at [459, 183] on div at bounding box center [466, 182] width 15 height 15
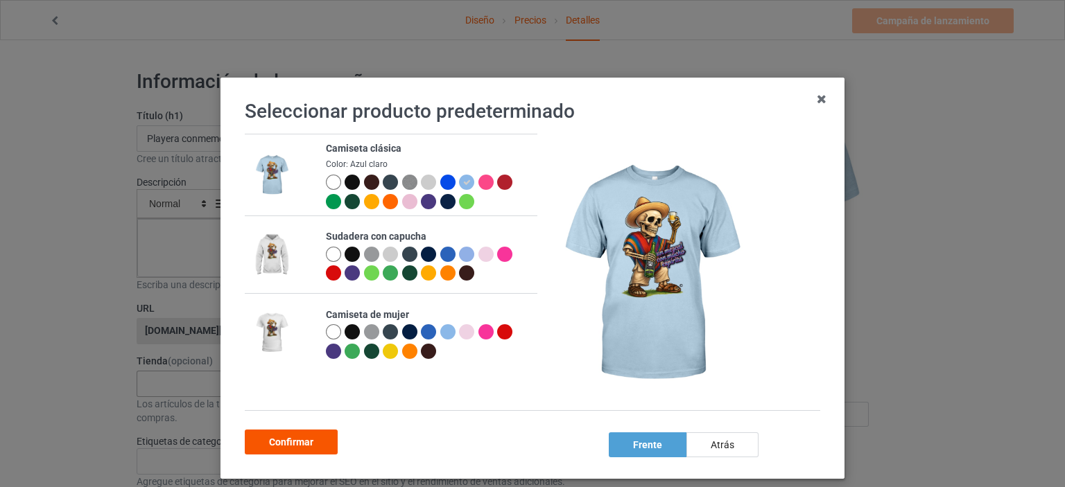
click at [325, 438] on div "Confirmar" at bounding box center [291, 442] width 93 height 25
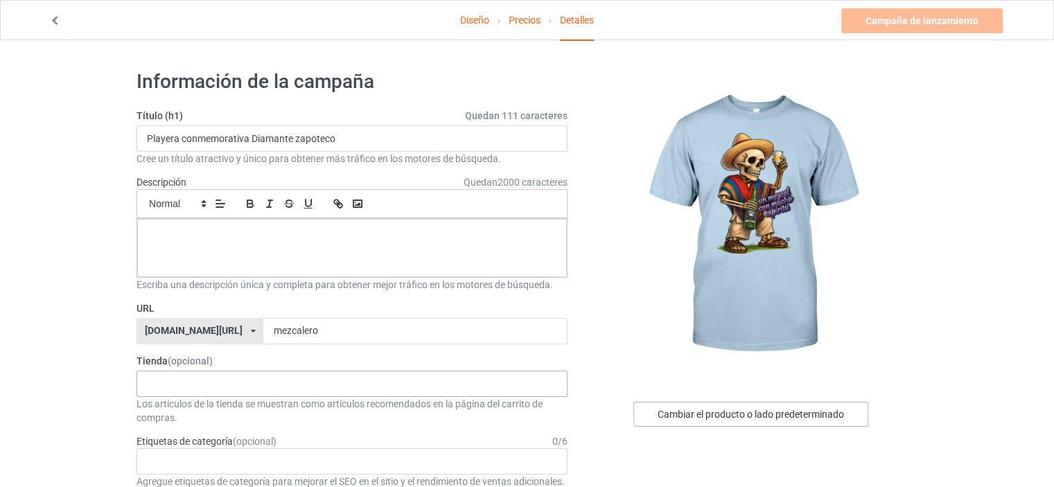
click at [709, 419] on font "Cambiar el producto o lado predeterminado" at bounding box center [751, 414] width 186 height 11
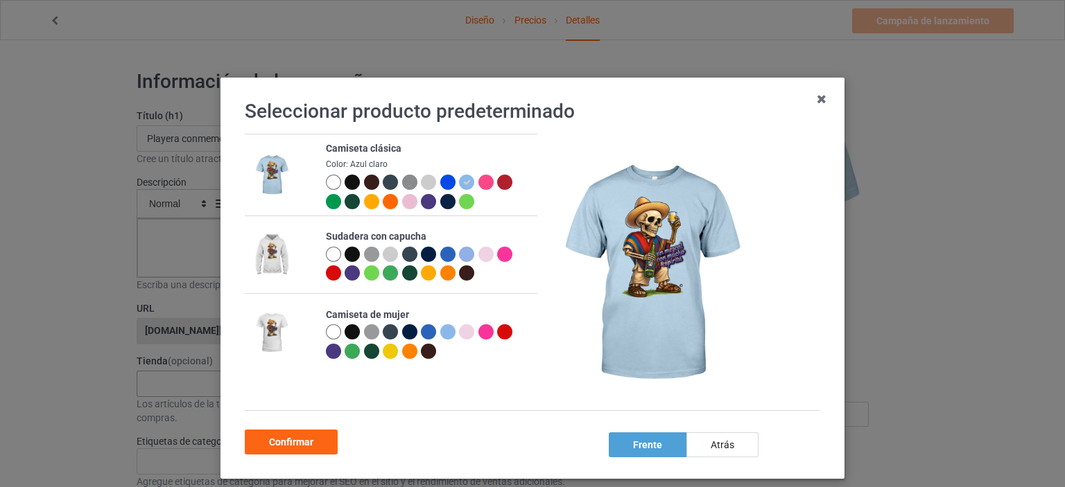
click at [345, 183] on div at bounding box center [352, 182] width 15 height 15
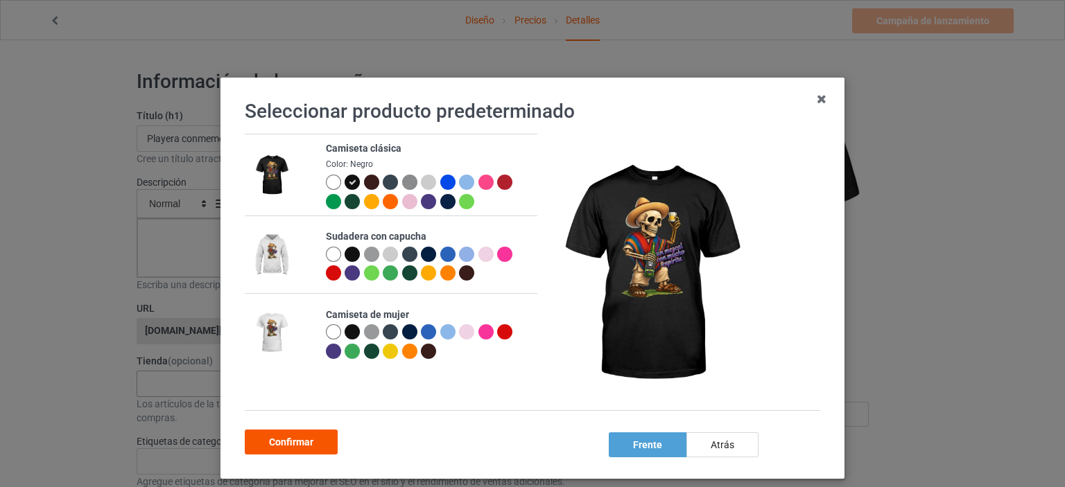
click at [306, 446] on font "Confirmar" at bounding box center [291, 442] width 44 height 11
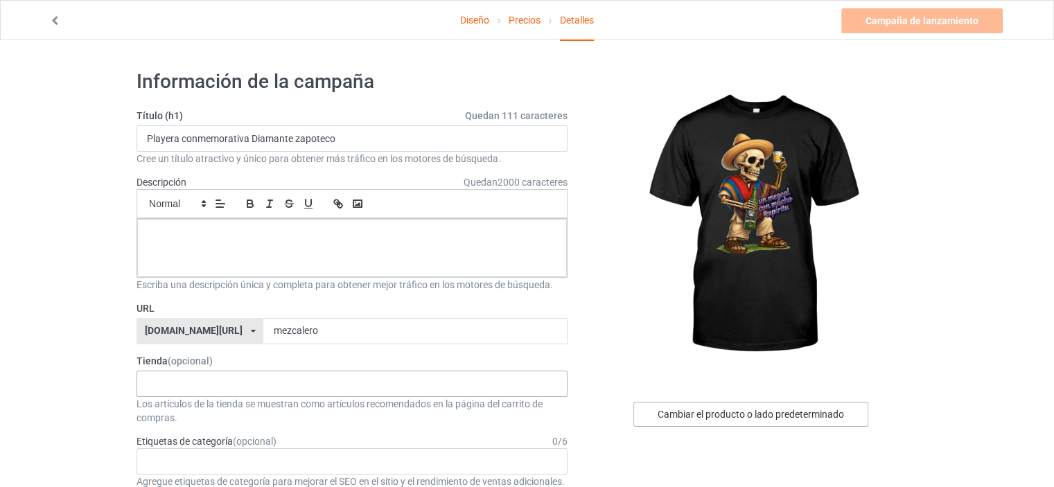
click at [663, 417] on font "Cambiar el producto o lado predeterminado" at bounding box center [751, 414] width 186 height 11
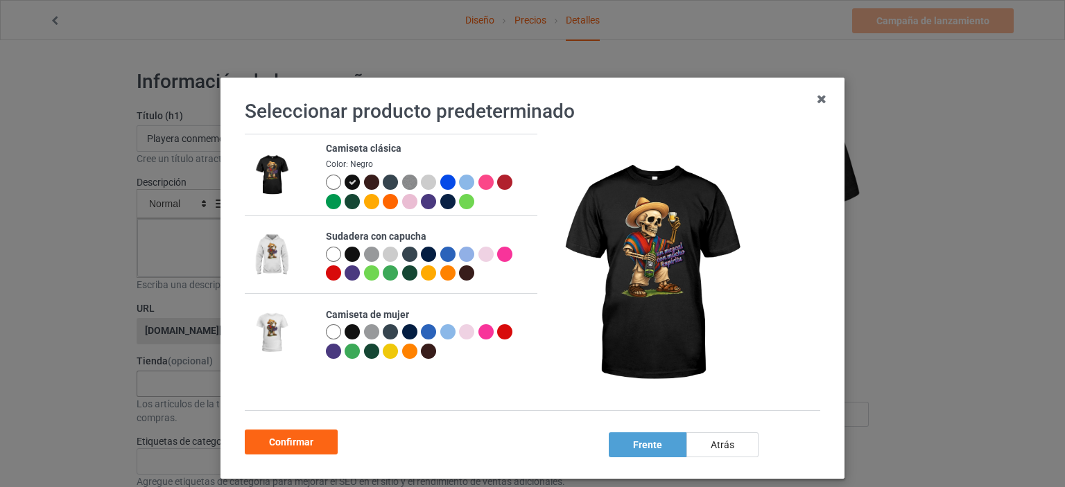
click at [367, 182] on div at bounding box center [371, 182] width 15 height 15
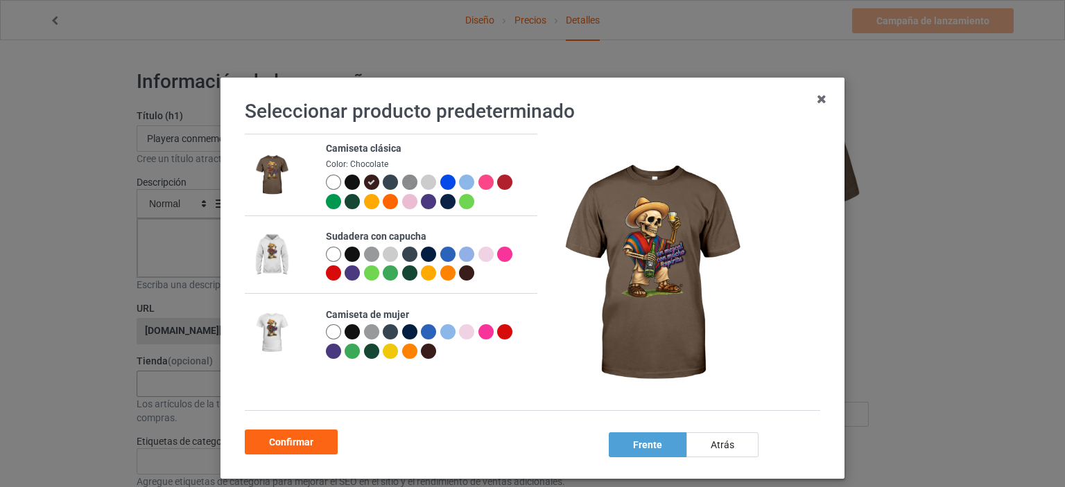
drag, startPoint x: 379, startPoint y: 181, endPoint x: 405, endPoint y: 201, distance: 32.6
click at [383, 181] on div at bounding box center [390, 182] width 15 height 15
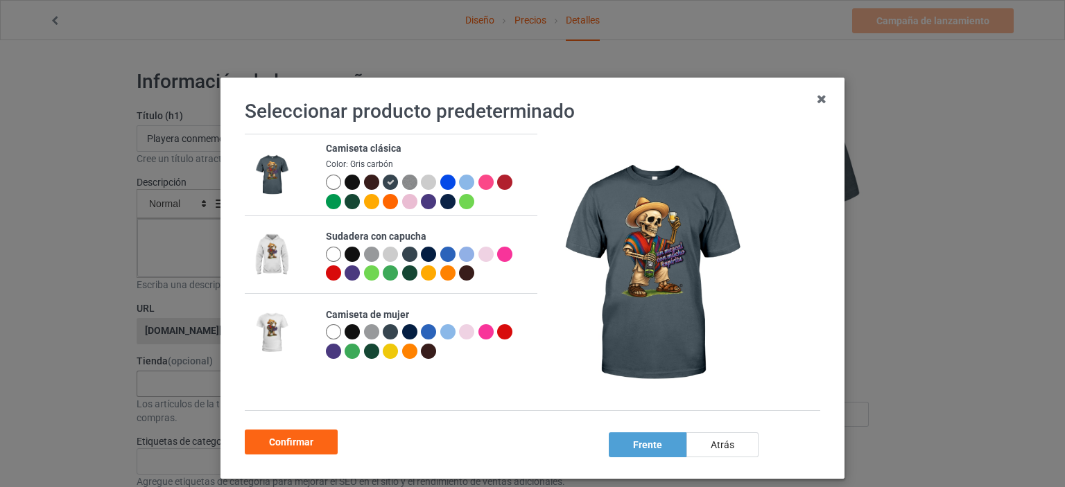
click at [402, 186] on img at bounding box center [409, 182] width 15 height 15
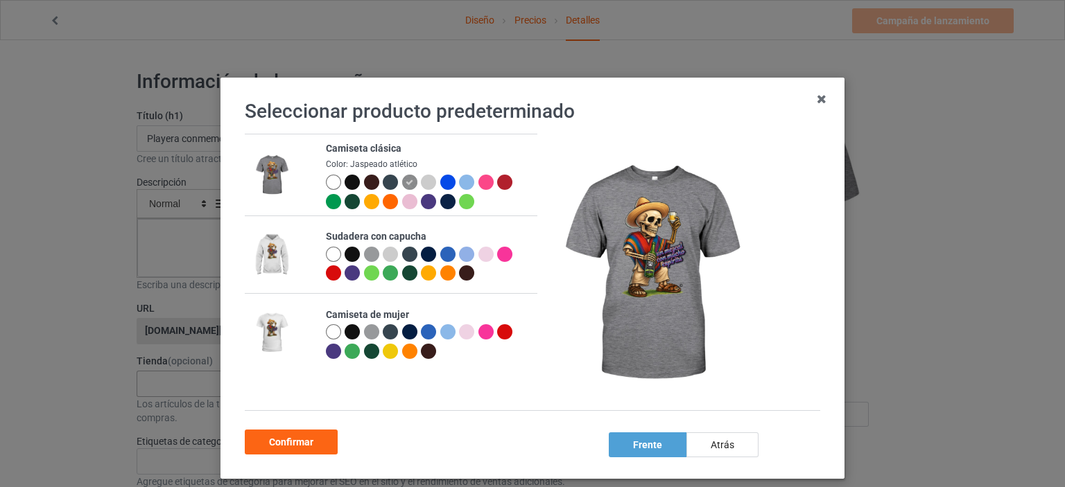
click at [423, 183] on div at bounding box center [428, 182] width 15 height 15
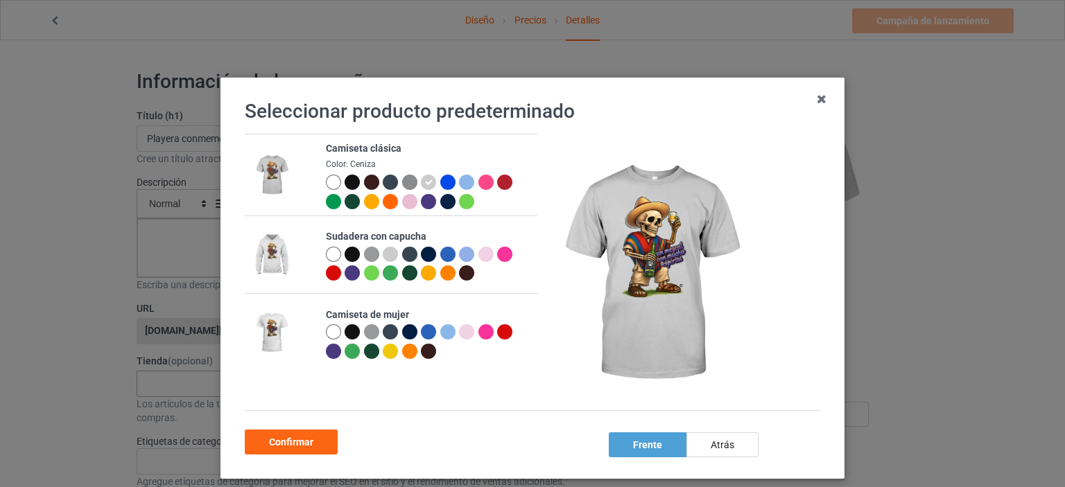
click at [440, 179] on div at bounding box center [447, 182] width 15 height 15
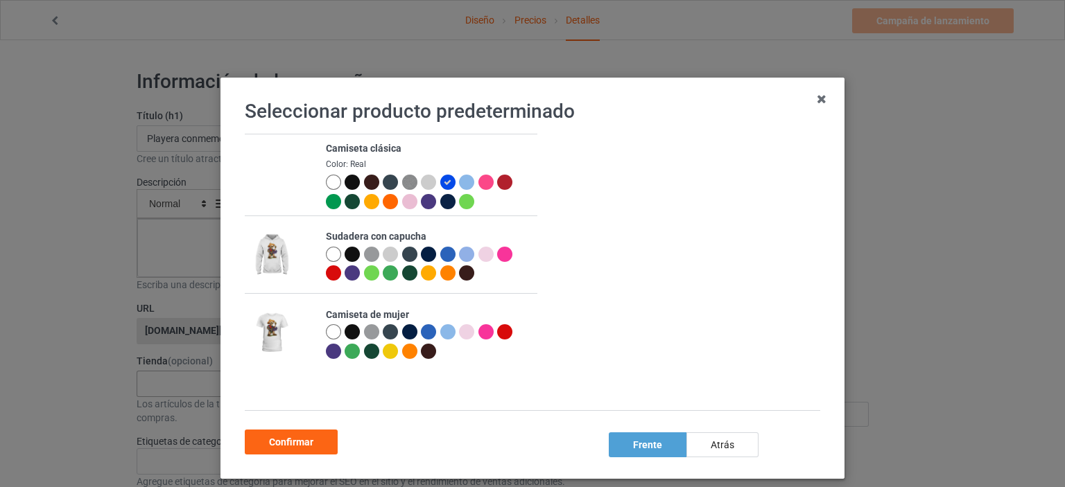
drag, startPoint x: 463, startPoint y: 182, endPoint x: 474, endPoint y: 186, distance: 12.1
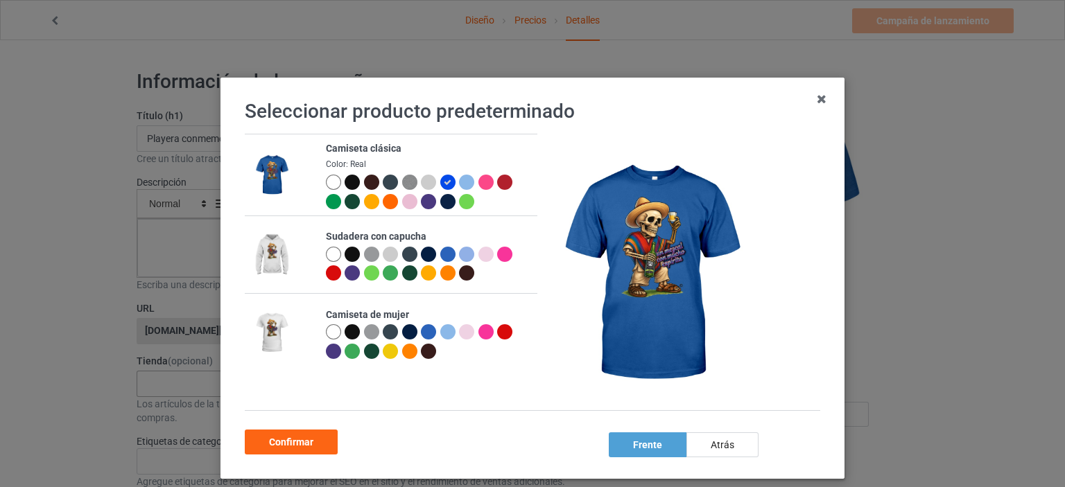
click at [463, 182] on div at bounding box center [466, 182] width 15 height 15
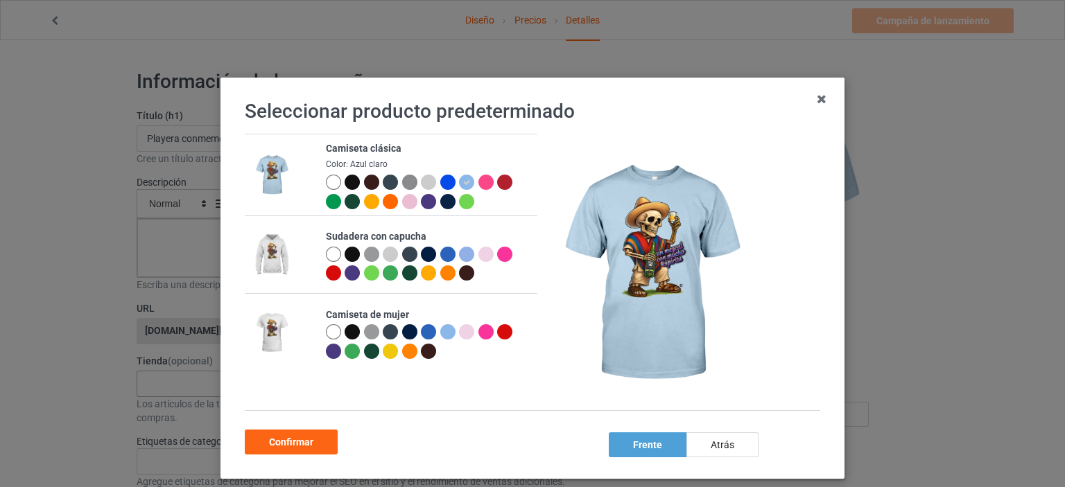
click at [479, 185] on div at bounding box center [485, 182] width 15 height 15
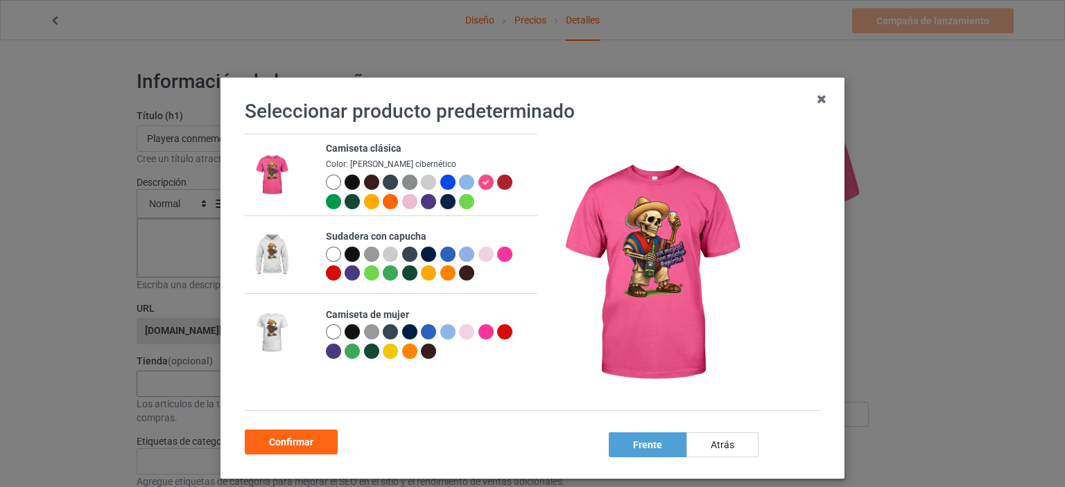
click at [499, 183] on div at bounding box center [504, 182] width 15 height 15
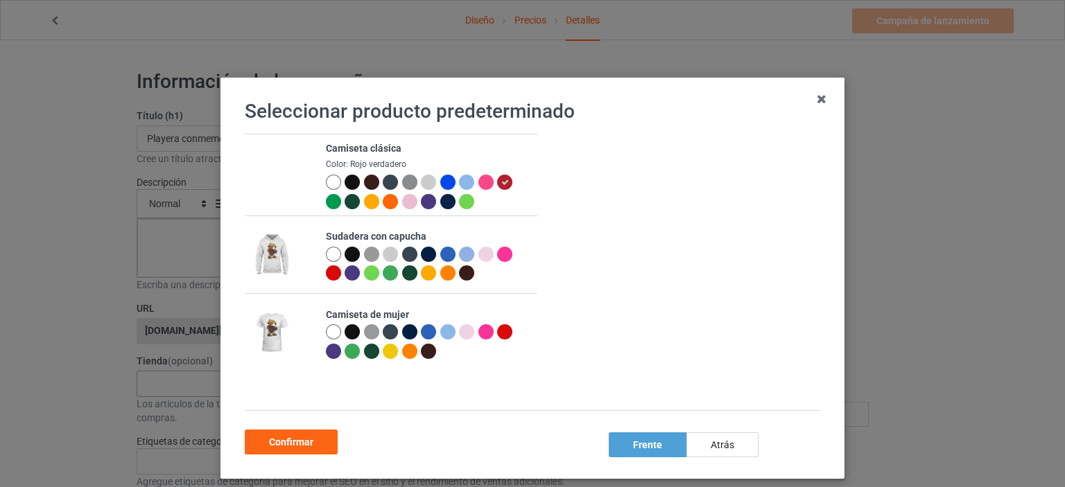
click at [328, 200] on div at bounding box center [333, 201] width 15 height 15
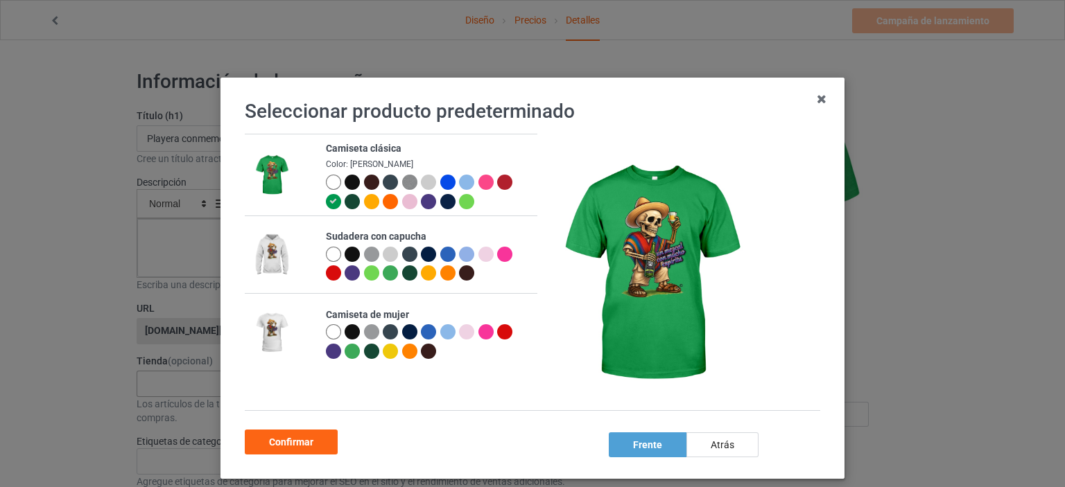
click at [345, 202] on div at bounding box center [352, 201] width 15 height 15
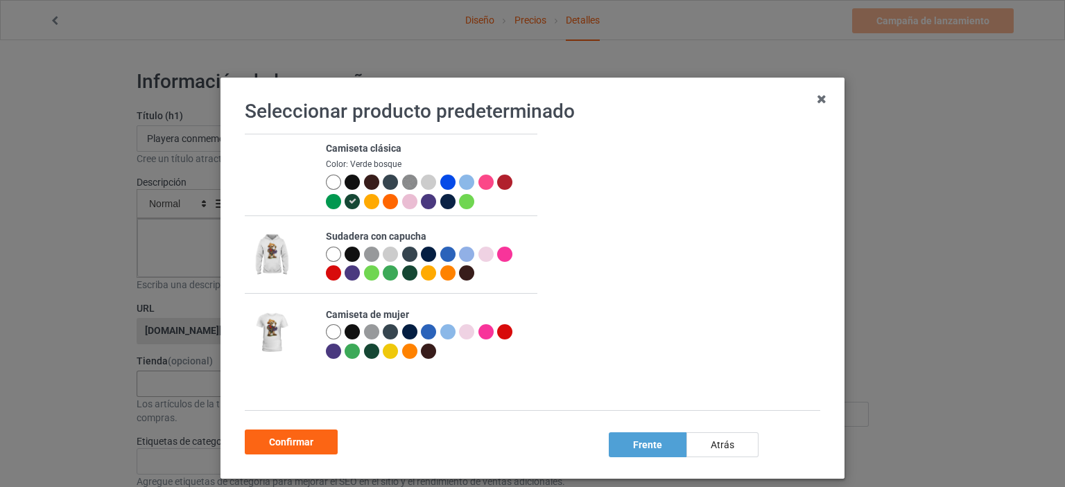
drag, startPoint x: 363, startPoint y: 203, endPoint x: 399, endPoint y: 224, distance: 41.0
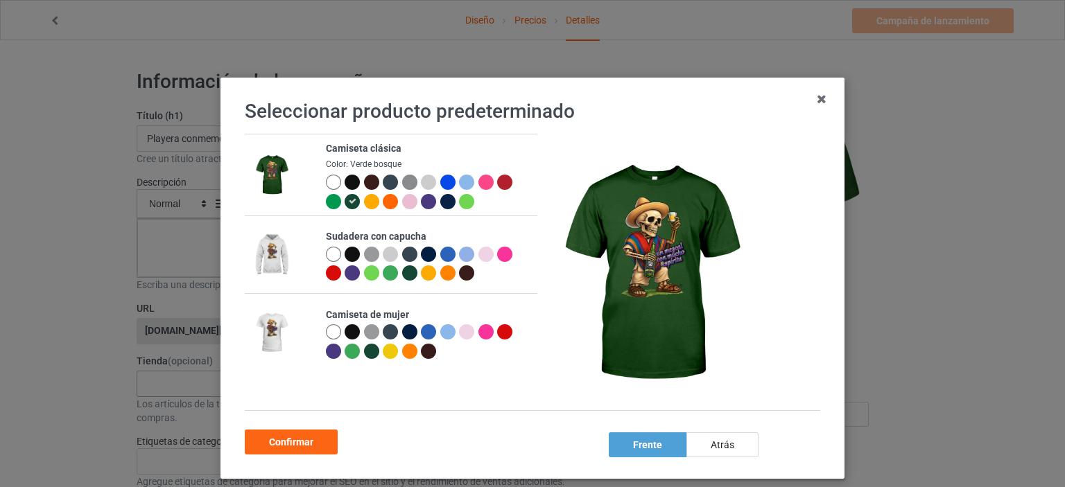
click at [364, 203] on div at bounding box center [371, 201] width 15 height 15
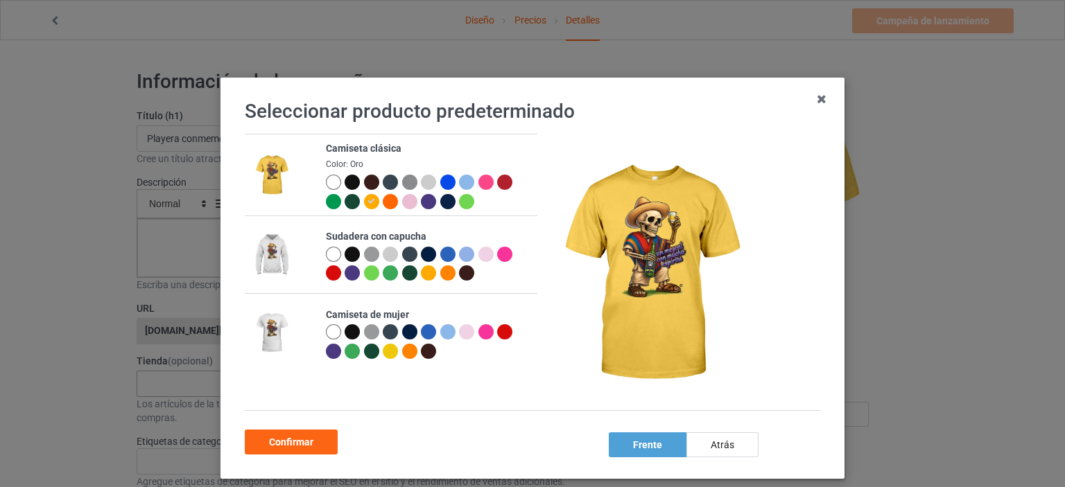
click at [383, 202] on div at bounding box center [390, 201] width 15 height 15
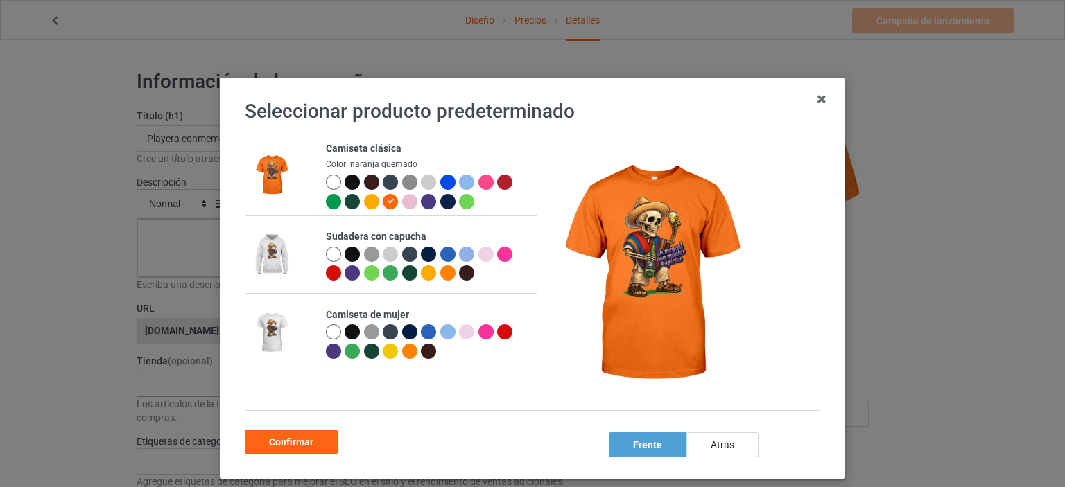
click at [403, 202] on div at bounding box center [409, 201] width 15 height 15
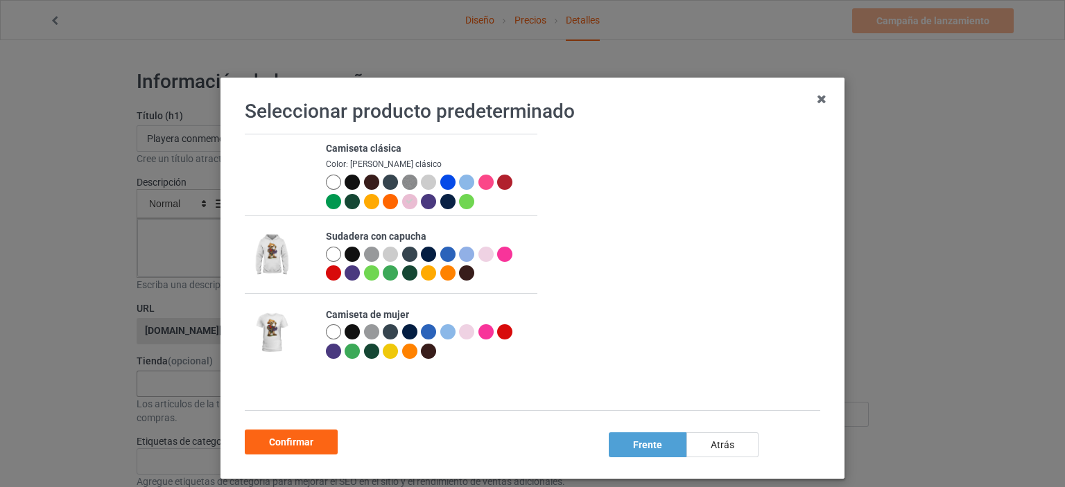
click at [421, 203] on div at bounding box center [428, 201] width 15 height 15
click at [440, 202] on div at bounding box center [447, 201] width 15 height 15
click at [459, 203] on div at bounding box center [466, 201] width 15 height 15
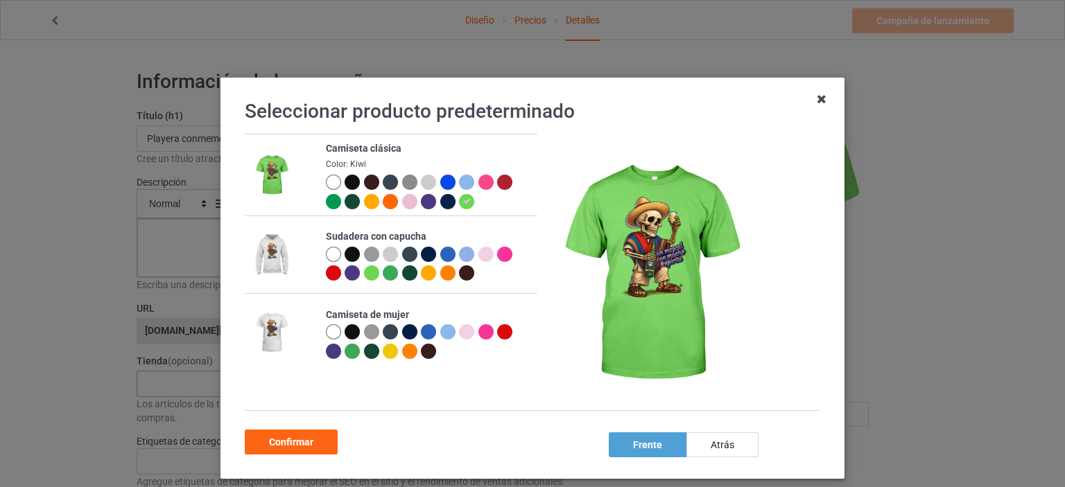
click at [818, 102] on icon at bounding box center [821, 99] width 22 height 22
